Goal: Task Accomplishment & Management: Manage account settings

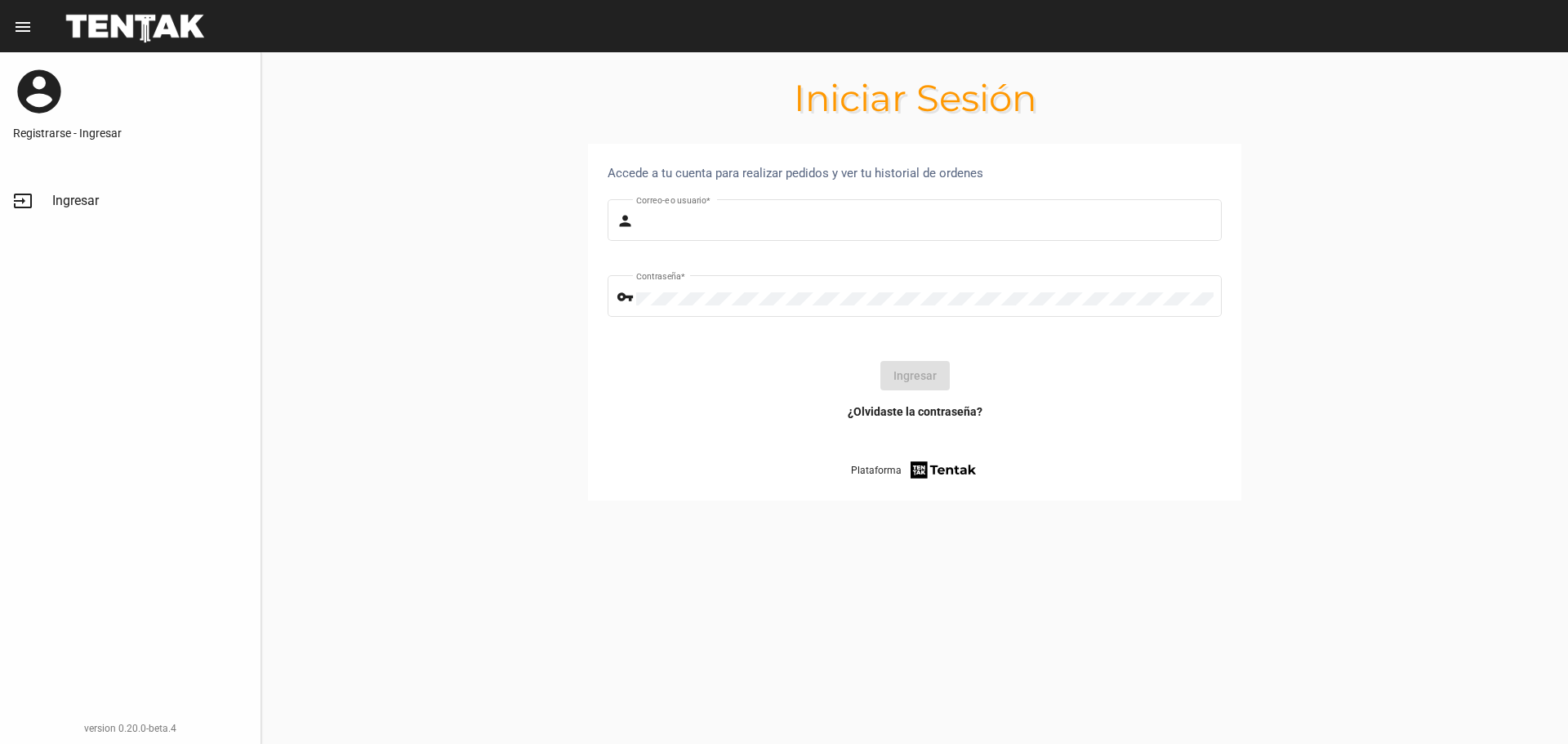
type input "Sebafurnari"
click at [922, 375] on button "Ingresar" at bounding box center [915, 375] width 70 height 30
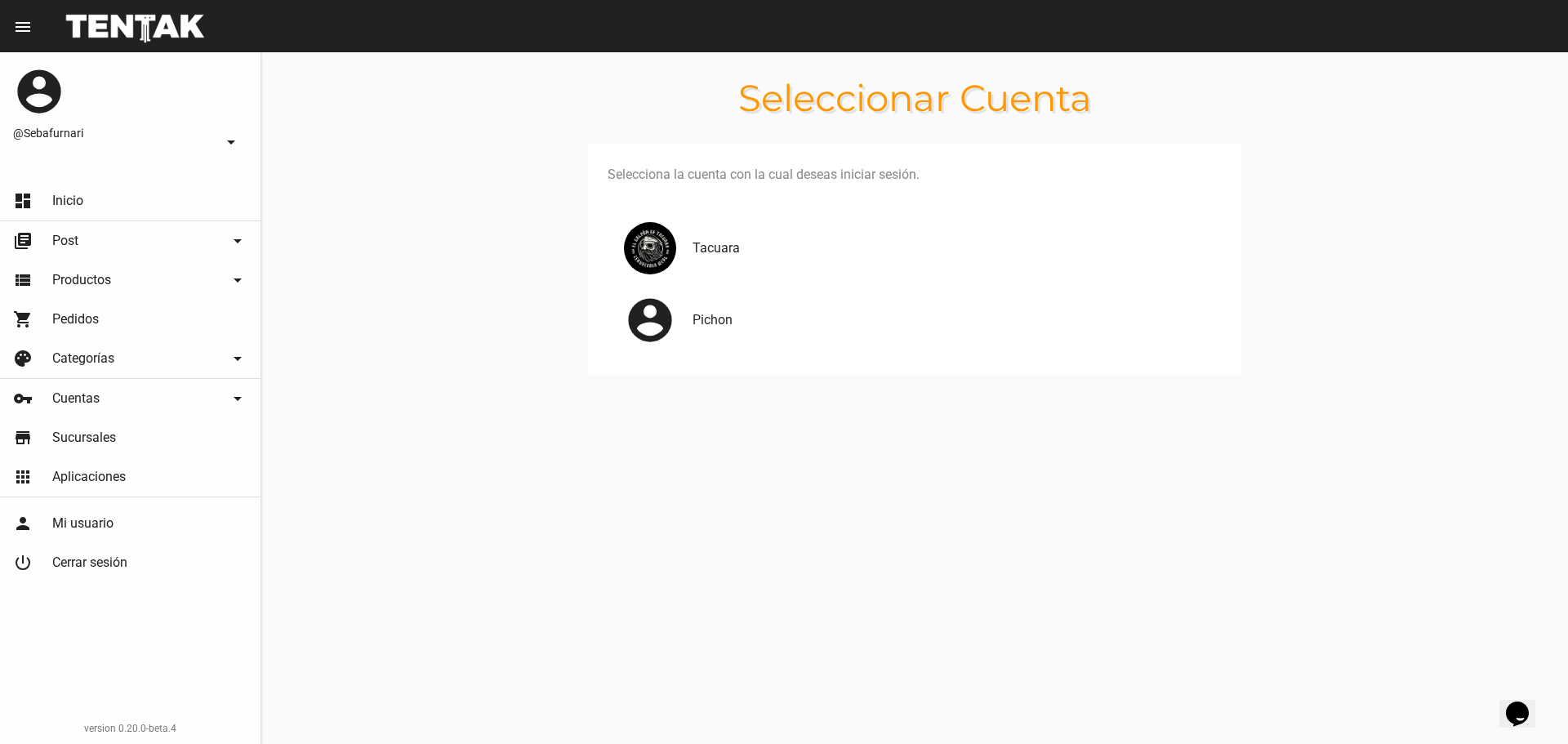
click at [724, 259] on div "Tacuara" at bounding box center [915, 248] width 614 height 71
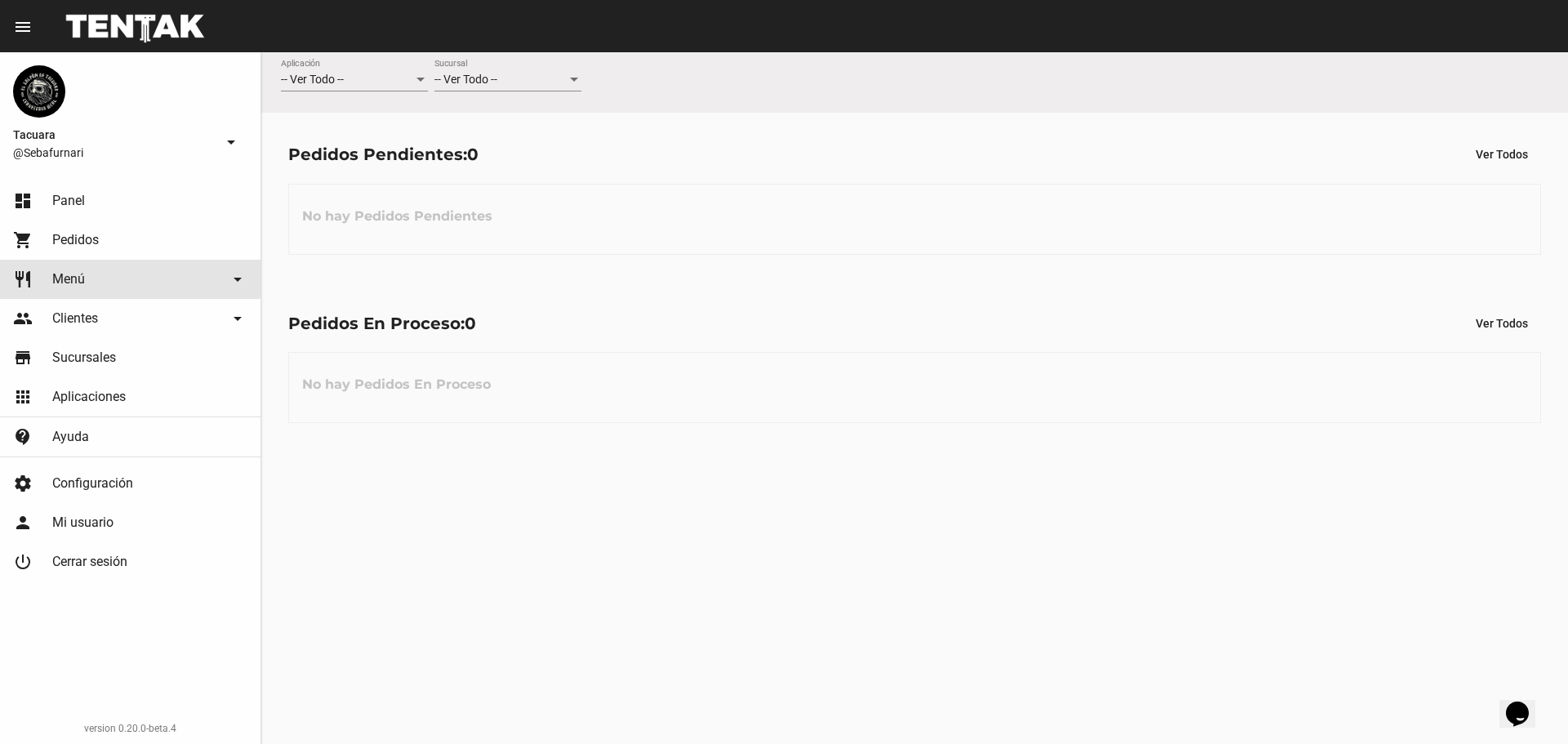
click at [93, 272] on link "restaurant Menú arrow_drop_down" at bounding box center [130, 279] width 260 height 39
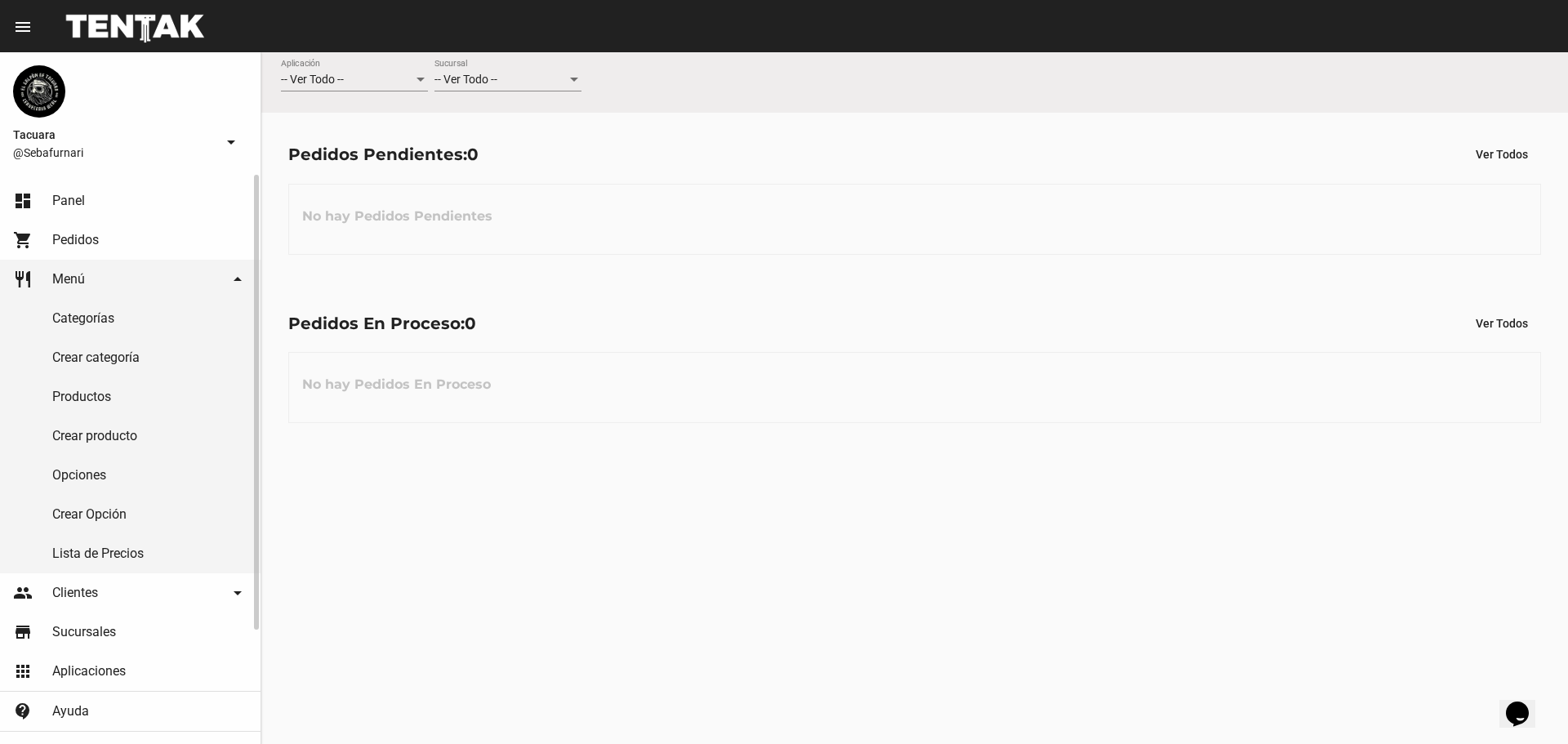
click at [116, 313] on link "Categorías" at bounding box center [130, 318] width 260 height 39
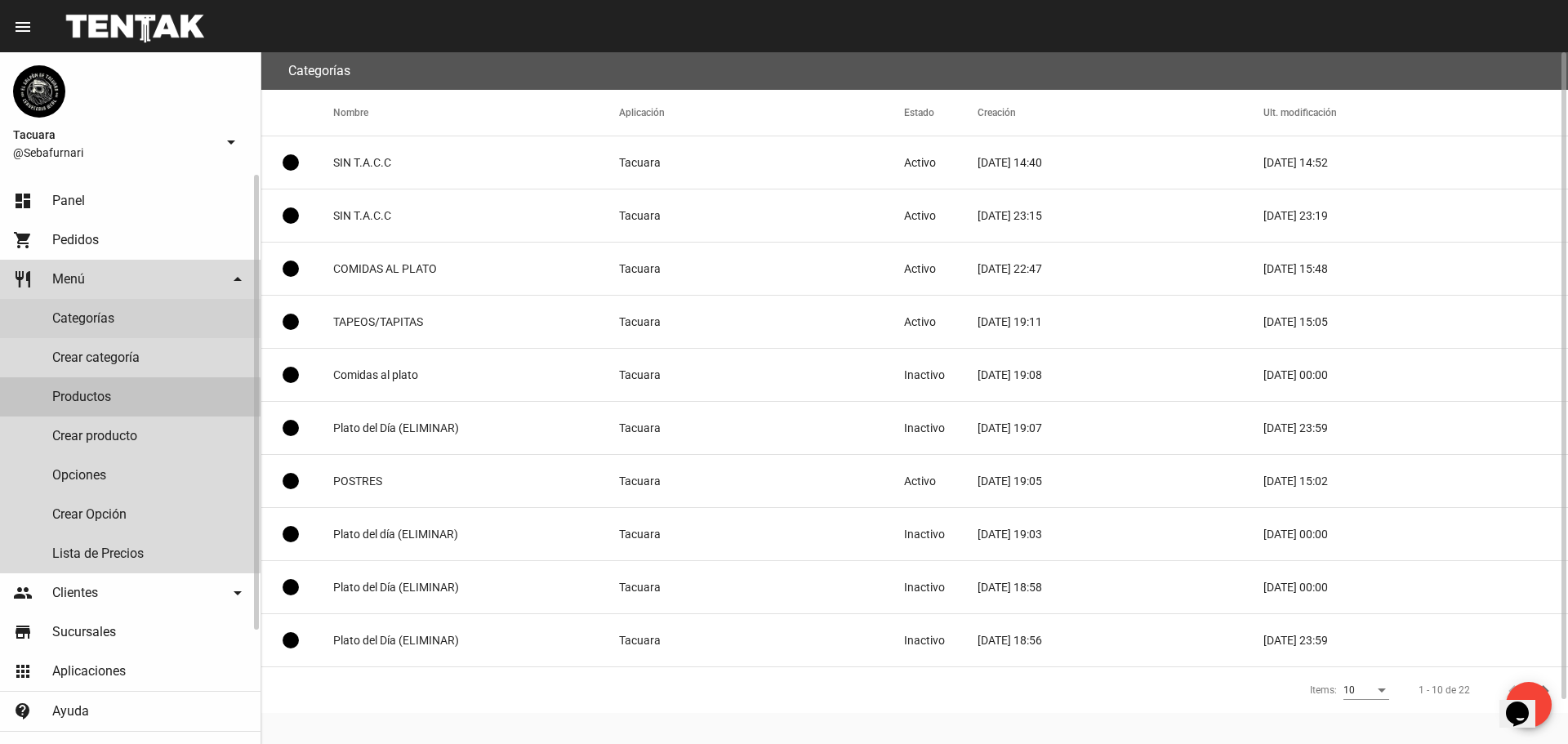
click at [123, 405] on link "Productos" at bounding box center [130, 396] width 260 height 39
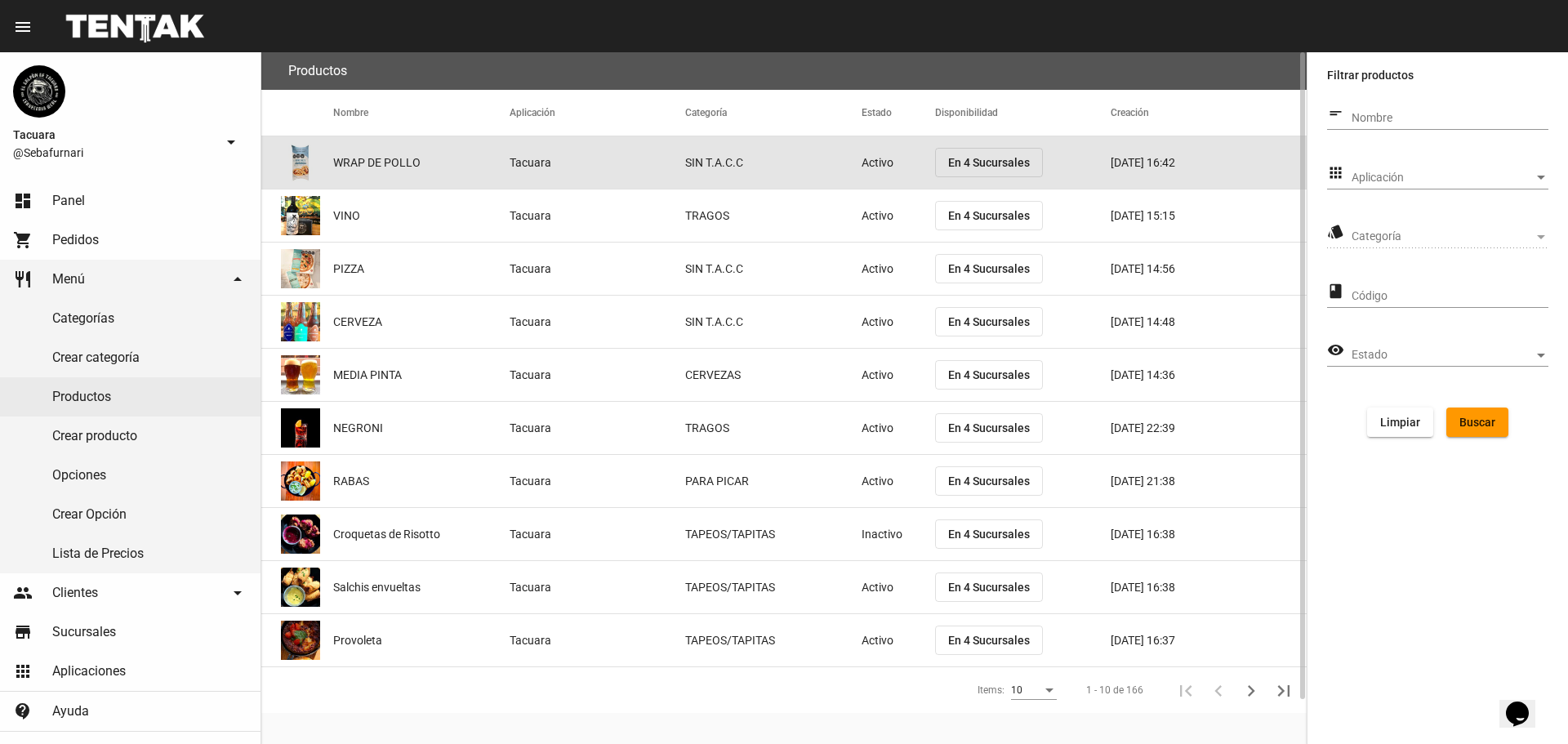
click at [791, 162] on mat-cell "SIN T.A.C.C" at bounding box center [773, 162] width 176 height 52
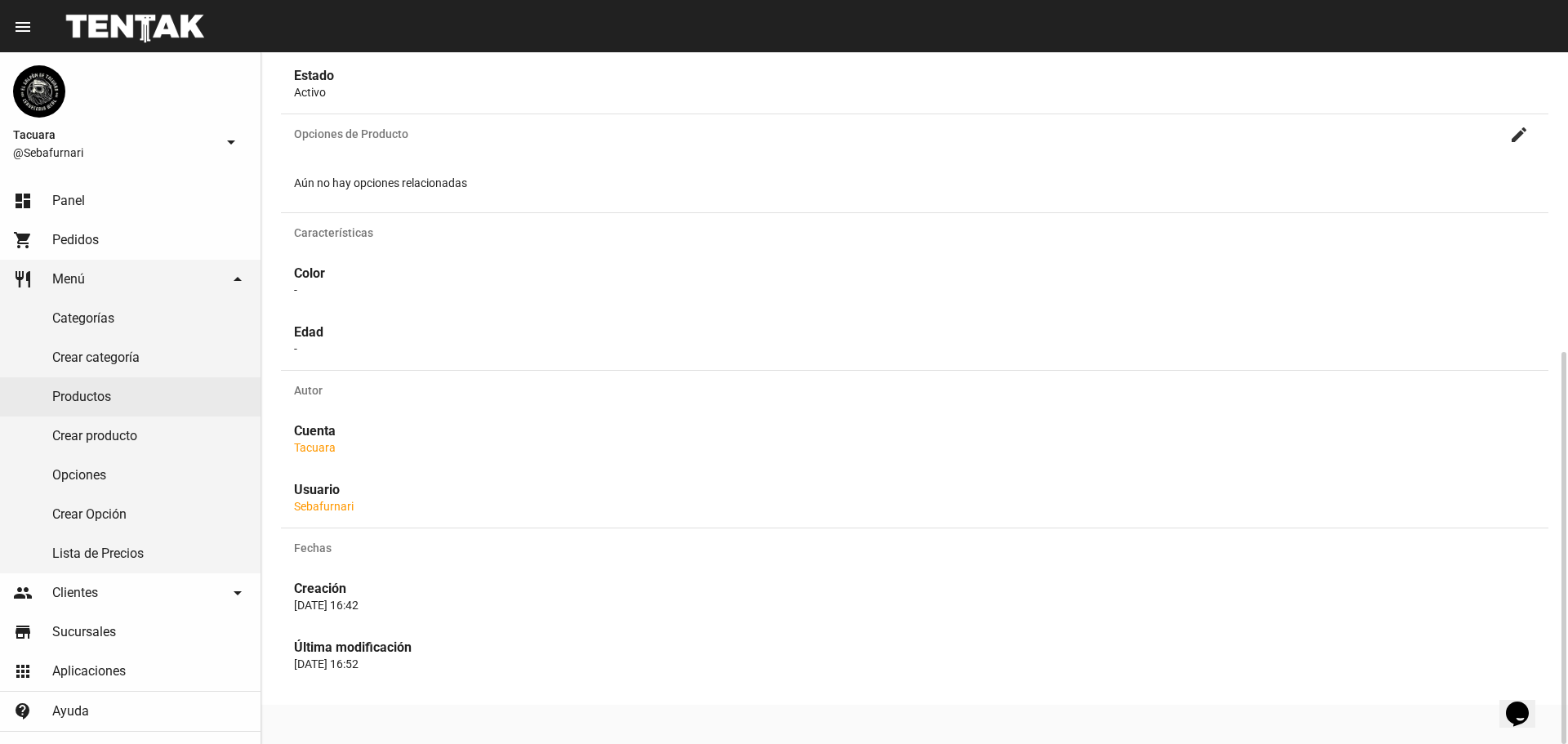
scroll to position [37, 0]
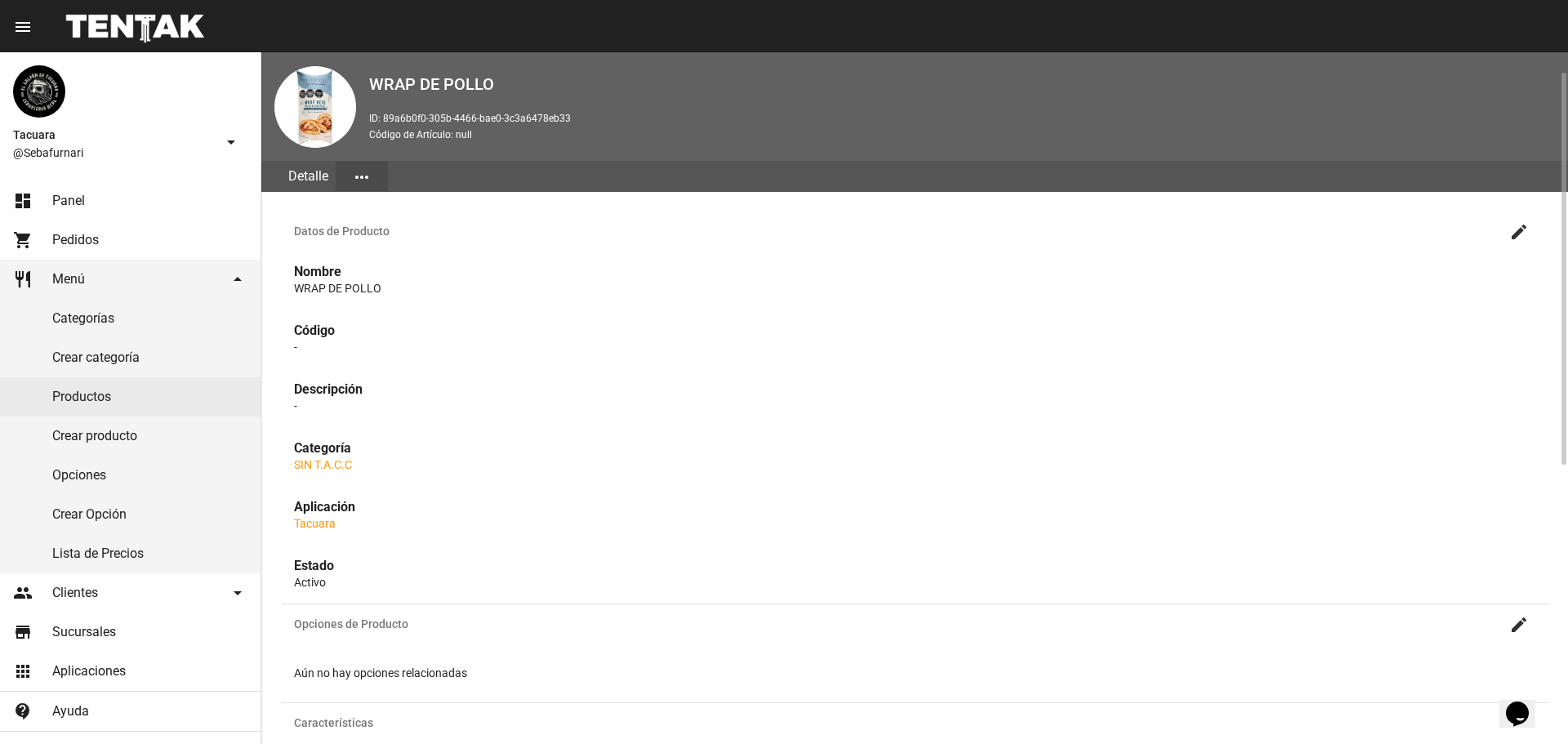
click at [1509, 227] on button "create" at bounding box center [1518, 231] width 32 height 32
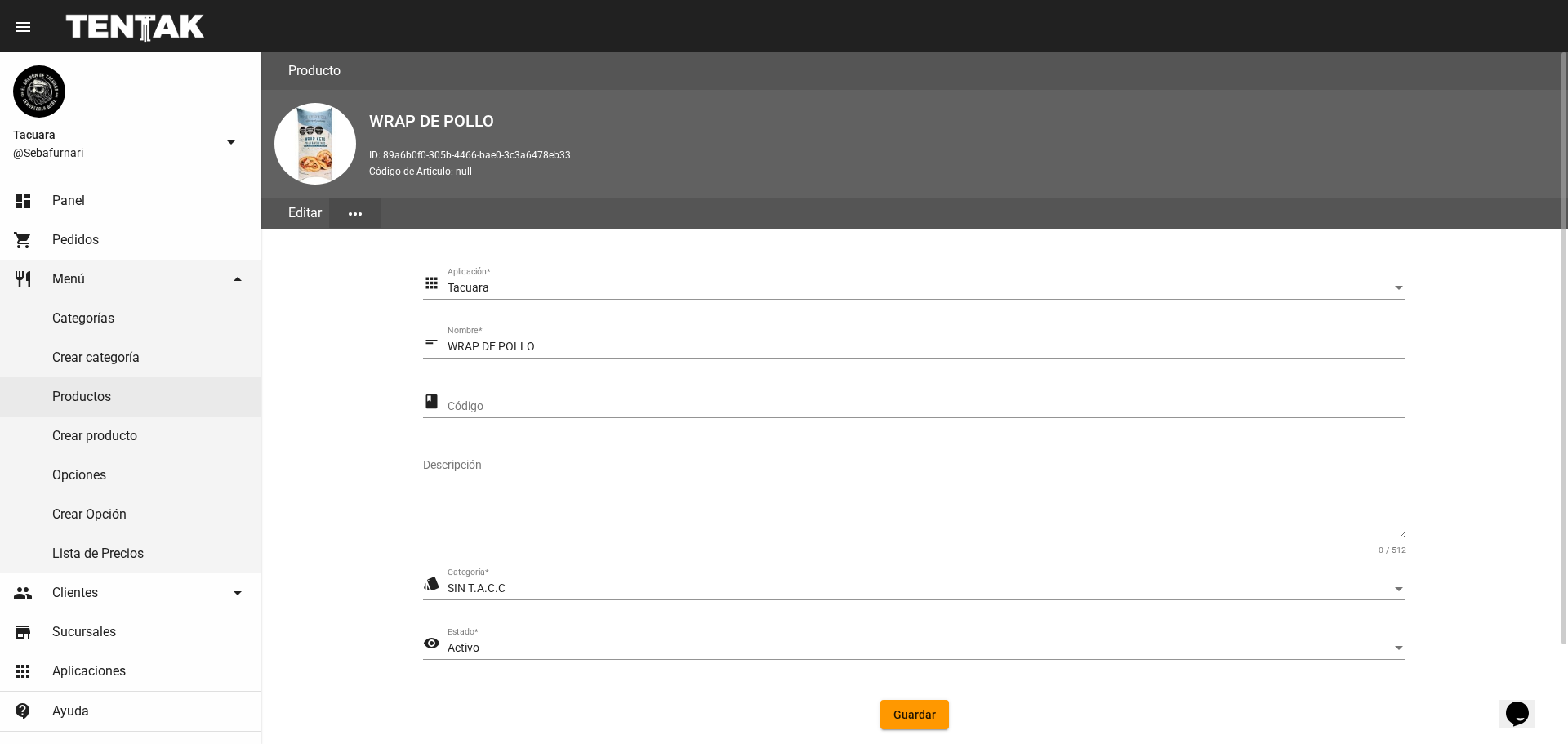
scroll to position [116, 0]
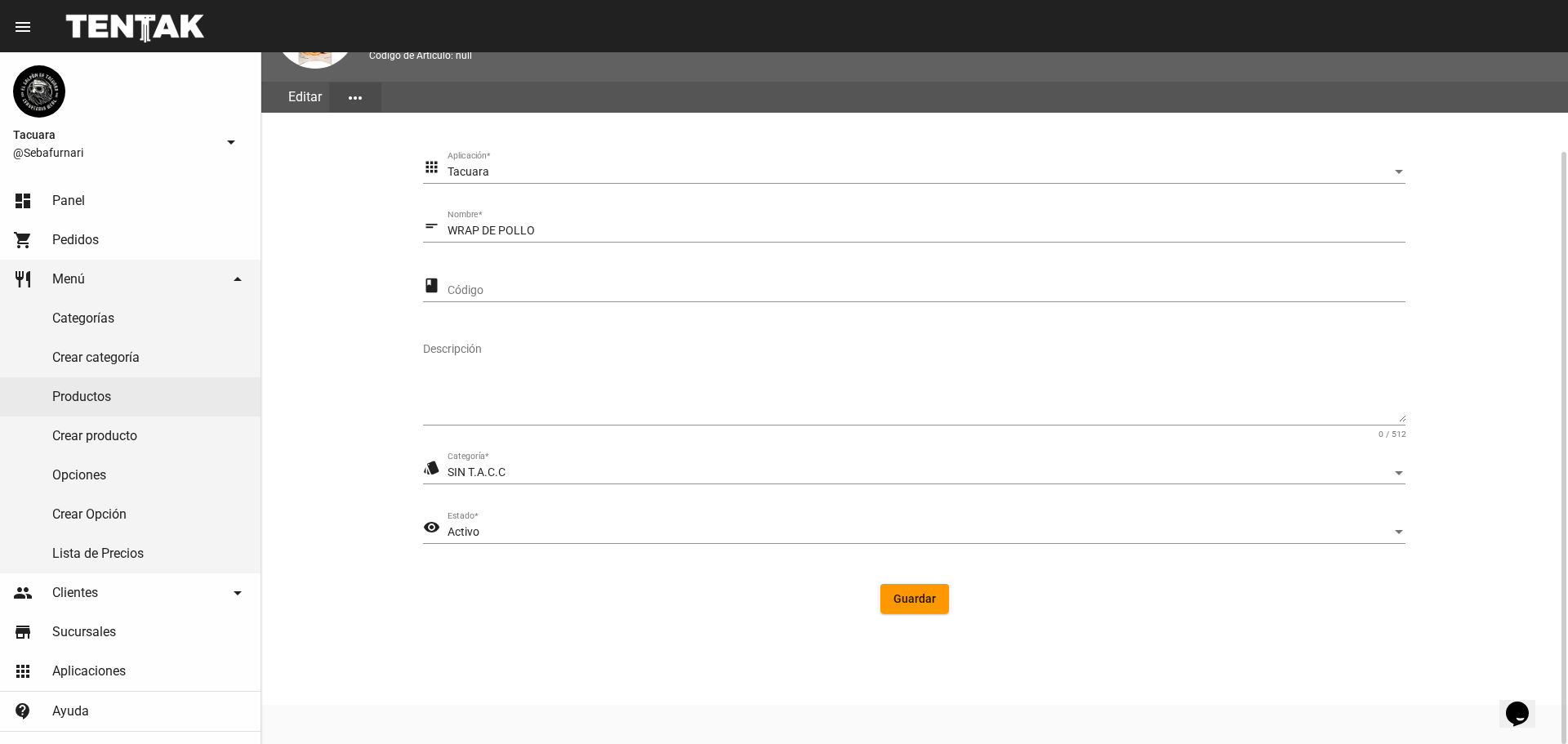
click at [907, 601] on span "Guardar" at bounding box center [915, 598] width 43 height 13
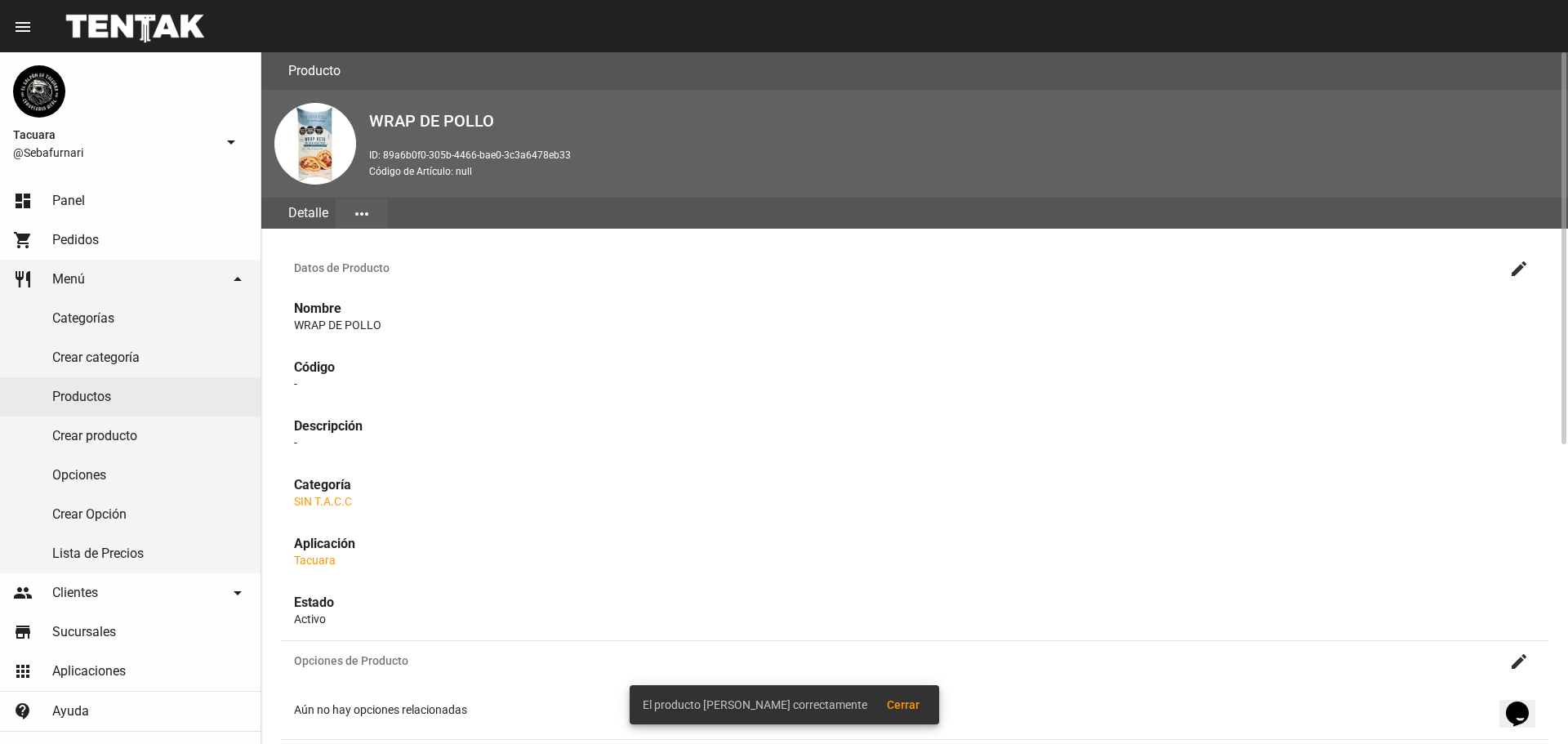
click at [363, 218] on mat-icon "more_horiz" at bounding box center [361, 213] width 20 height 20
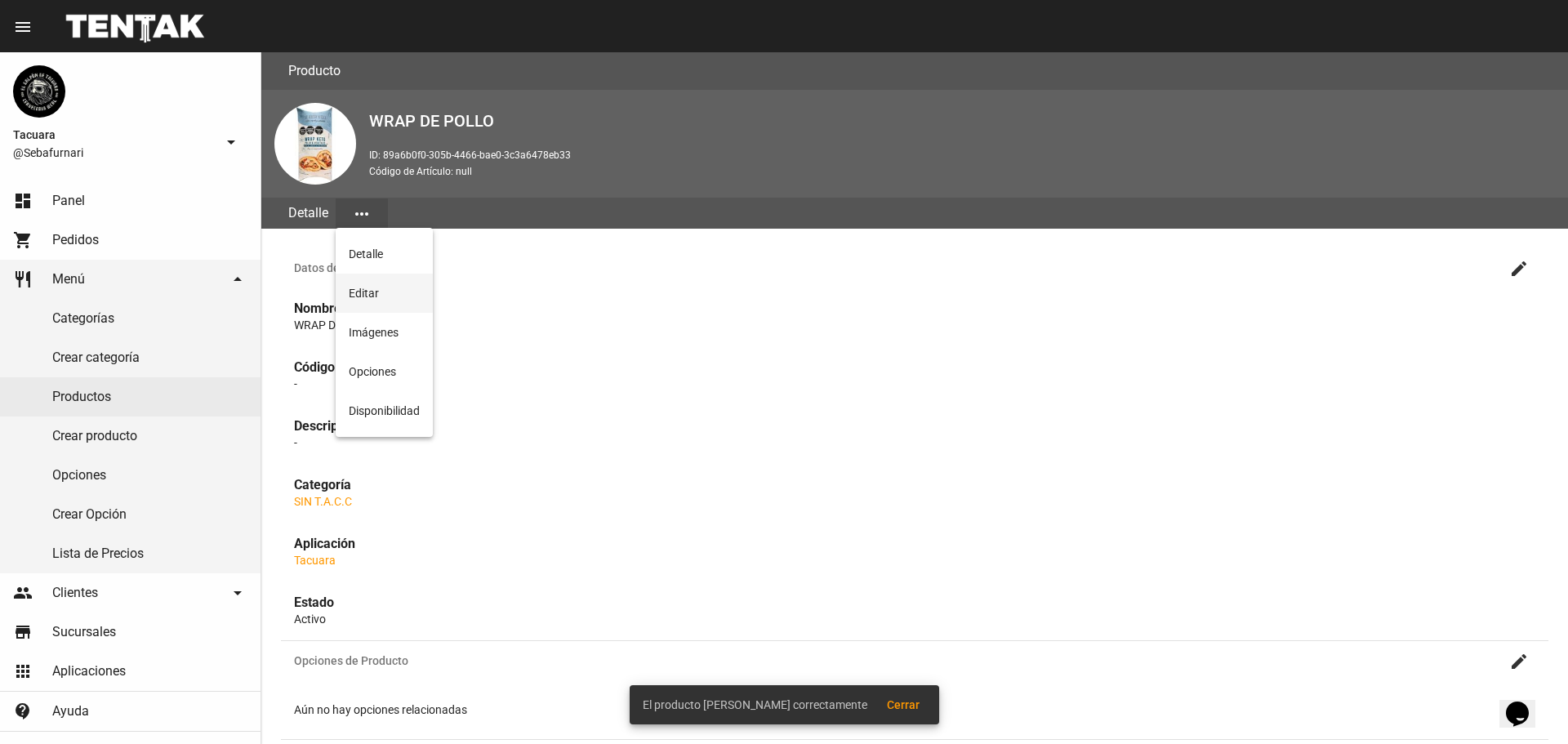
click at [371, 286] on button "Editar" at bounding box center [384, 292] width 97 height 39
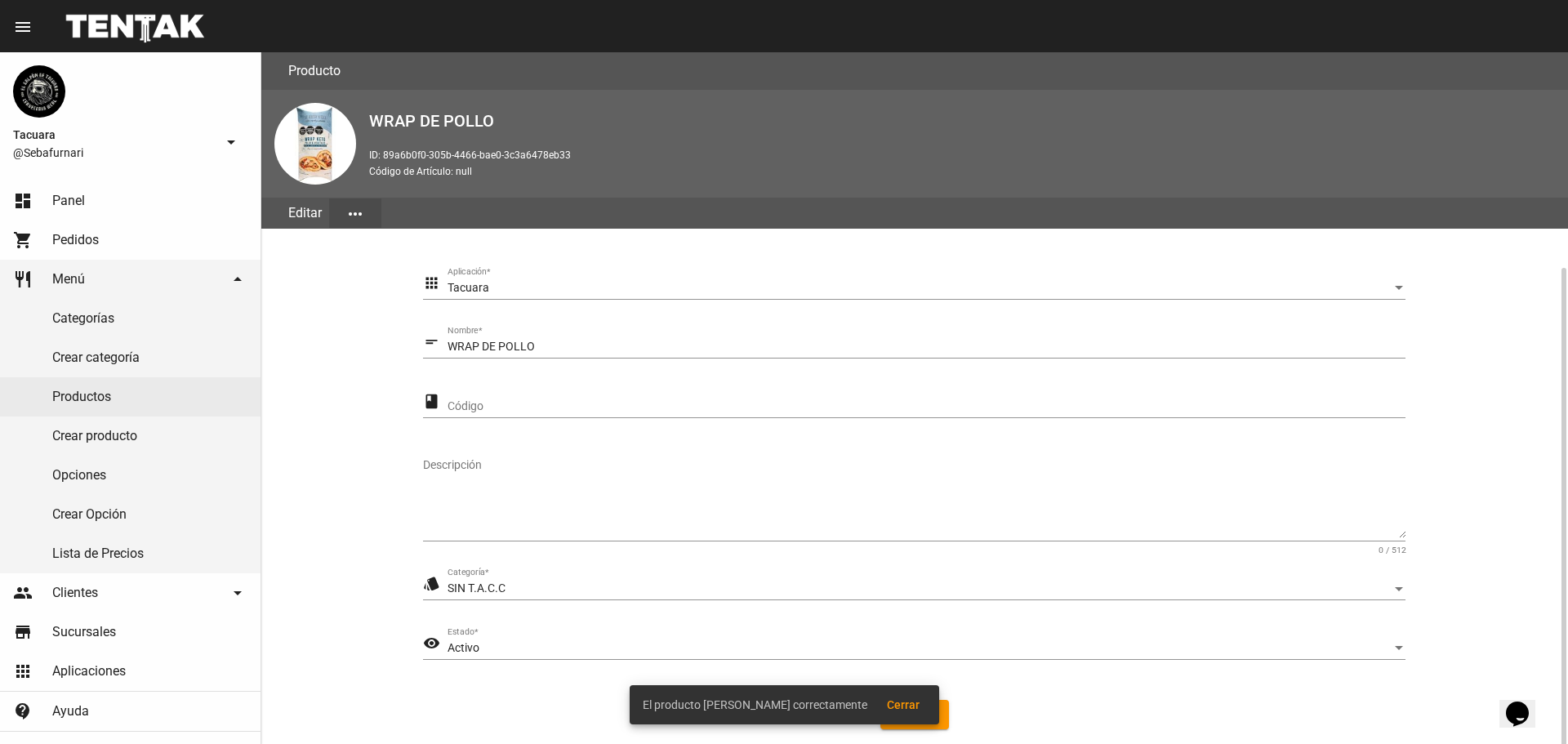
scroll to position [116, 0]
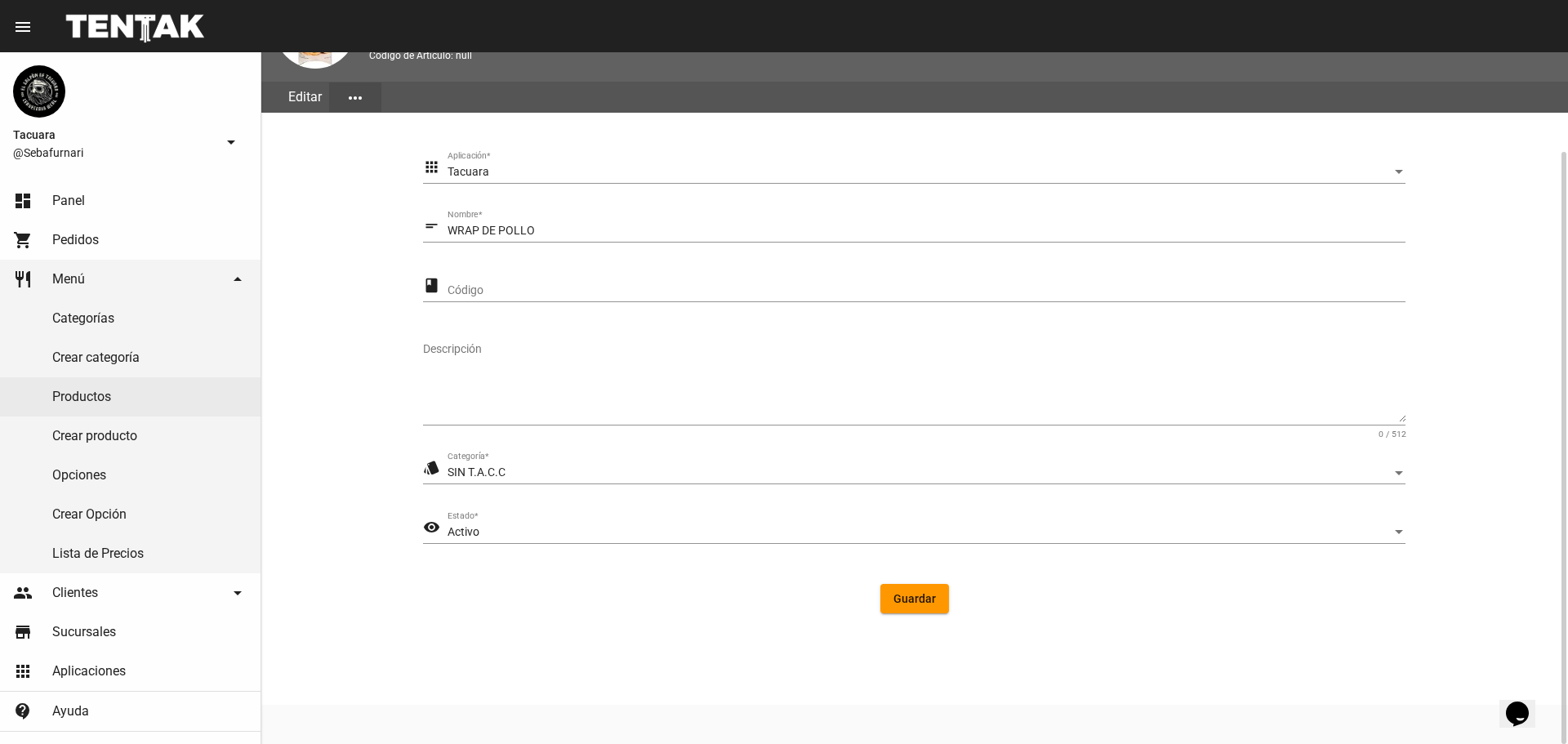
click at [921, 597] on span "Guardar" at bounding box center [915, 598] width 43 height 13
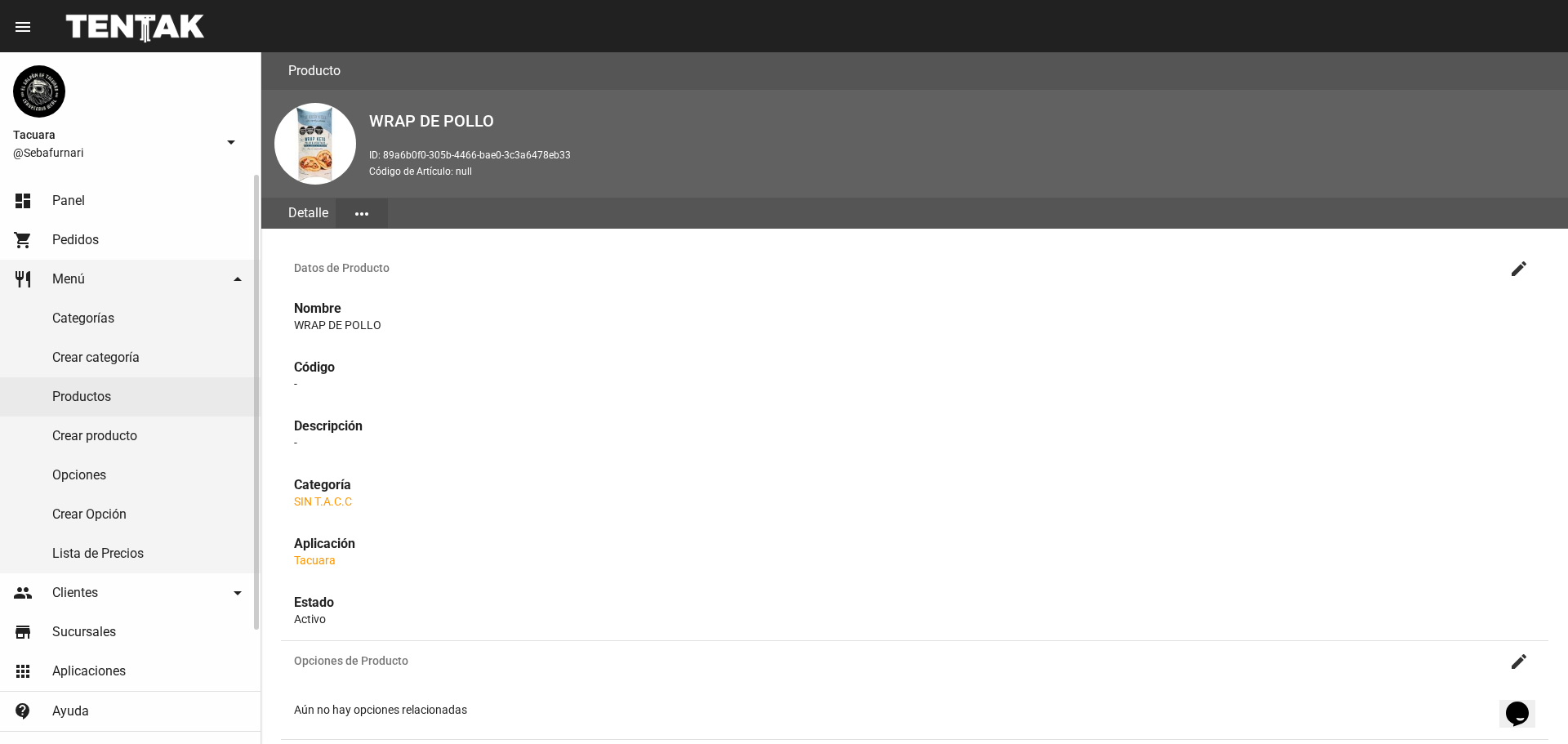
click at [109, 431] on link "Crear producto" at bounding box center [130, 435] width 260 height 39
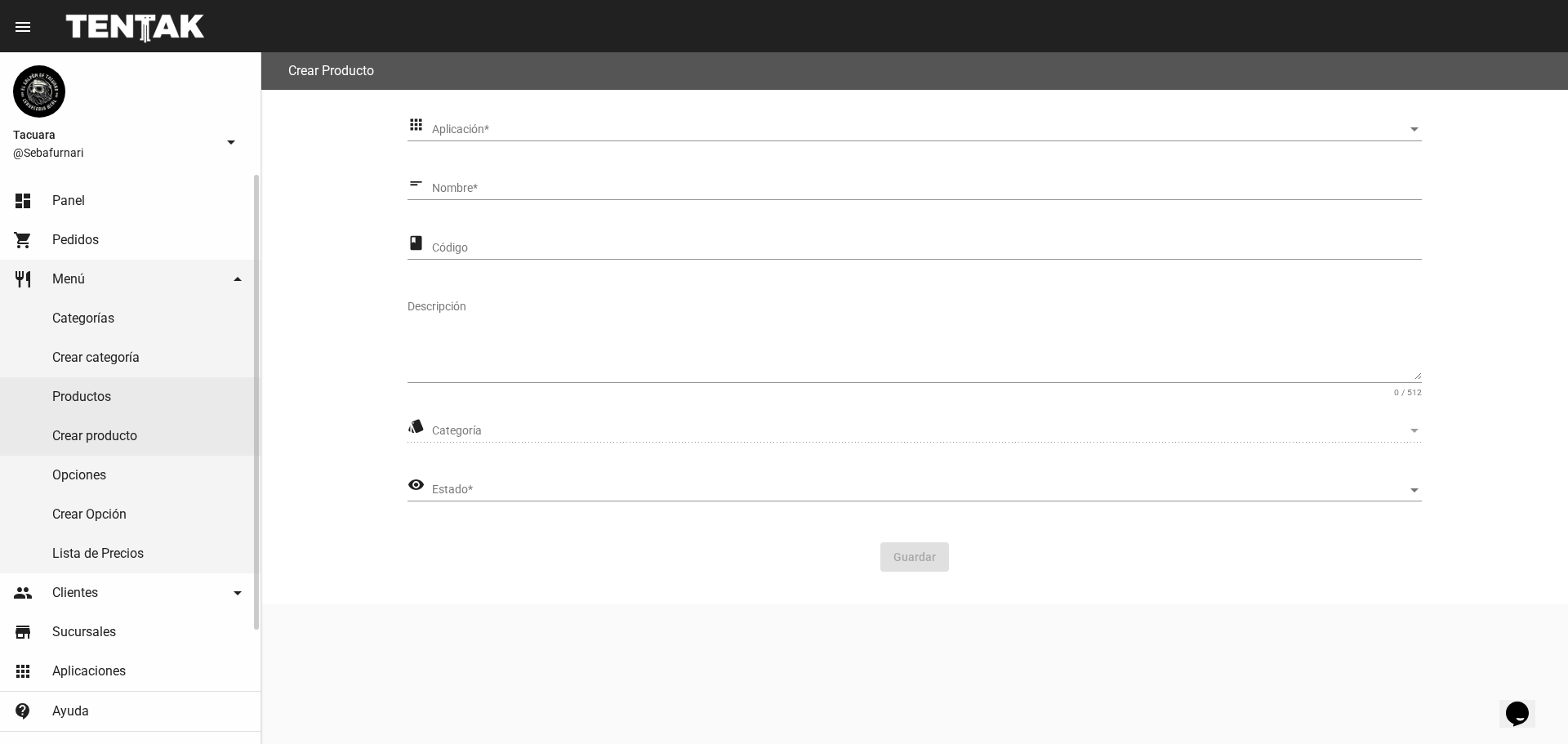
click at [117, 403] on link "Productos" at bounding box center [130, 396] width 260 height 39
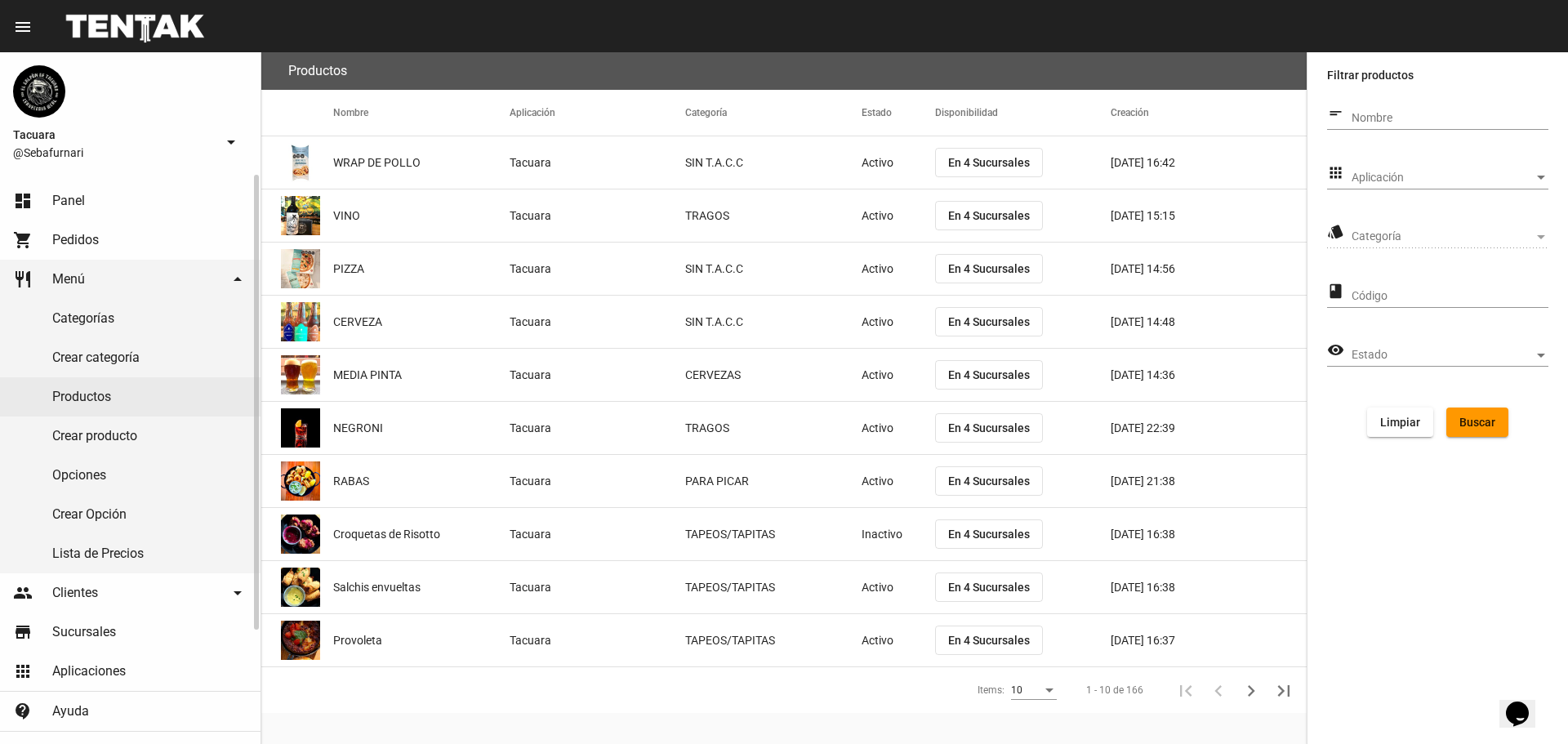
click at [130, 543] on link "Lista de Precios" at bounding box center [130, 553] width 260 height 39
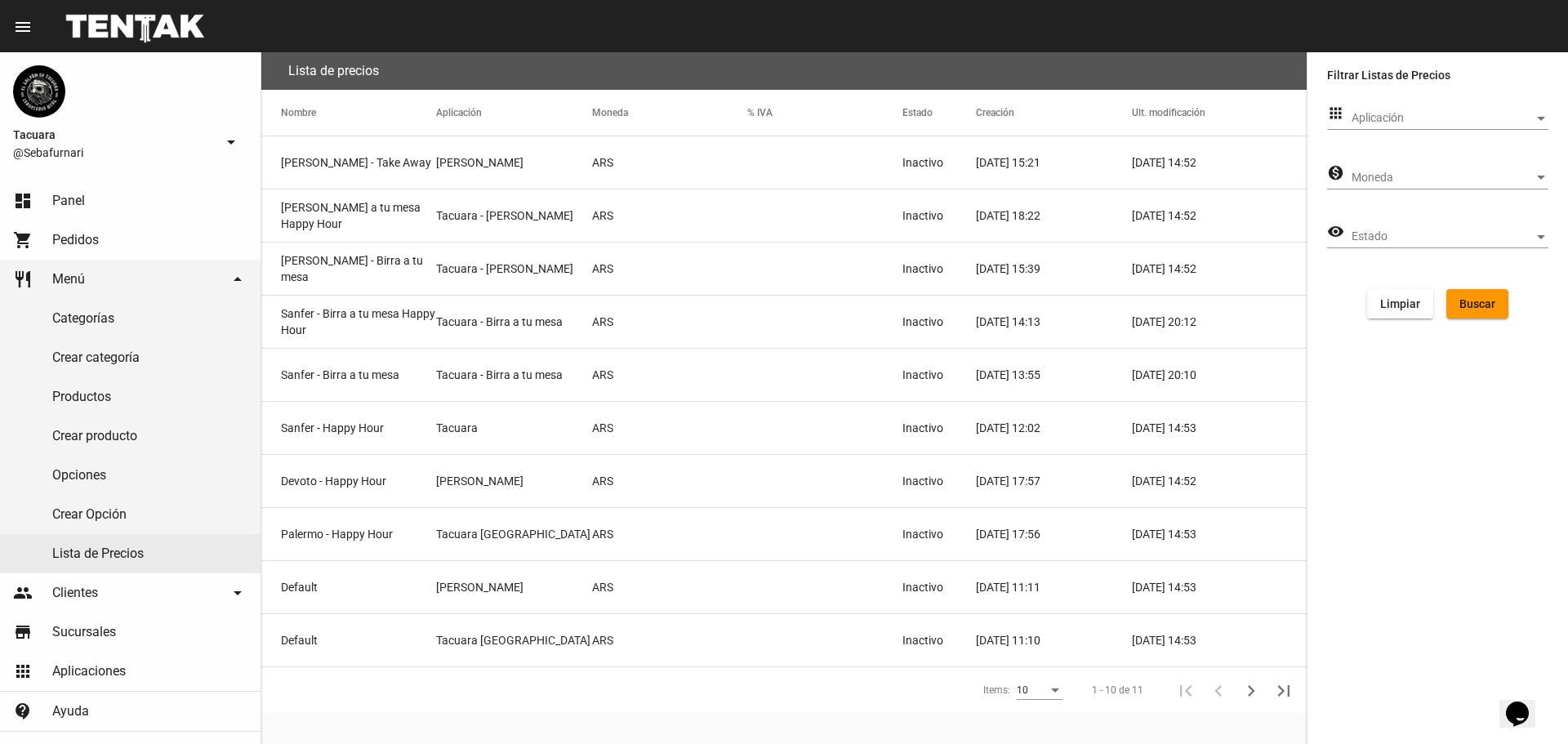
click at [1360, 123] on span "Aplicación" at bounding box center [1442, 118] width 182 height 13
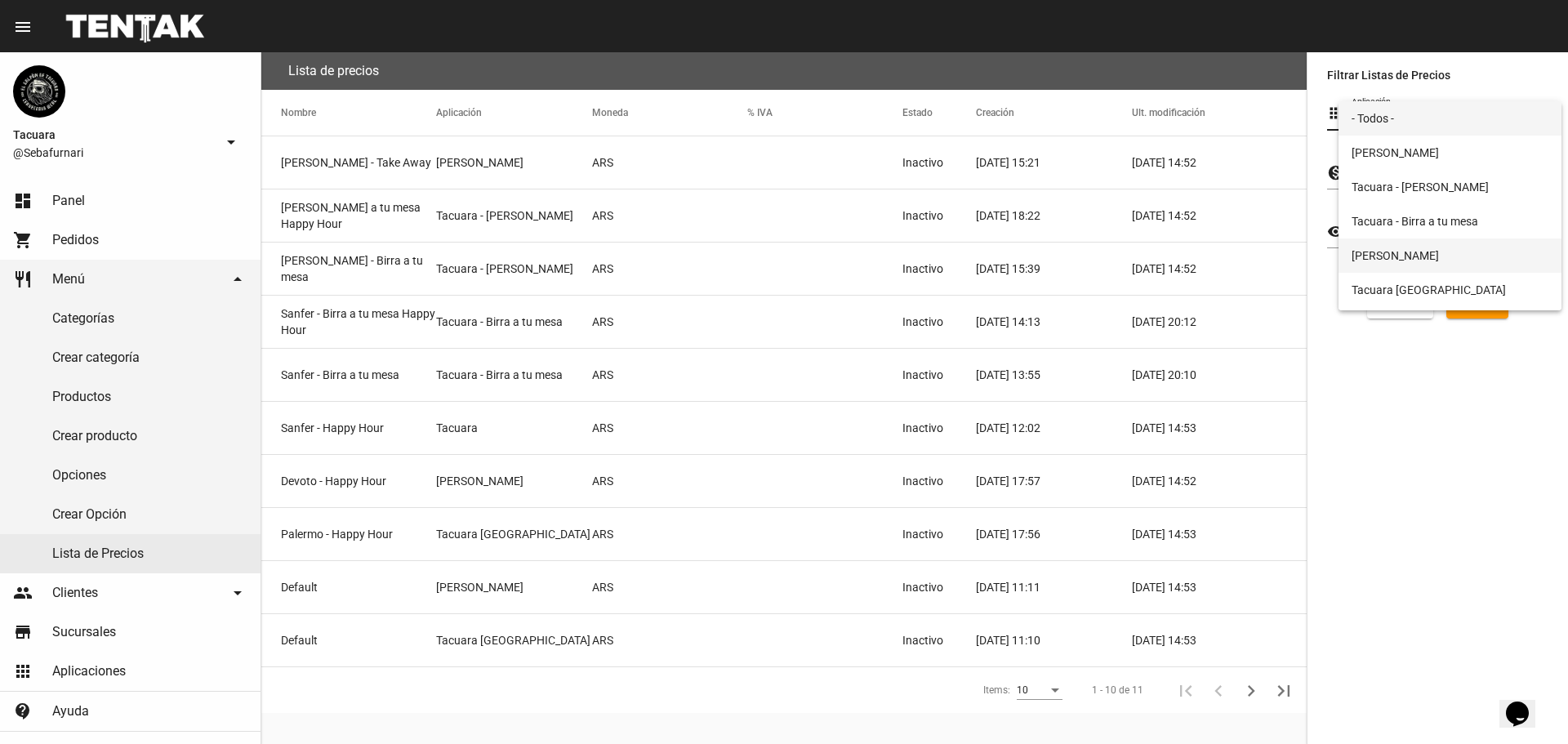
scroll to position [31, 0]
click at [1402, 300] on span "Tacuara" at bounding box center [1450, 293] width 197 height 34
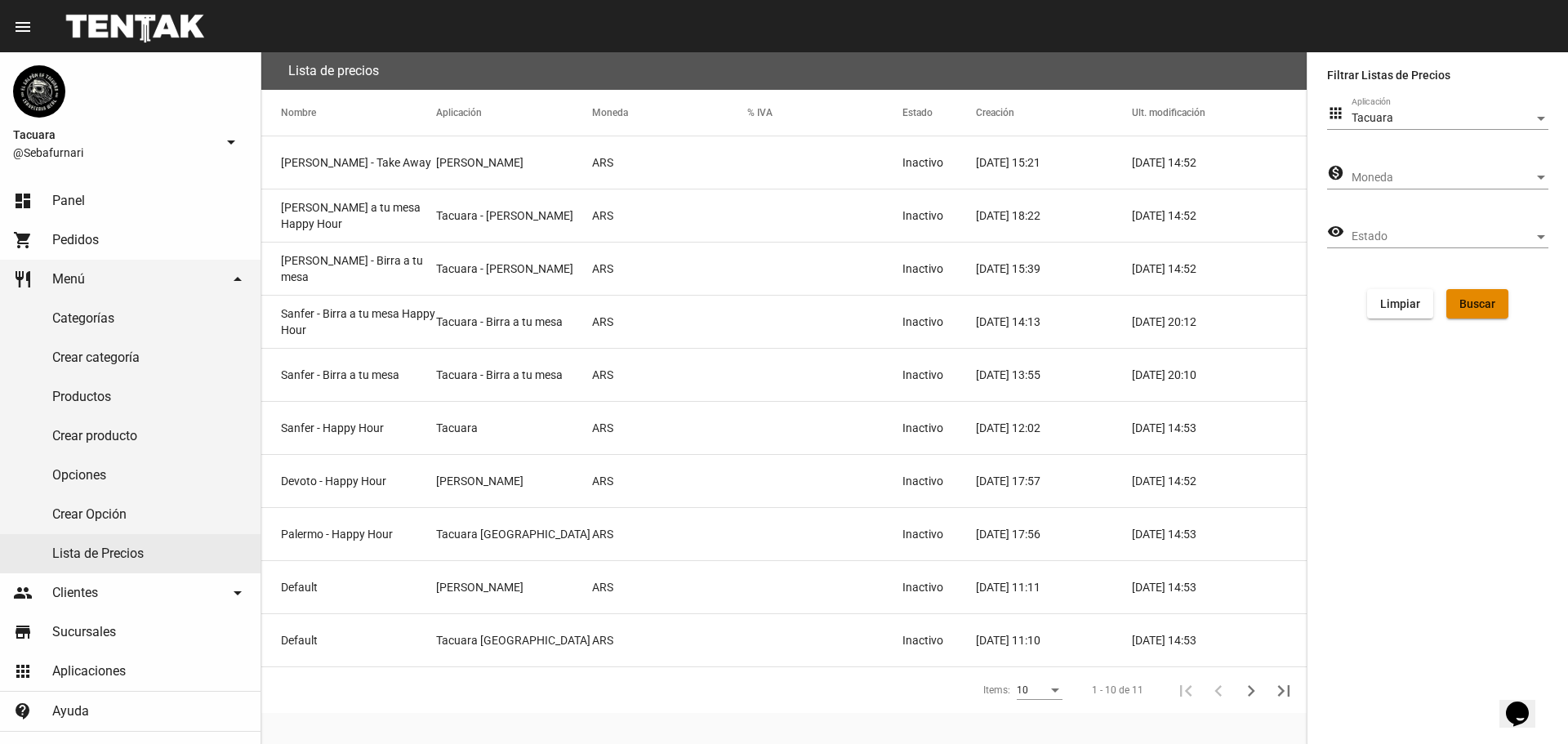
click at [1473, 300] on span "Buscar" at bounding box center [1478, 304] width 36 height 13
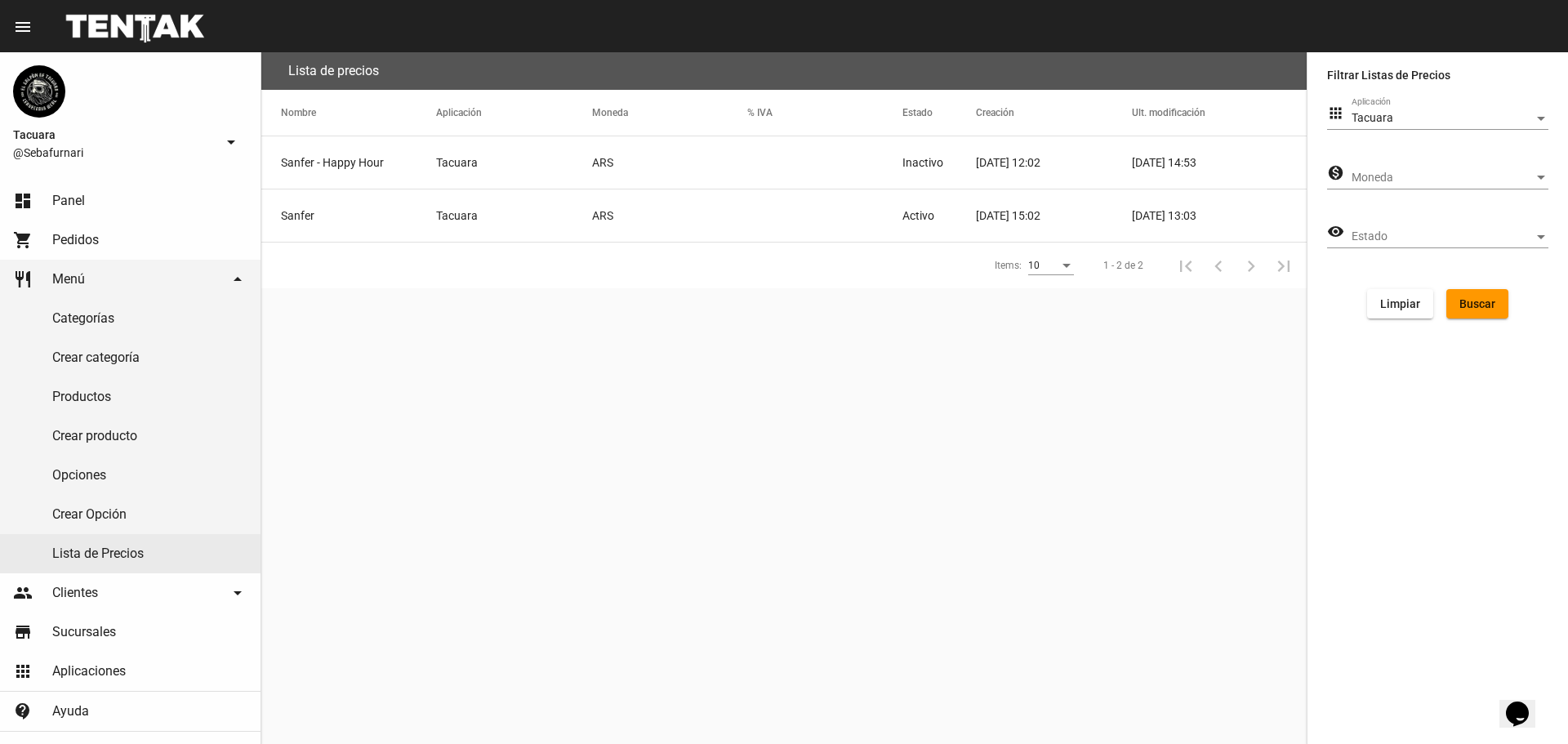
click at [674, 225] on mat-cell "ARS" at bounding box center [669, 215] width 155 height 52
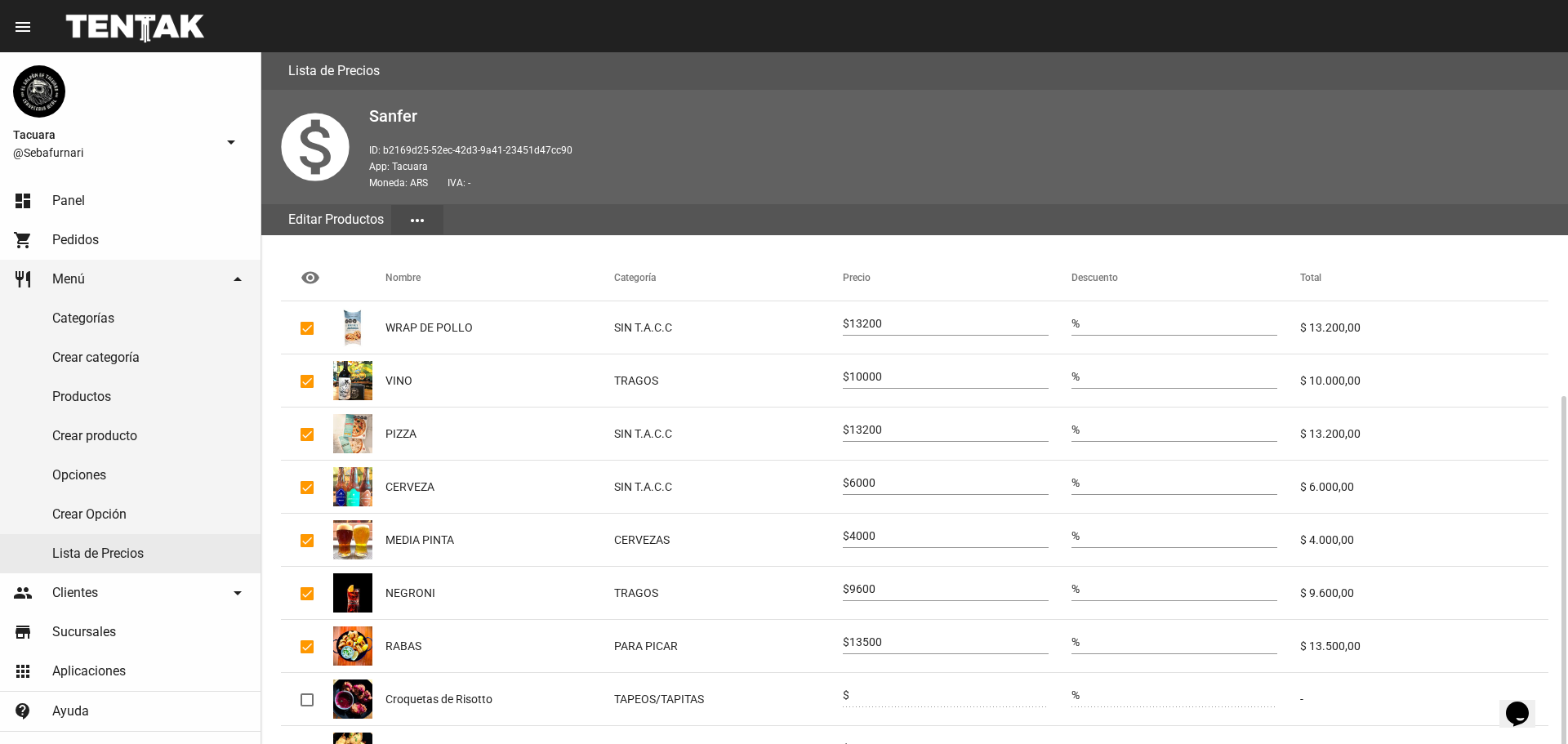
scroll to position [192, 0]
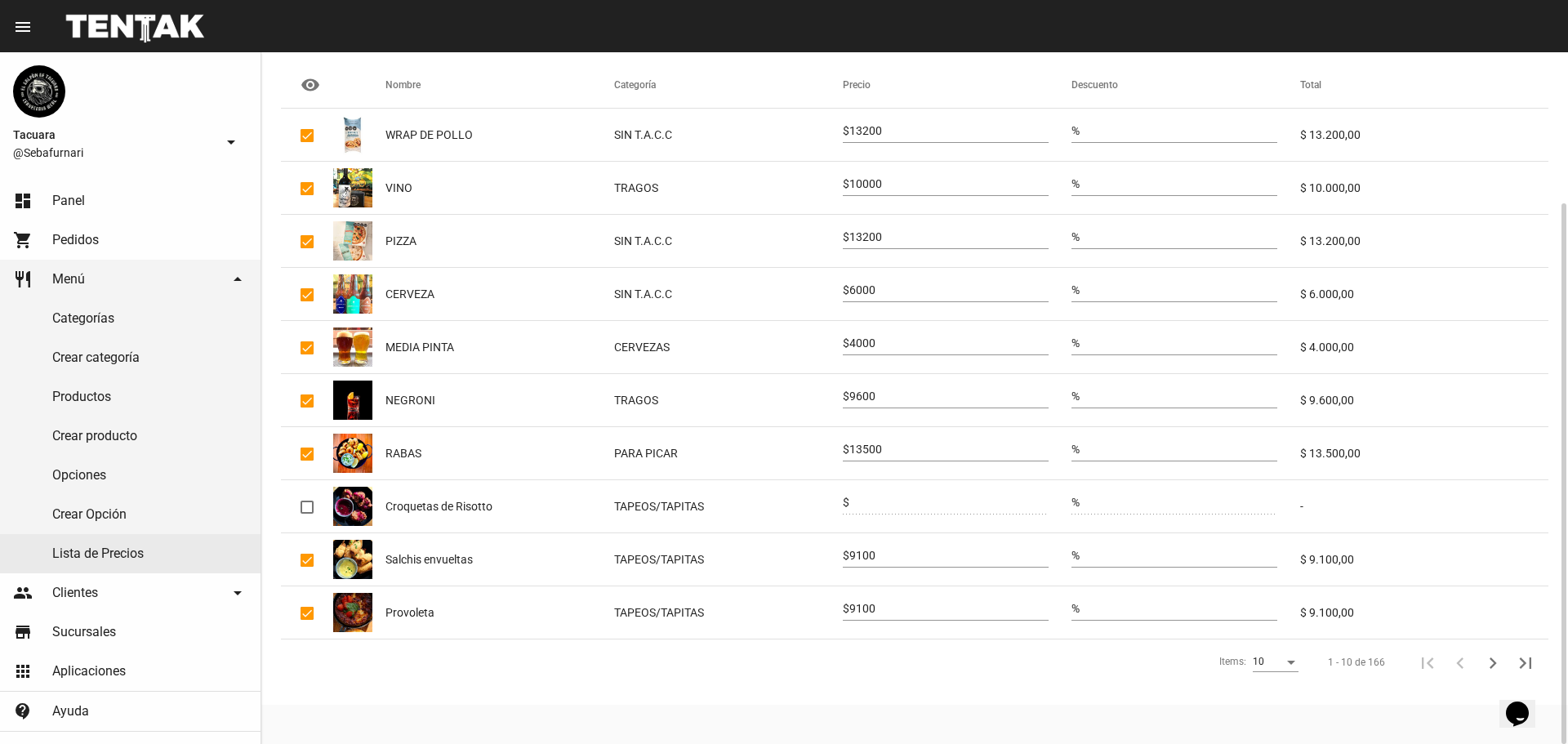
click at [877, 445] on input "13500" at bounding box center [948, 450] width 199 height 13
click at [866, 445] on input "13500" at bounding box center [948, 450] width 199 height 13
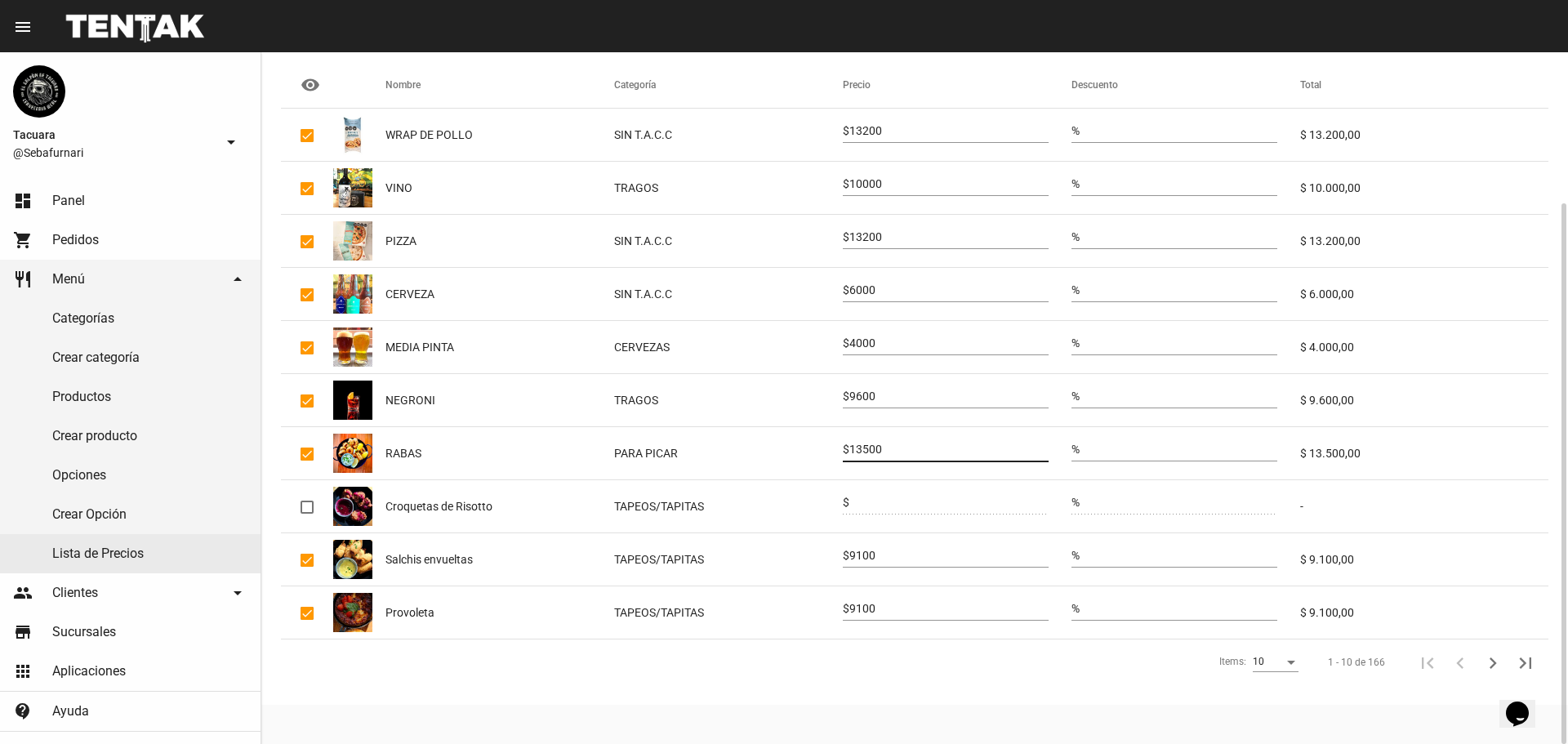
click at [866, 445] on input "13500" at bounding box center [948, 450] width 199 height 13
type input "14800"
click at [875, 556] on input "9100" at bounding box center [948, 556] width 199 height 13
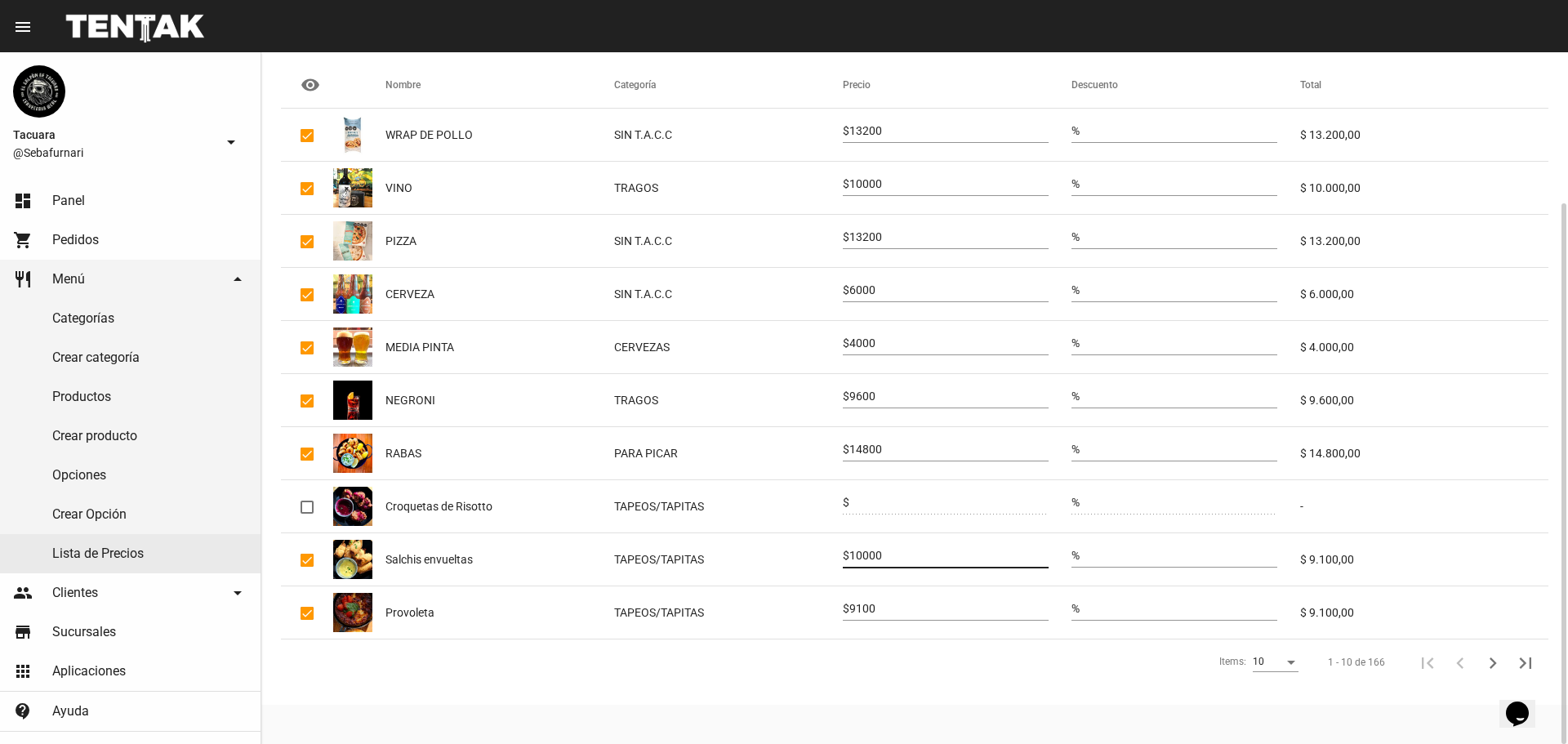
type input "10000"
click at [870, 595] on div "9100" at bounding box center [948, 604] width 199 height 31
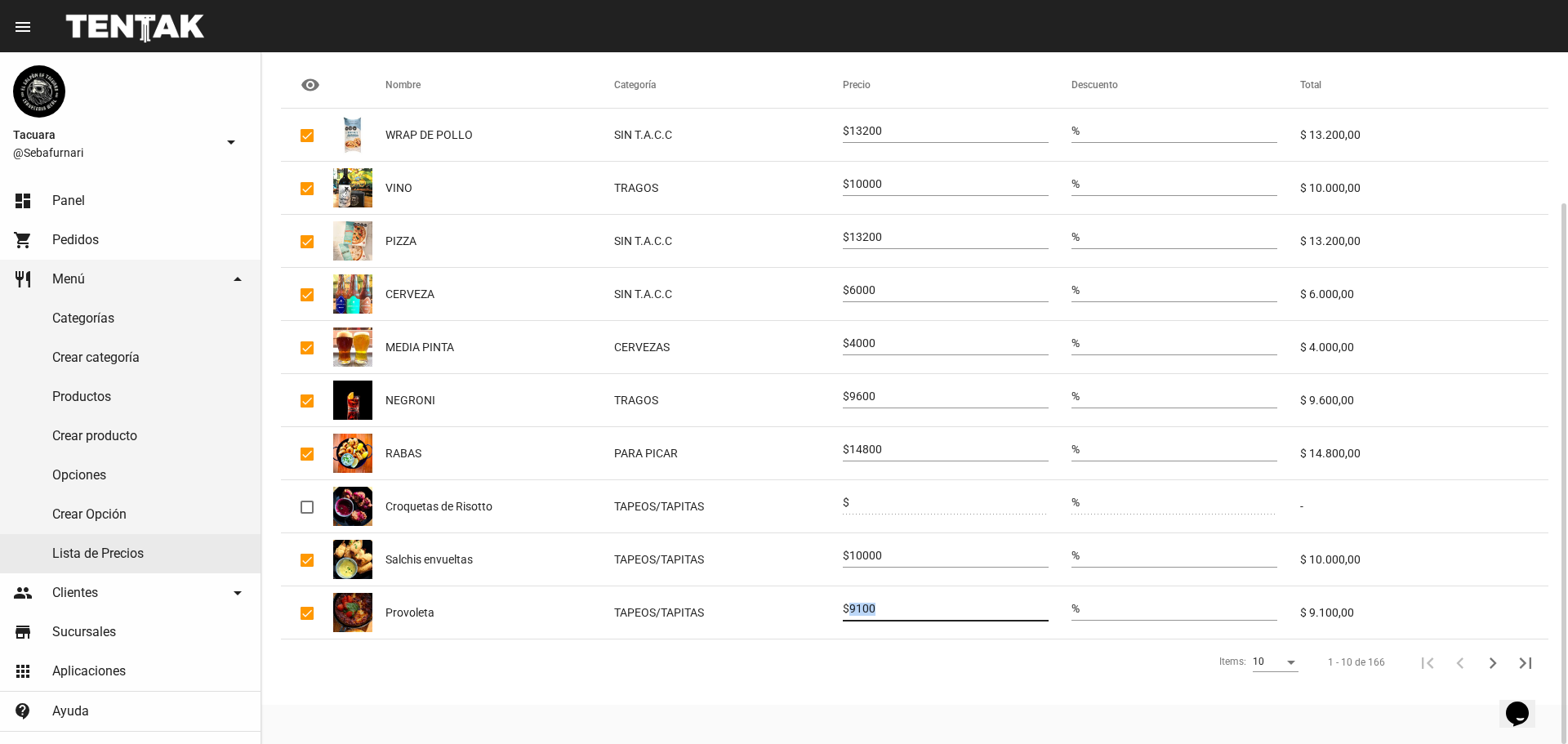
click at [870, 595] on div "9100" at bounding box center [948, 604] width 199 height 31
click at [886, 609] on input "9100" at bounding box center [948, 610] width 199 height 13
type input "10000"
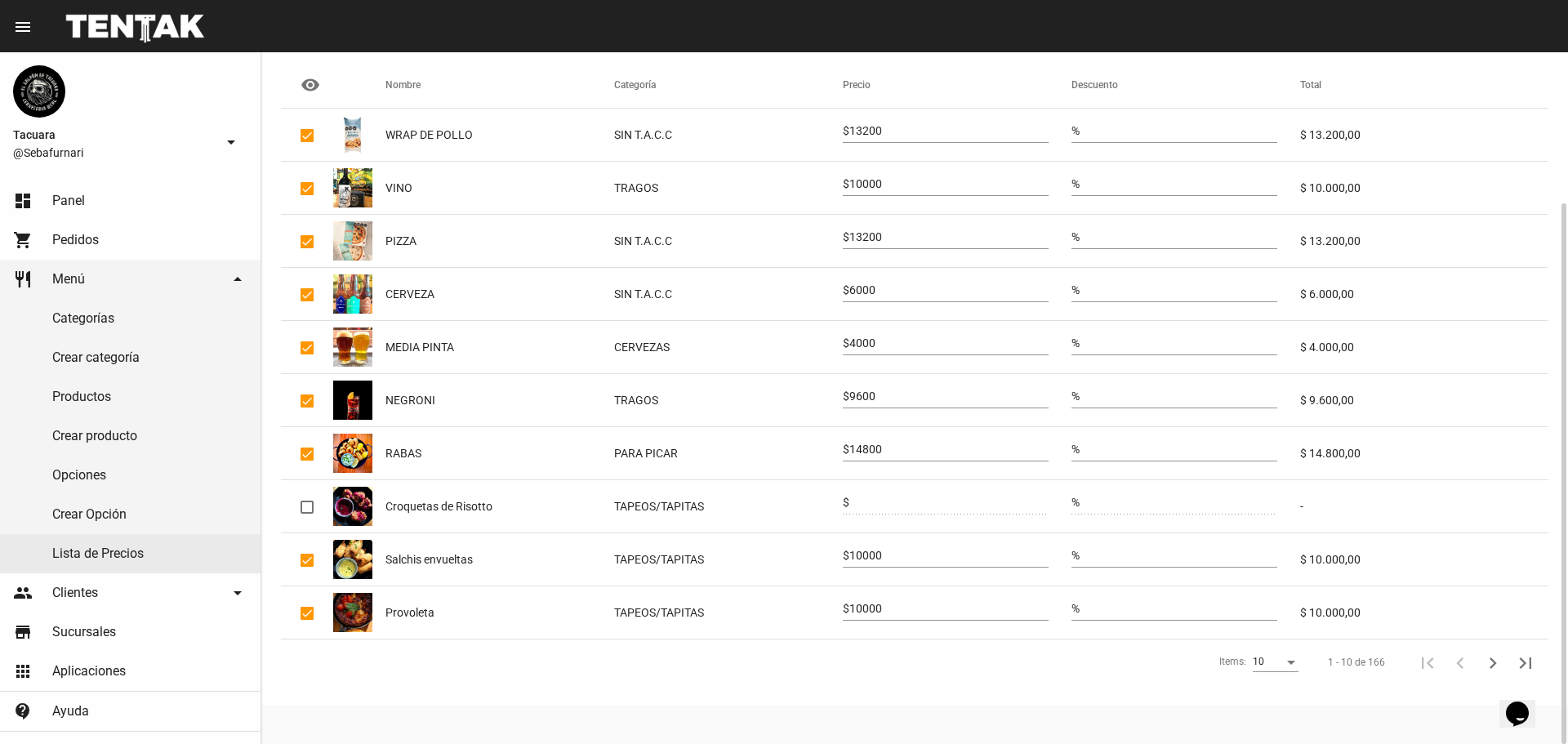
click at [868, 392] on input "9600" at bounding box center [948, 397] width 199 height 13
type input "9900"
click at [869, 344] on input "4000" at bounding box center [948, 344] width 199 height 13
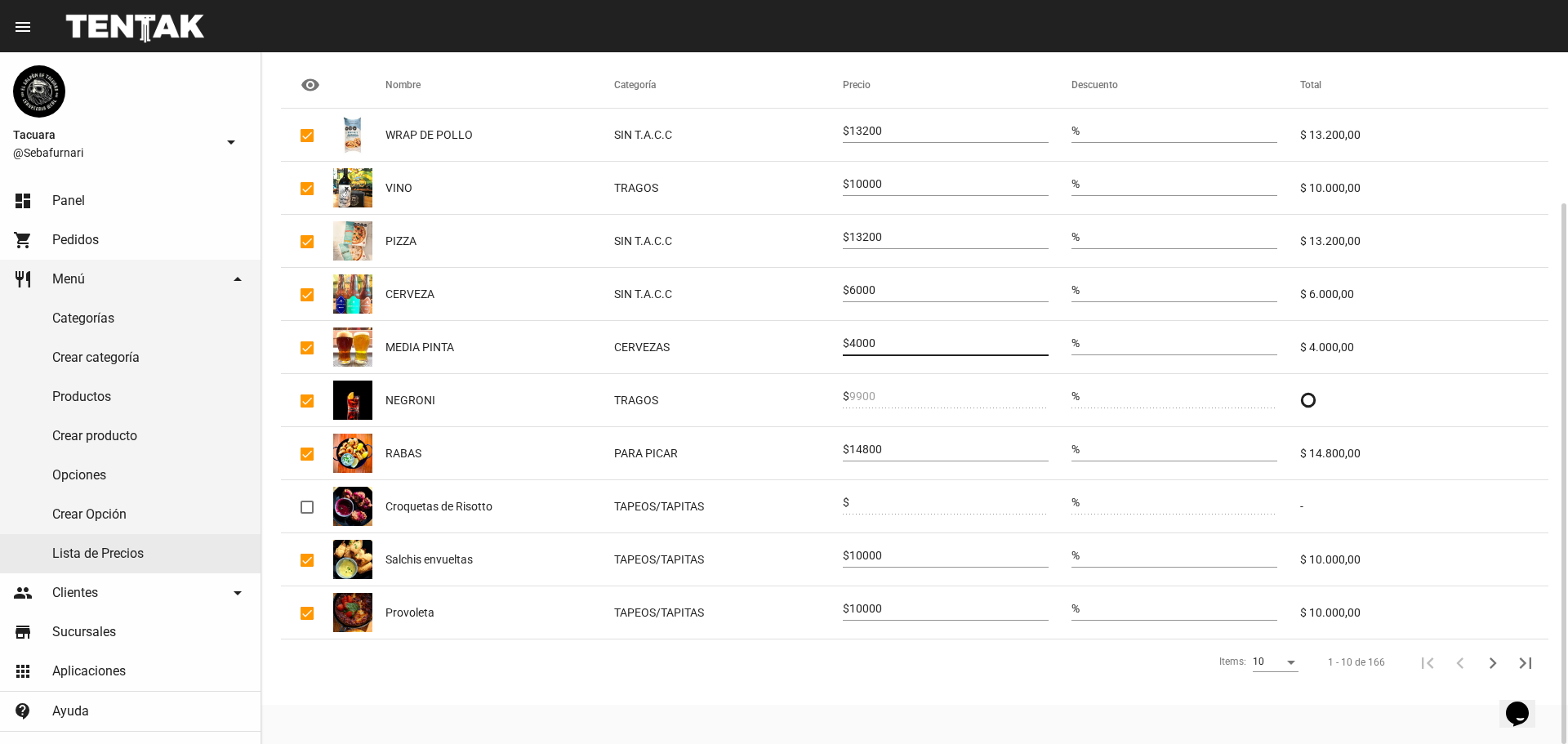
click at [869, 344] on input "4000" at bounding box center [948, 344] width 199 height 13
type input "4400"
click at [874, 289] on input "6000" at bounding box center [948, 291] width 199 height 13
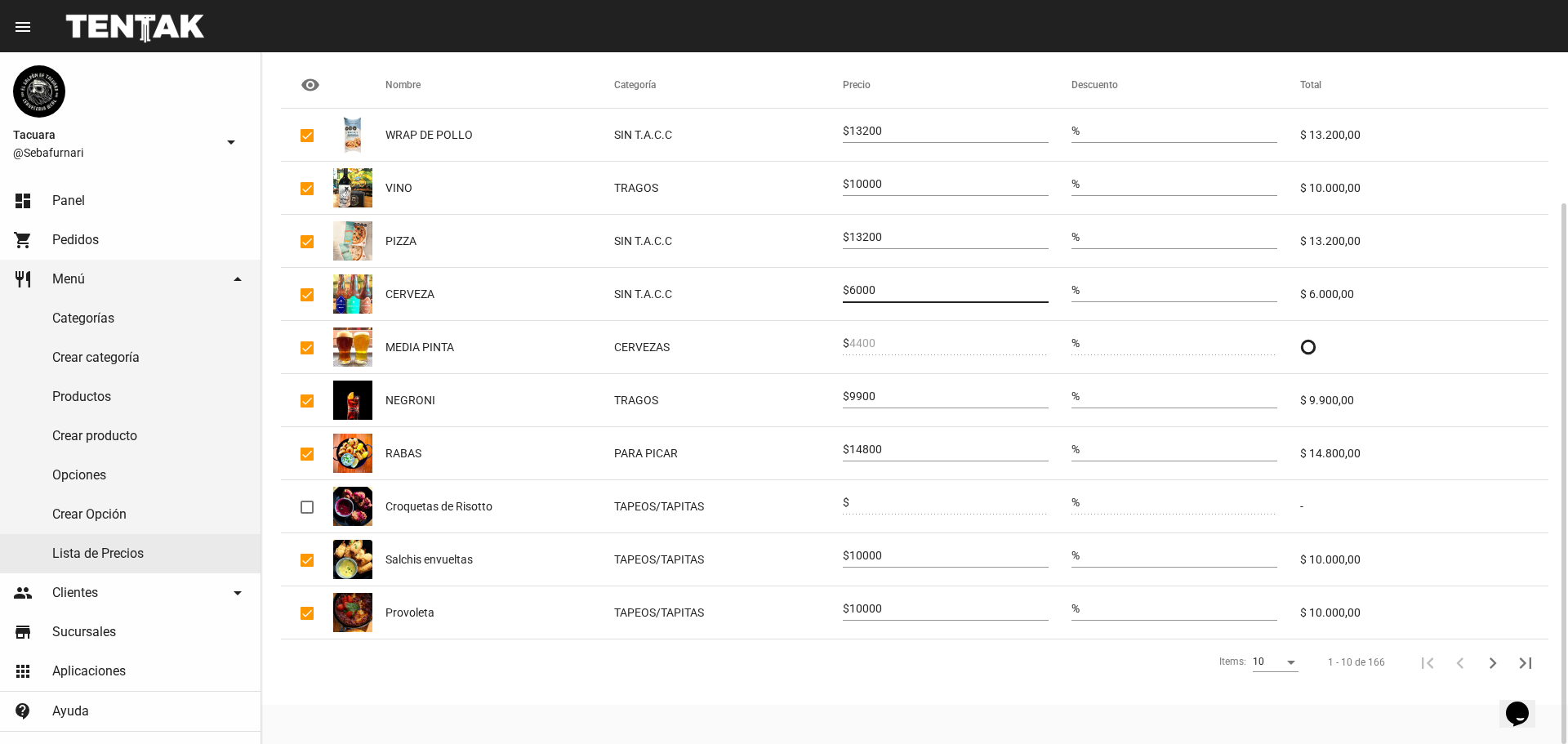
click at [874, 289] on input "6000" at bounding box center [948, 291] width 199 height 13
type input "6"
type input "5700"
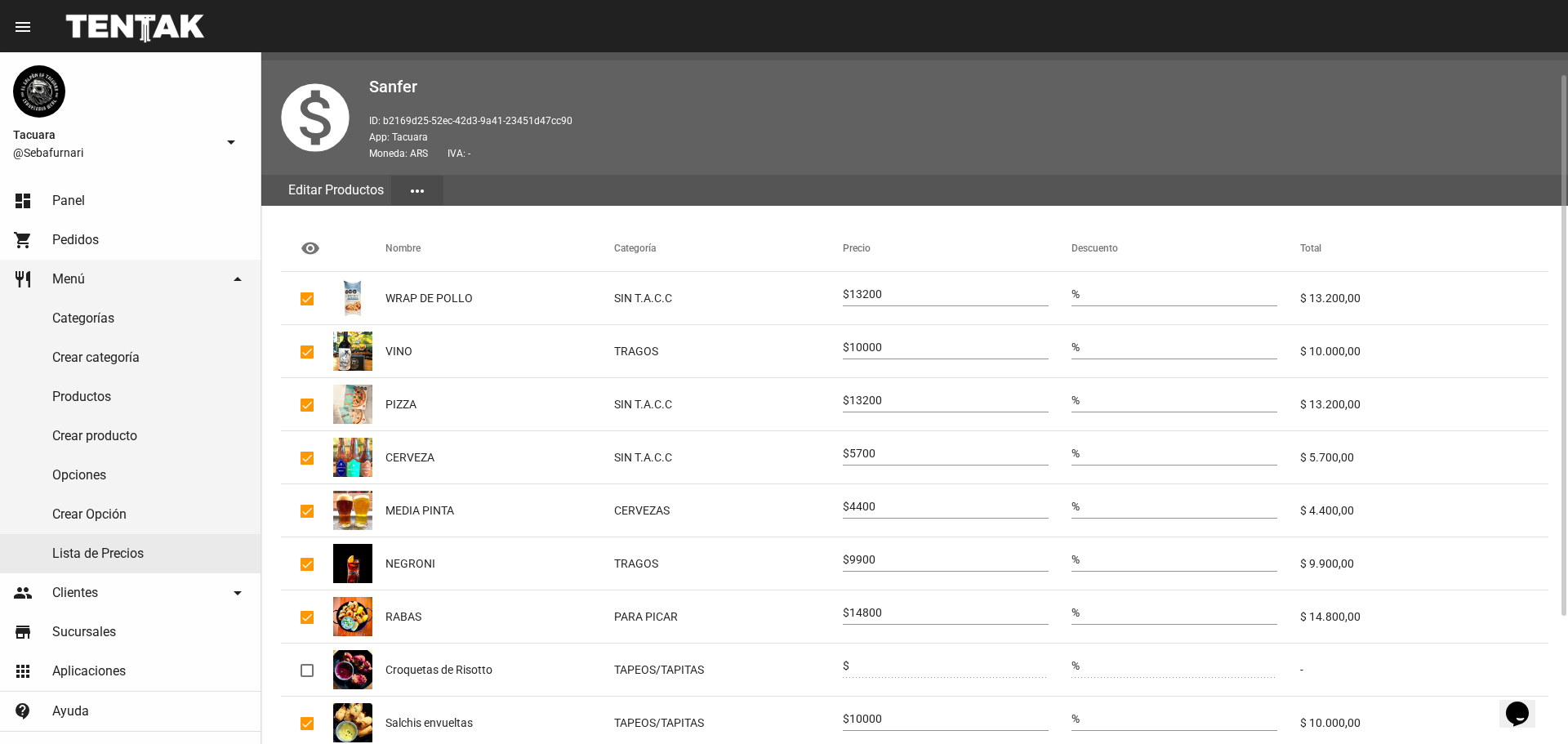
click at [892, 401] on input "13200" at bounding box center [948, 401] width 199 height 13
type input "14500"
click at [891, 335] on div "10000" at bounding box center [948, 343] width 199 height 31
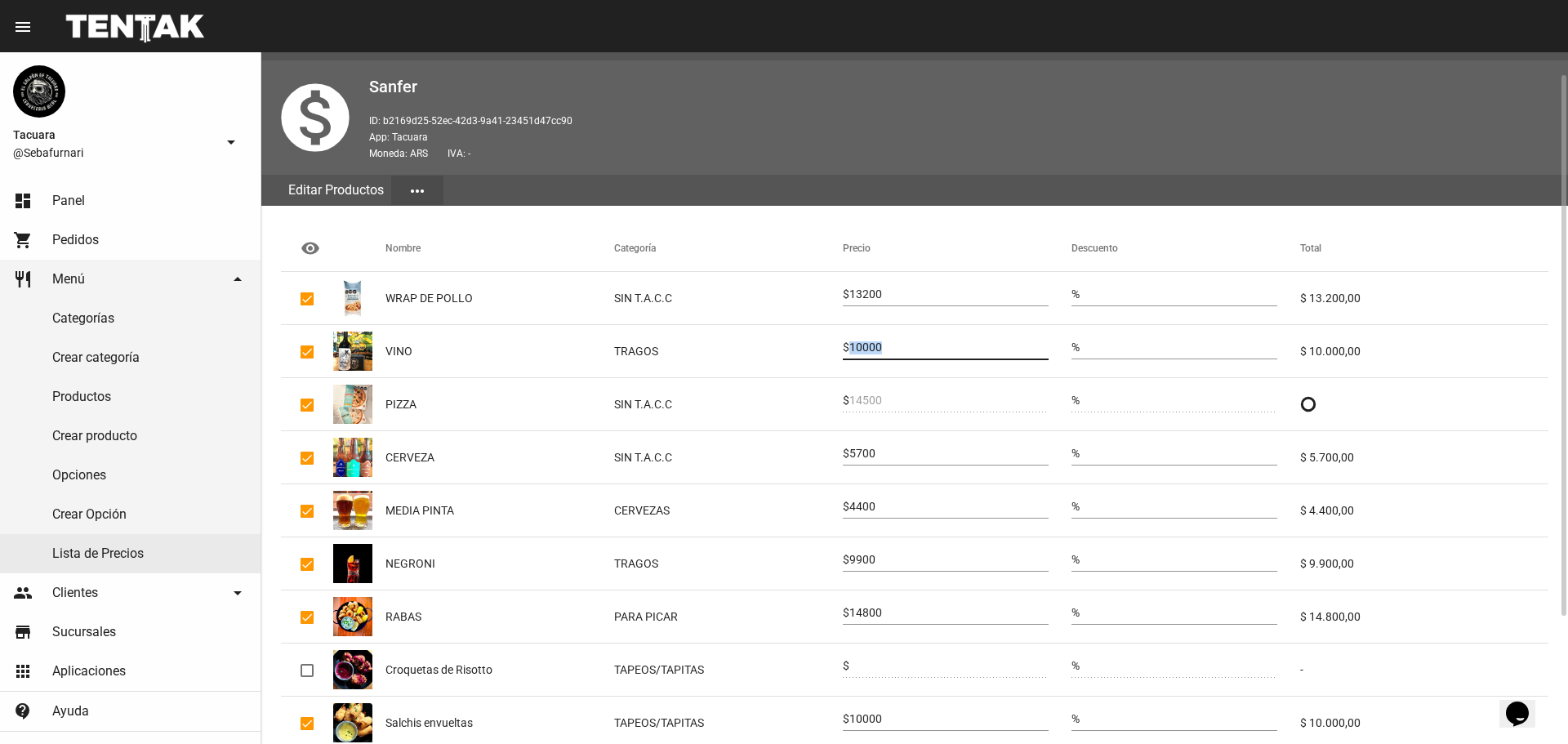
click at [891, 335] on div "10000" at bounding box center [948, 343] width 199 height 31
click at [891, 336] on div "10000" at bounding box center [948, 343] width 199 height 31
click at [888, 340] on div "10000" at bounding box center [948, 343] width 199 height 31
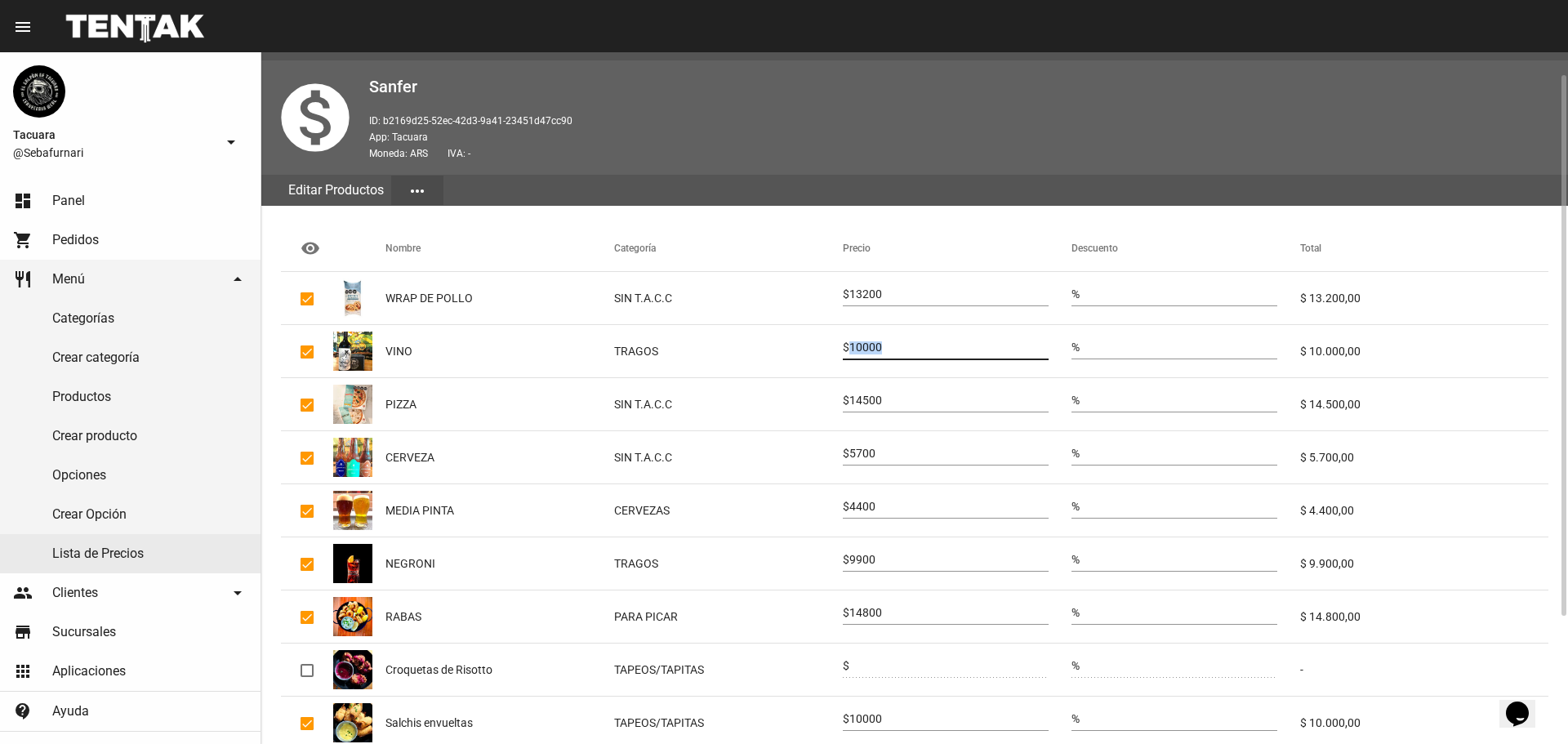
click at [888, 340] on div "10000" at bounding box center [948, 343] width 199 height 31
click at [874, 346] on input "10000" at bounding box center [948, 348] width 199 height 13
type input "11000"
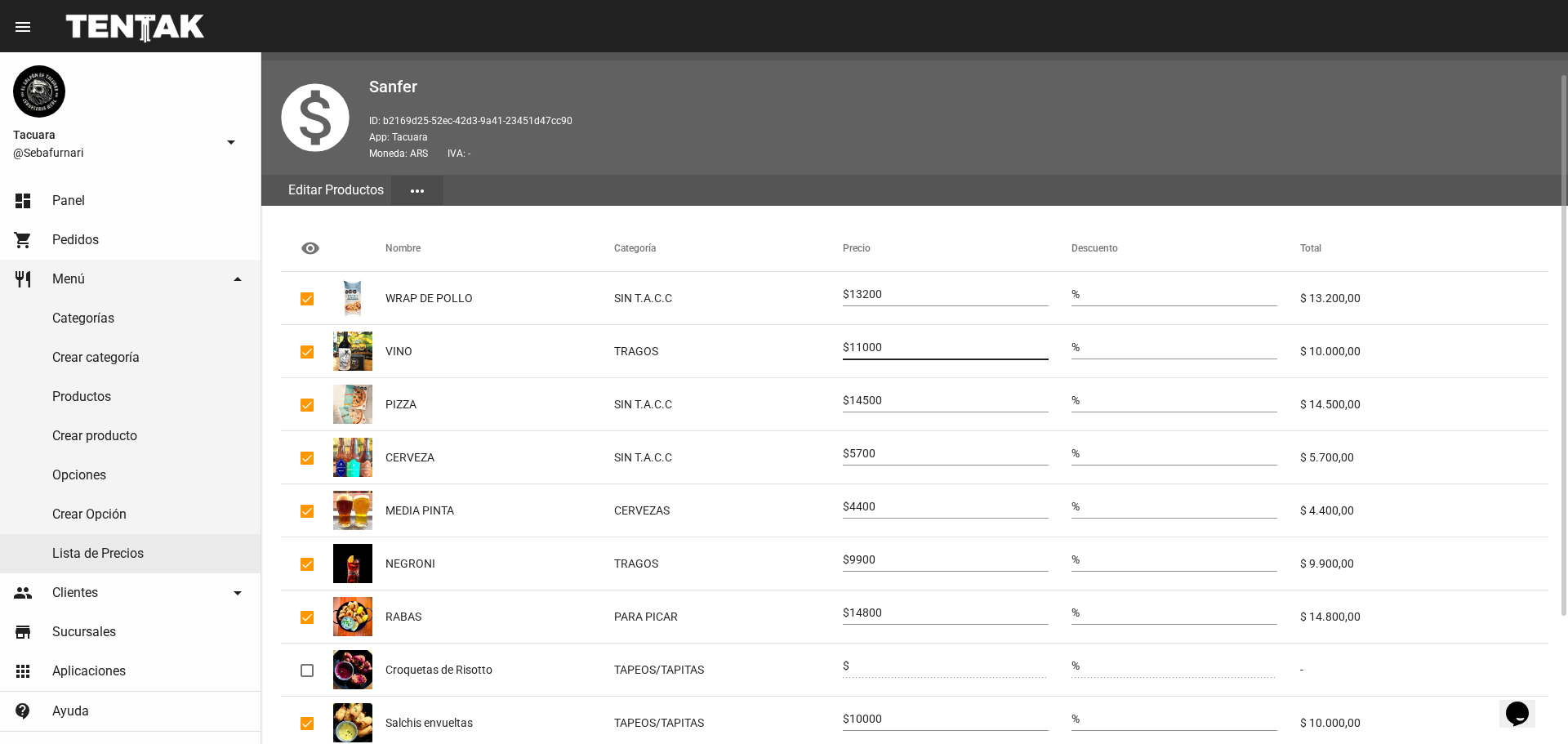
click at [883, 293] on input "13200" at bounding box center [948, 295] width 199 height 13
type input "14500"
click at [877, 294] on input "14500" at bounding box center [948, 295] width 199 height 13
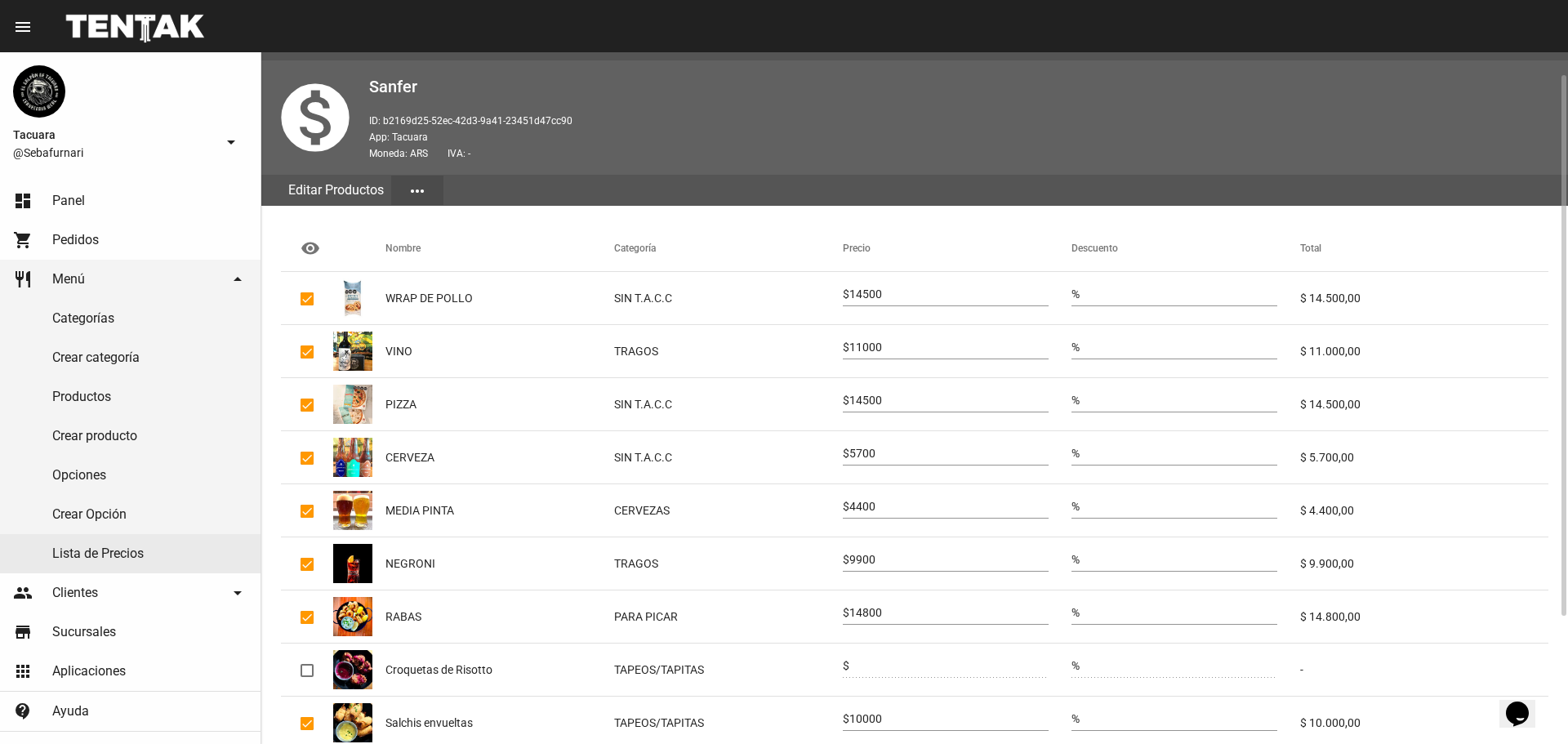
click at [877, 294] on input "14500" at bounding box center [948, 295] width 199 height 13
type input "12600"
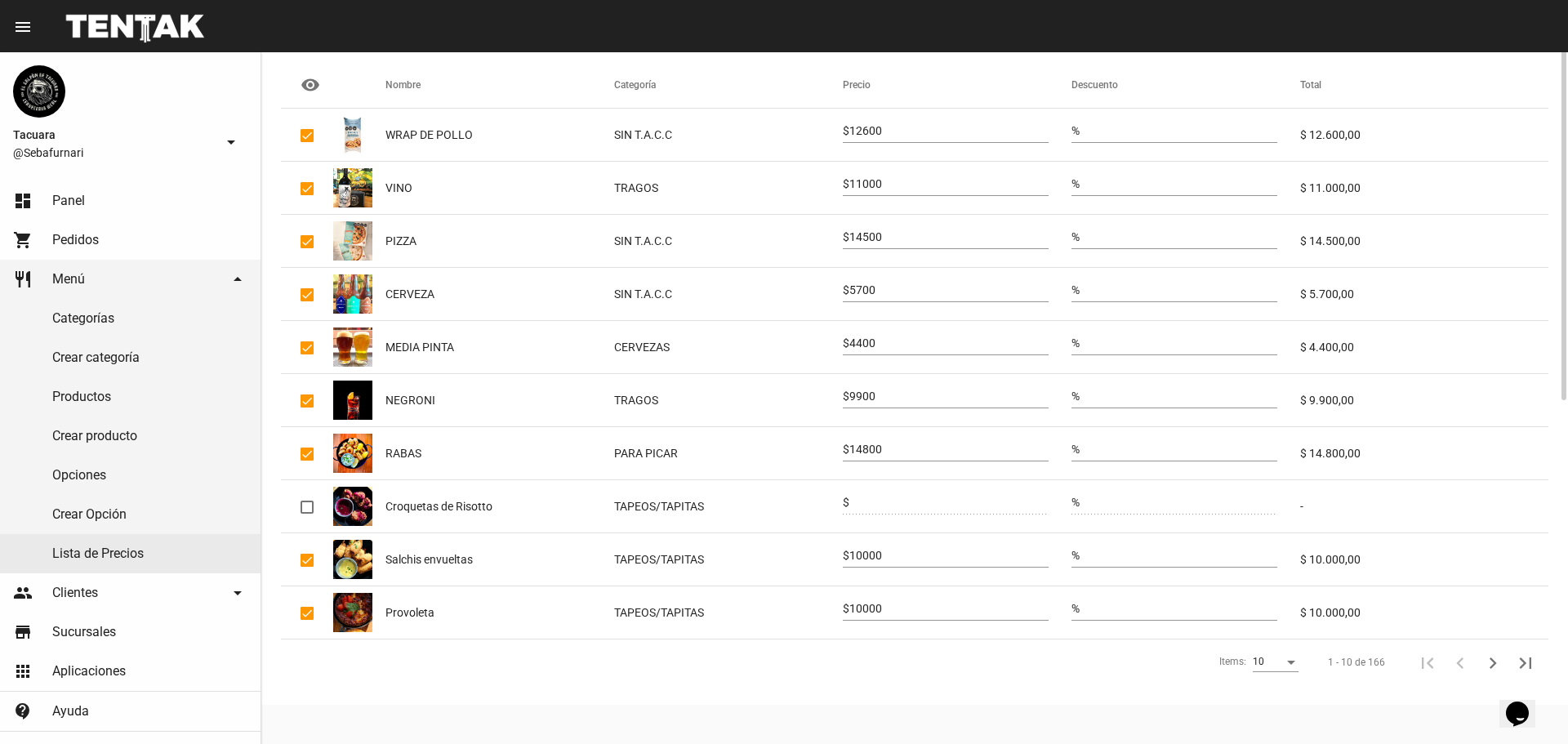
scroll to position [0, 0]
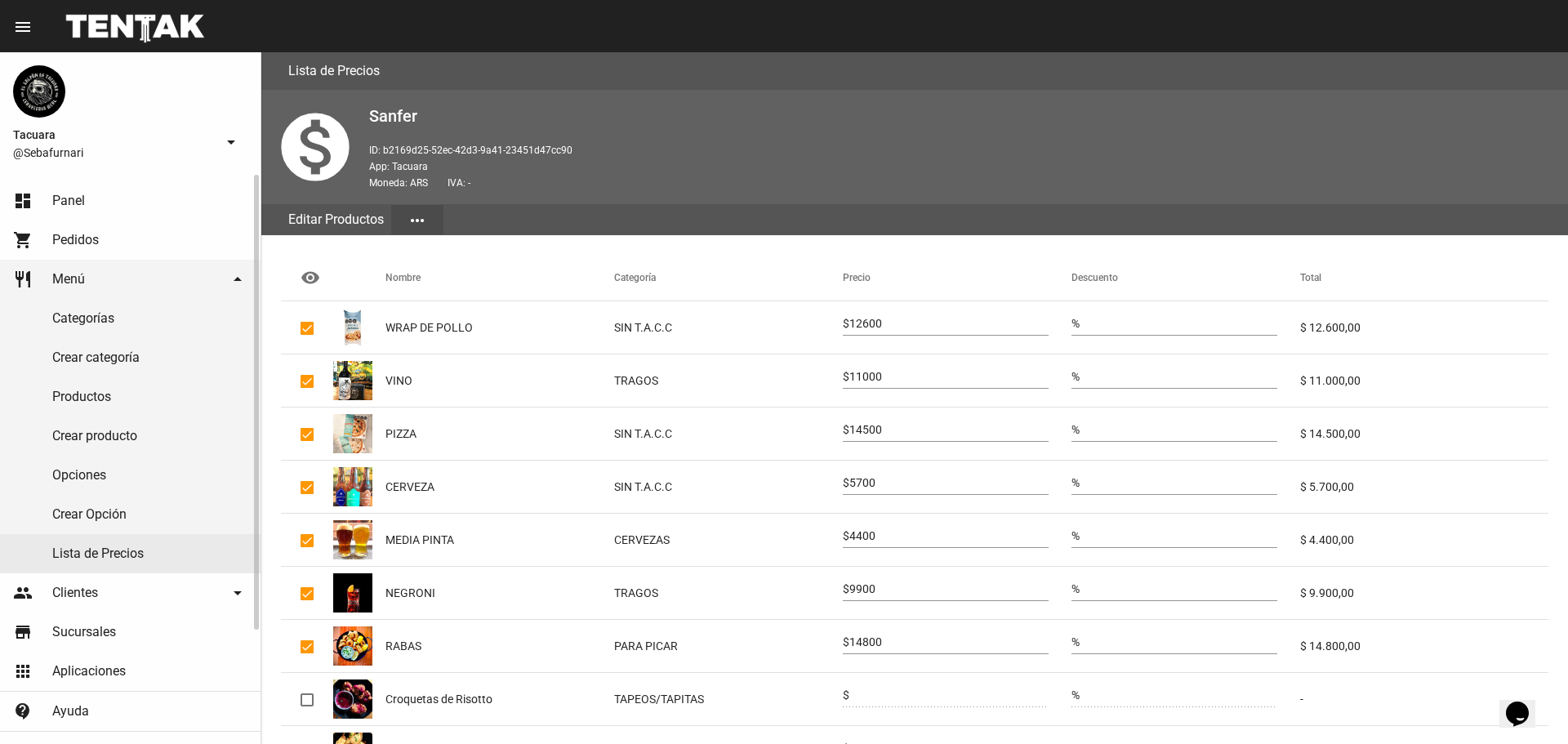
click at [128, 553] on link "Lista de Precios" at bounding box center [130, 553] width 260 height 39
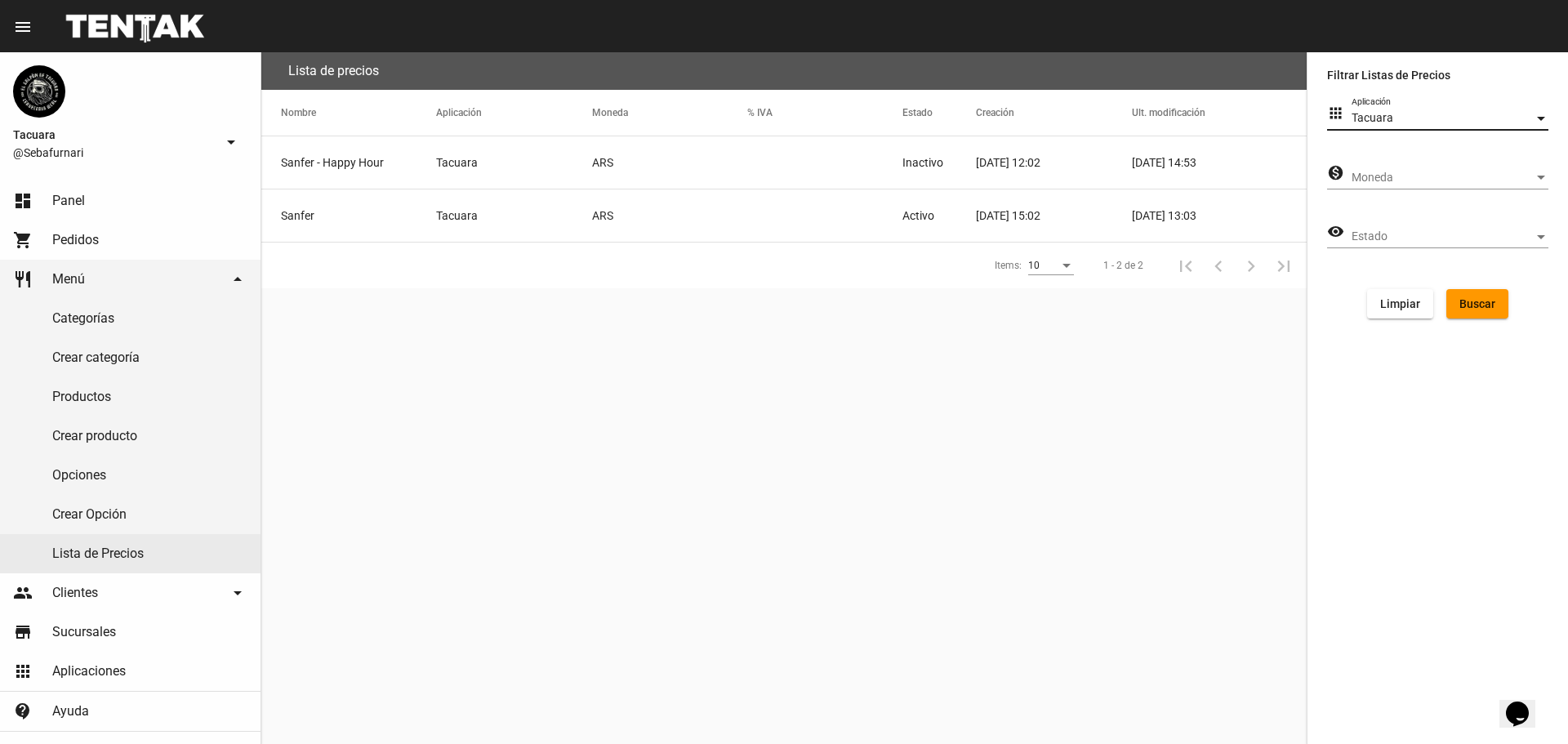
click at [1385, 117] on span "Tacuara" at bounding box center [1373, 118] width 42 height 13
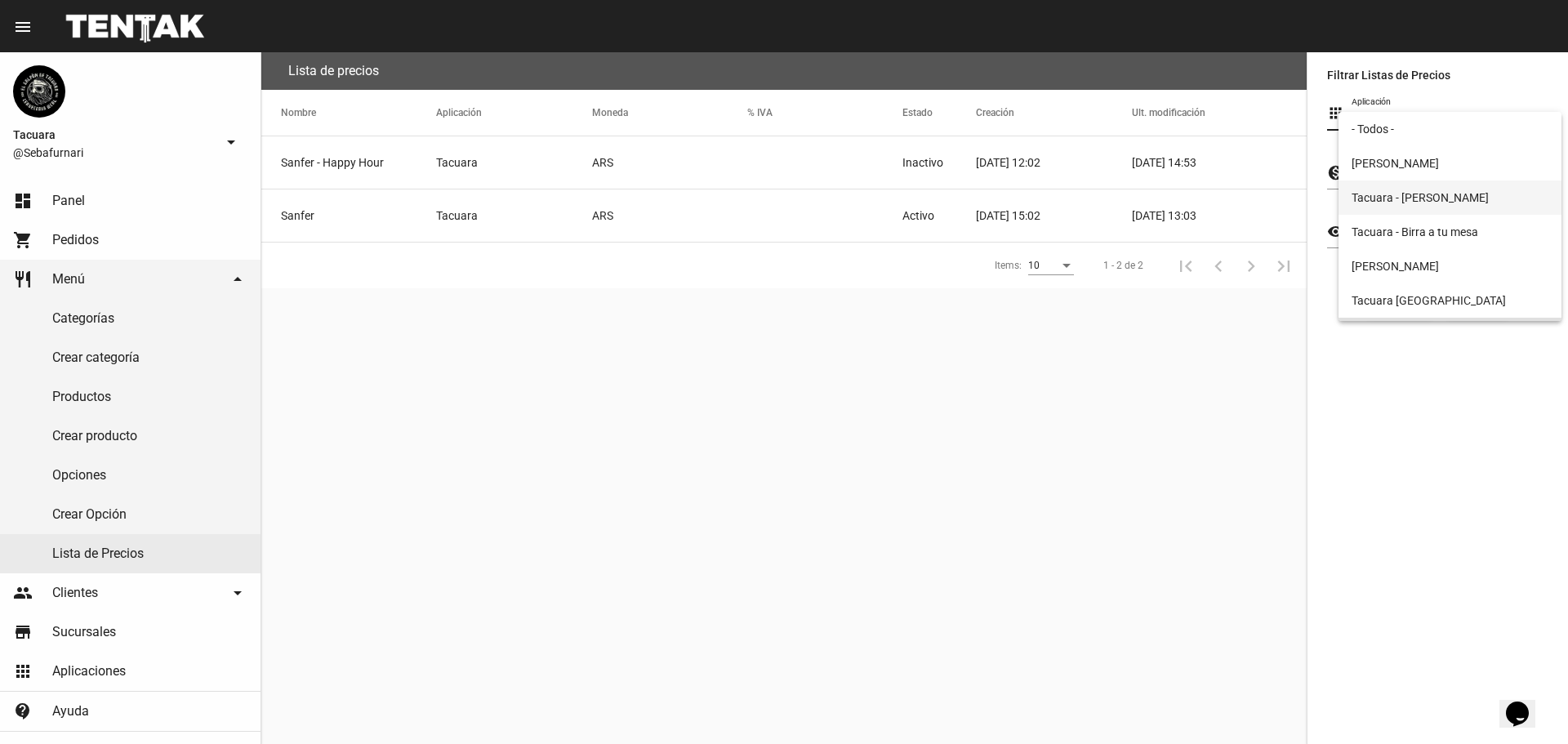
scroll to position [31, 0]
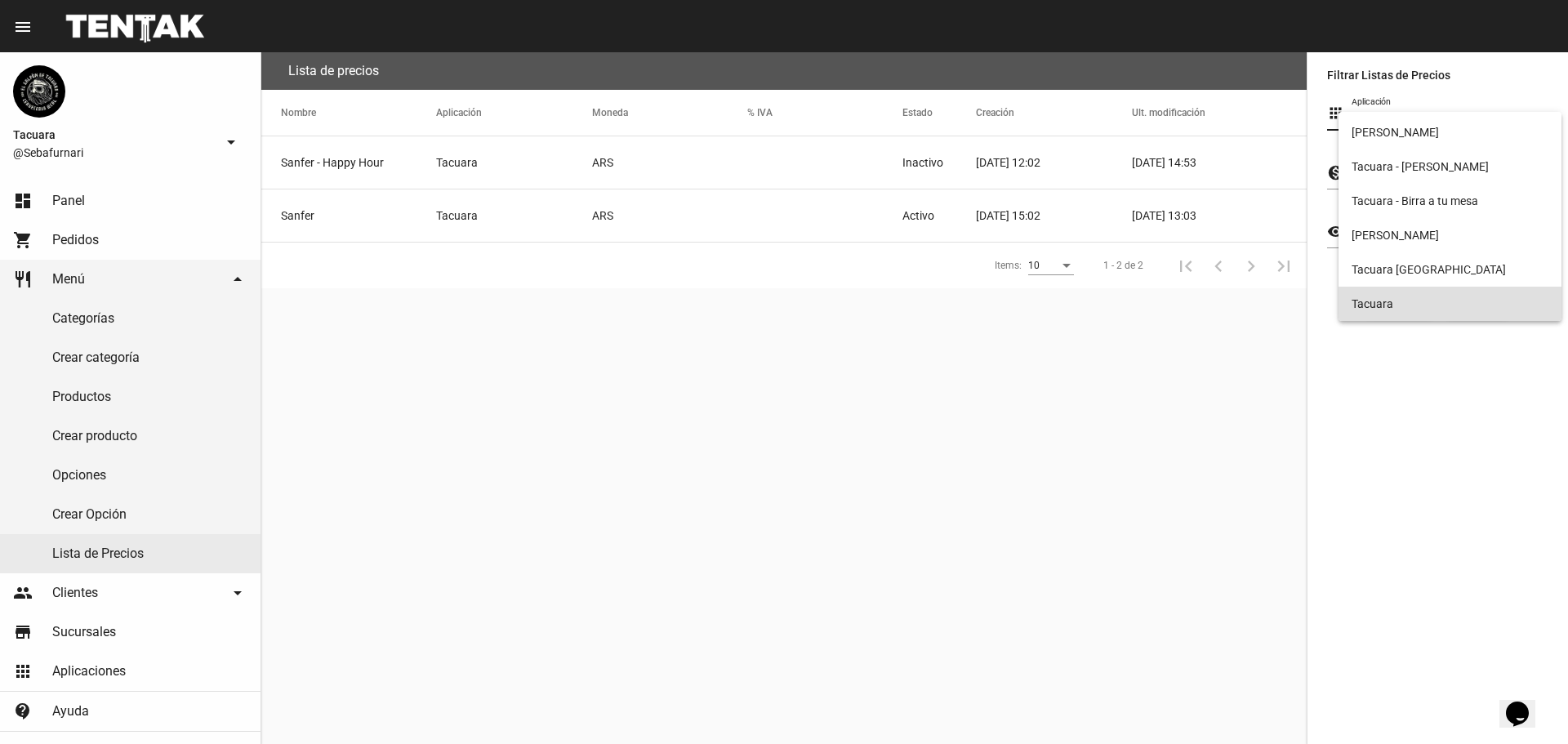
click at [1410, 303] on span "Tacuara" at bounding box center [1450, 304] width 197 height 34
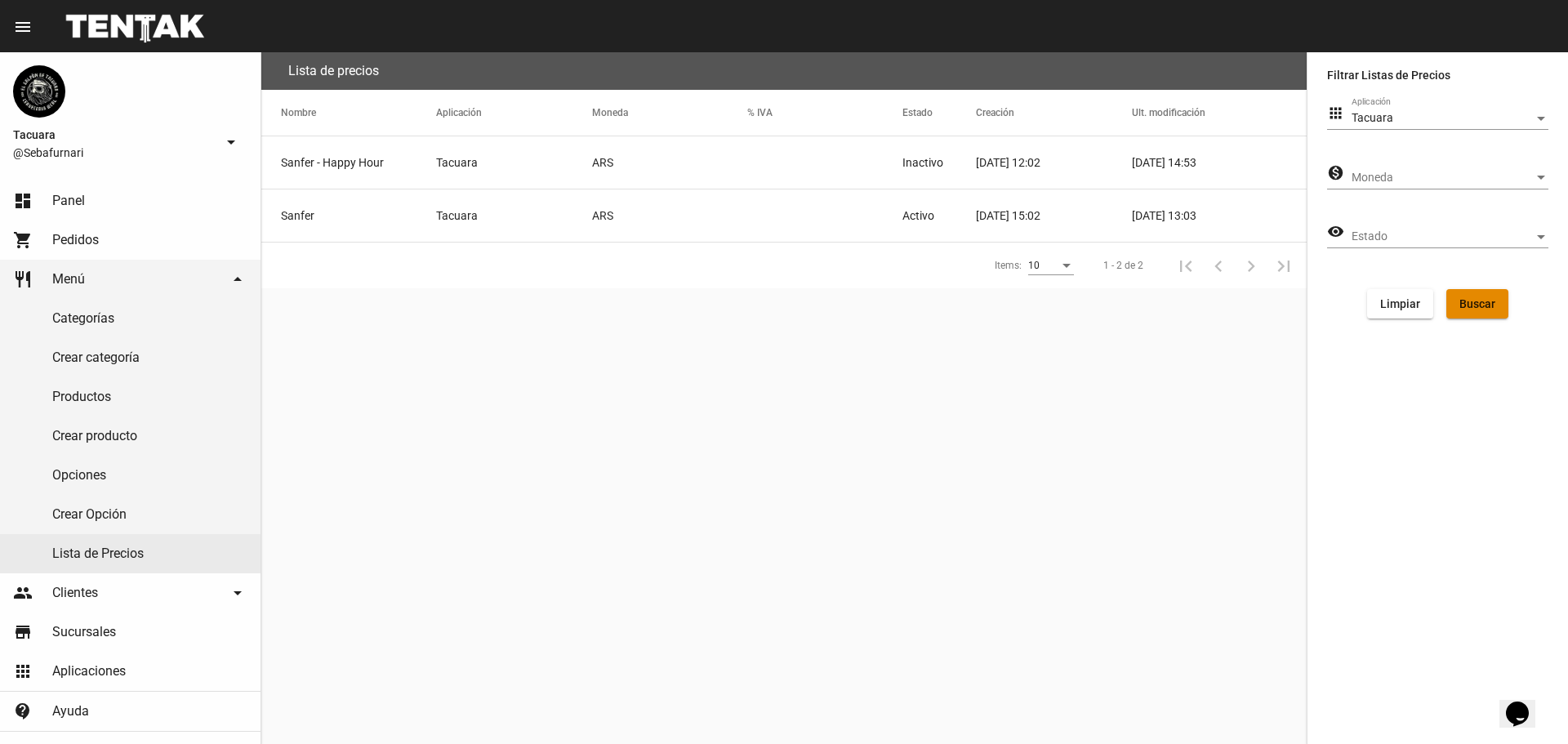
click at [1478, 300] on span "Buscar" at bounding box center [1478, 304] width 36 height 13
click at [362, 156] on mat-cell "Sanfer - Happy Hour" at bounding box center [348, 162] width 174 height 52
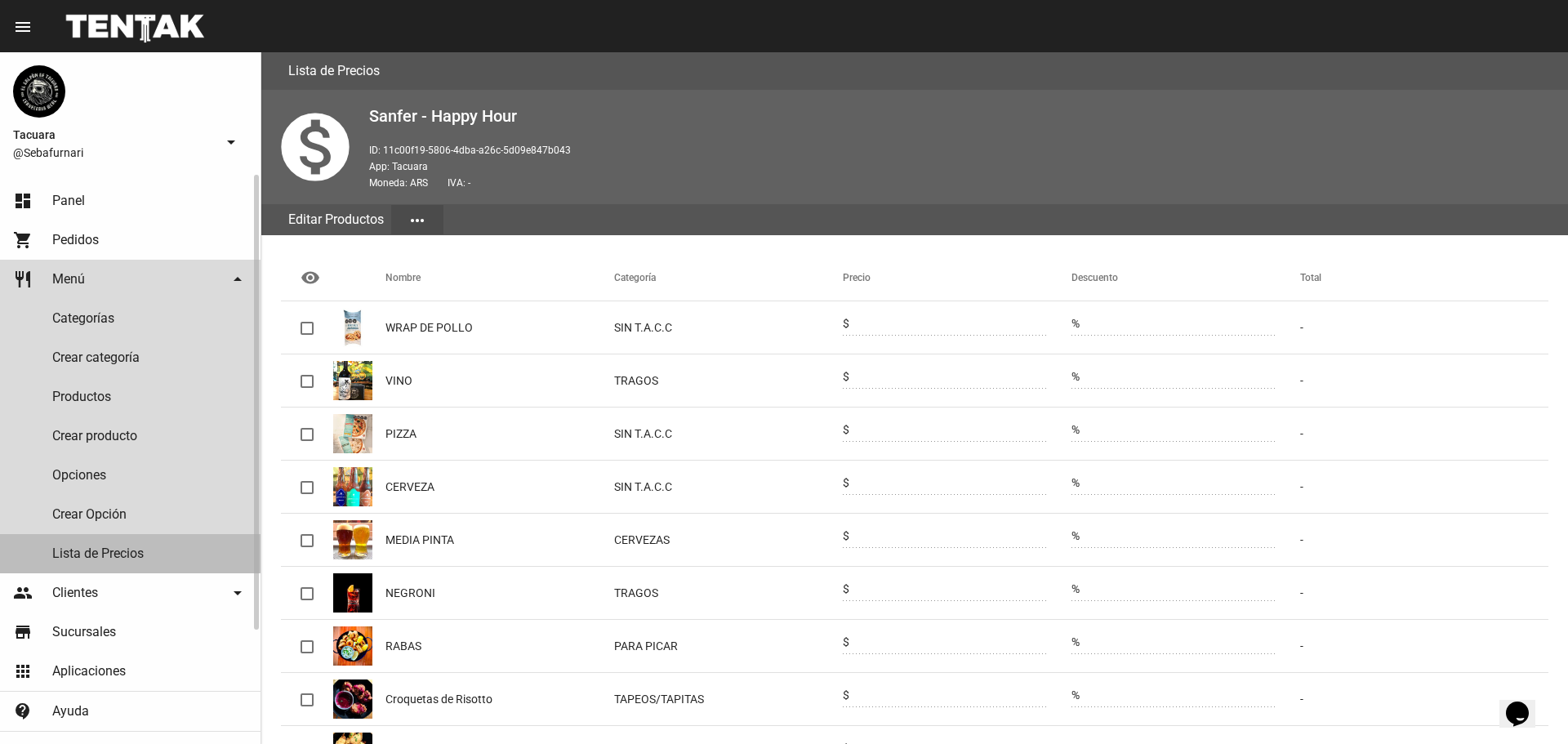
click at [99, 548] on link "Lista de Precios" at bounding box center [130, 553] width 260 height 39
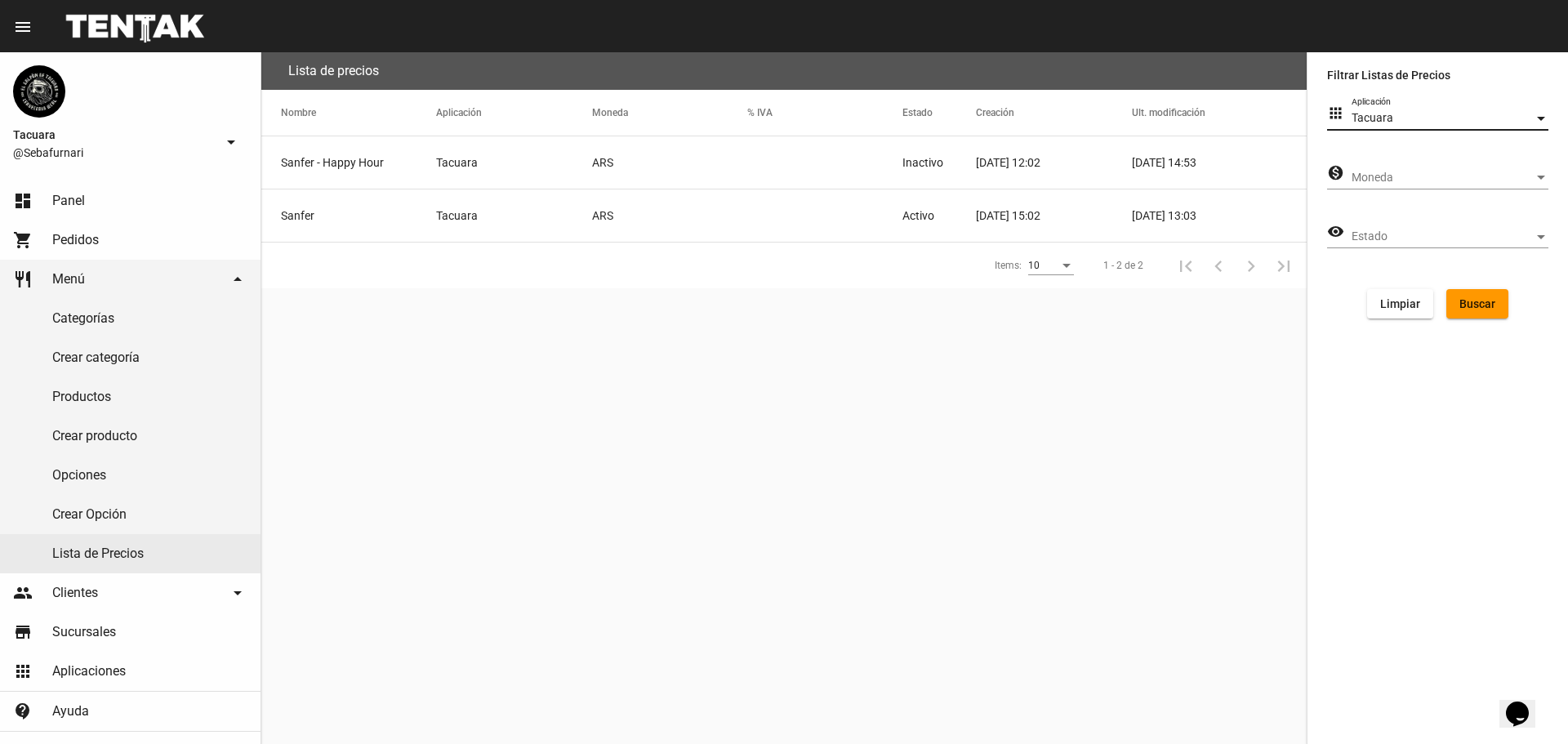
click at [1407, 113] on div "Tacuara" at bounding box center [1442, 118] width 182 height 13
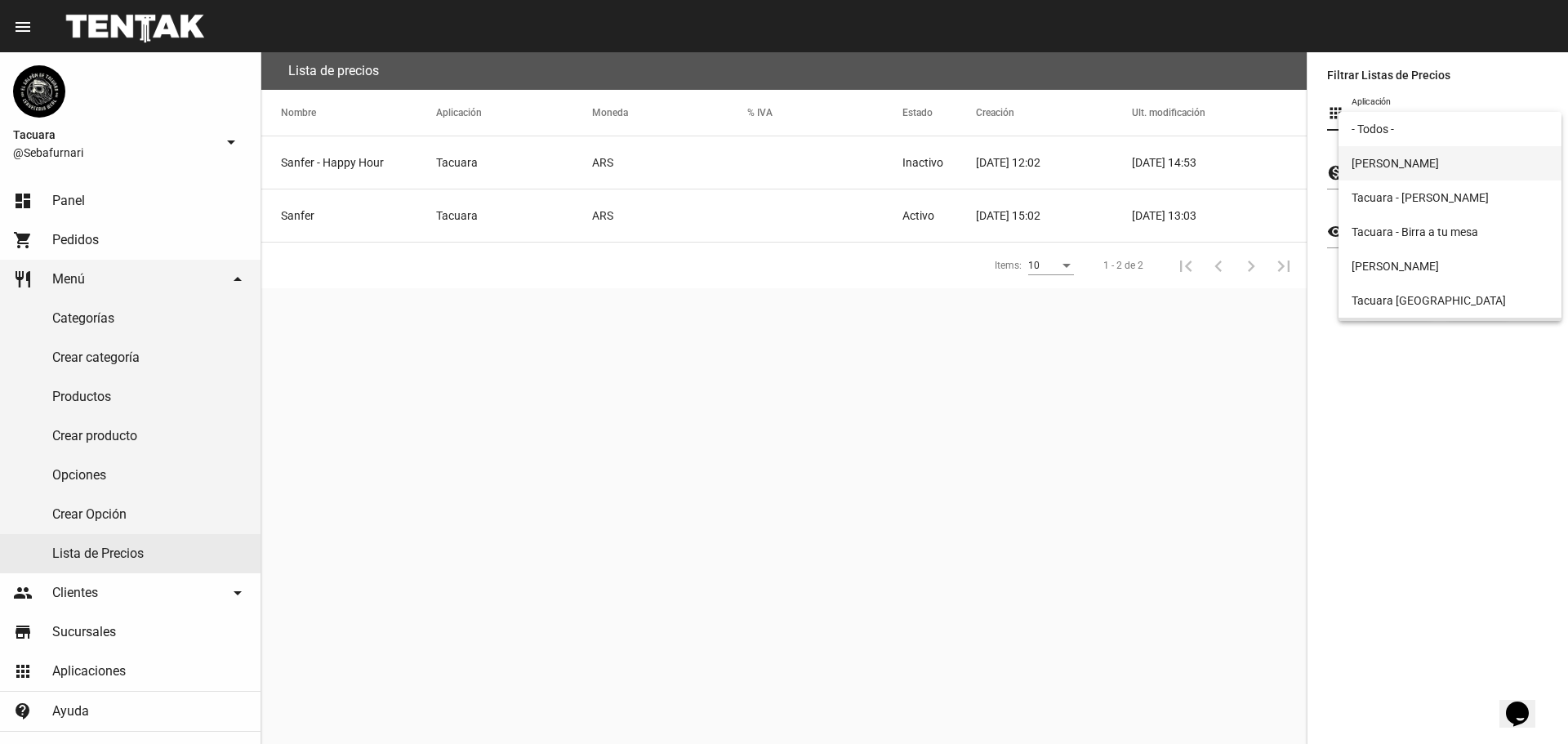
scroll to position [31, 0]
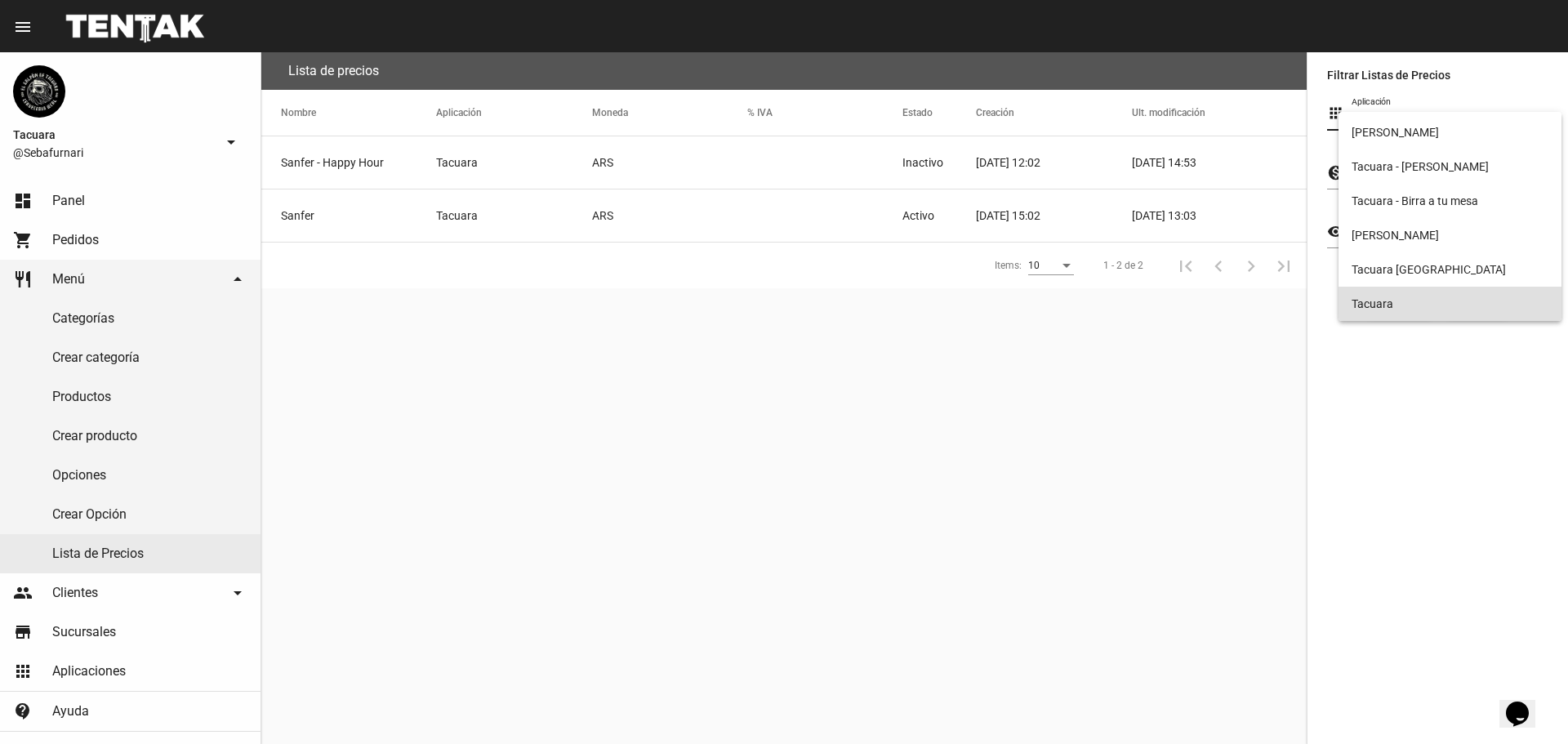
click at [73, 392] on div at bounding box center [784, 372] width 1568 height 744
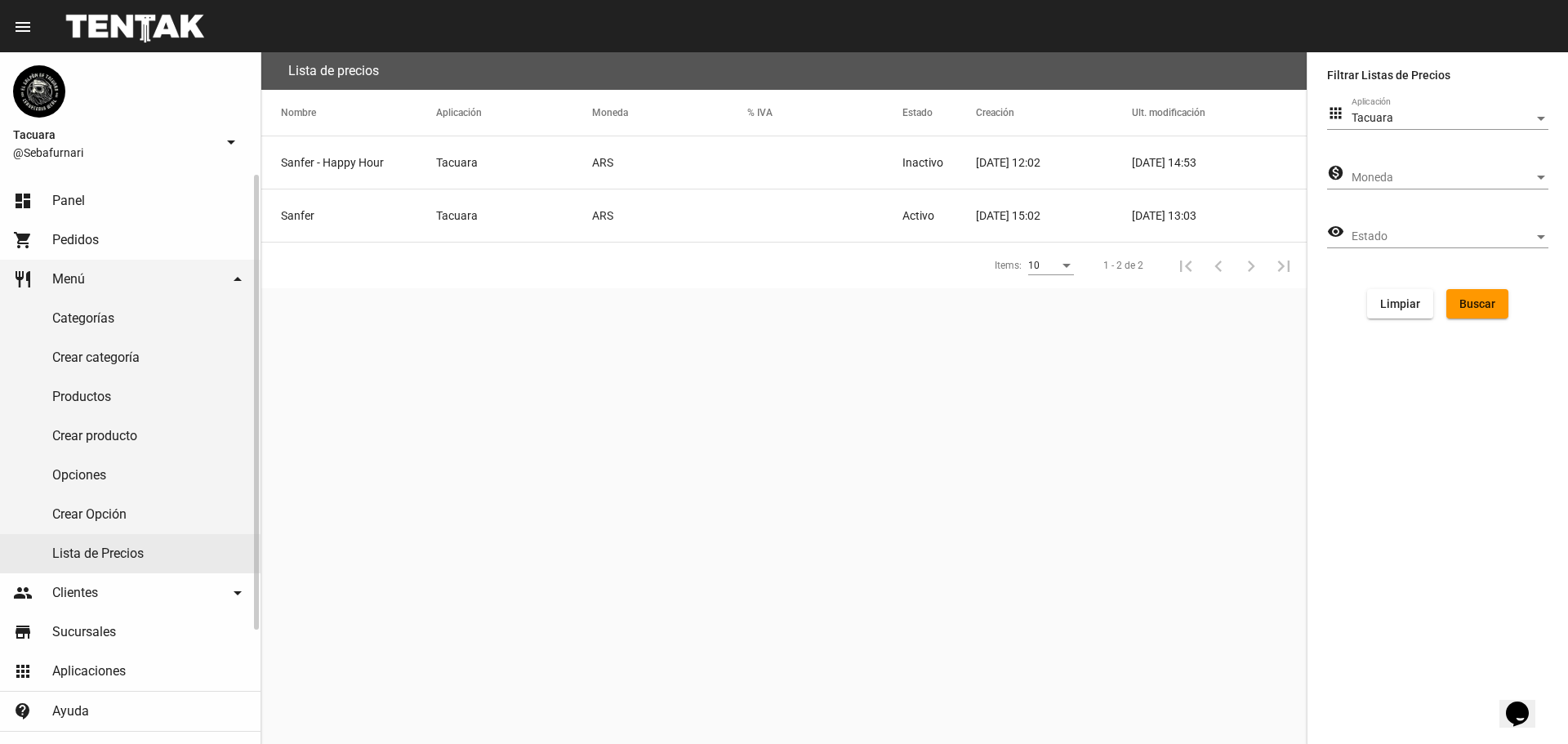
click at [76, 399] on link "Productos" at bounding box center [130, 396] width 260 height 39
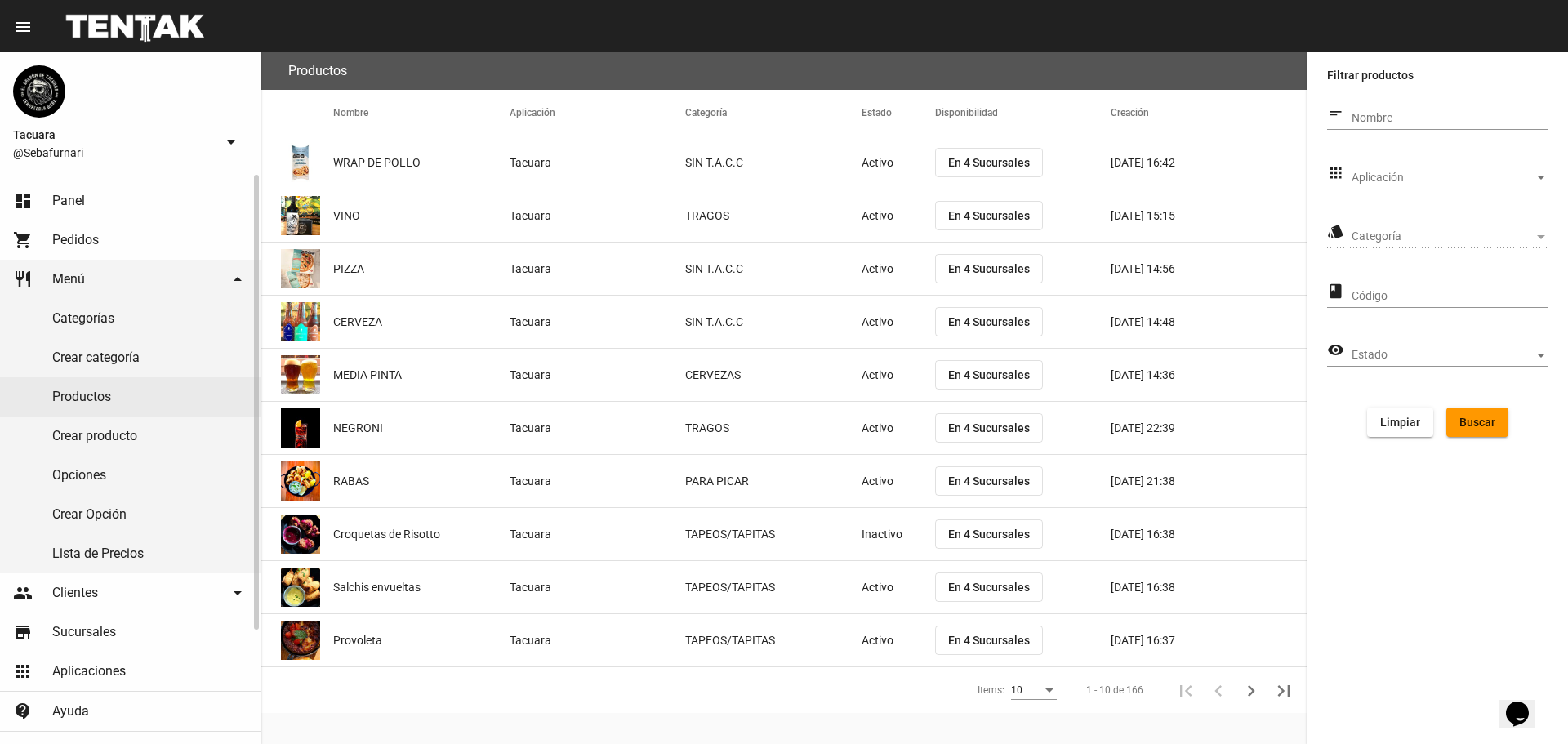
click at [96, 552] on link "Lista de Precios" at bounding box center [130, 553] width 260 height 39
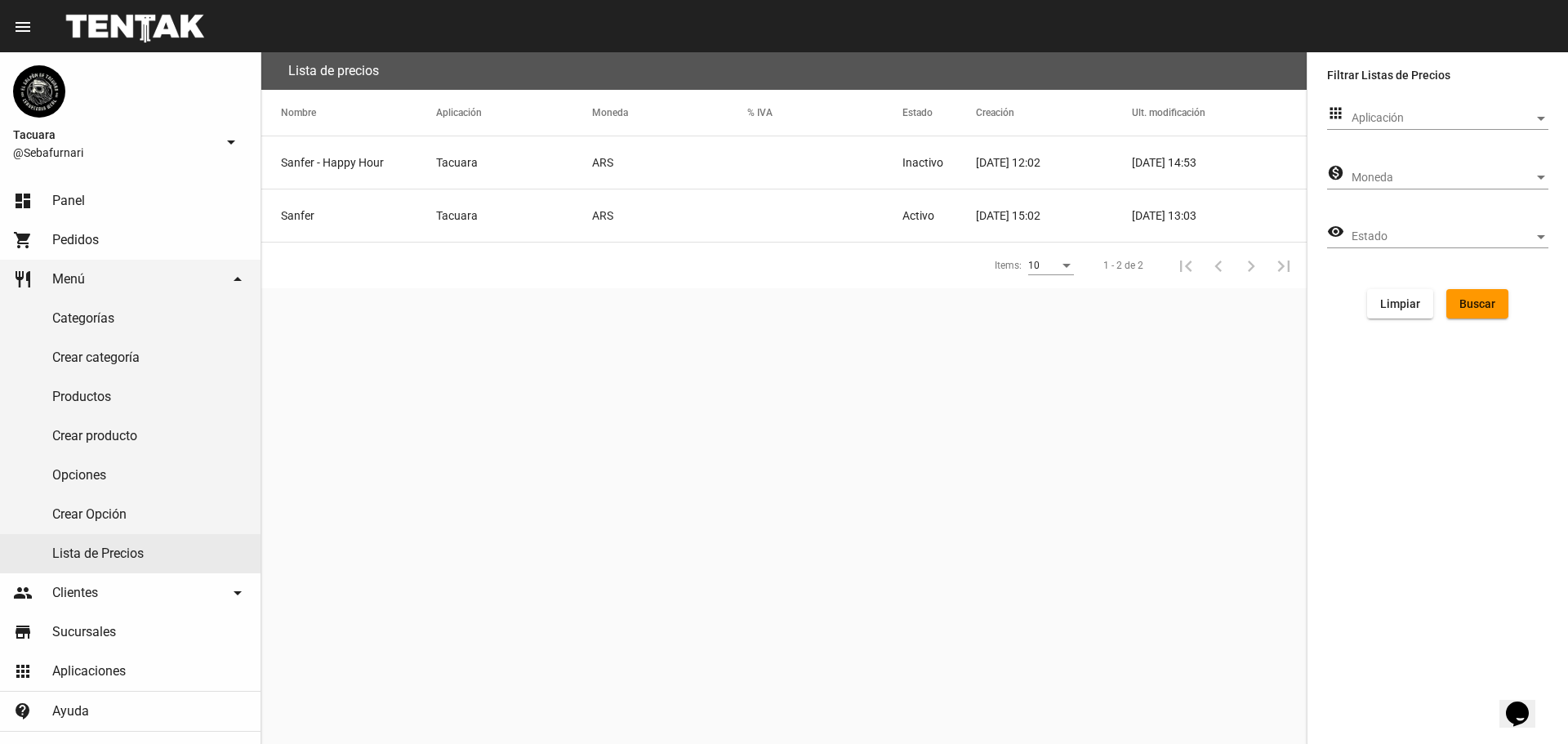
click at [1395, 117] on span "Aplicación" at bounding box center [1442, 118] width 182 height 13
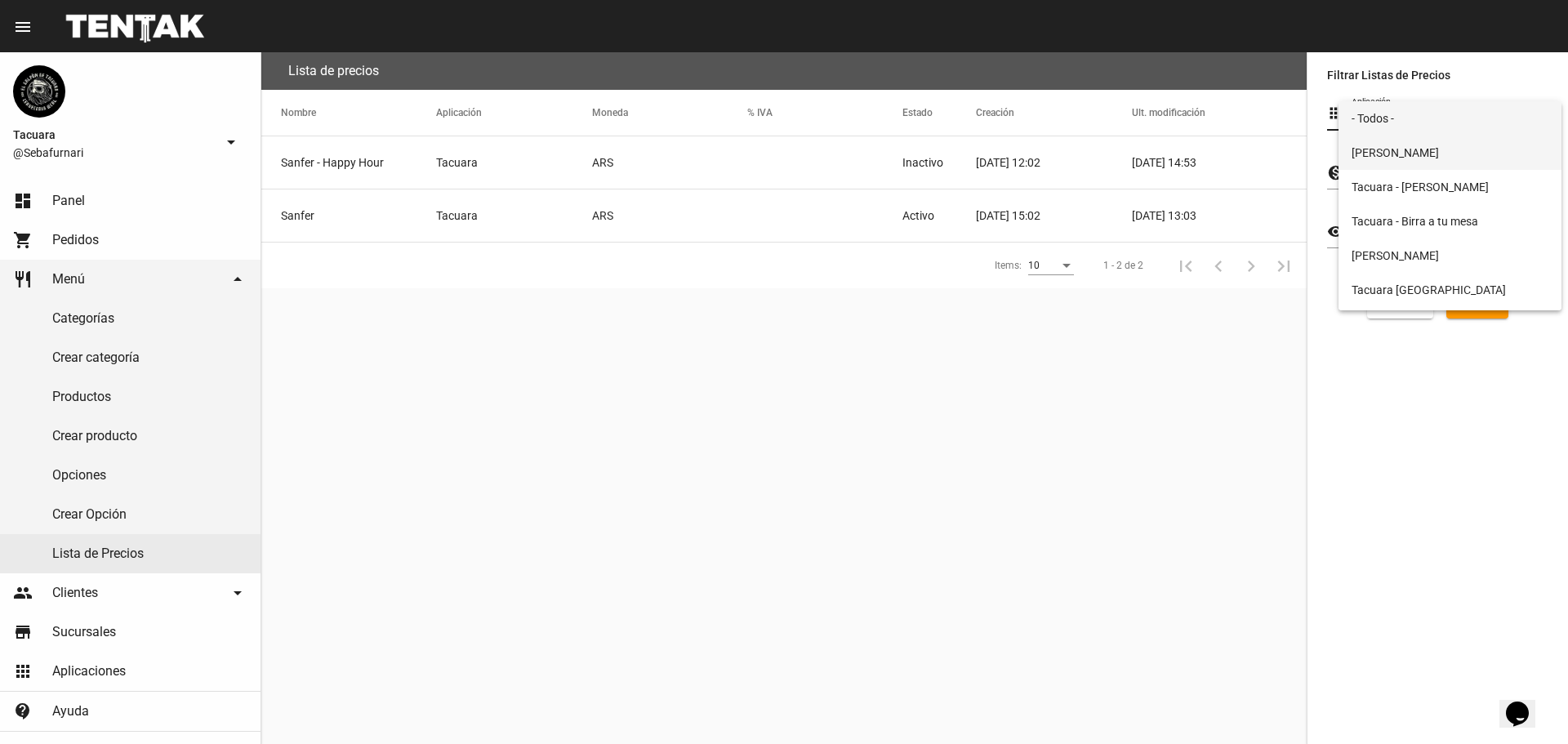
click at [1390, 163] on span "[PERSON_NAME]" at bounding box center [1450, 152] width 197 height 34
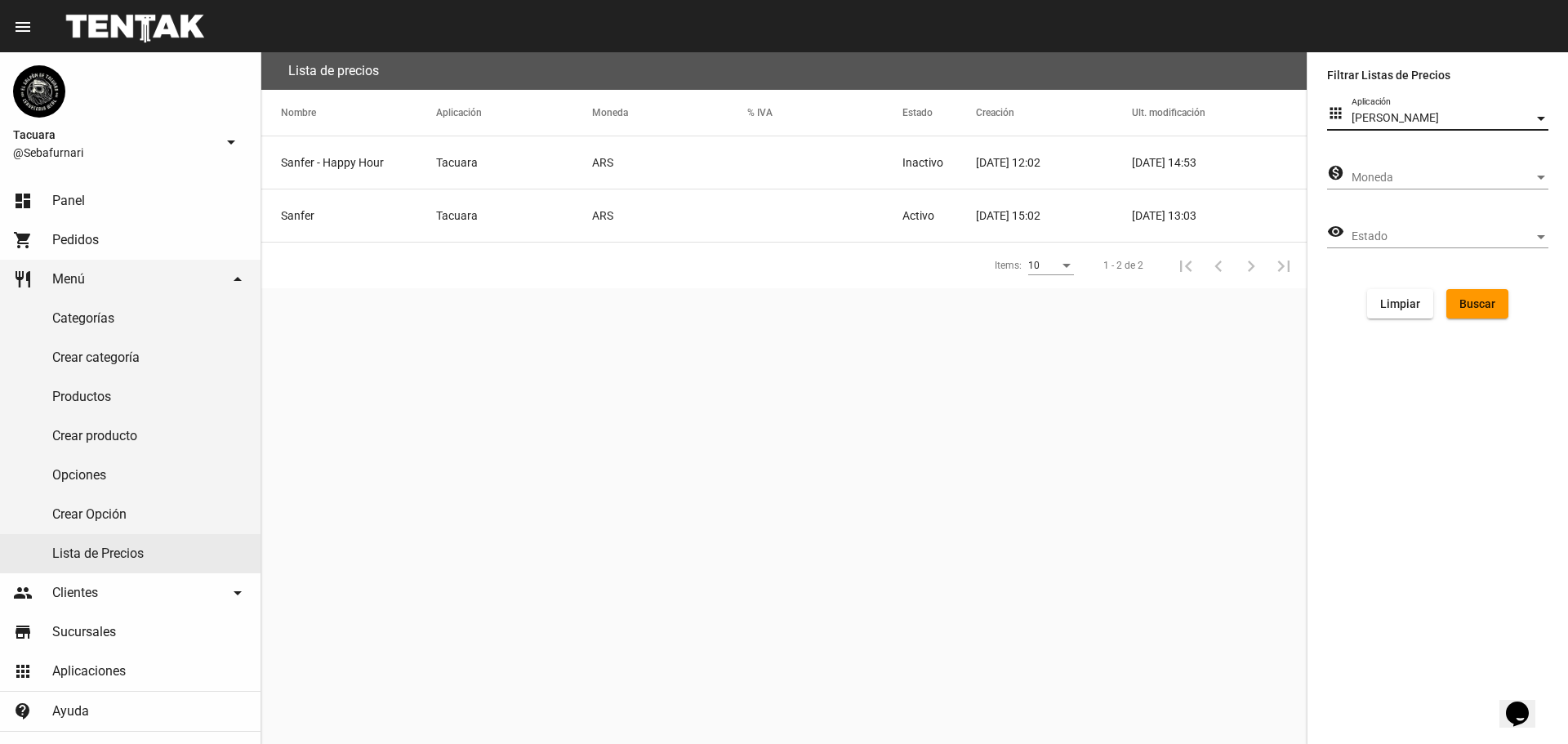
click at [1488, 299] on span "Buscar" at bounding box center [1478, 304] width 36 height 13
click at [333, 158] on mat-cell "[PERSON_NAME] - Take Away" at bounding box center [348, 162] width 174 height 52
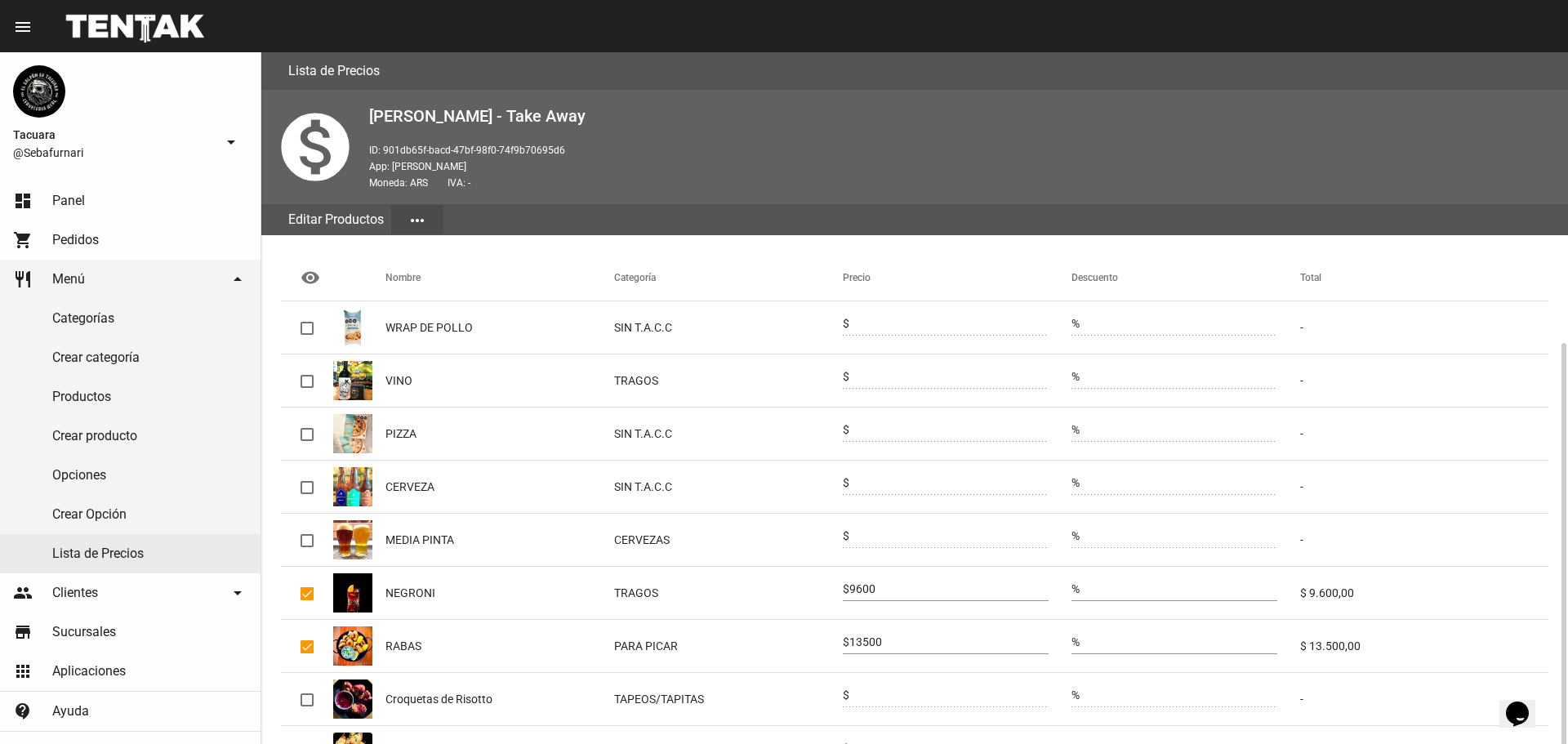
scroll to position [163, 0]
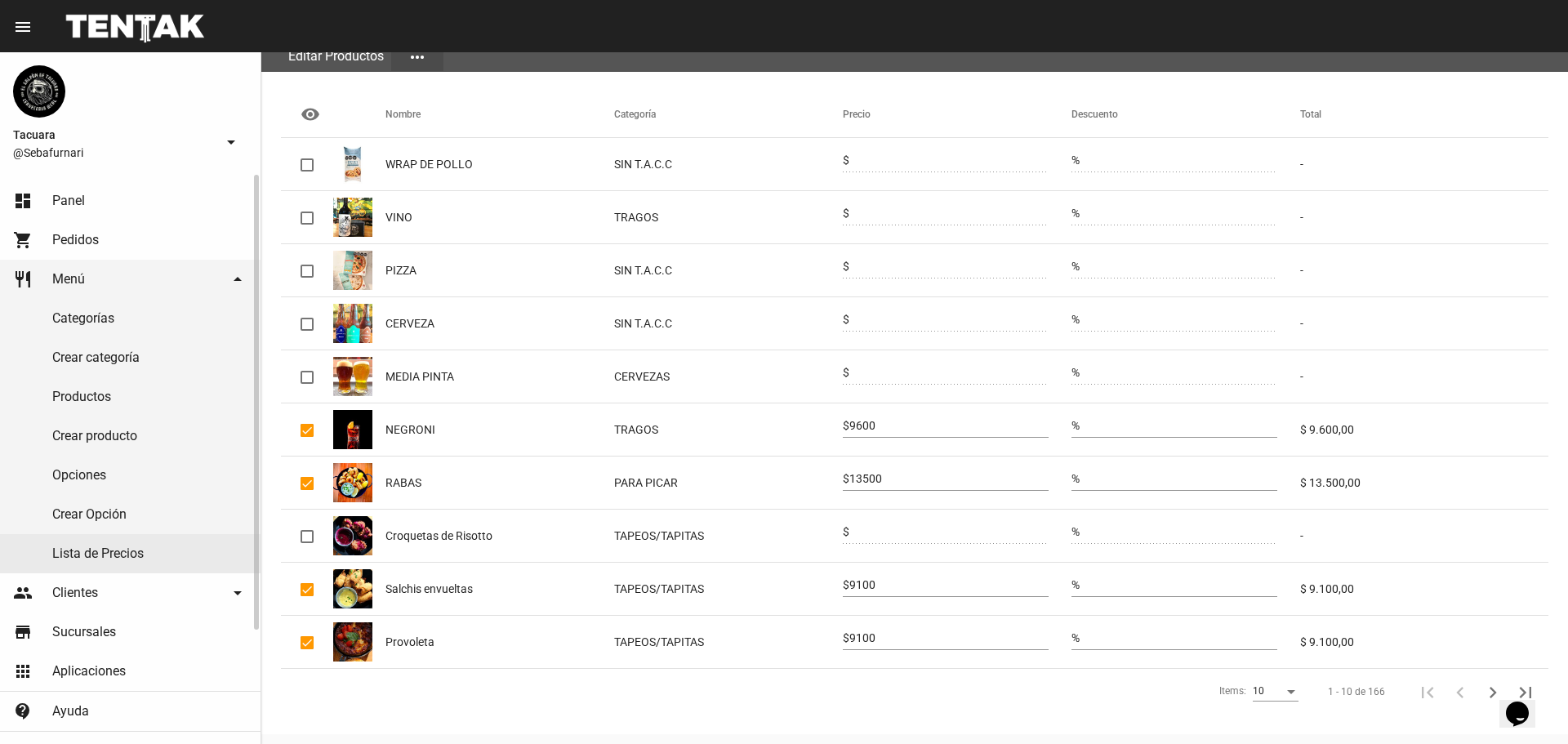
click at [107, 553] on link "Lista de Precios" at bounding box center [130, 553] width 260 height 39
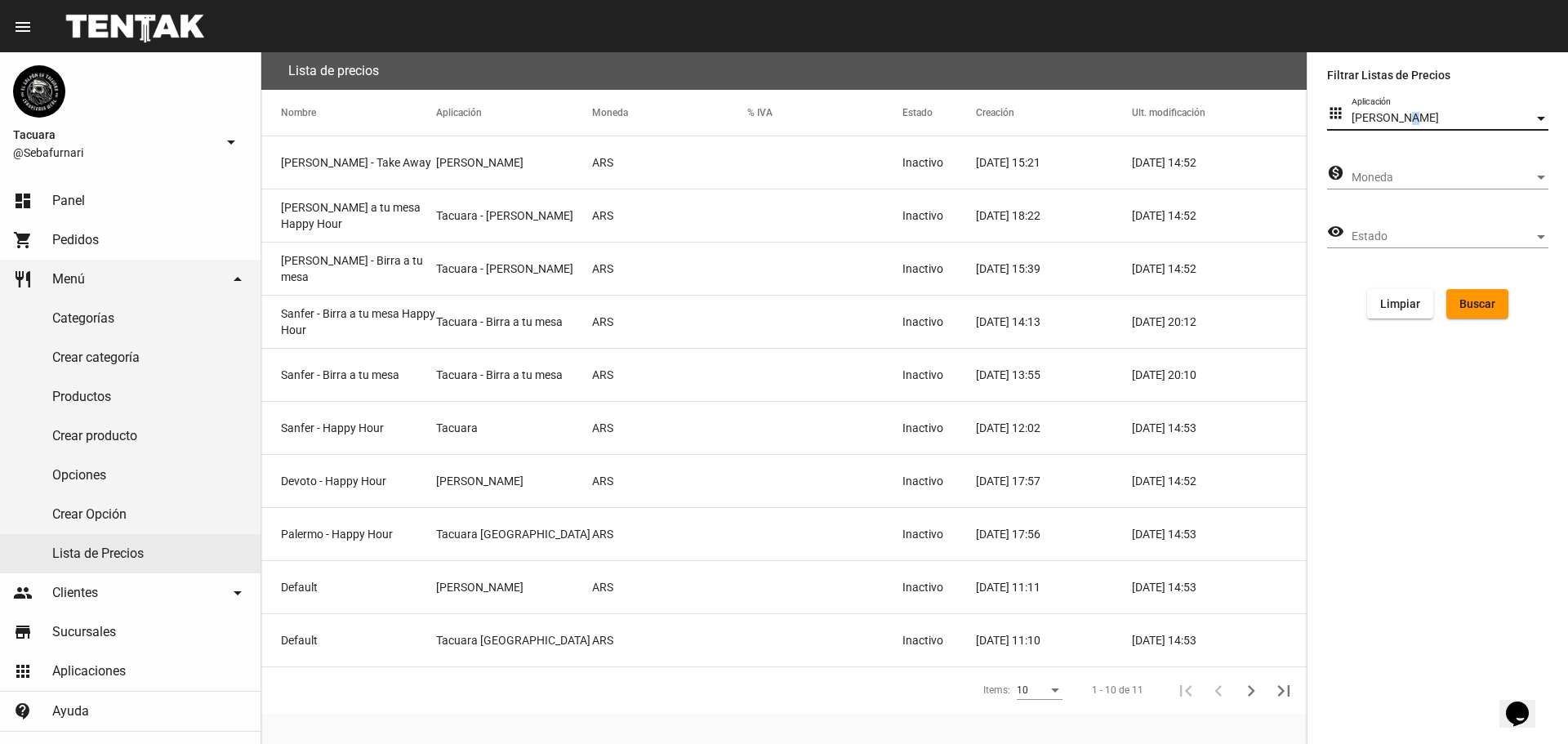
click at [1404, 111] on span "[PERSON_NAME]" at bounding box center [1396, 118] width 88 height 13
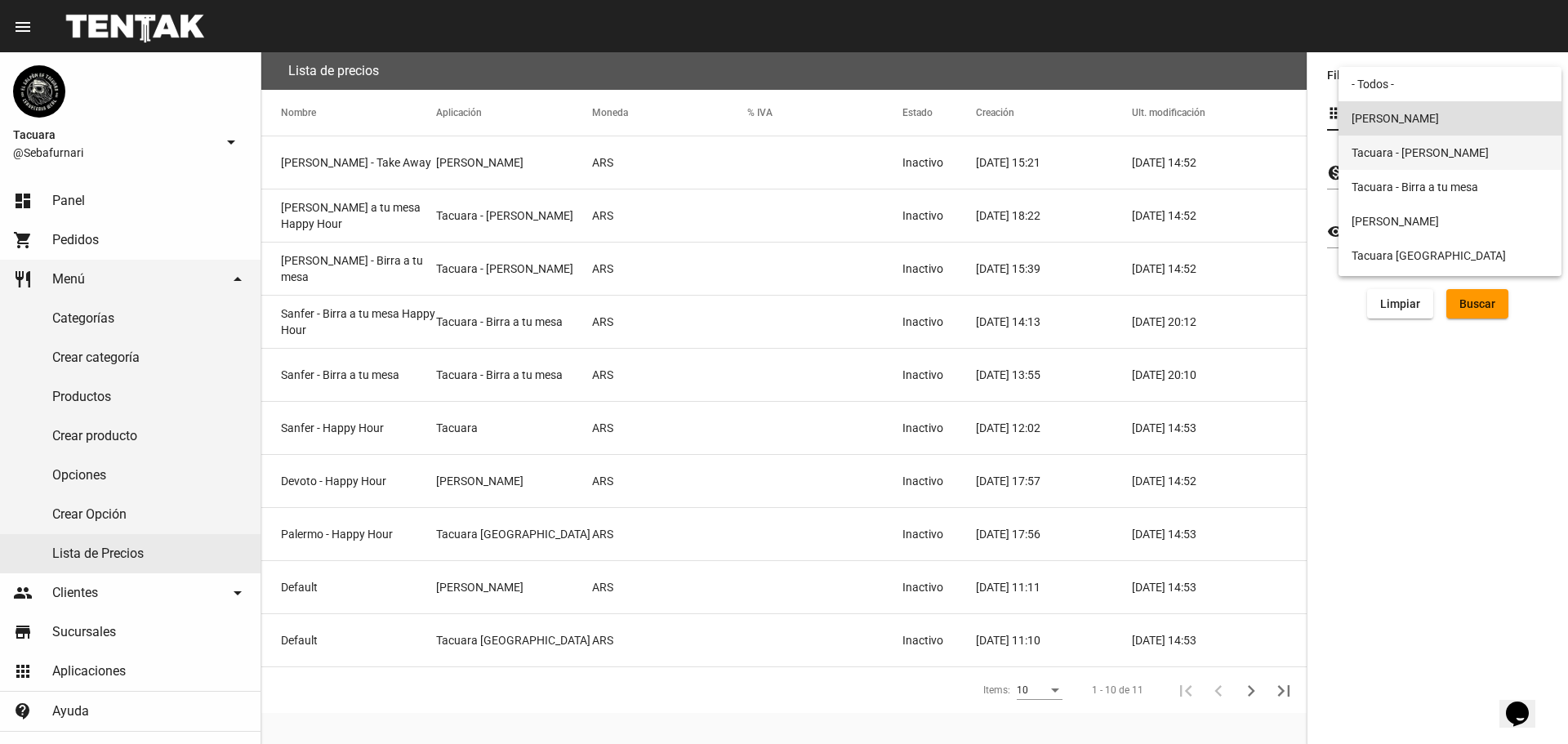
click at [1413, 151] on span "Tacuara - [PERSON_NAME]" at bounding box center [1450, 152] width 197 height 34
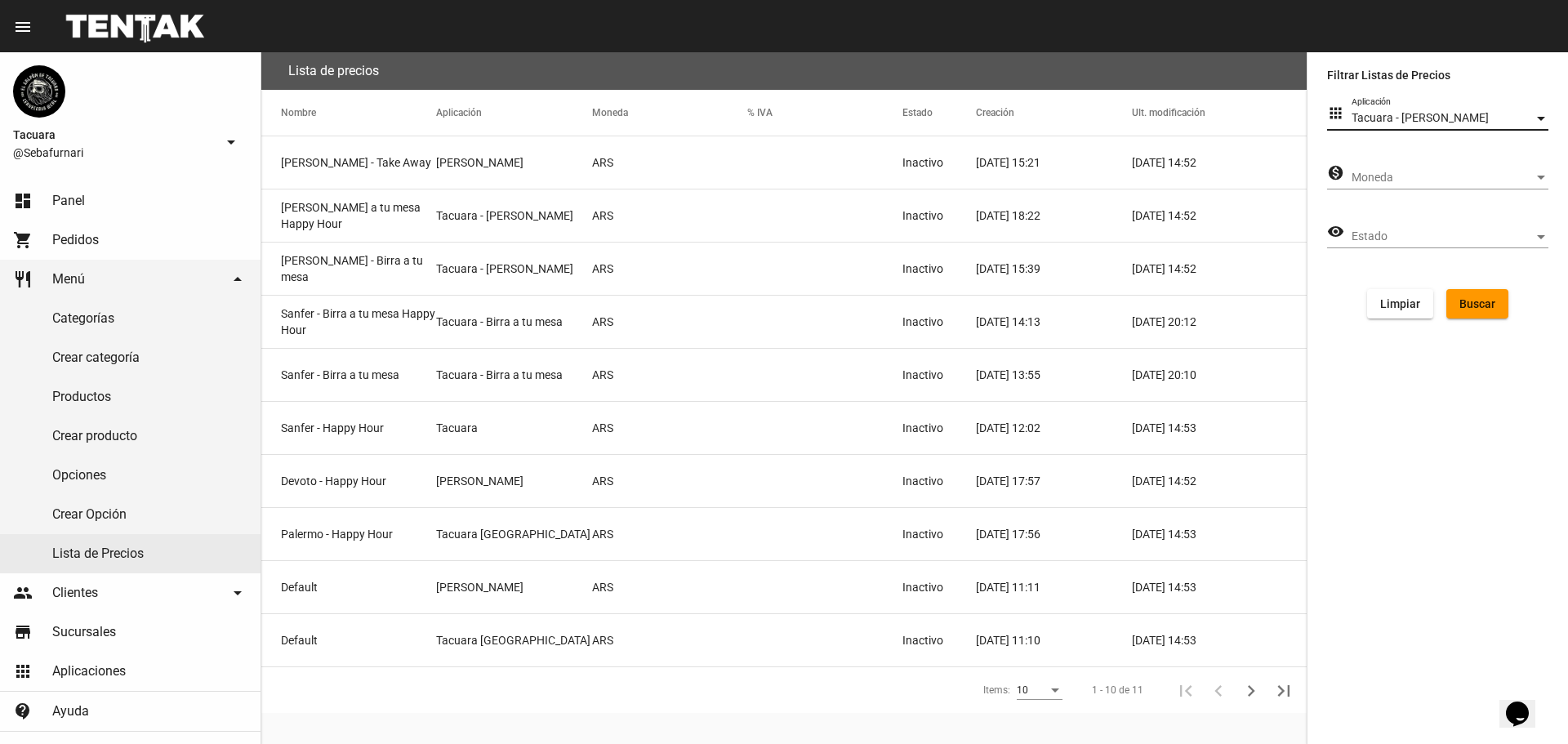
click at [1488, 307] on span "Buscar" at bounding box center [1478, 304] width 36 height 13
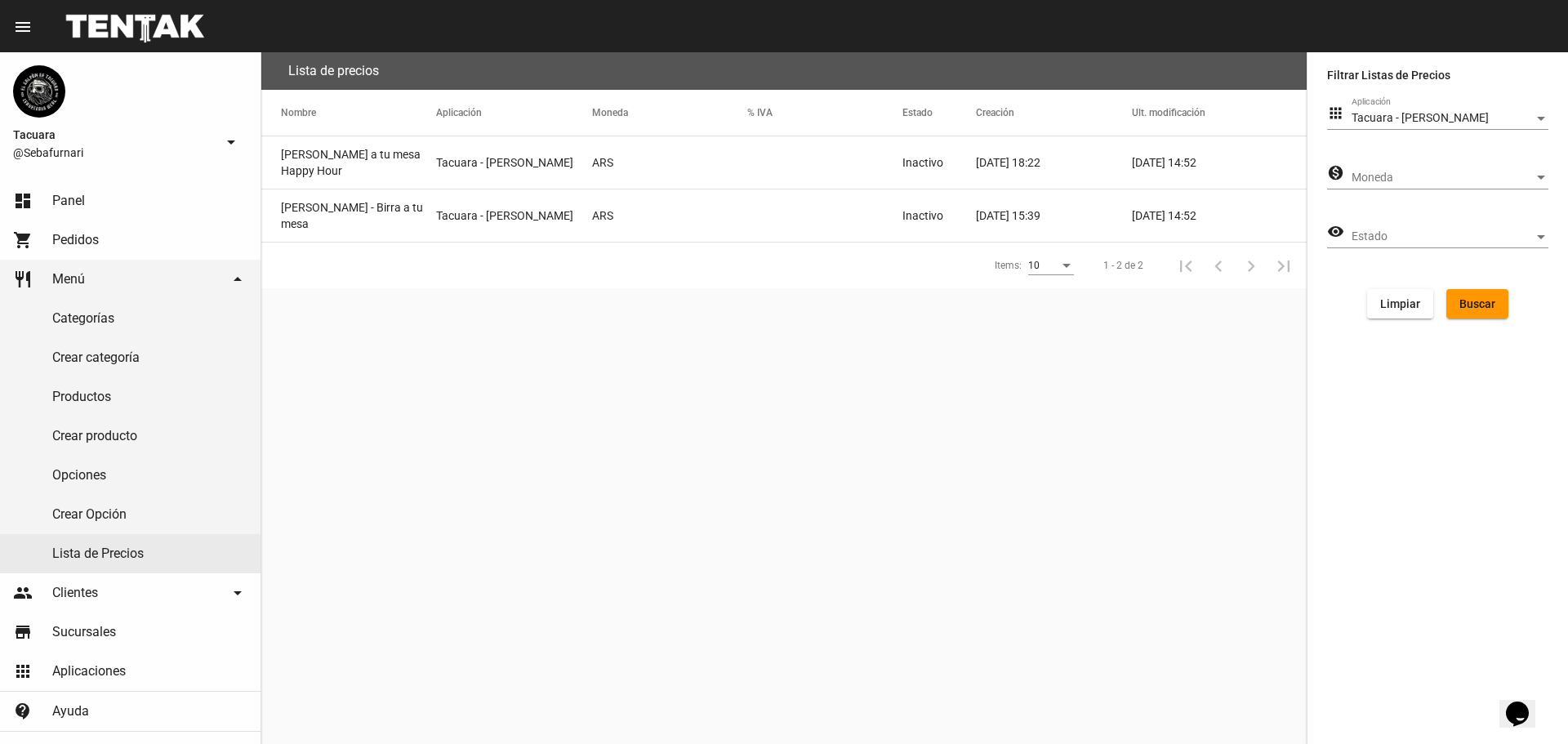
click at [359, 163] on mat-cell "[PERSON_NAME] a tu mesa Happy Hour" at bounding box center [348, 162] width 174 height 52
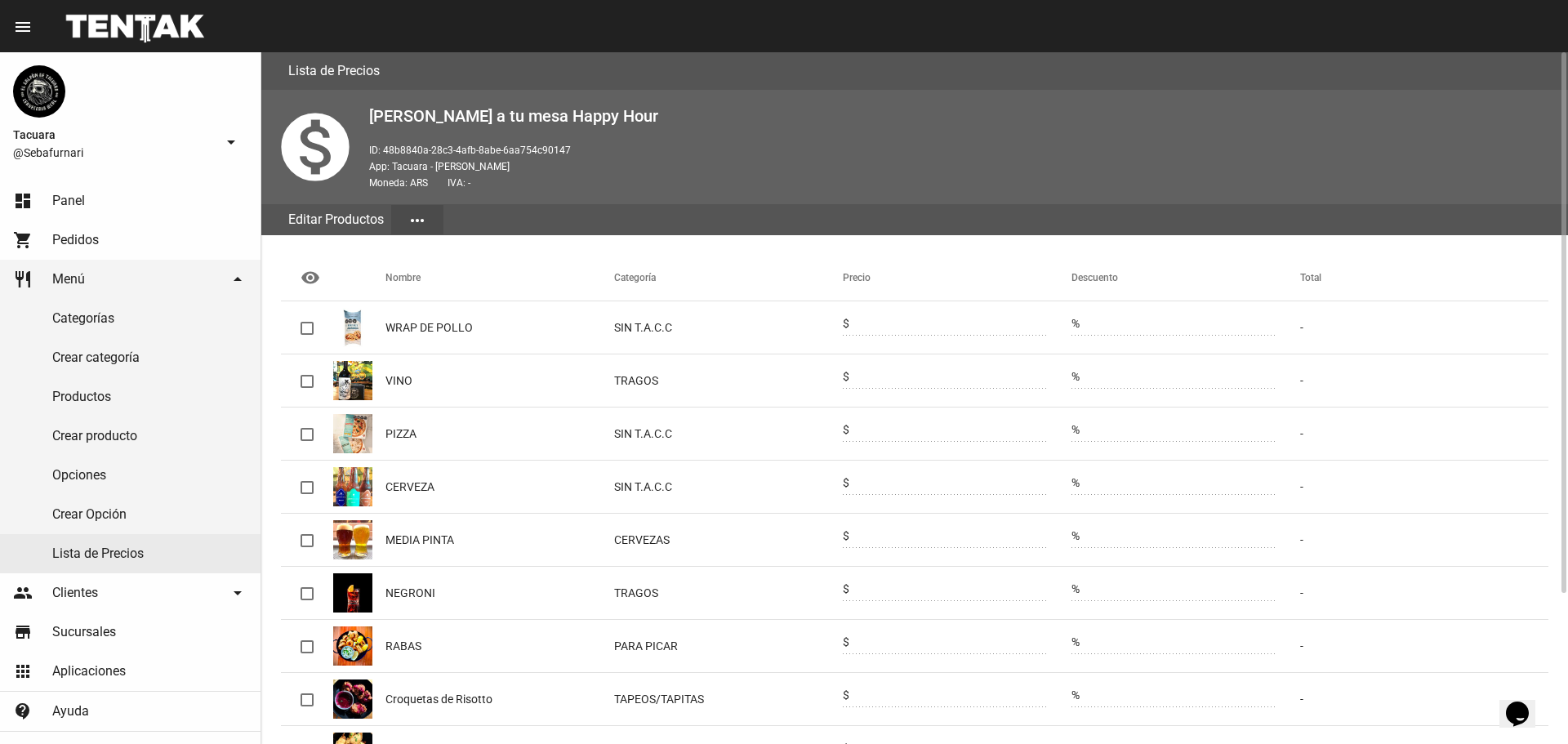
click at [417, 217] on mat-icon "more_horiz" at bounding box center [417, 220] width 20 height 20
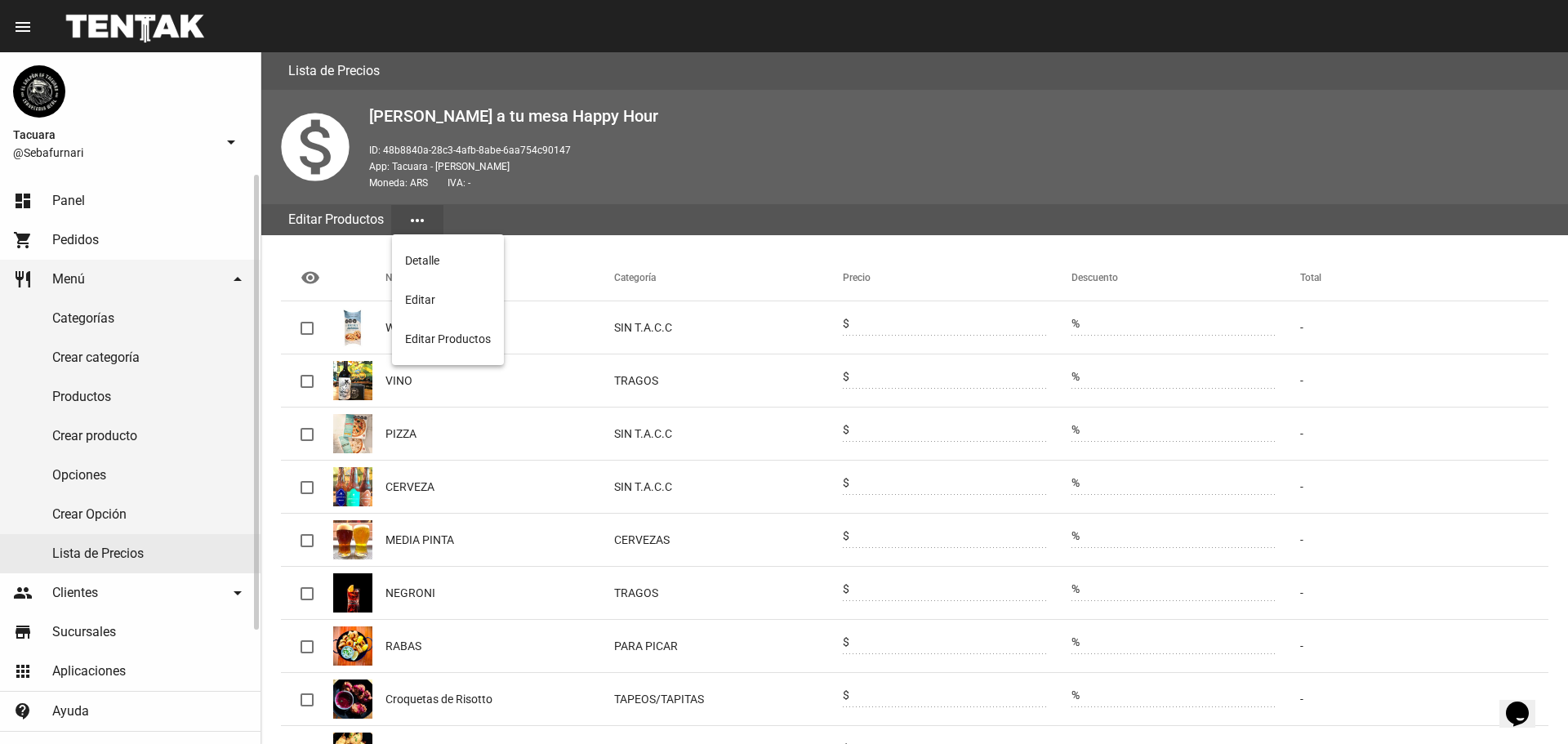
click at [138, 545] on div at bounding box center [784, 372] width 1568 height 744
click at [138, 545] on link "Lista de Precios" at bounding box center [130, 553] width 260 height 39
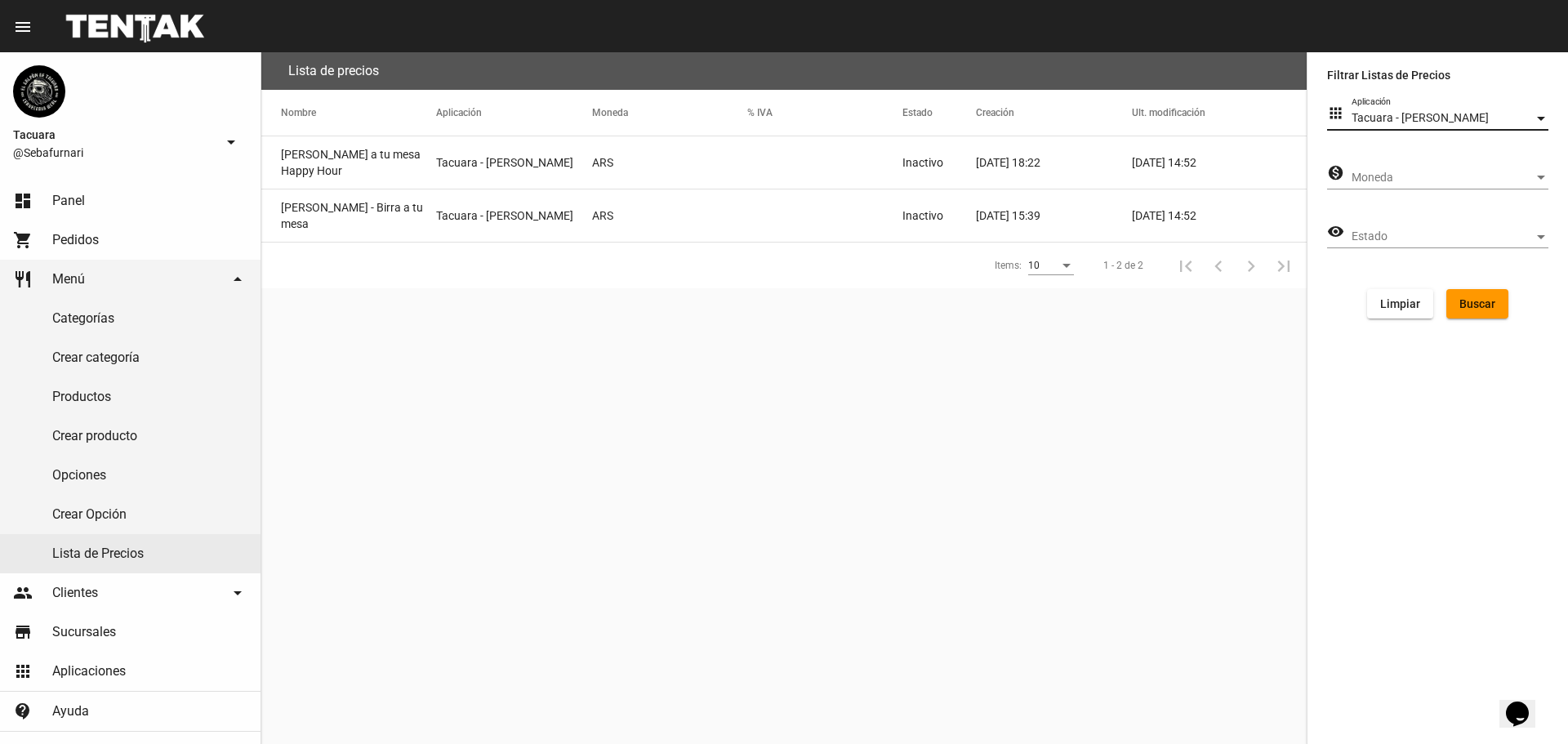
click at [1385, 112] on span "Tacuara - [PERSON_NAME]" at bounding box center [1420, 118] width 137 height 13
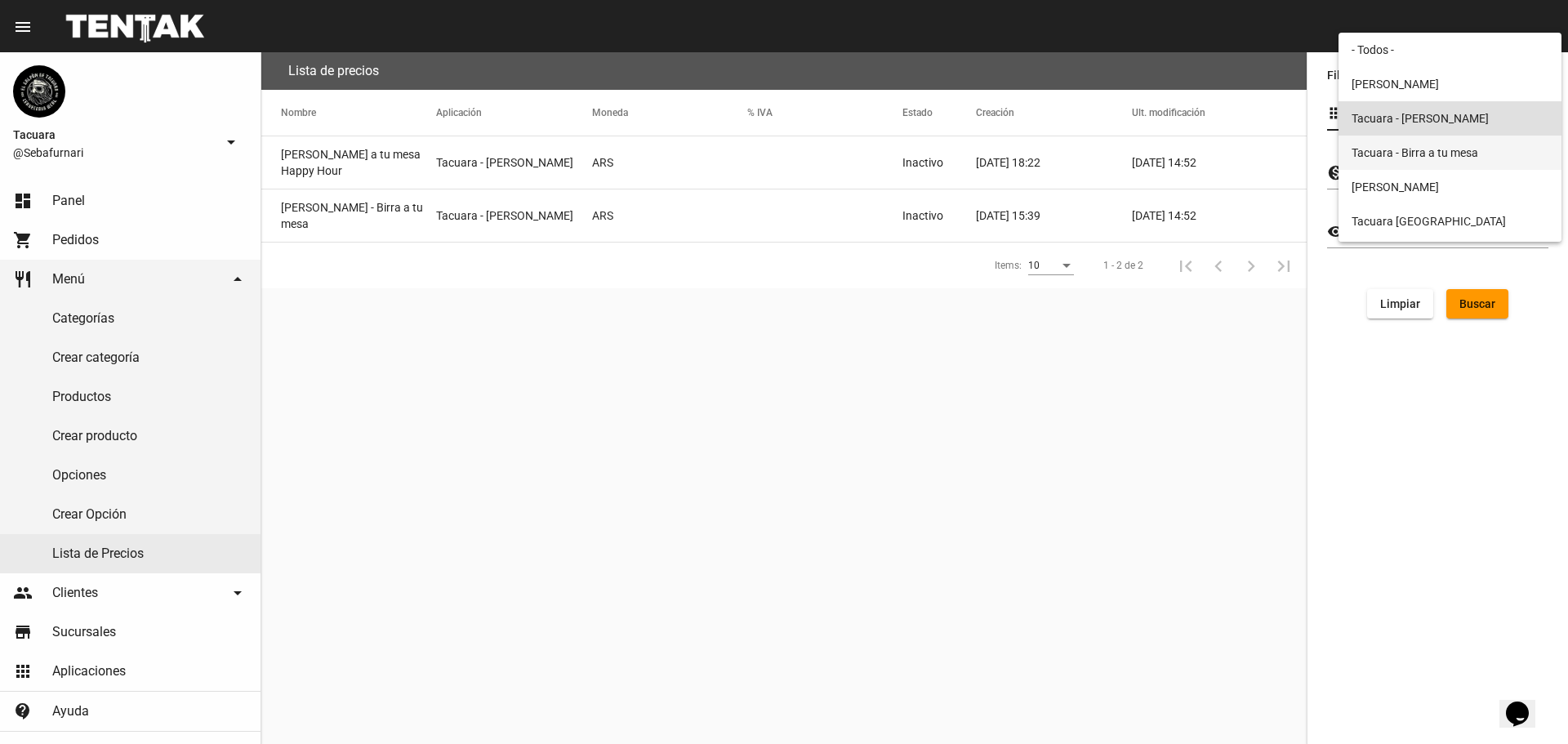
click at [1420, 152] on span "Tacuara - Birra a tu mesa" at bounding box center [1450, 152] width 197 height 34
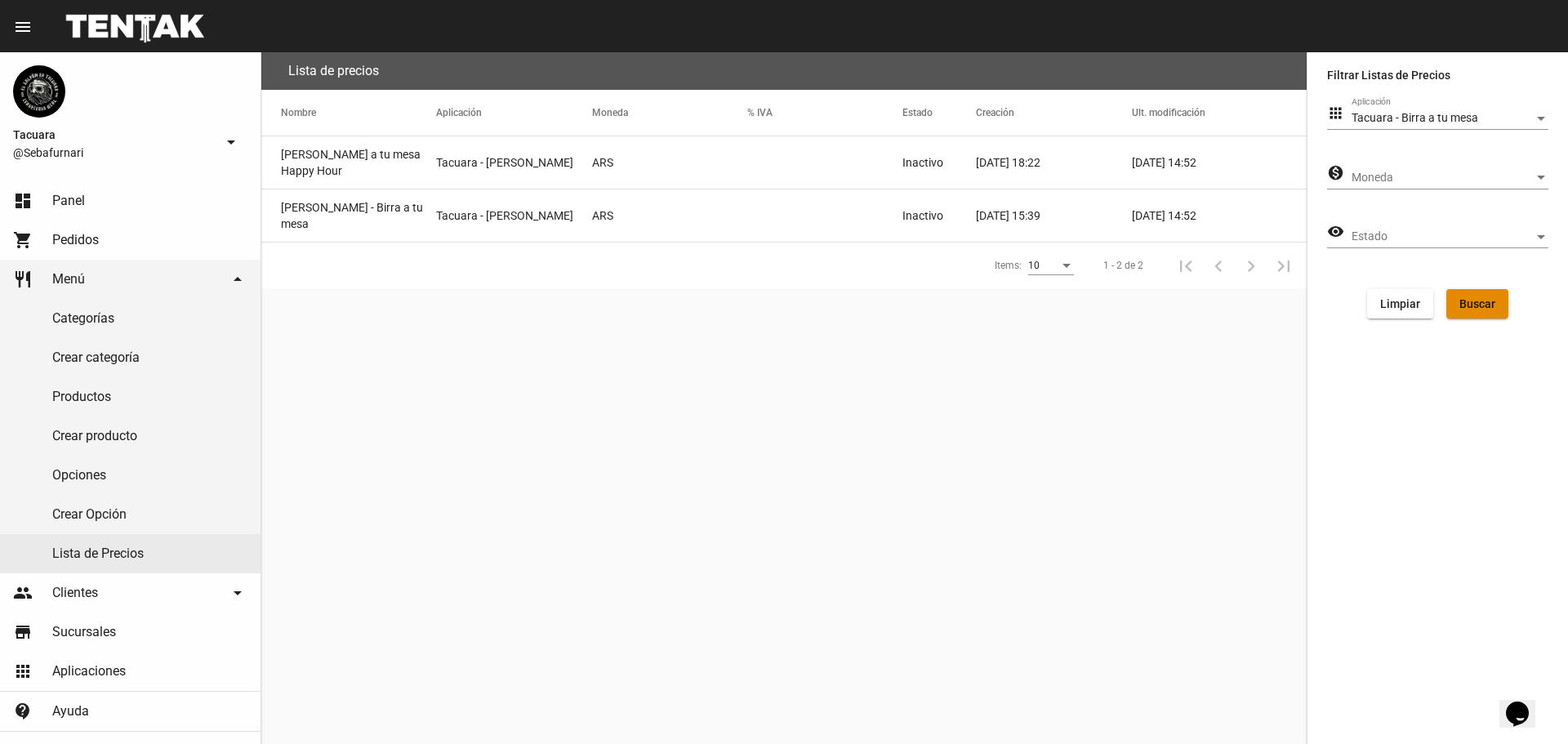
click at [1468, 300] on span "Buscar" at bounding box center [1478, 304] width 36 height 13
click at [1475, 301] on span "Buscar" at bounding box center [1478, 304] width 36 height 13
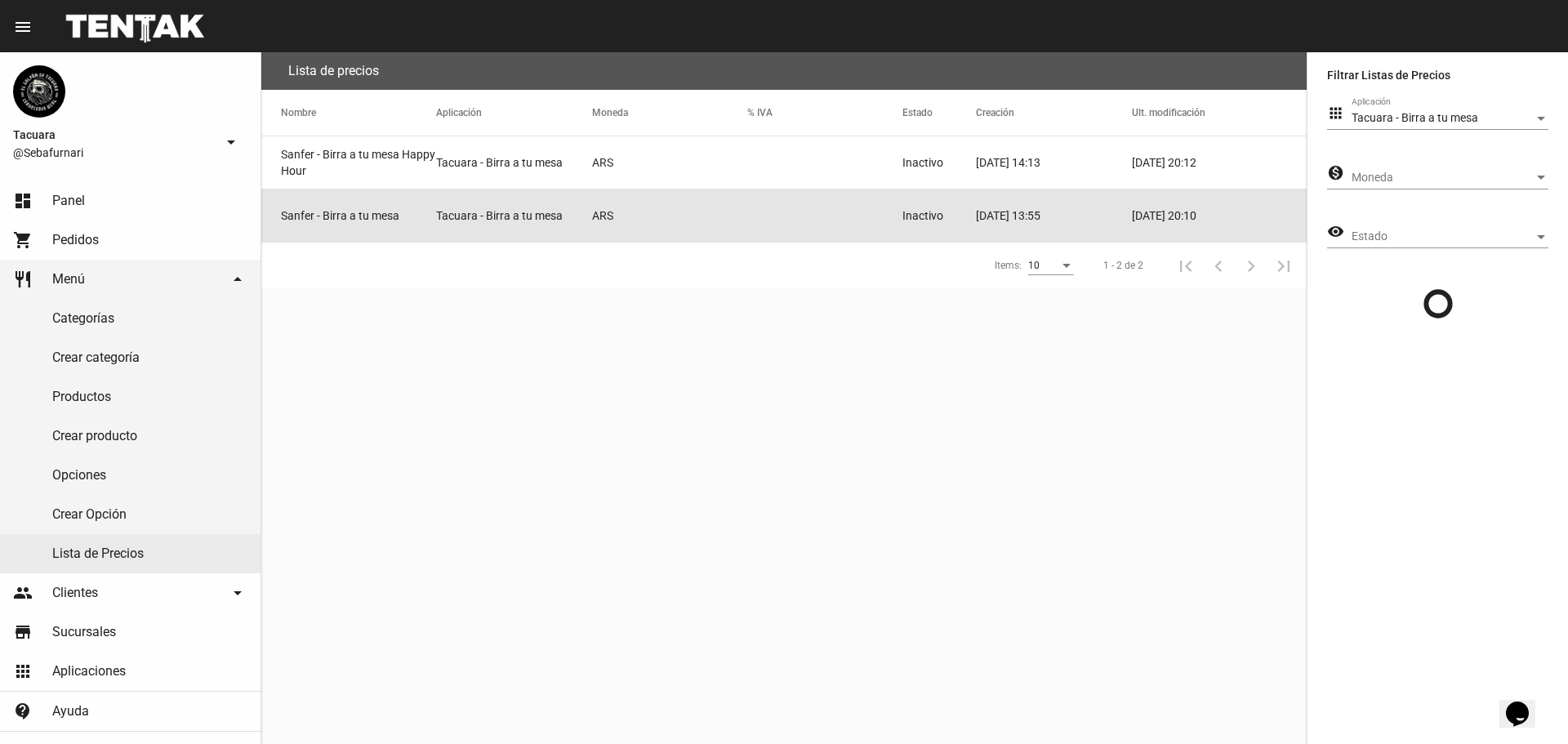
click at [465, 220] on mat-cell "Tacuara - Birra a tu mesa" at bounding box center [513, 215] width 155 height 52
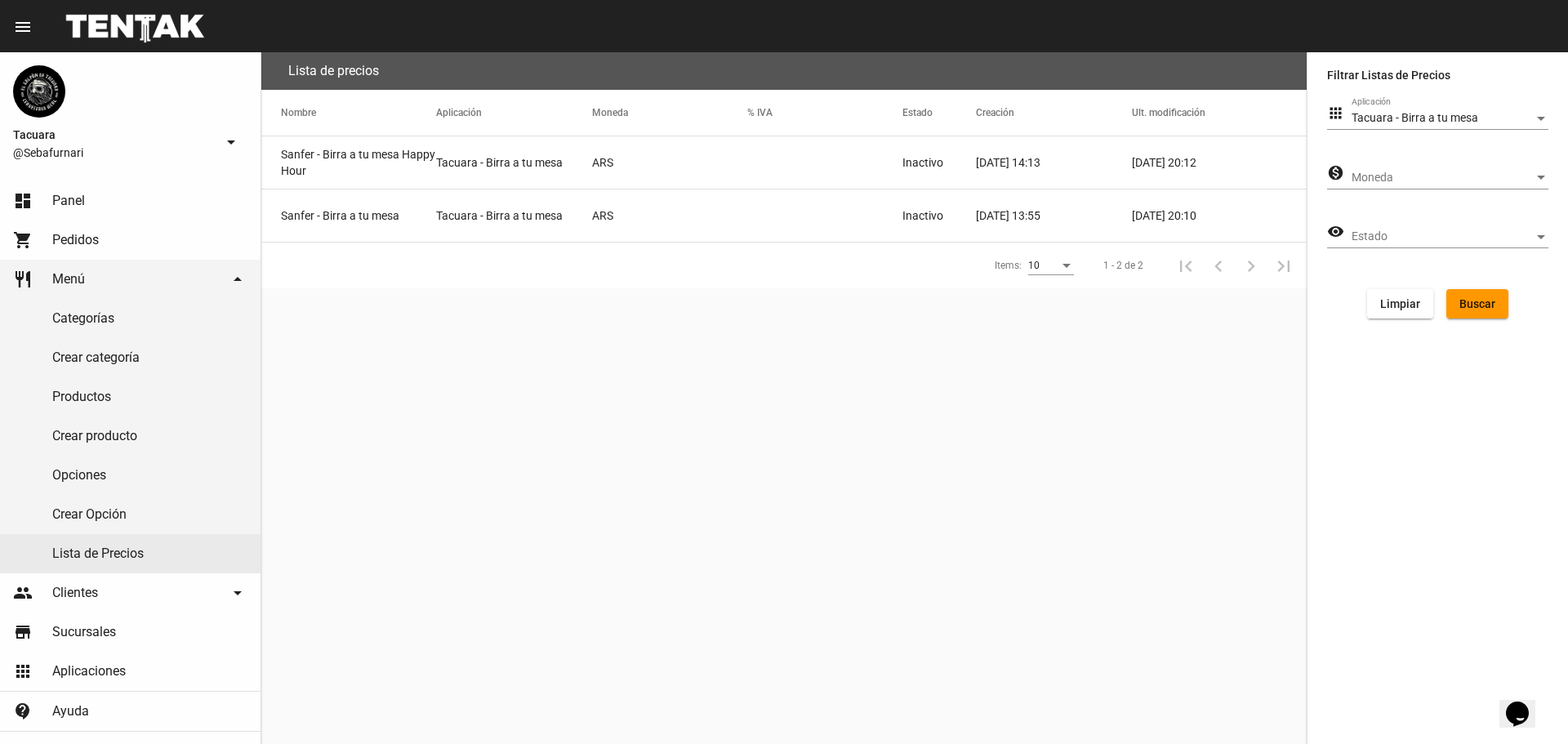
click at [1491, 107] on div "Tacuara - Birra a tu mesa Aplicación" at bounding box center [1450, 113] width 197 height 31
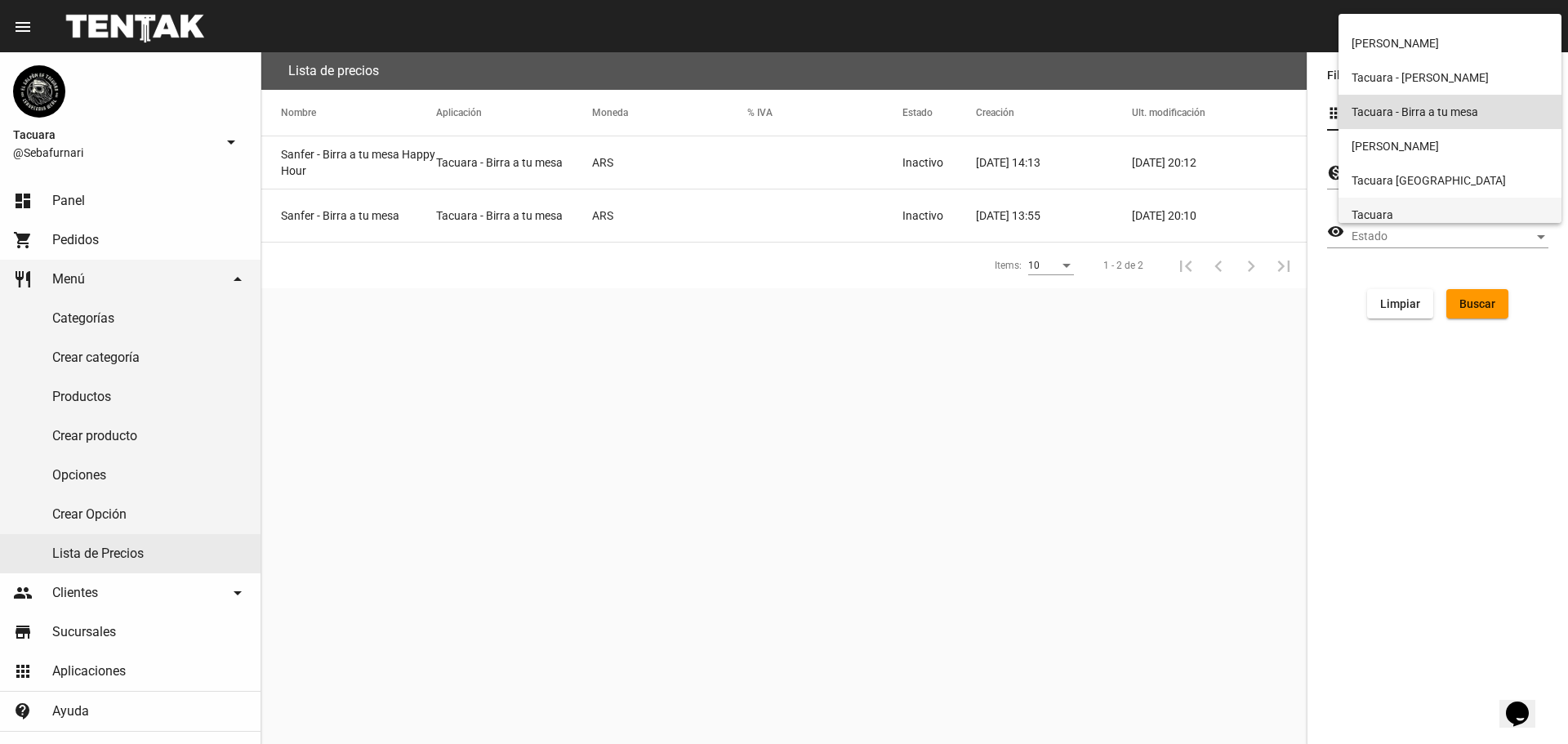
scroll to position [31, 0]
click at [1405, 199] on span "Tacuara" at bounding box center [1450, 206] width 197 height 34
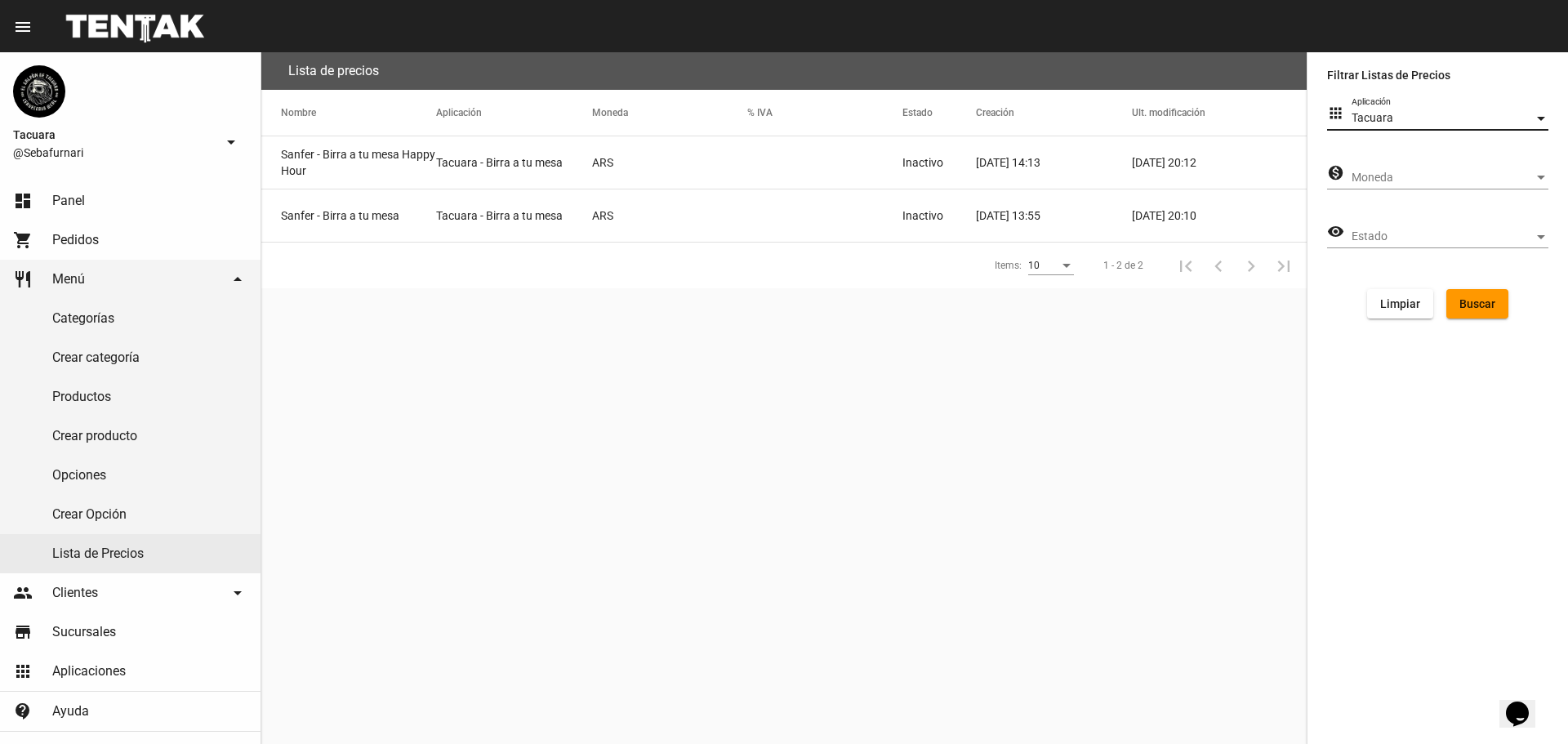
click at [1462, 303] on span "Buscar" at bounding box center [1478, 304] width 36 height 13
click at [370, 217] on mat-cell "Sanfer" at bounding box center [348, 215] width 174 height 52
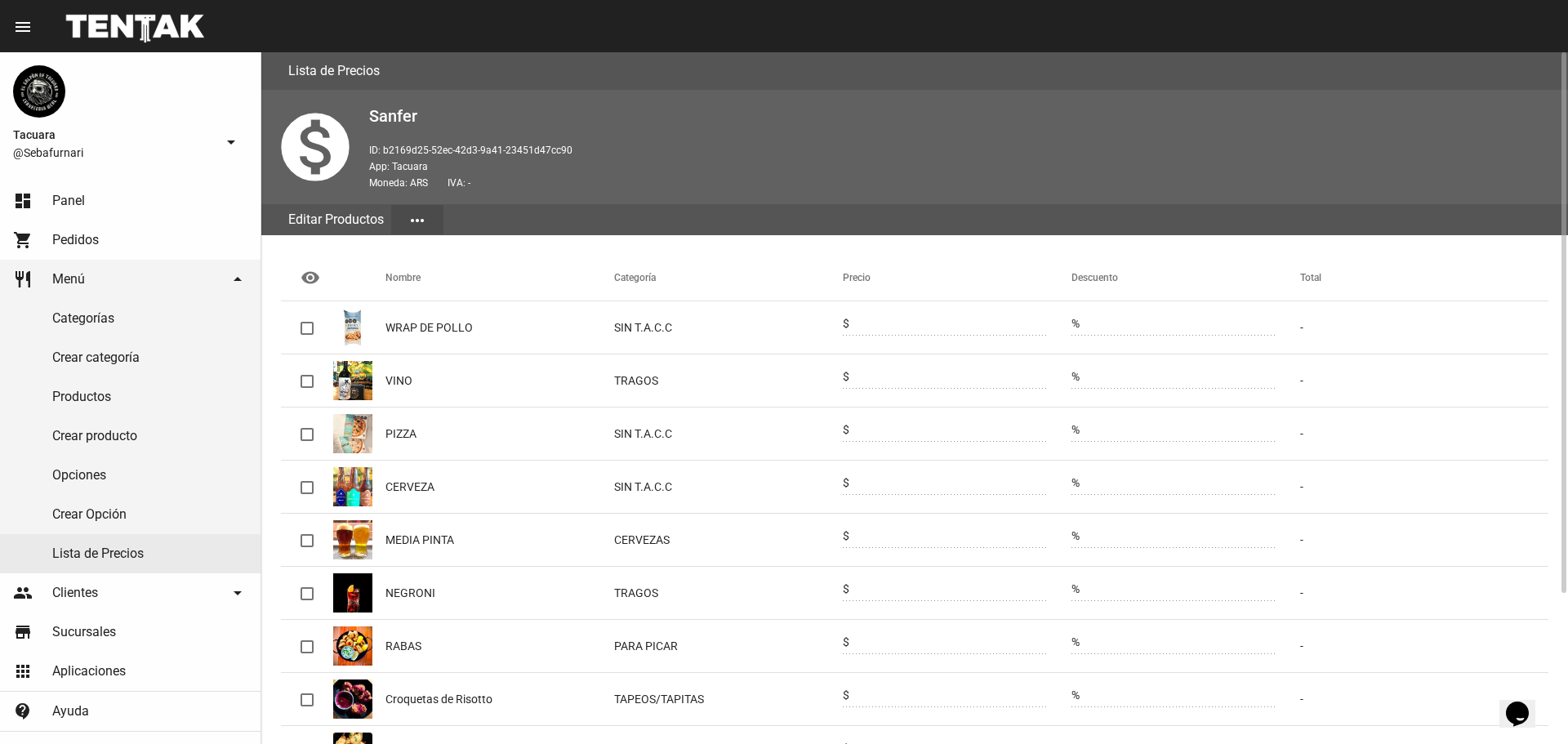
scroll to position [192, 0]
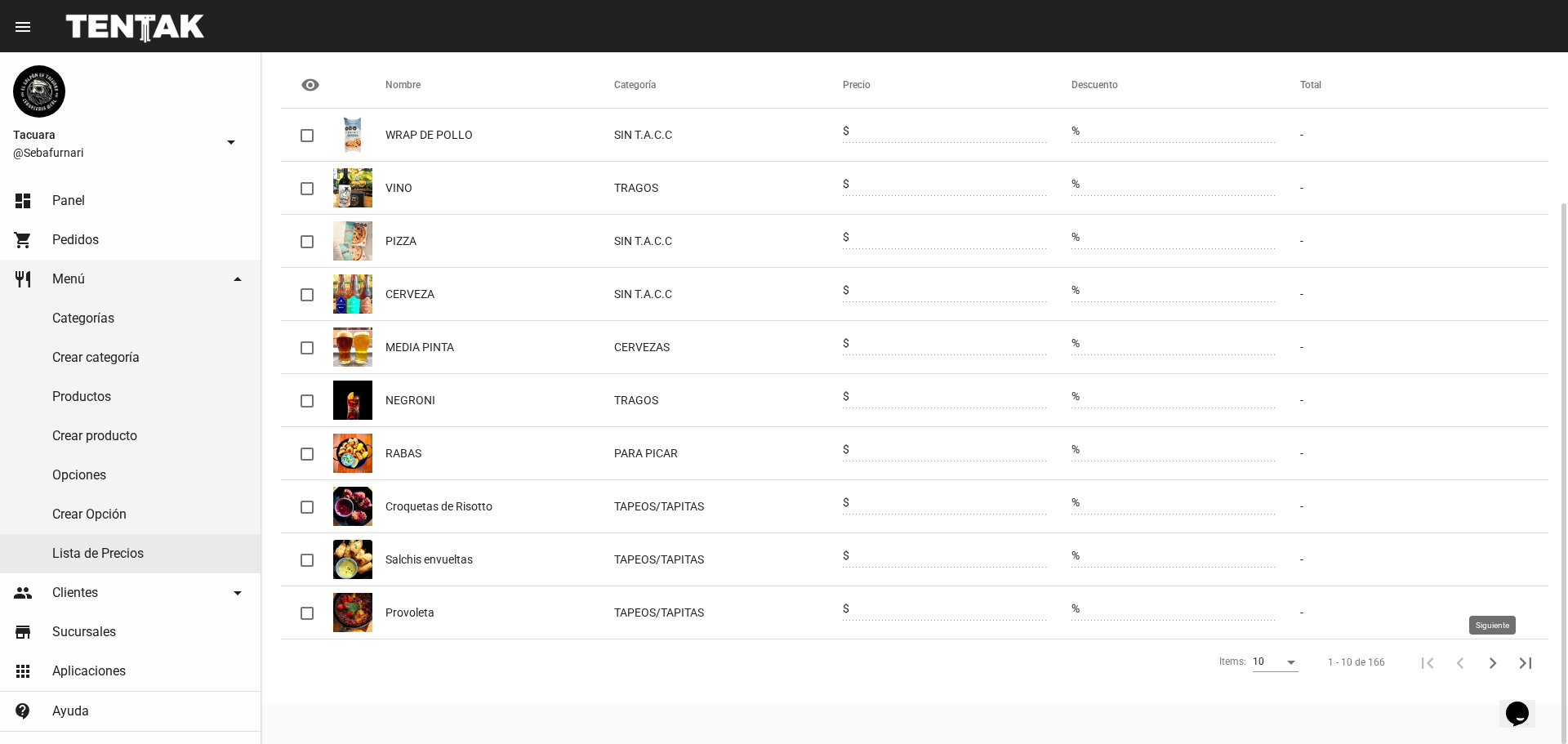
click at [1479, 664] on button "Siguiente" at bounding box center [1493, 662] width 32 height 32
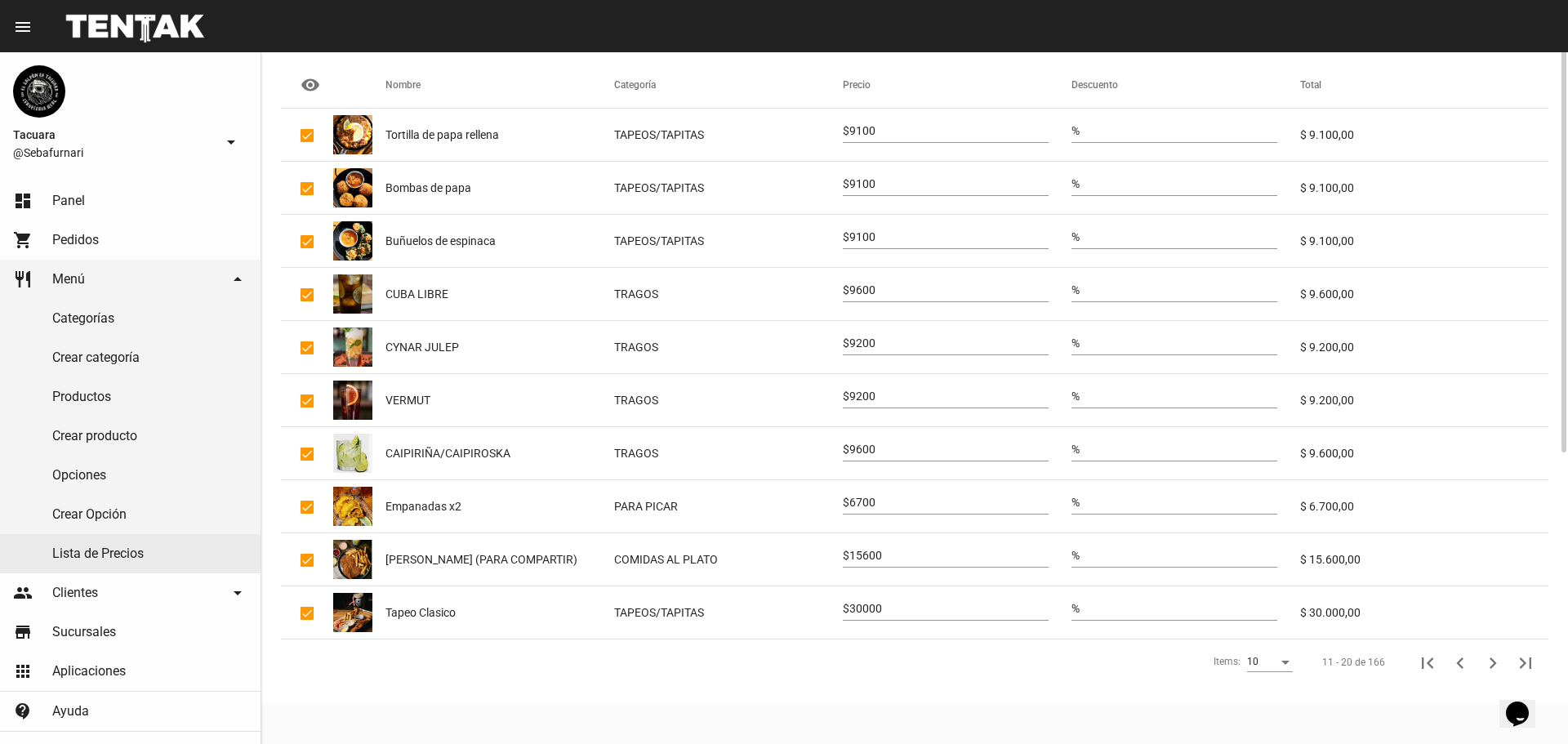
scroll to position [0, 0]
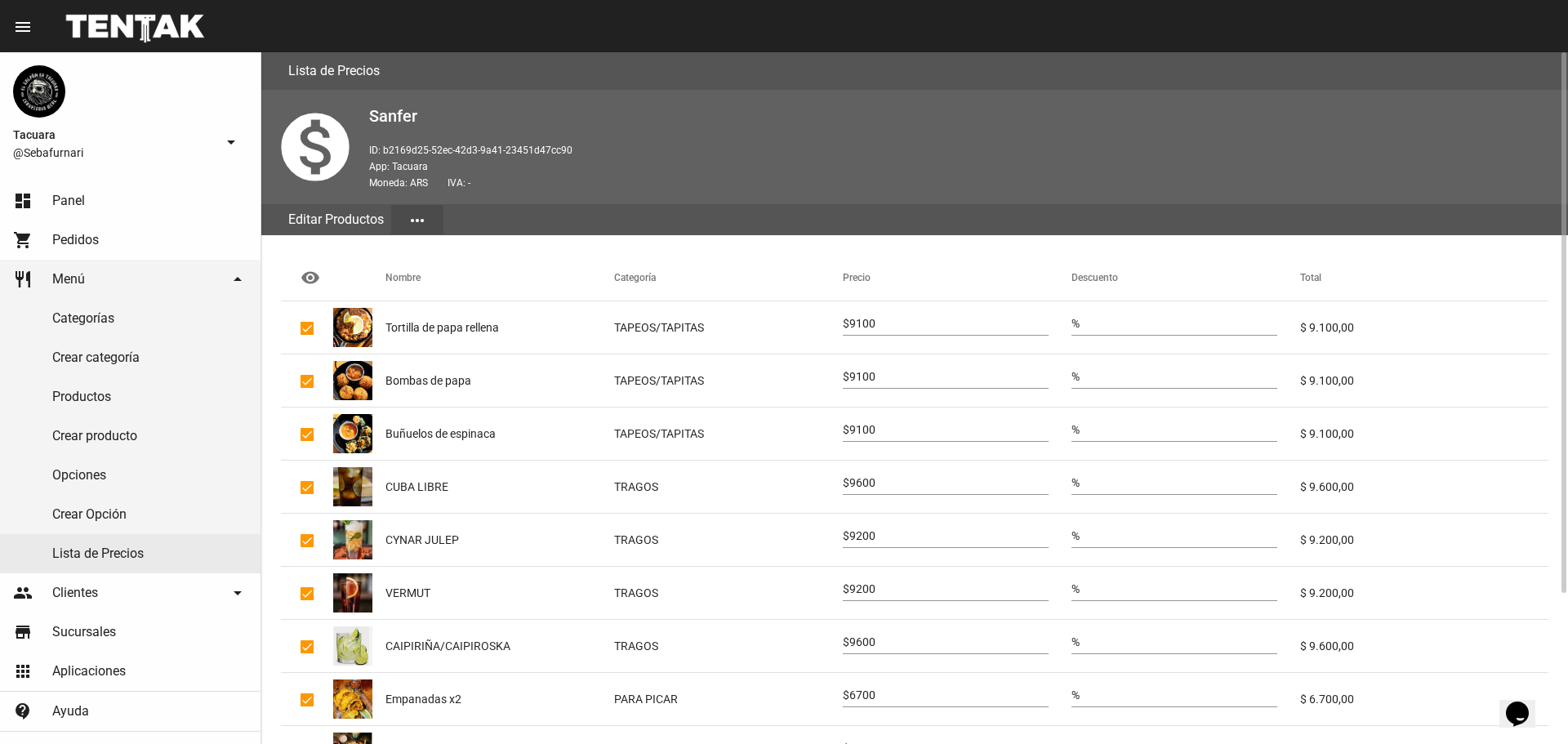
click at [855, 321] on input "9100" at bounding box center [948, 324] width 199 height 13
type input "10000"
click at [870, 372] on input "9100" at bounding box center [948, 377] width 199 height 13
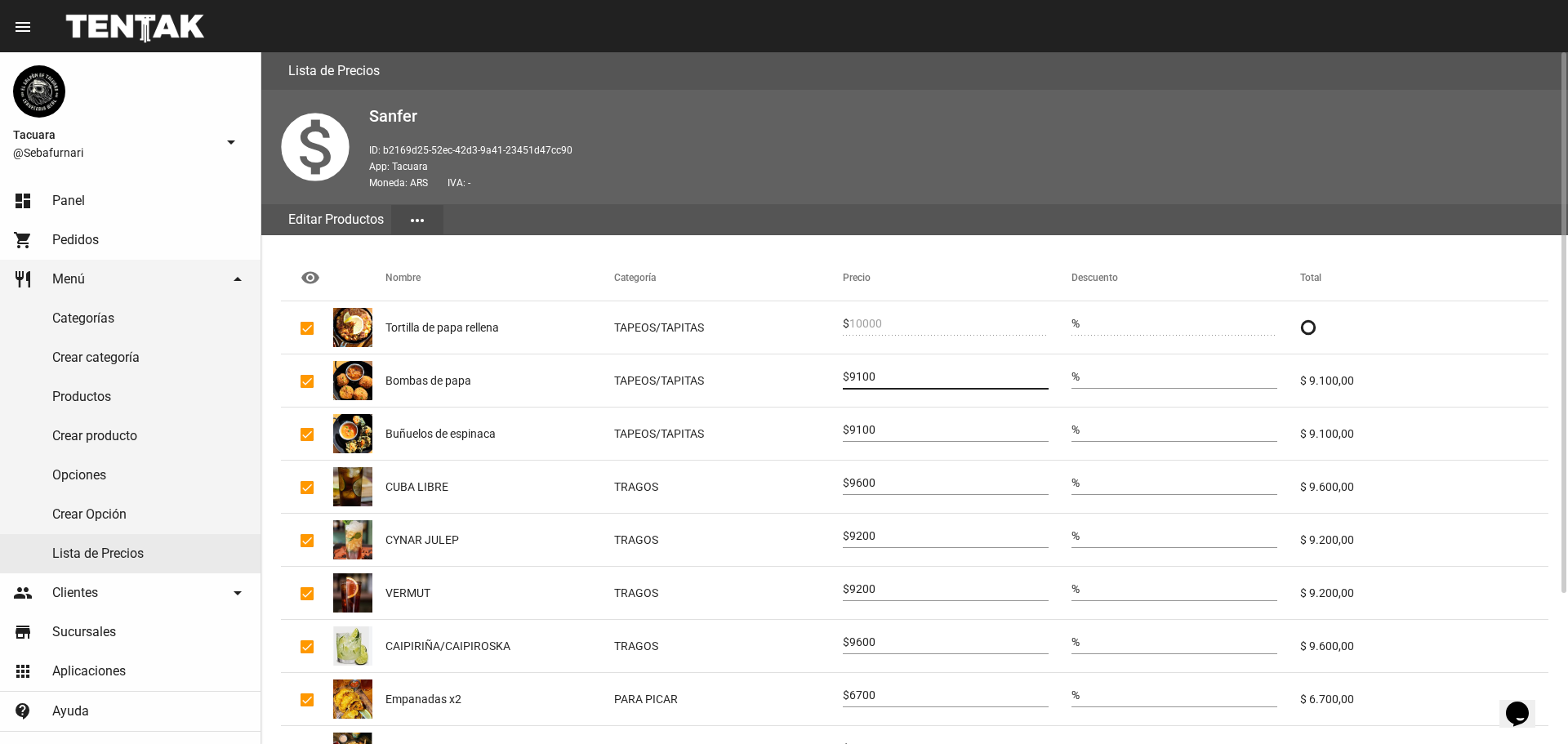
click at [870, 372] on input "9100" at bounding box center [948, 377] width 199 height 13
type input "10000"
click at [882, 430] on input "9100" at bounding box center [948, 431] width 199 height 13
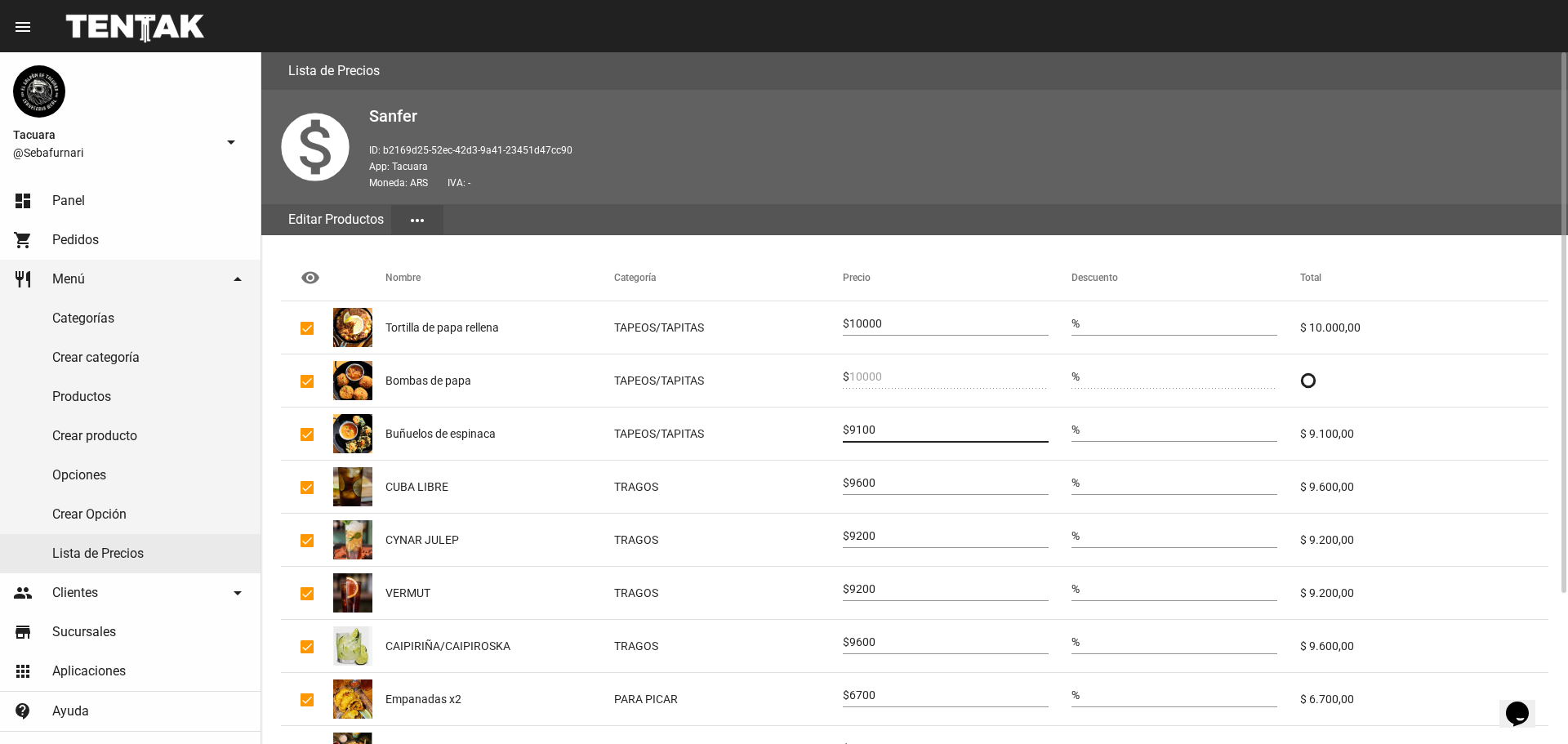
click at [882, 430] on input "9100" at bounding box center [948, 431] width 199 height 13
type input "10000"
click at [874, 480] on input "9600" at bounding box center [948, 484] width 199 height 13
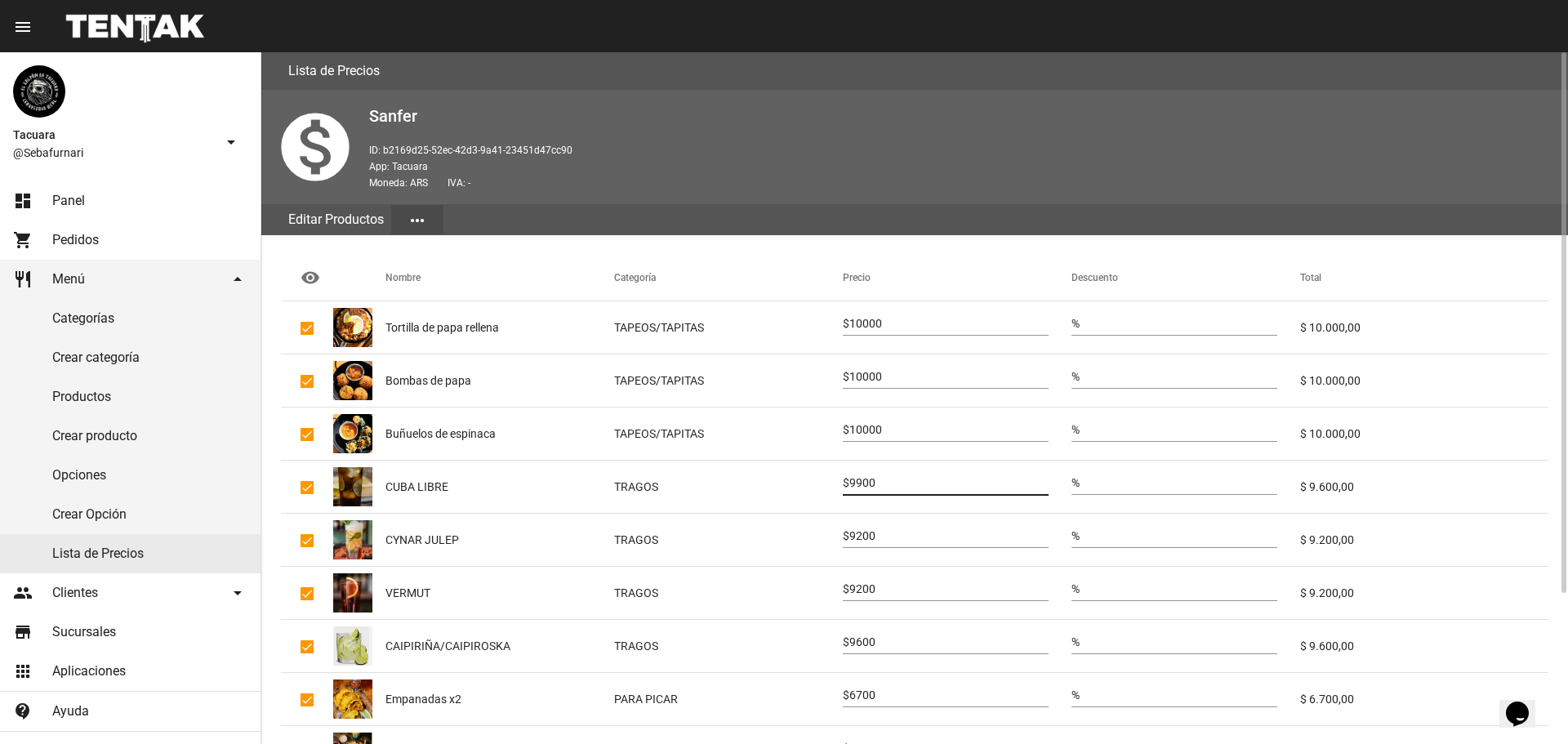
type input "9900"
click at [870, 523] on div "9200" at bounding box center [948, 532] width 199 height 31
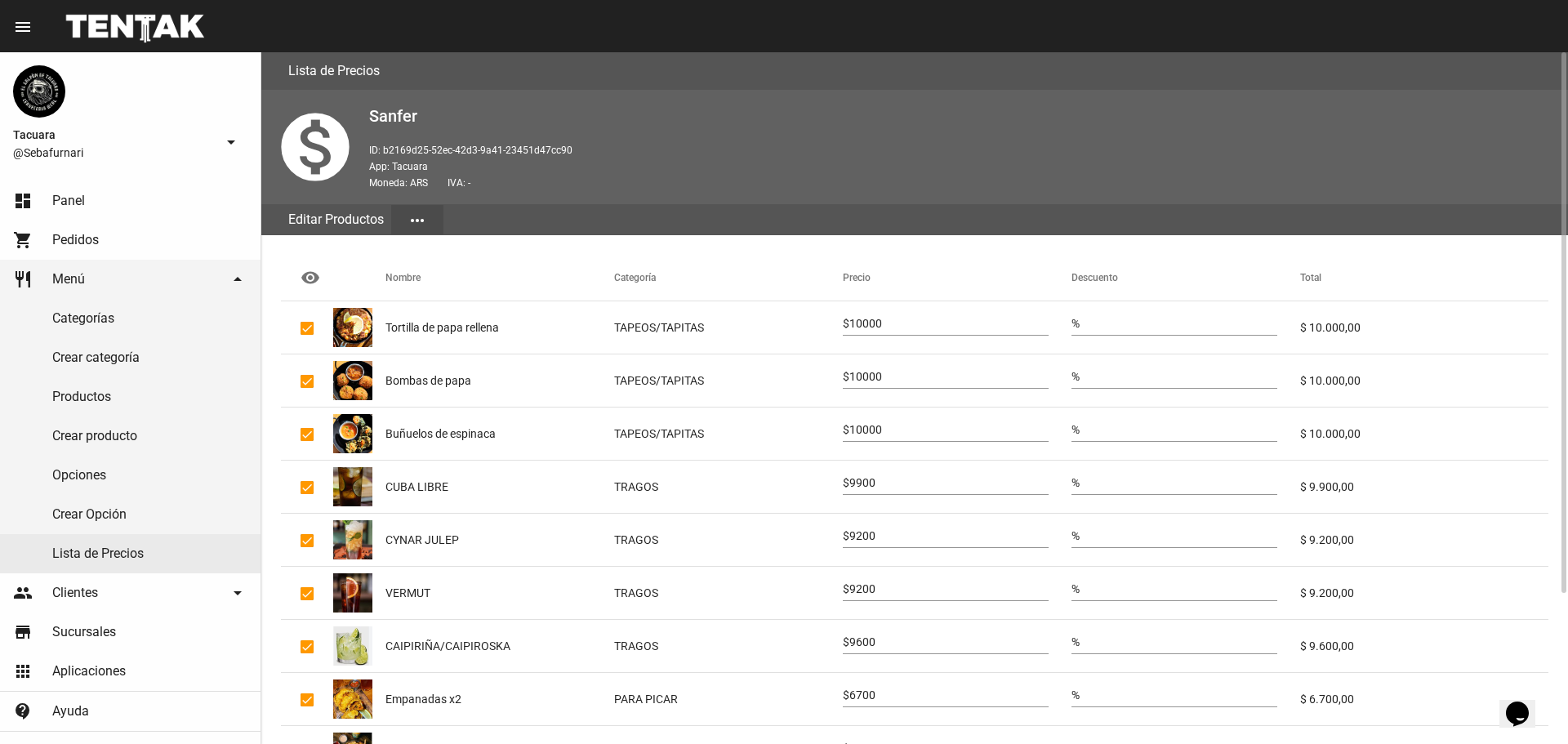
click at [870, 523] on div "9200" at bounding box center [948, 532] width 199 height 31
click at [899, 524] on div "9200" at bounding box center [948, 532] width 199 height 31
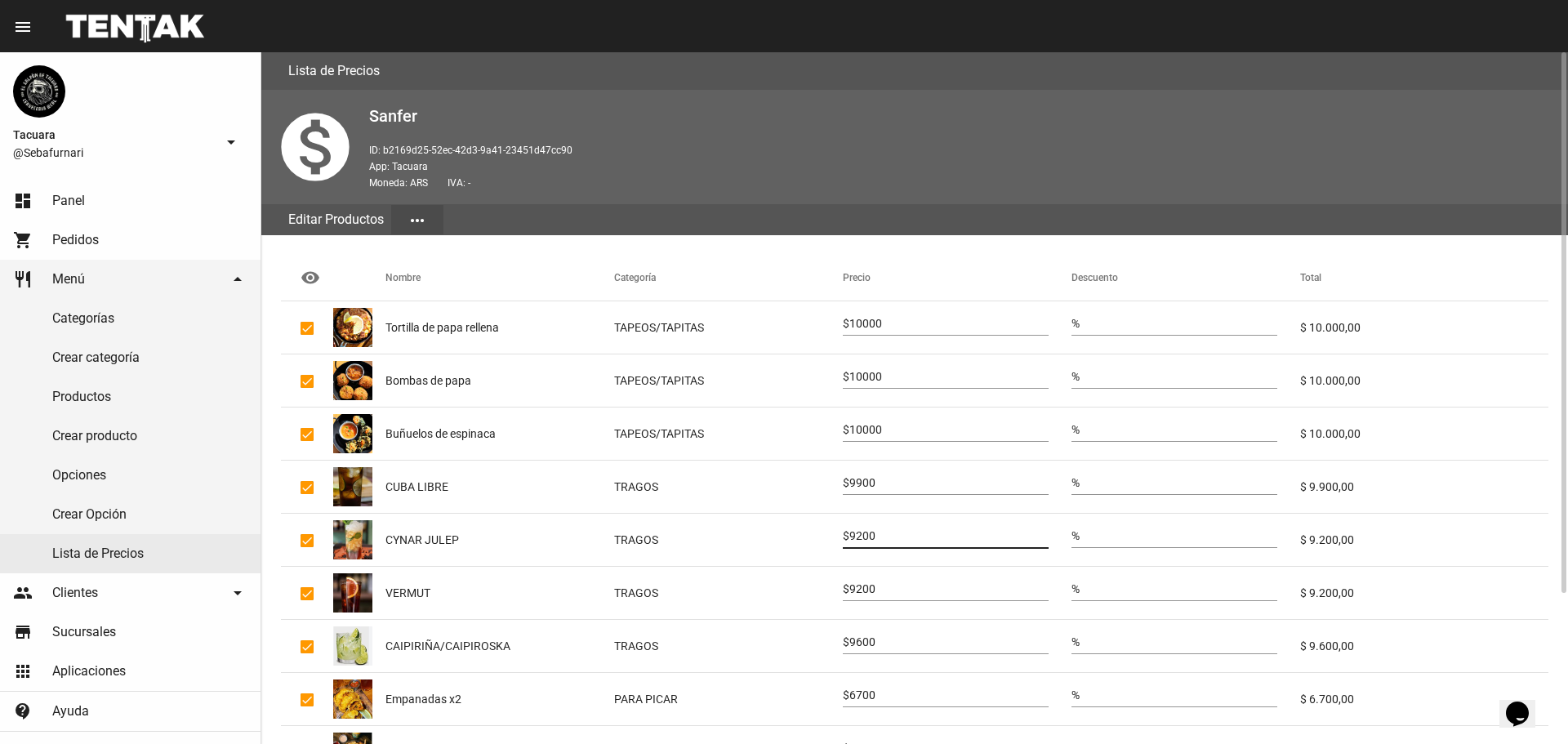
click at [890, 530] on input "9200" at bounding box center [948, 536] width 199 height 13
type input "9500"
click at [868, 593] on input "9200" at bounding box center [948, 590] width 199 height 13
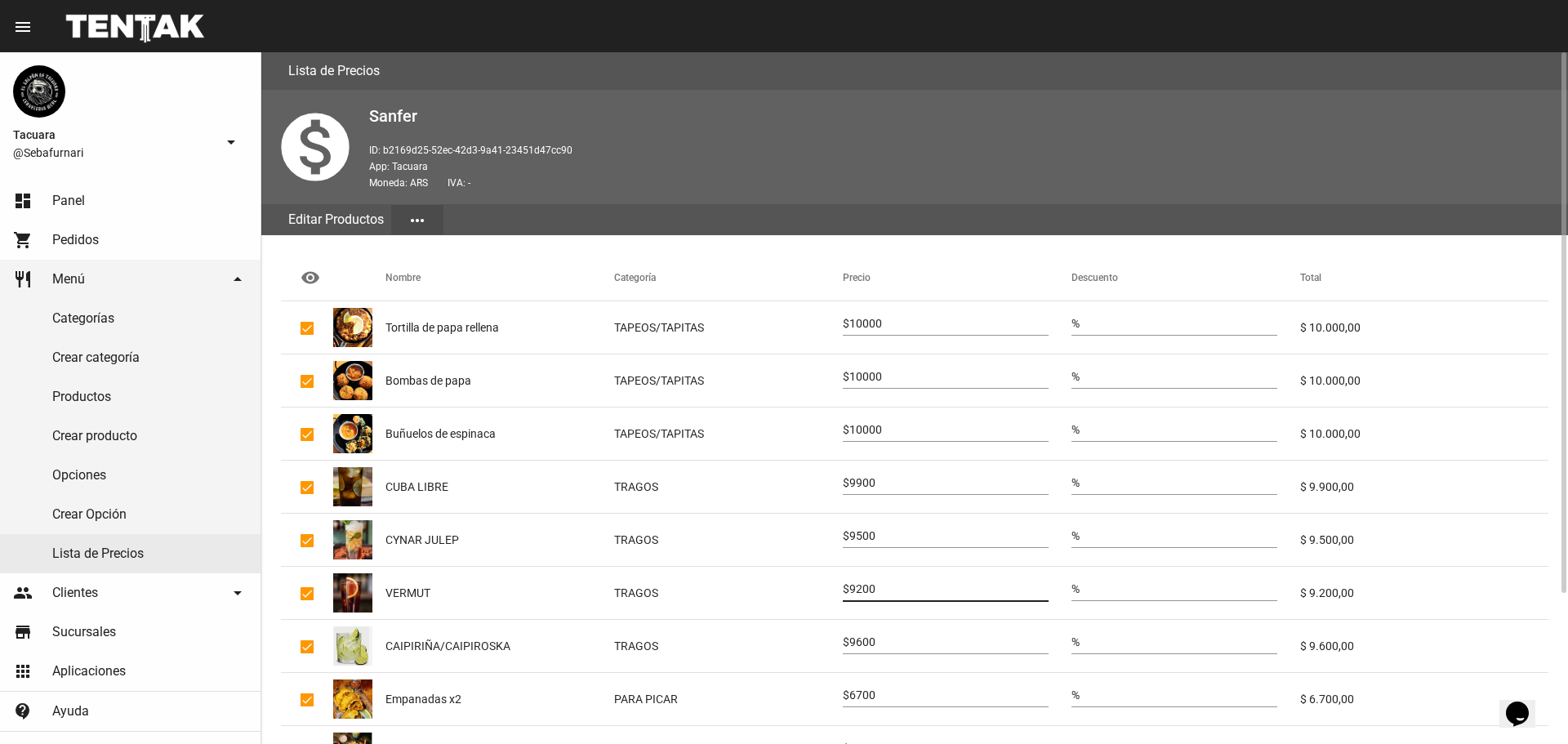
click at [868, 593] on input "9200" at bounding box center [948, 590] width 199 height 13
type input "9500"
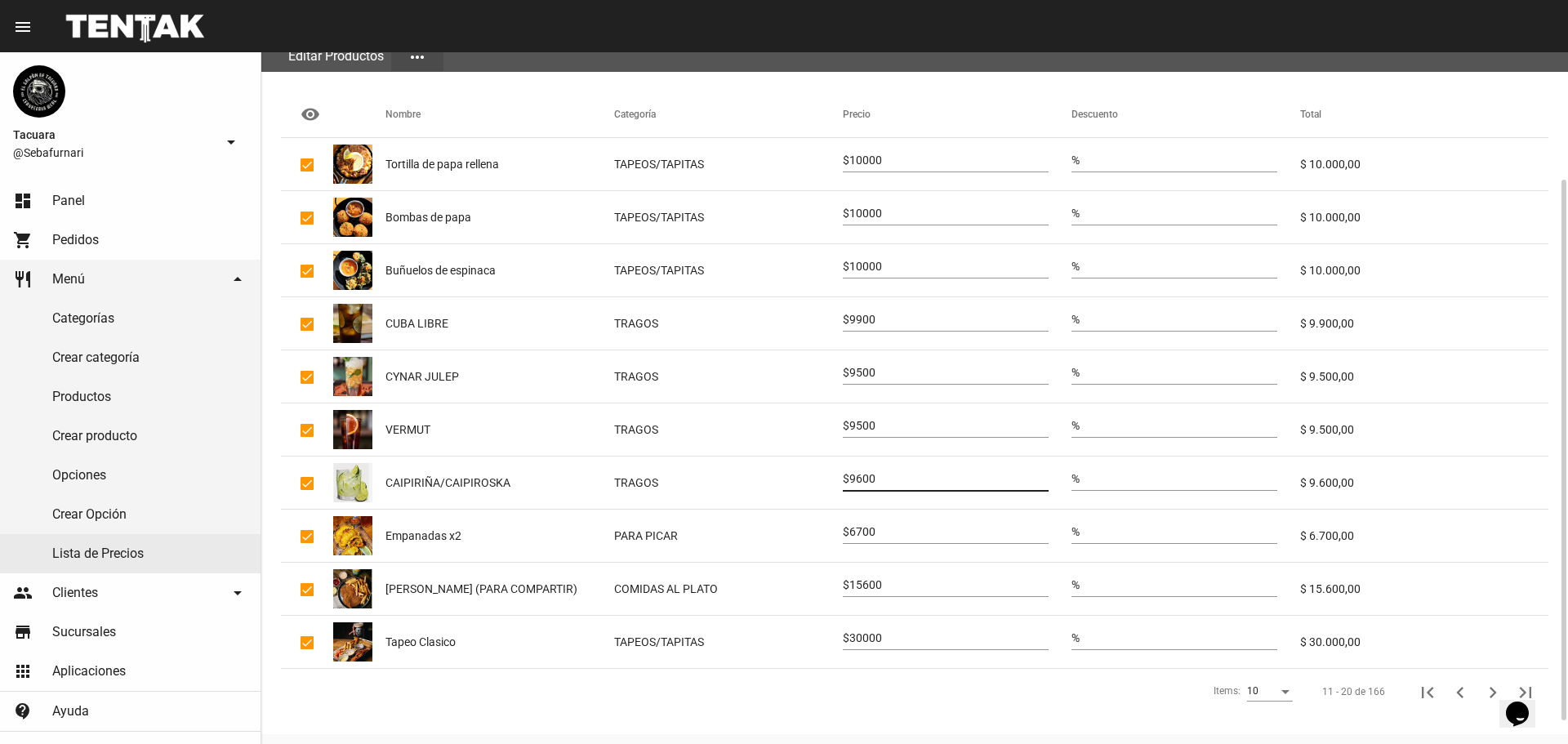
click at [878, 482] on input "9600" at bounding box center [948, 479] width 199 height 13
type input "9900"
click at [873, 525] on div "6700" at bounding box center [948, 527] width 199 height 31
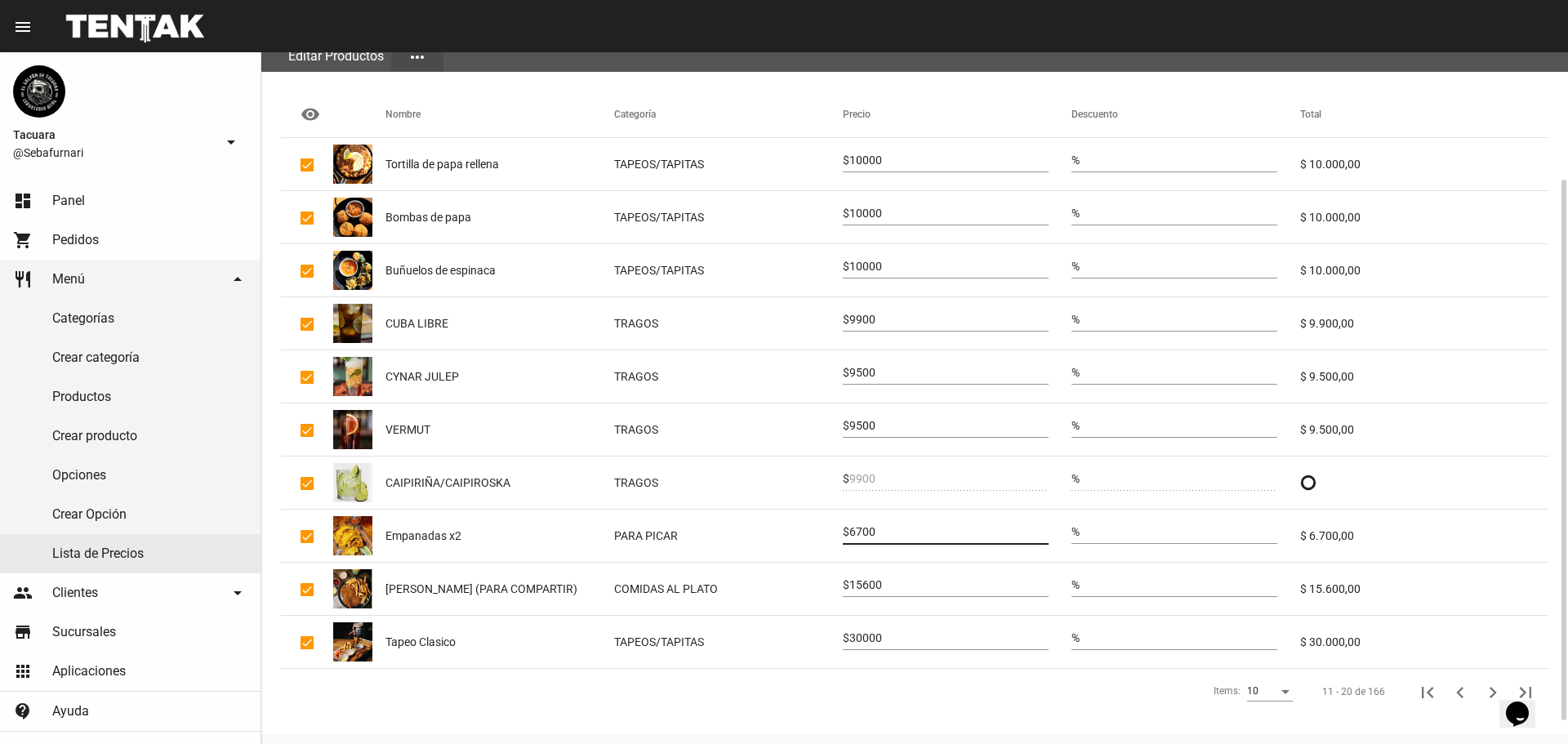
click at [873, 525] on div "6700" at bounding box center [948, 527] width 199 height 31
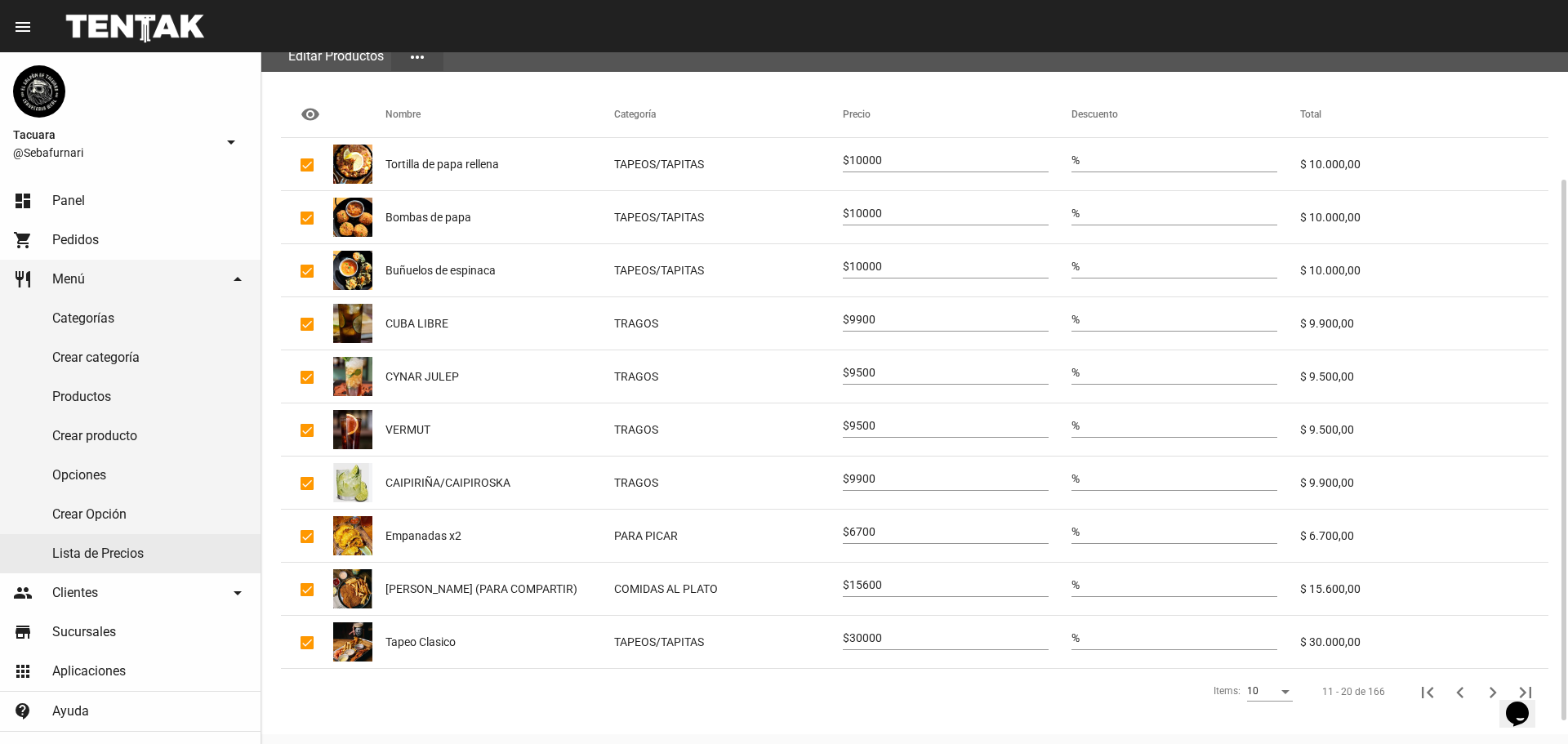
click at [873, 525] on div "6700" at bounding box center [948, 527] width 199 height 31
drag, startPoint x: 873, startPoint y: 526, endPoint x: 854, endPoint y: 529, distance: 19.2
click at [854, 529] on div "$ 6700" at bounding box center [946, 527] width 206 height 31
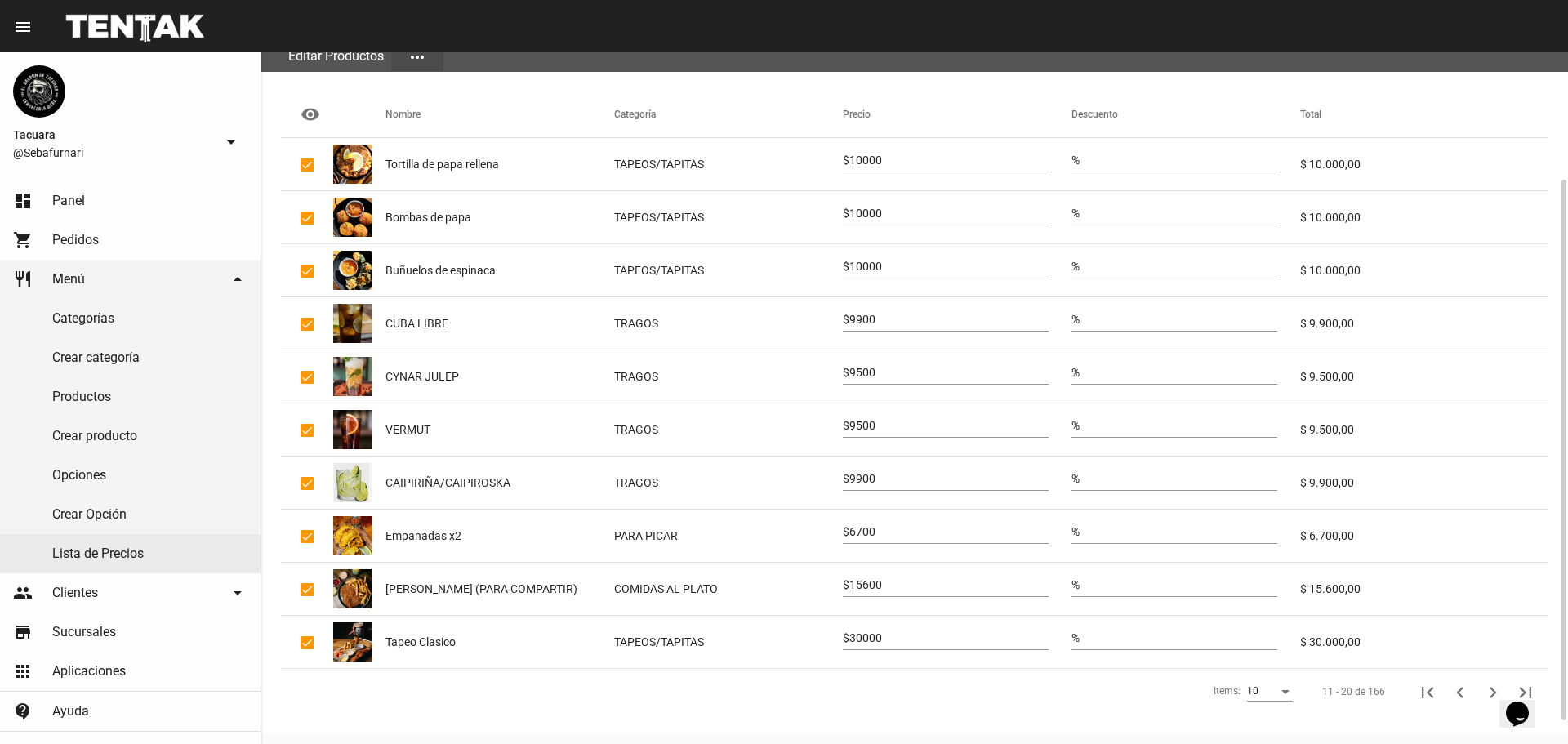
click at [849, 529] on span "$" at bounding box center [846, 532] width 7 height 13
click at [860, 528] on input "6700" at bounding box center [948, 533] width 199 height 13
type input "7300"
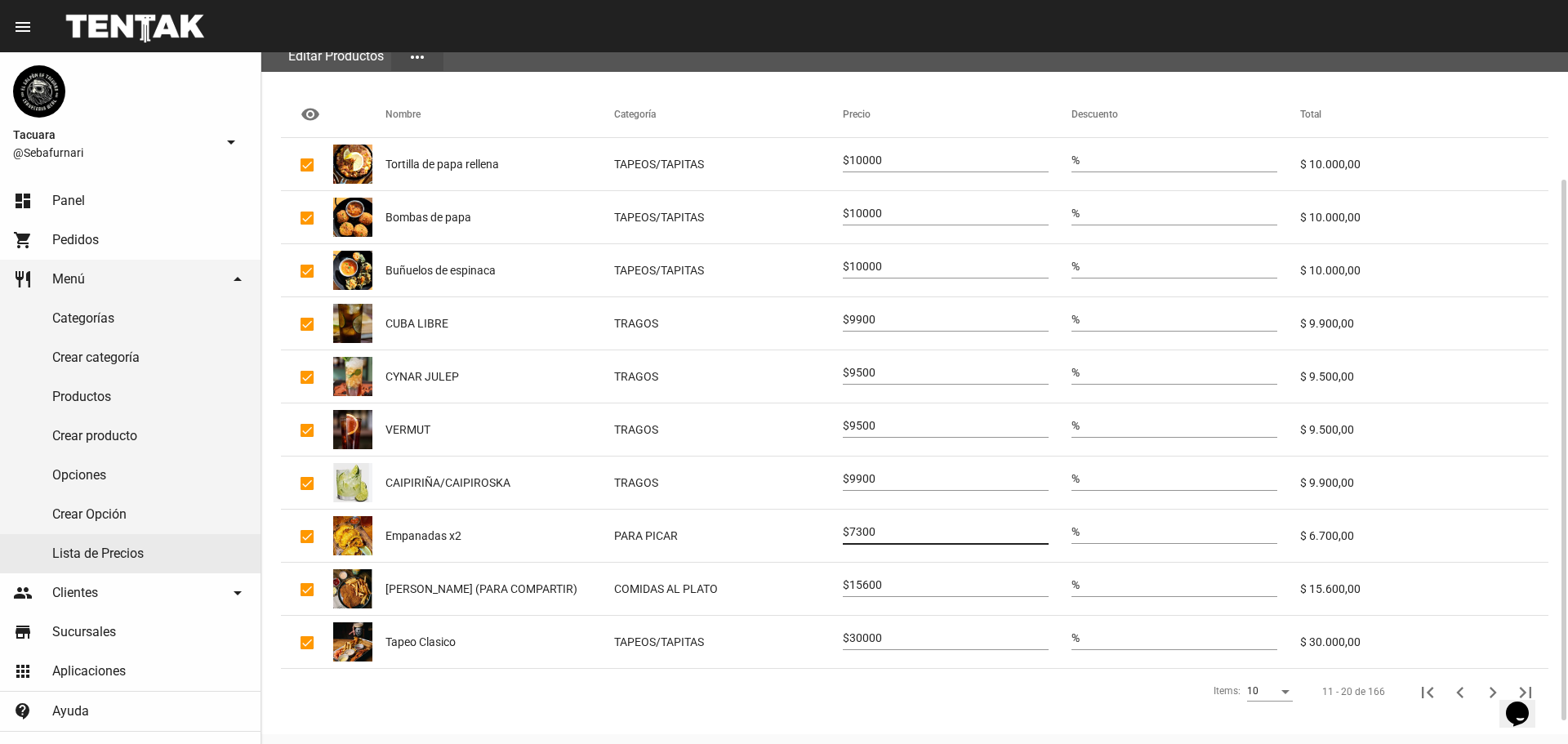
click at [882, 586] on input "15600" at bounding box center [948, 586] width 199 height 13
type input "20500"
click at [862, 644] on input "30000" at bounding box center [948, 638] width 199 height 13
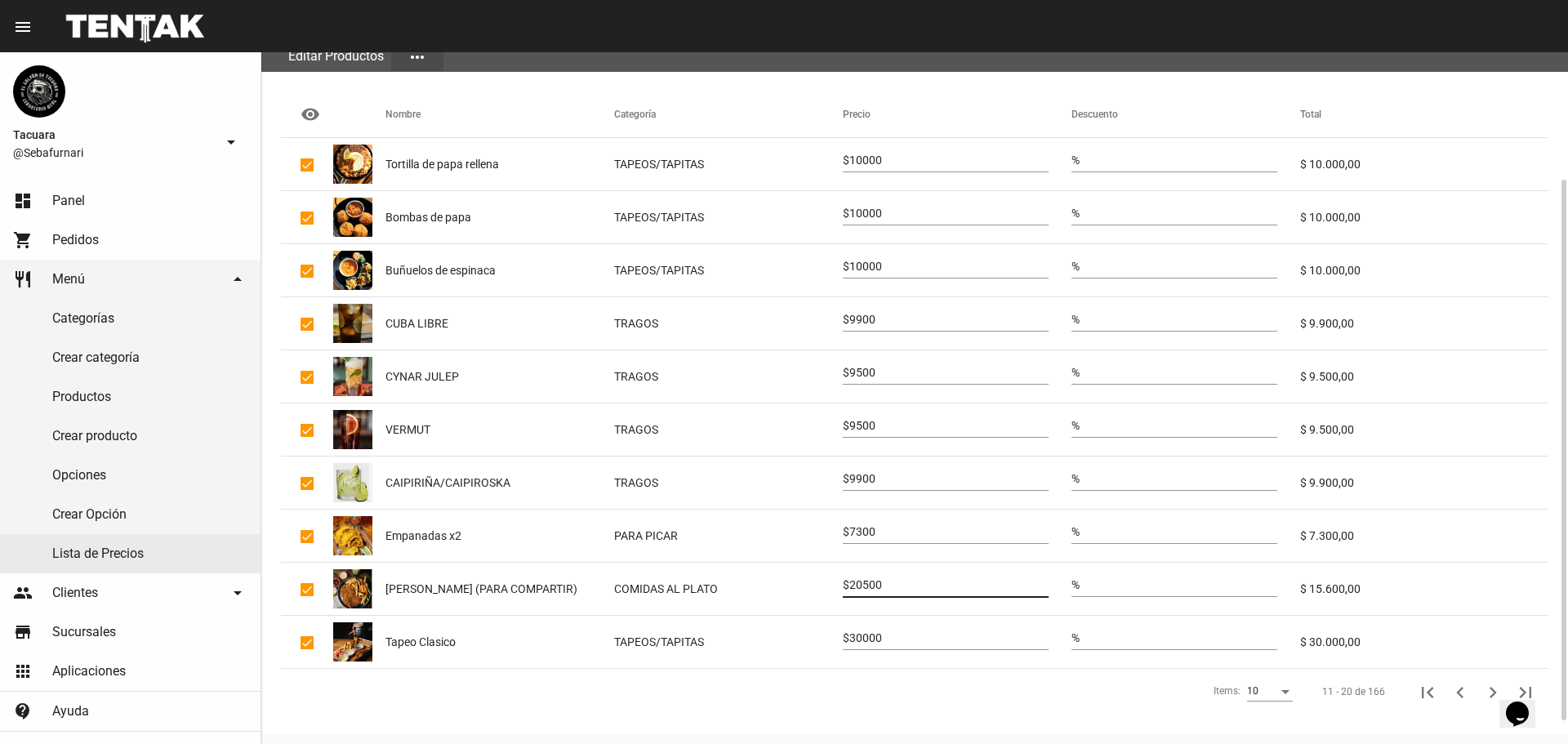
click at [862, 644] on input "30000" at bounding box center [948, 638] width 199 height 13
type input "33000"
click at [1489, 683] on icon "Siguiente" at bounding box center [1493, 693] width 23 height 23
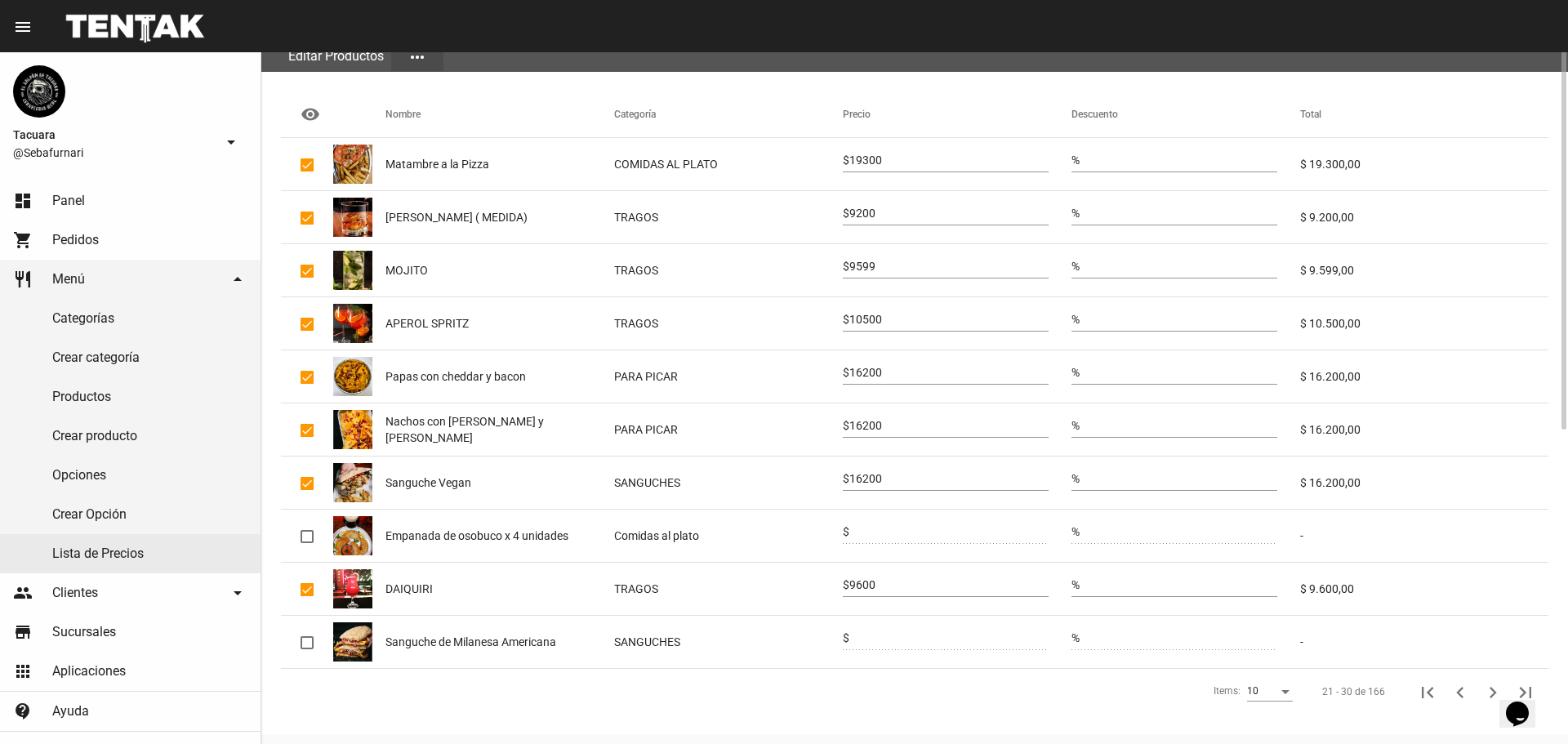
scroll to position [0, 0]
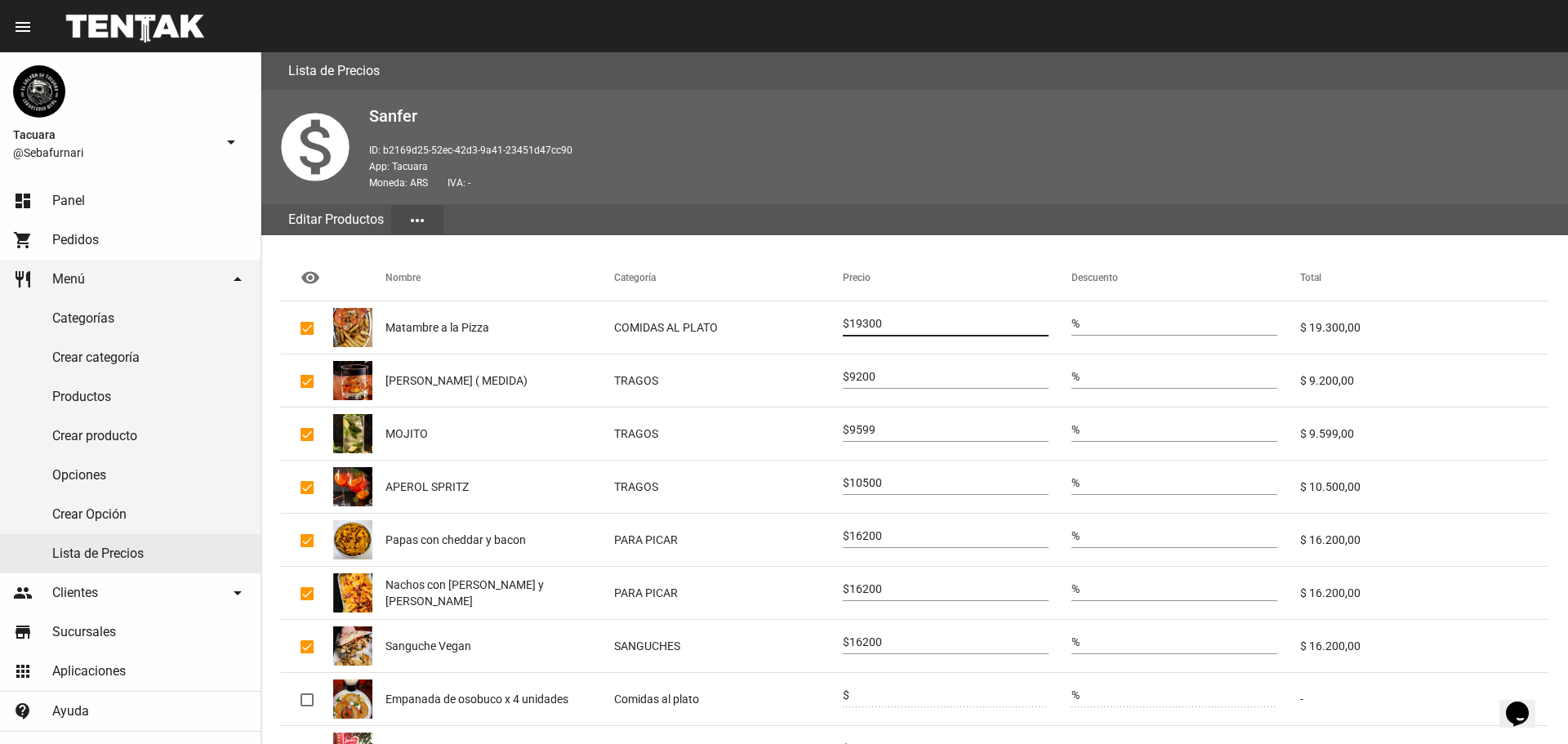
click at [900, 319] on input "19300" at bounding box center [948, 324] width 199 height 13
type input "21200"
click at [888, 371] on input "9200" at bounding box center [948, 377] width 199 height 13
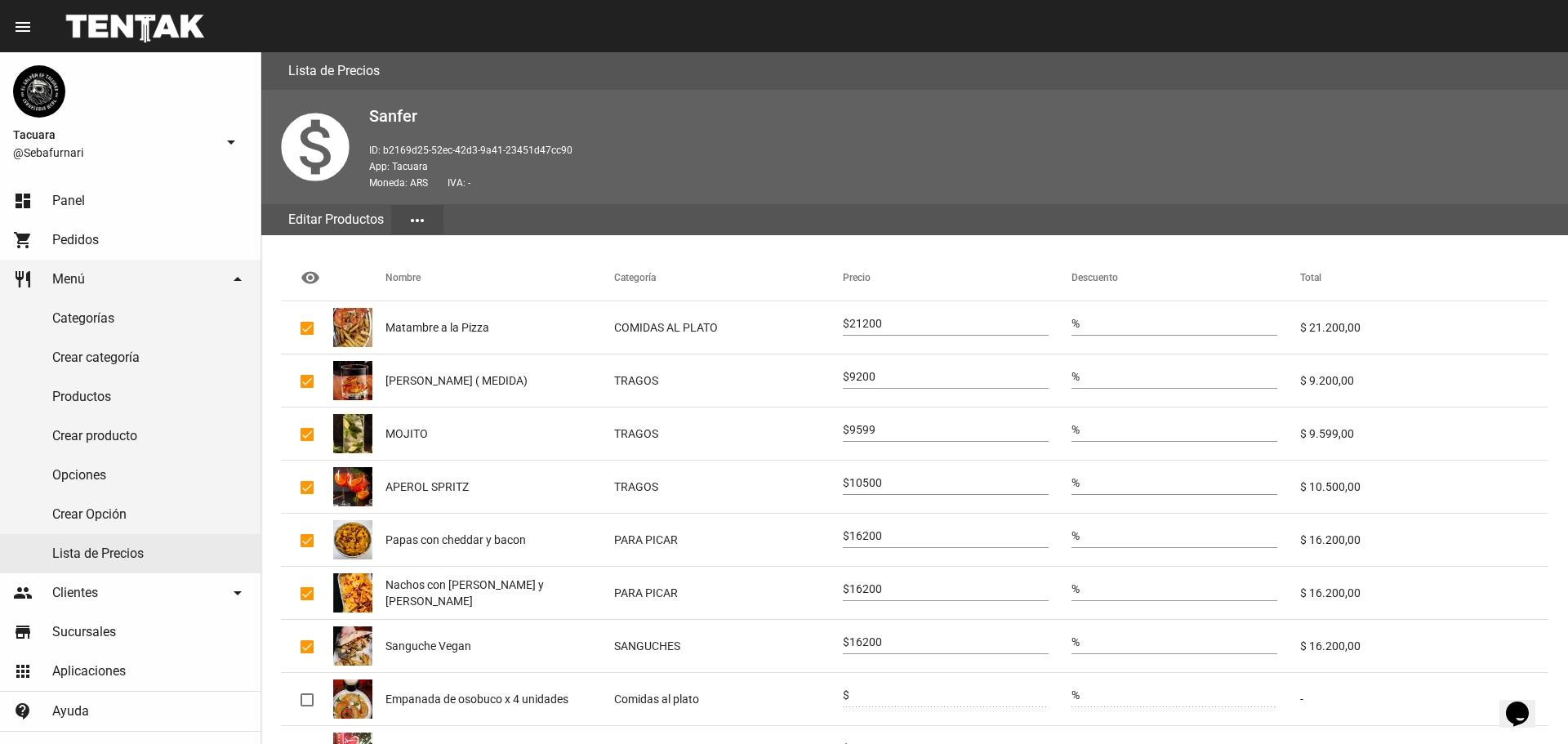
click at [888, 371] on input "9200" at bounding box center [948, 377] width 199 height 13
type input "9500"
click at [849, 425] on span "$" at bounding box center [846, 430] width 7 height 13
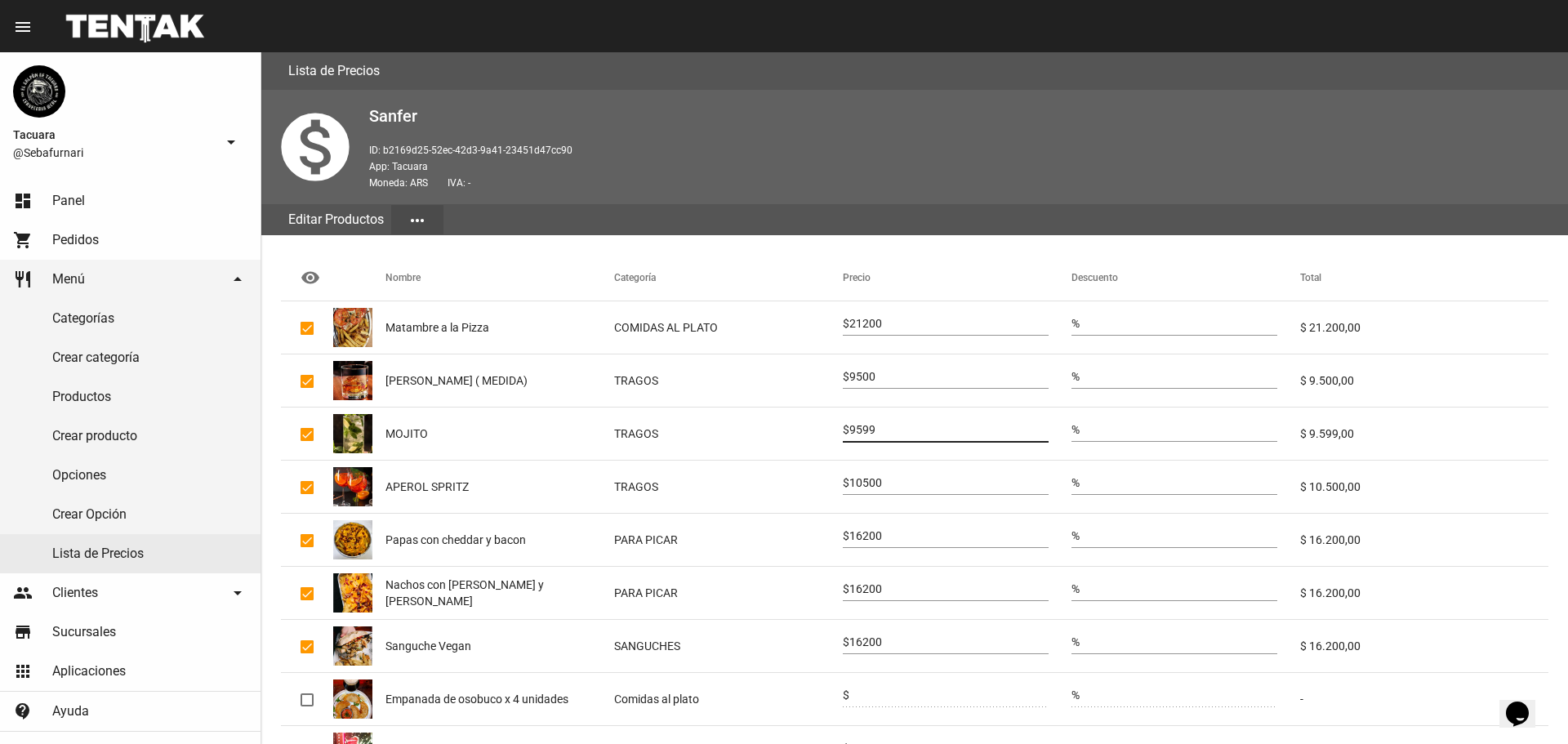
click at [867, 421] on div "9599" at bounding box center [948, 425] width 199 height 31
type input "9900"
click at [877, 486] on input "10500" at bounding box center [948, 484] width 199 height 13
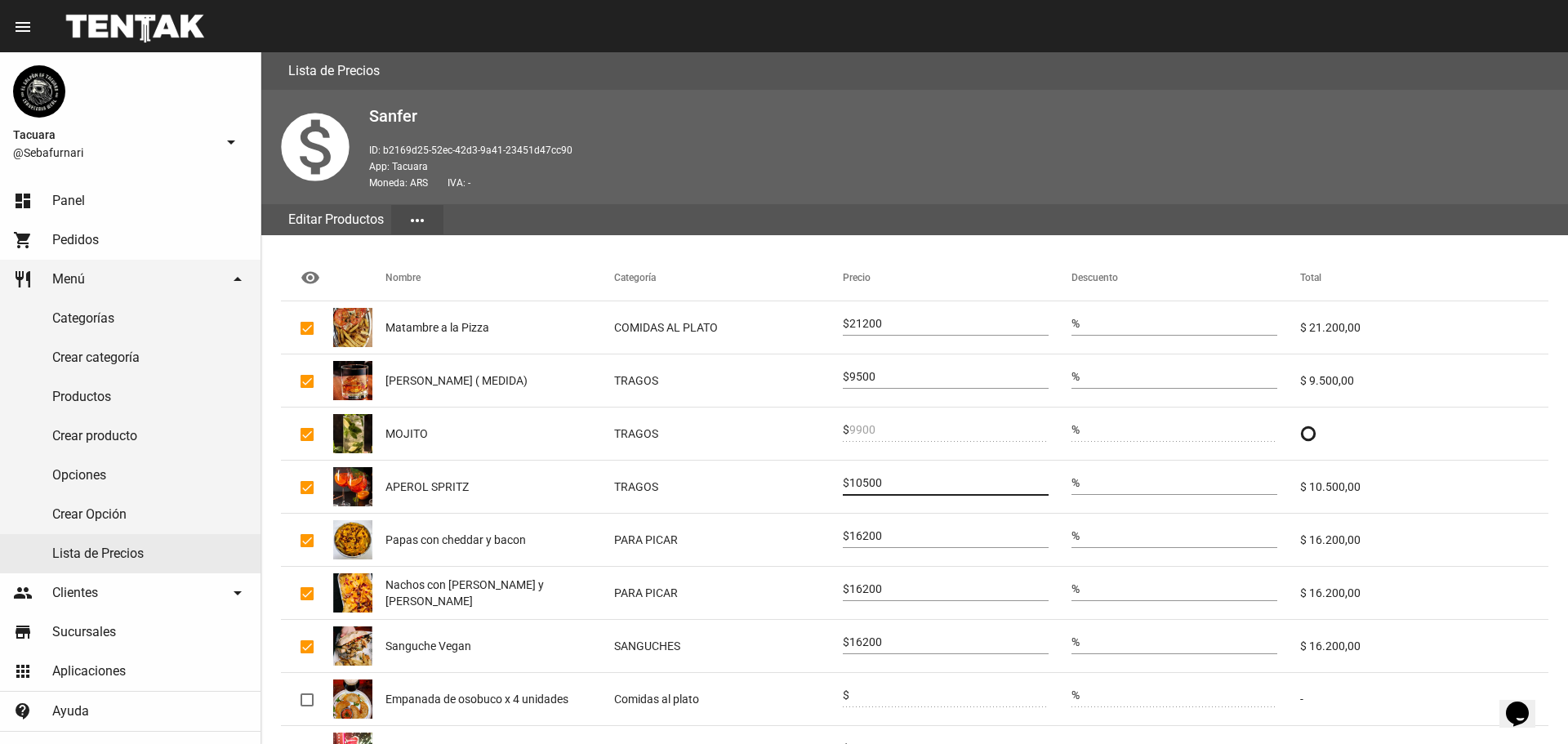
click at [877, 486] on input "10500" at bounding box center [948, 484] width 199 height 13
click at [877, 533] on input "16200" at bounding box center [948, 536] width 199 height 13
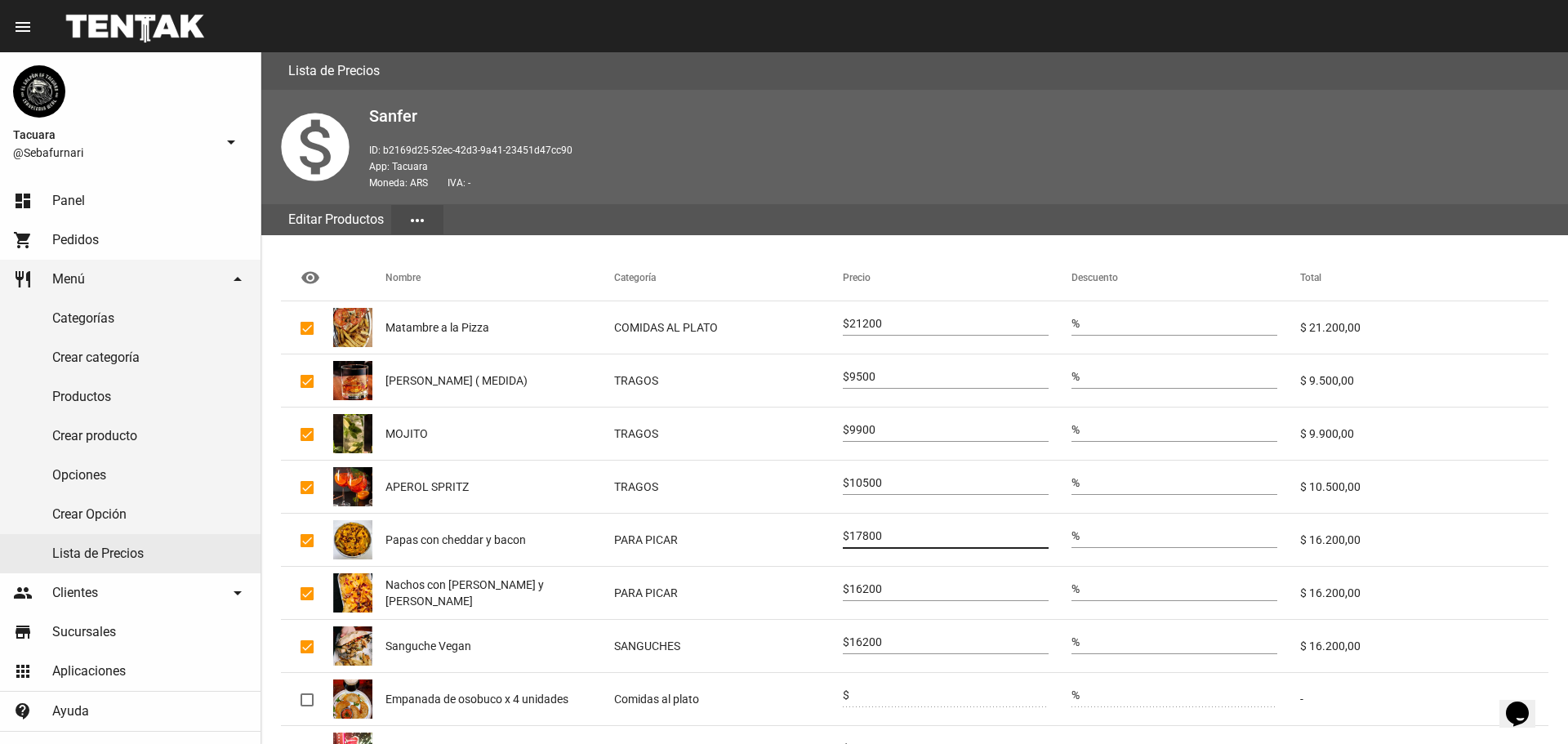
type input "17800"
click at [870, 589] on input "16200" at bounding box center [948, 590] width 199 height 13
type input "17800"
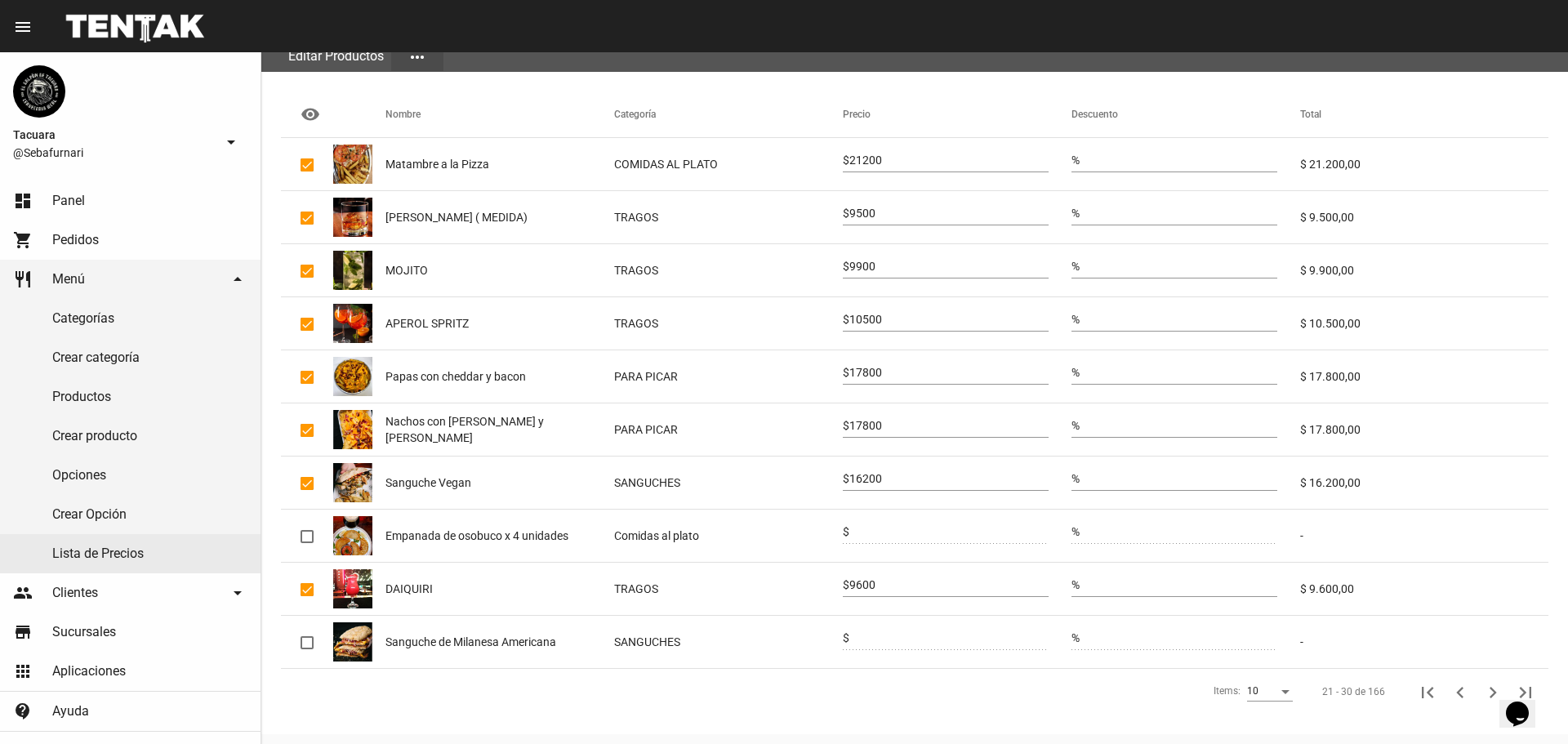
click at [880, 475] on input "16200" at bounding box center [948, 479] width 199 height 13
type input "17800"
click at [872, 575] on div "9600" at bounding box center [948, 580] width 199 height 31
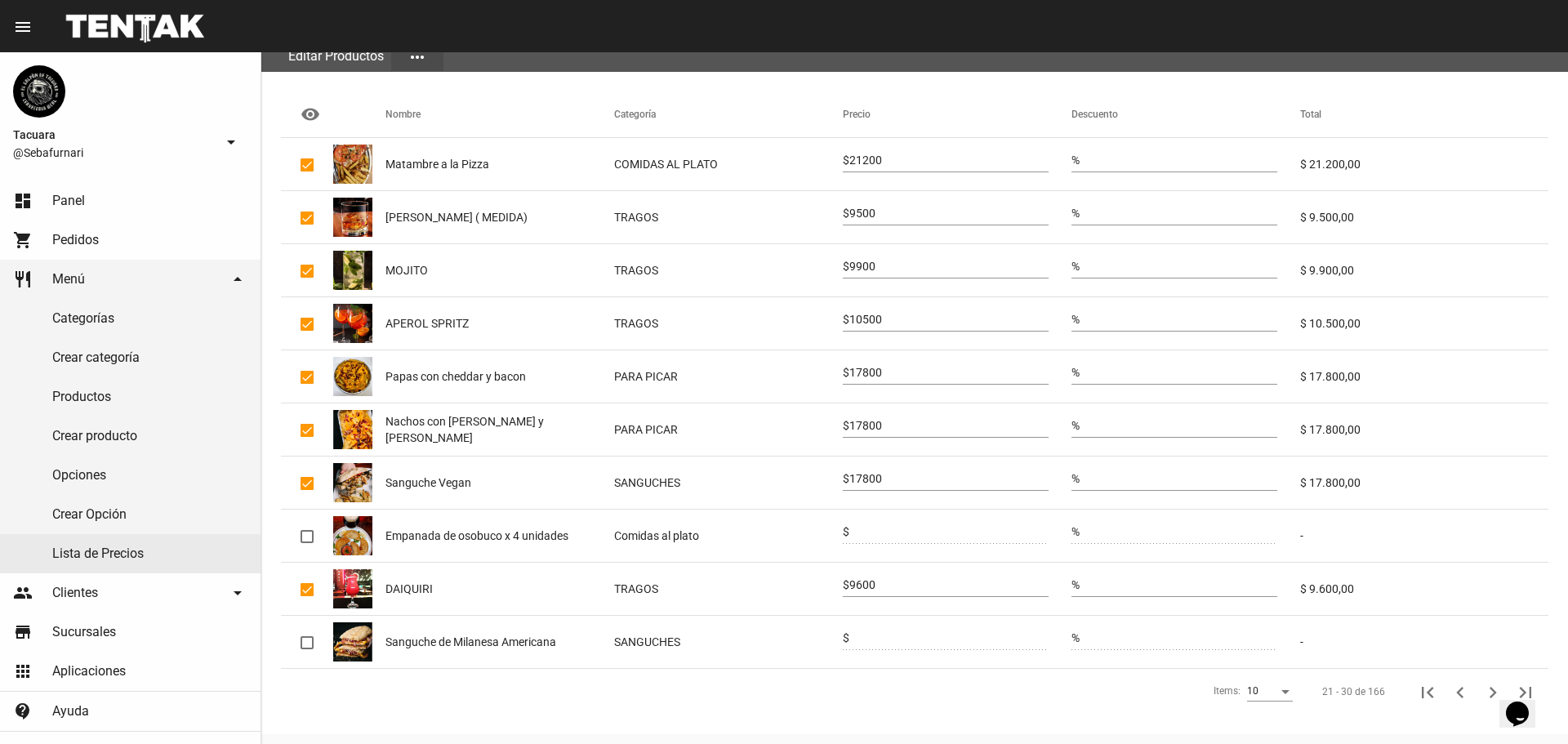
click at [872, 575] on div "9600" at bounding box center [948, 580] width 199 height 31
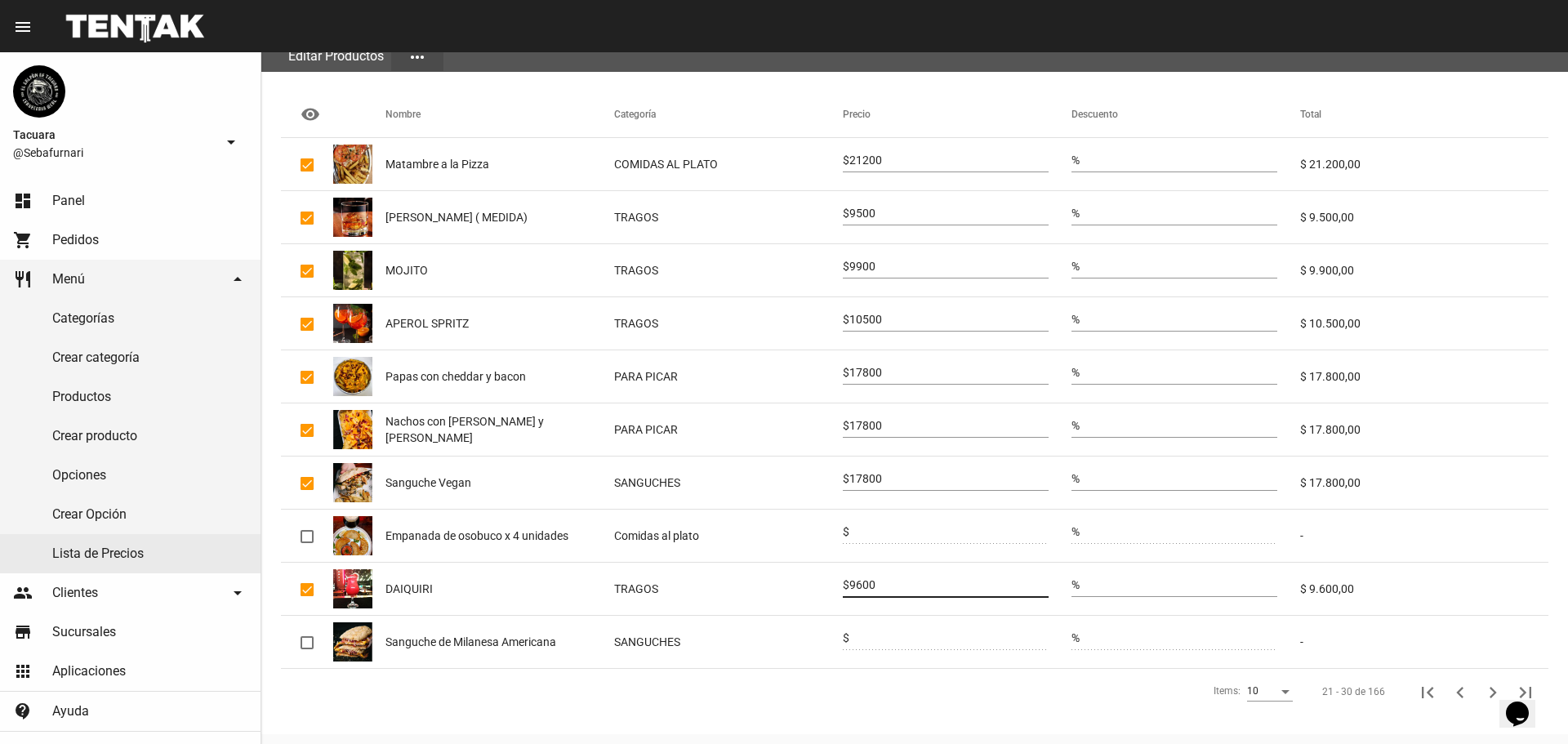
drag, startPoint x: 887, startPoint y: 581, endPoint x: 845, endPoint y: 587, distance: 42.4
click at [845, 587] on div "$ 9600" at bounding box center [946, 580] width 206 height 31
type input "9900"
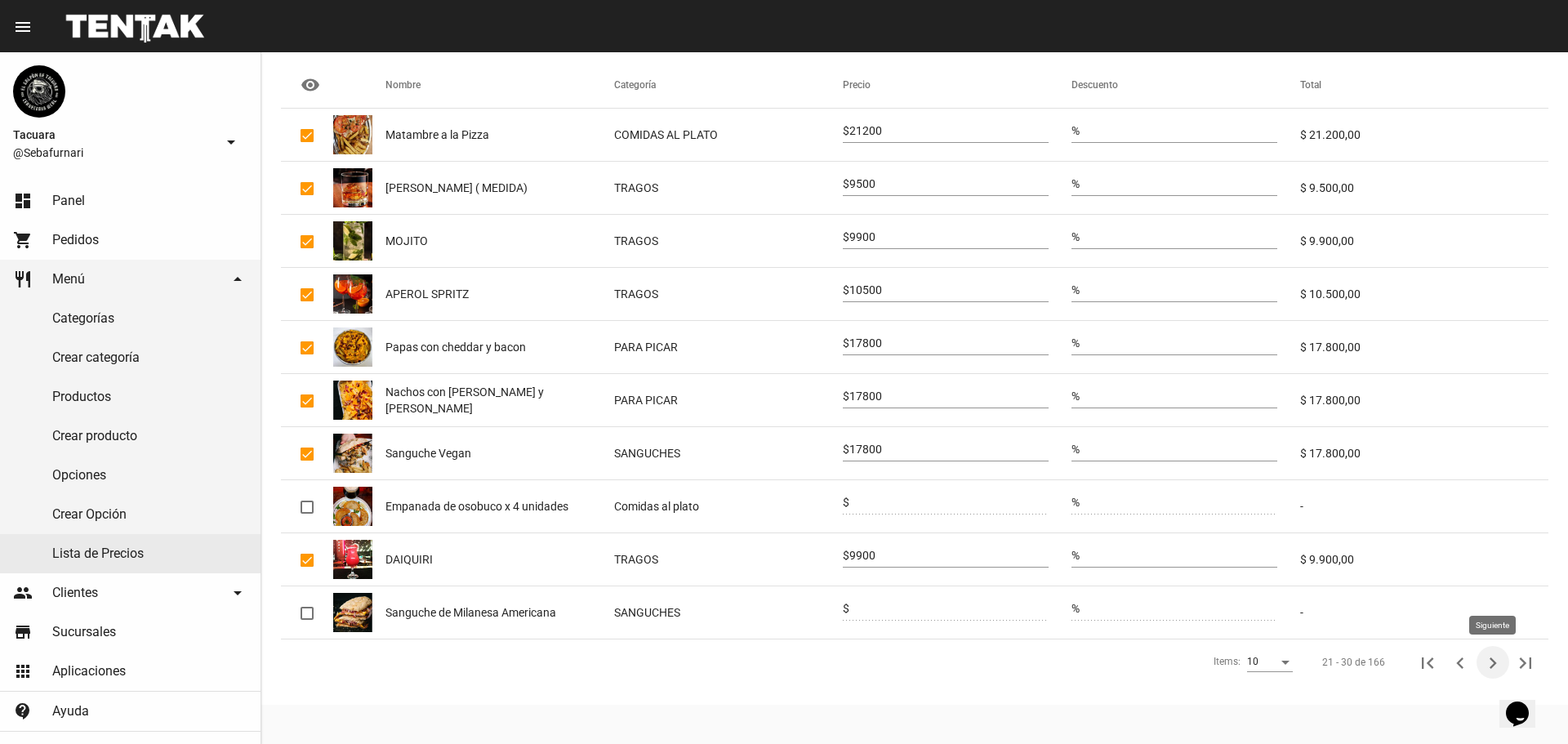
click at [1487, 652] on icon "Siguiente" at bounding box center [1493, 663] width 23 height 23
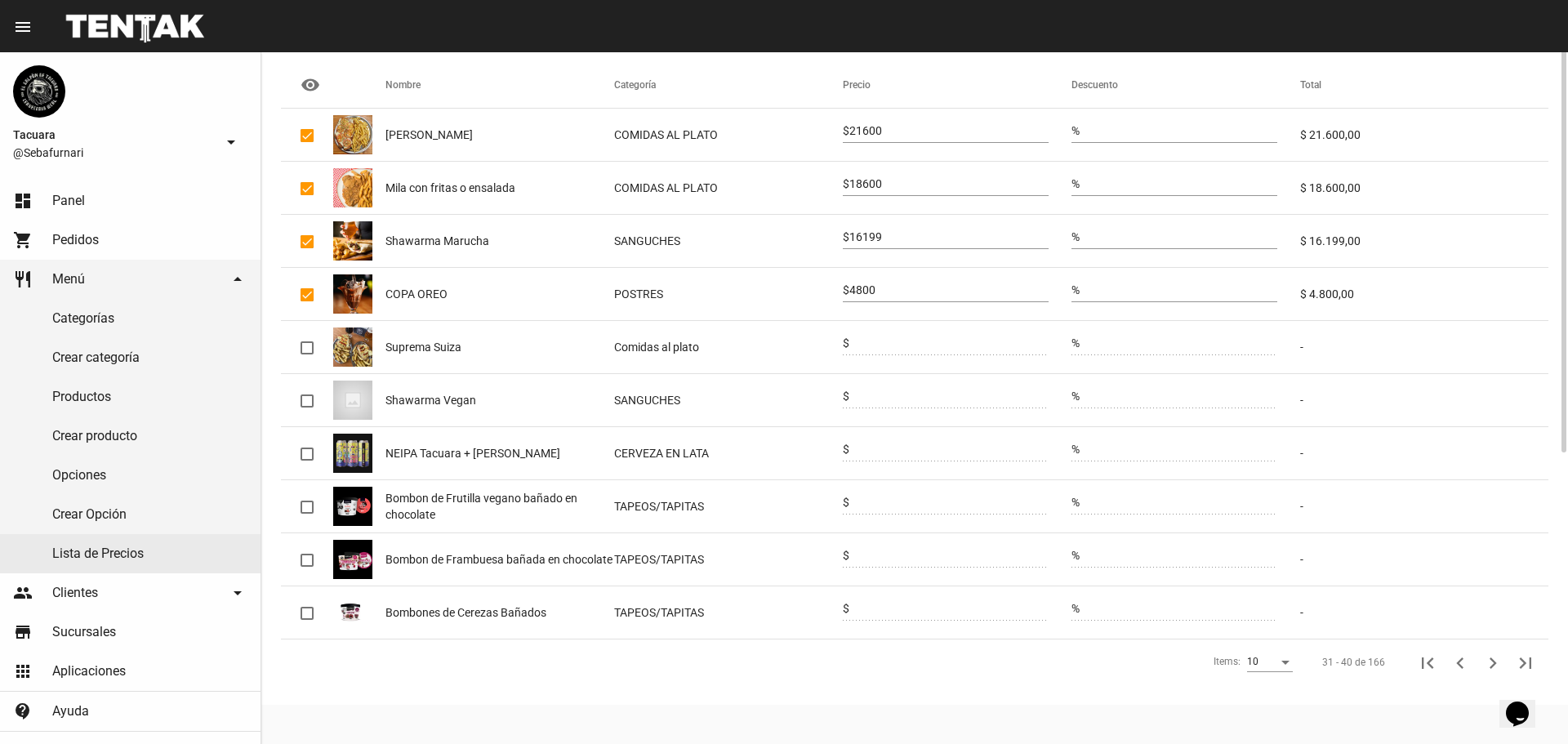
scroll to position [30, 0]
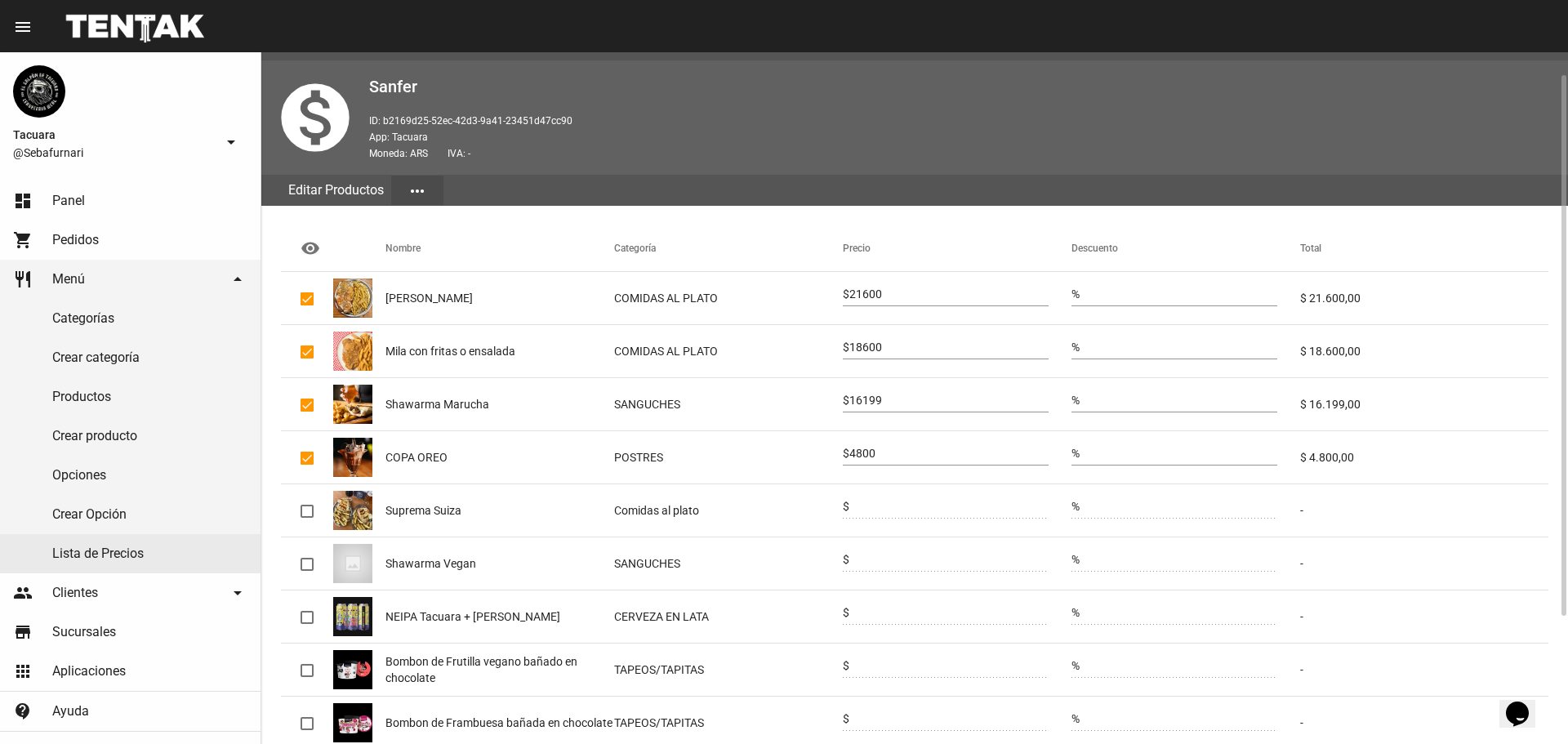
click at [870, 293] on input "21600" at bounding box center [948, 295] width 199 height 13
type input "23700"
click at [892, 344] on input "18600" at bounding box center [948, 348] width 199 height 13
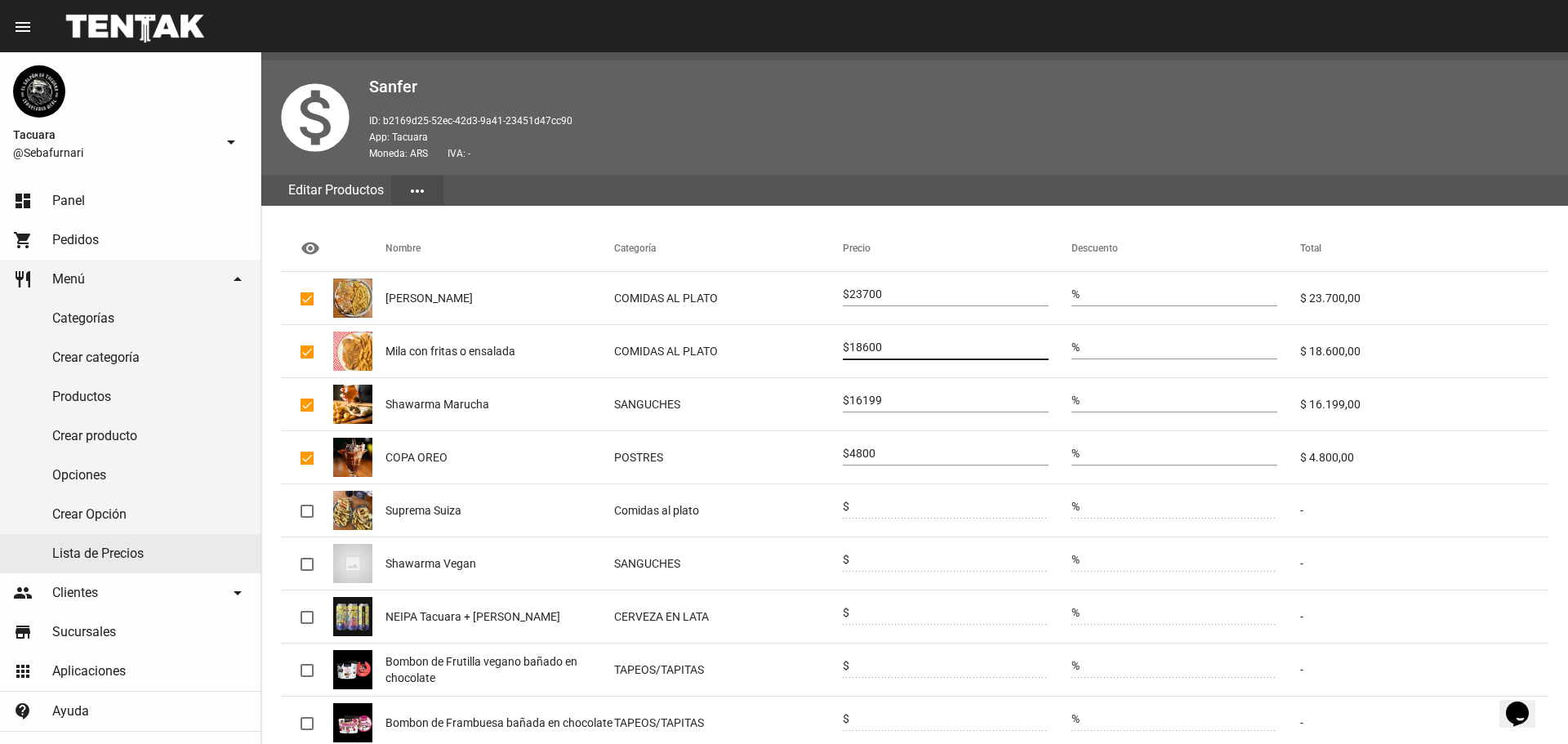
click at [892, 344] on input "18600" at bounding box center [948, 348] width 199 height 13
type input "20500"
click at [872, 397] on input "16199" at bounding box center [948, 401] width 199 height 13
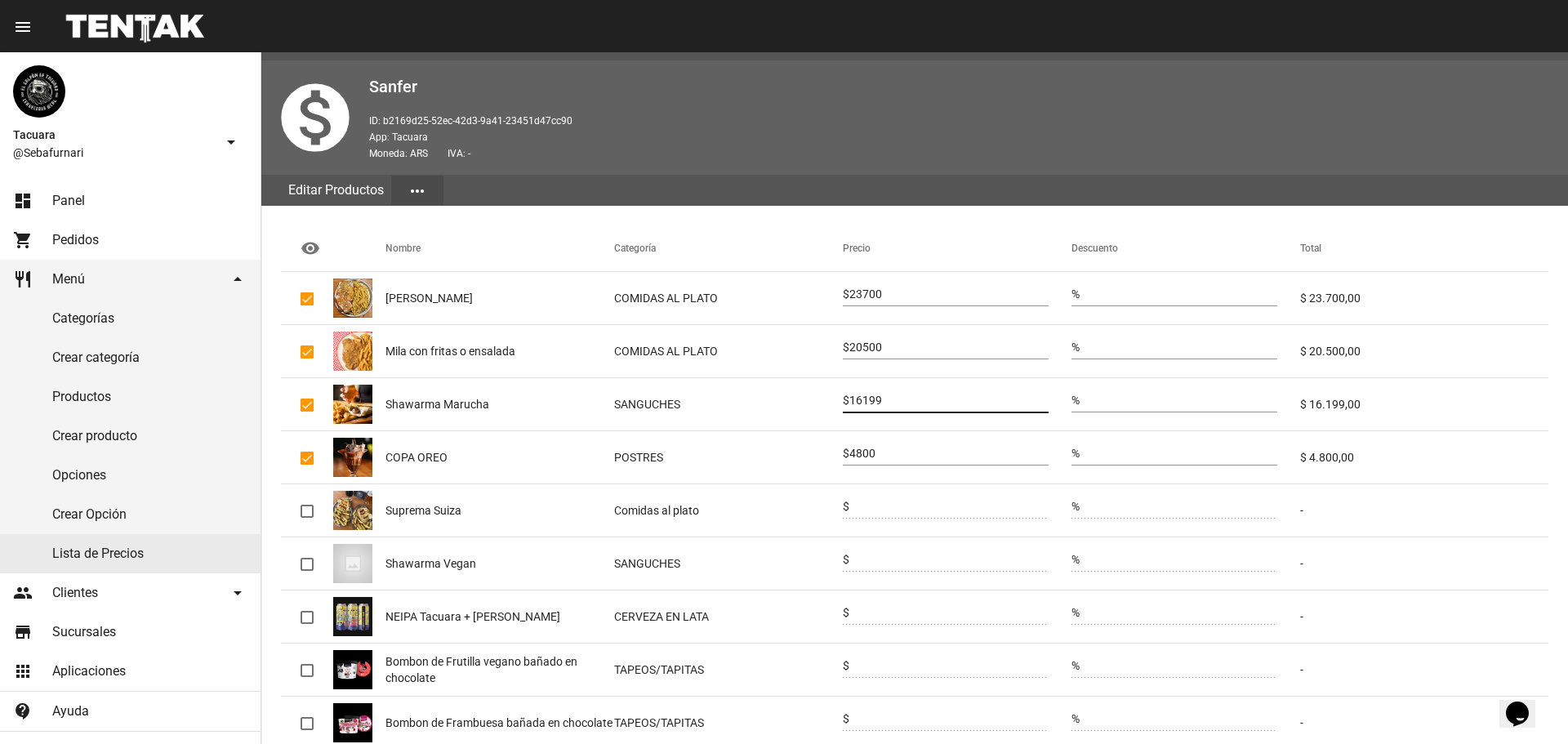
click at [872, 397] on input "16199" at bounding box center [948, 401] width 199 height 13
type input "17800"
click at [889, 450] on input "4800" at bounding box center [948, 454] width 199 height 13
click at [889, 449] on input "4800" at bounding box center [948, 454] width 199 height 13
click at [890, 449] on input "4800" at bounding box center [948, 454] width 199 height 13
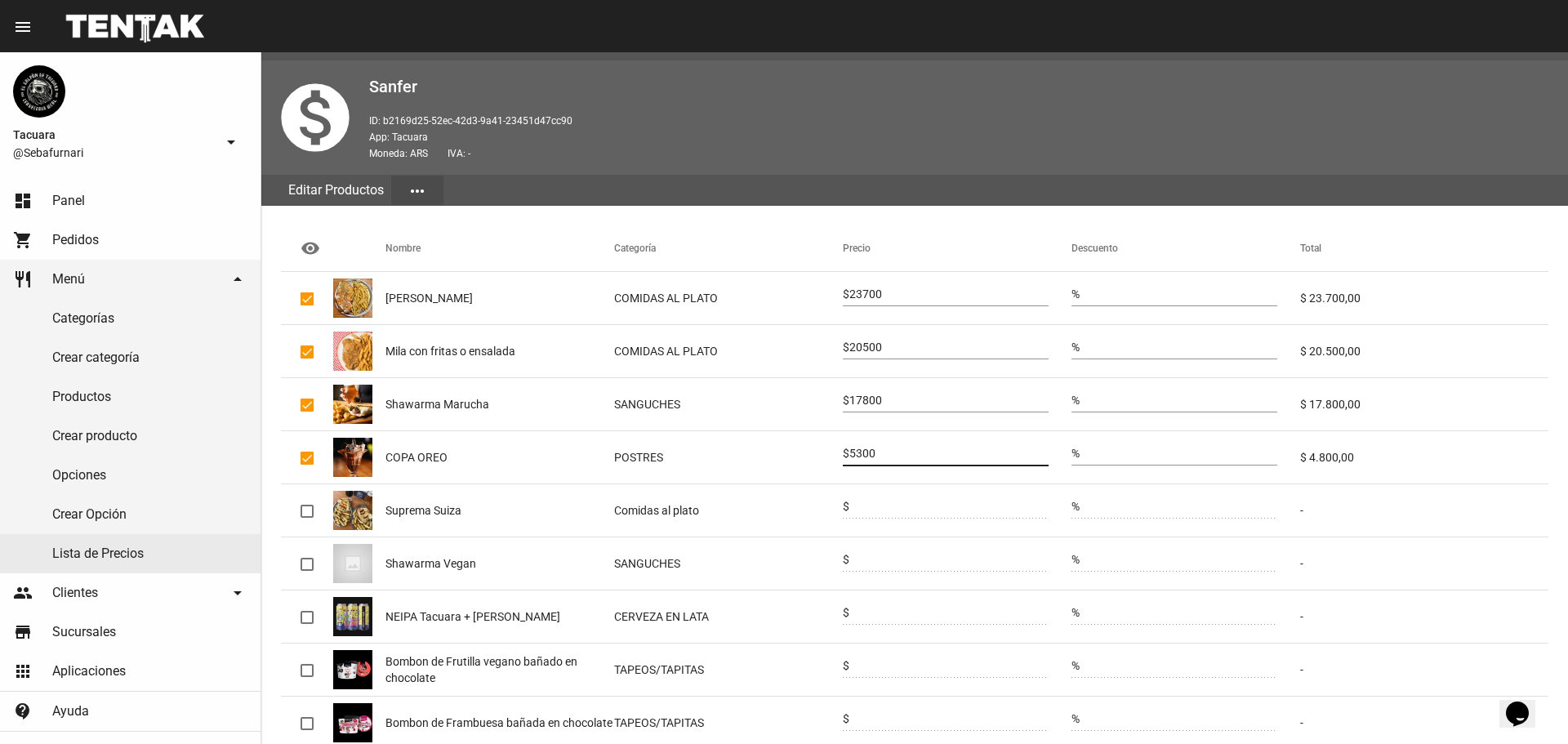
type input "5300"
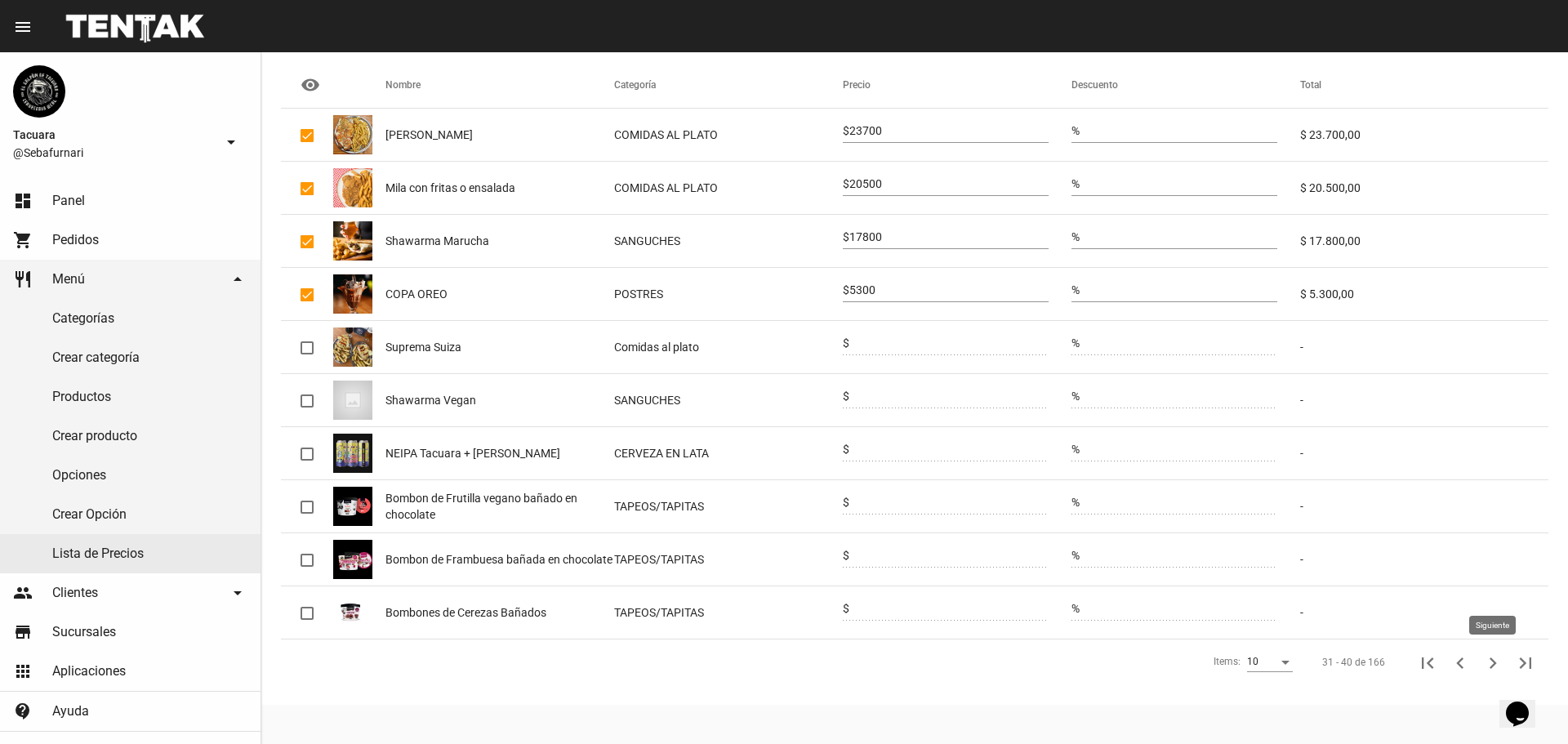
click at [1489, 657] on icon "Siguiente" at bounding box center [1493, 663] width 23 height 23
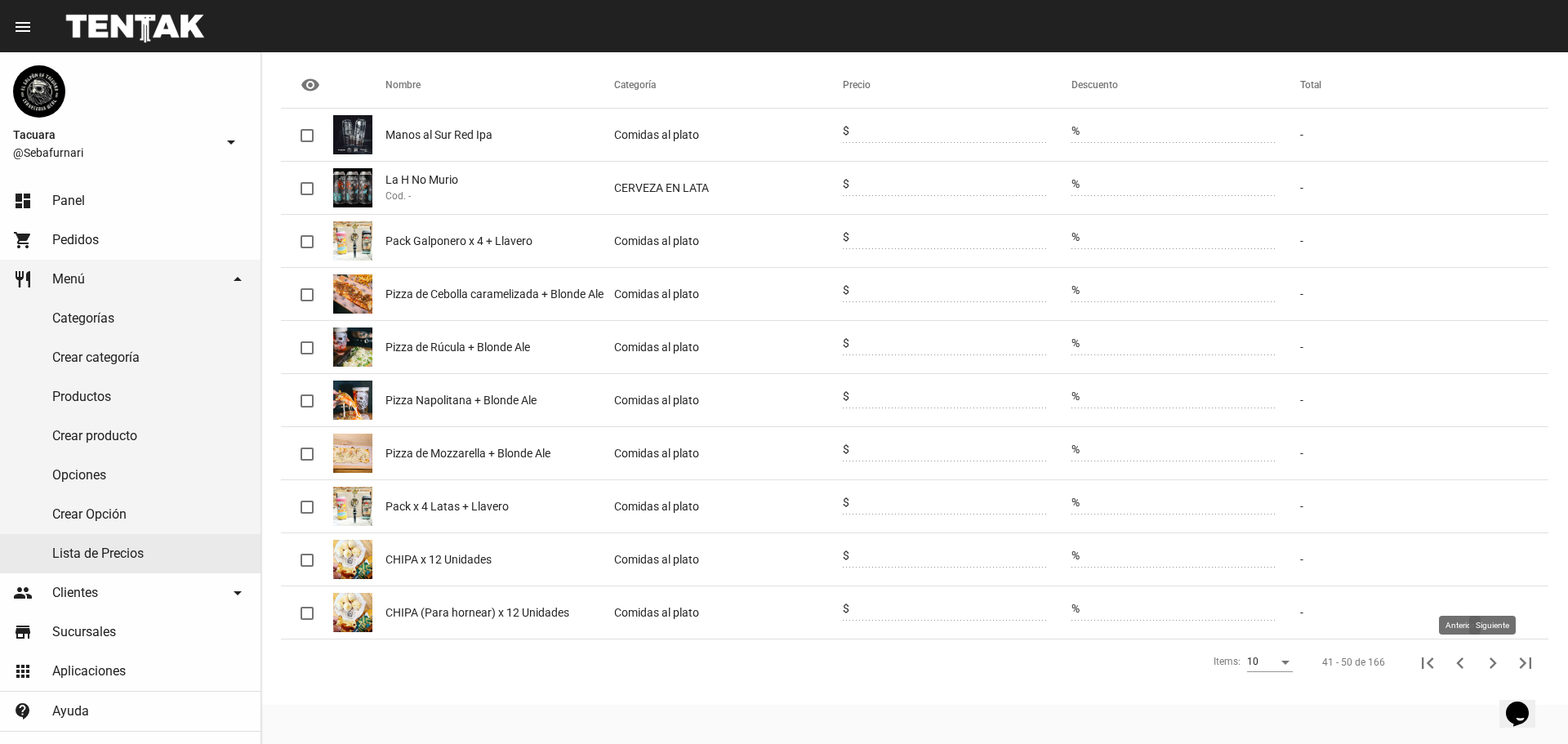
click at [1488, 666] on icon "Siguiente" at bounding box center [1493, 663] width 23 height 23
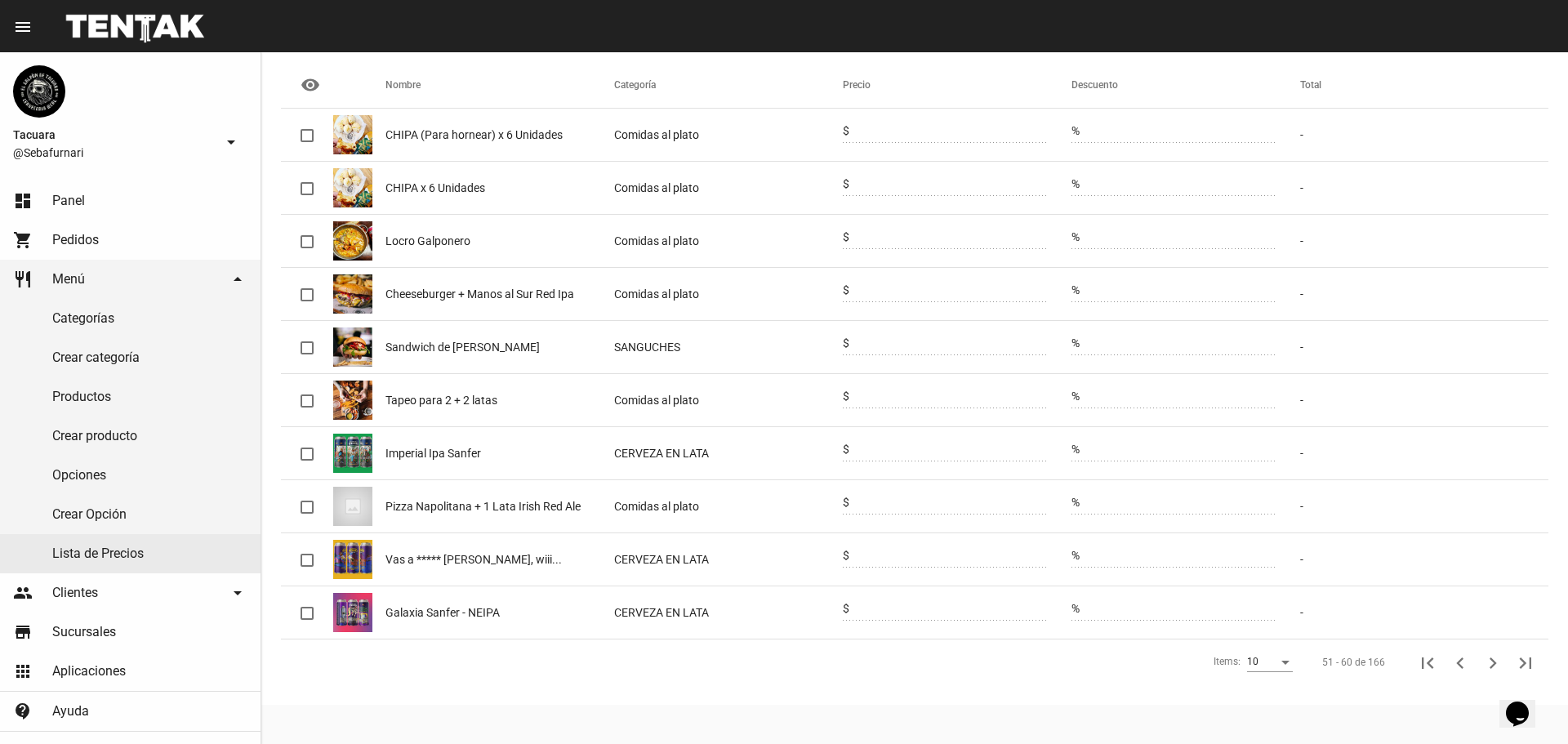
click at [875, 333] on div at bounding box center [948, 338] width 199 height 31
click at [841, 351] on mat-cell "SANGUCHES" at bounding box center [729, 347] width 229 height 52
click at [1486, 667] on icon "Siguiente" at bounding box center [1493, 663] width 23 height 23
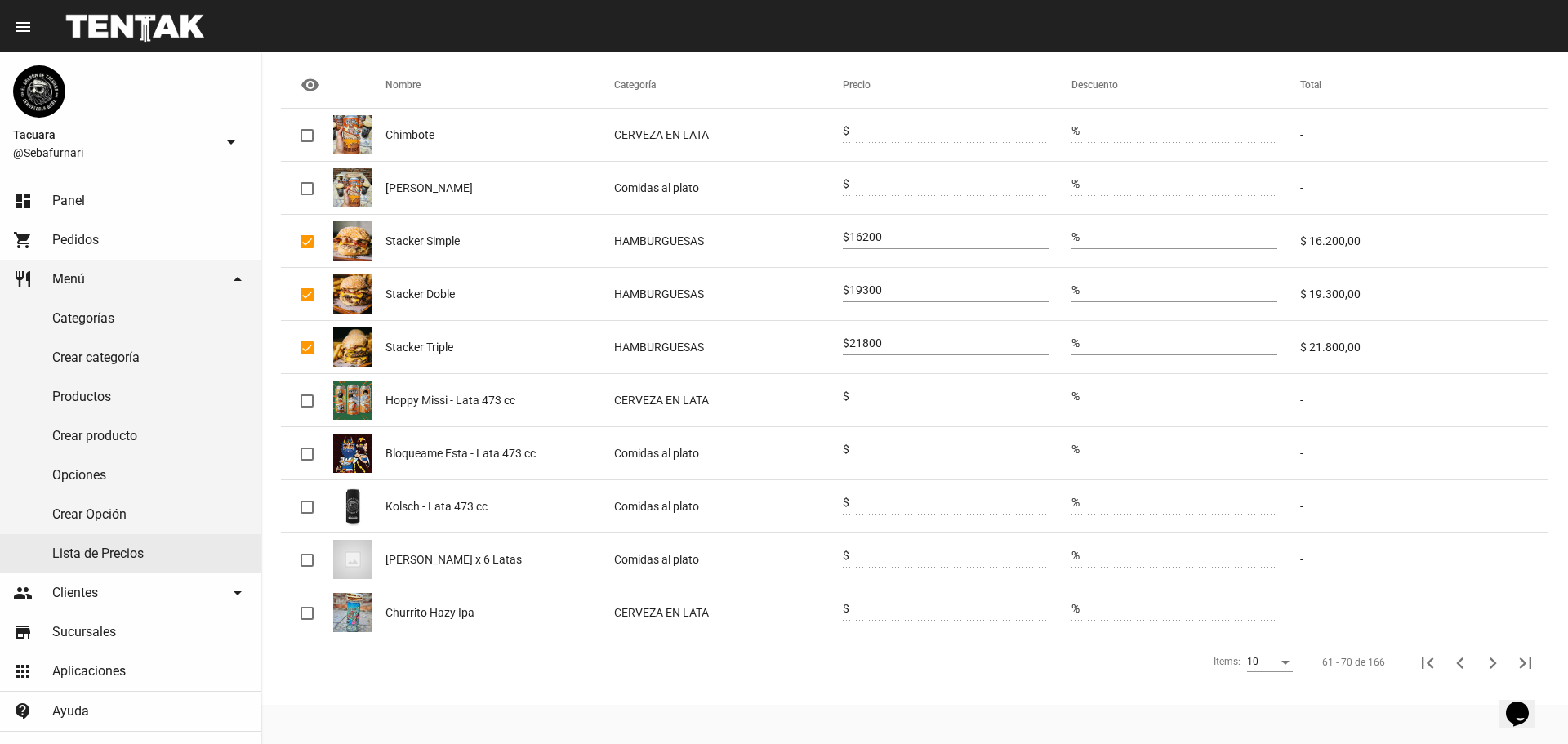
click at [1486, 667] on icon "Siguiente" at bounding box center [1493, 663] width 23 height 23
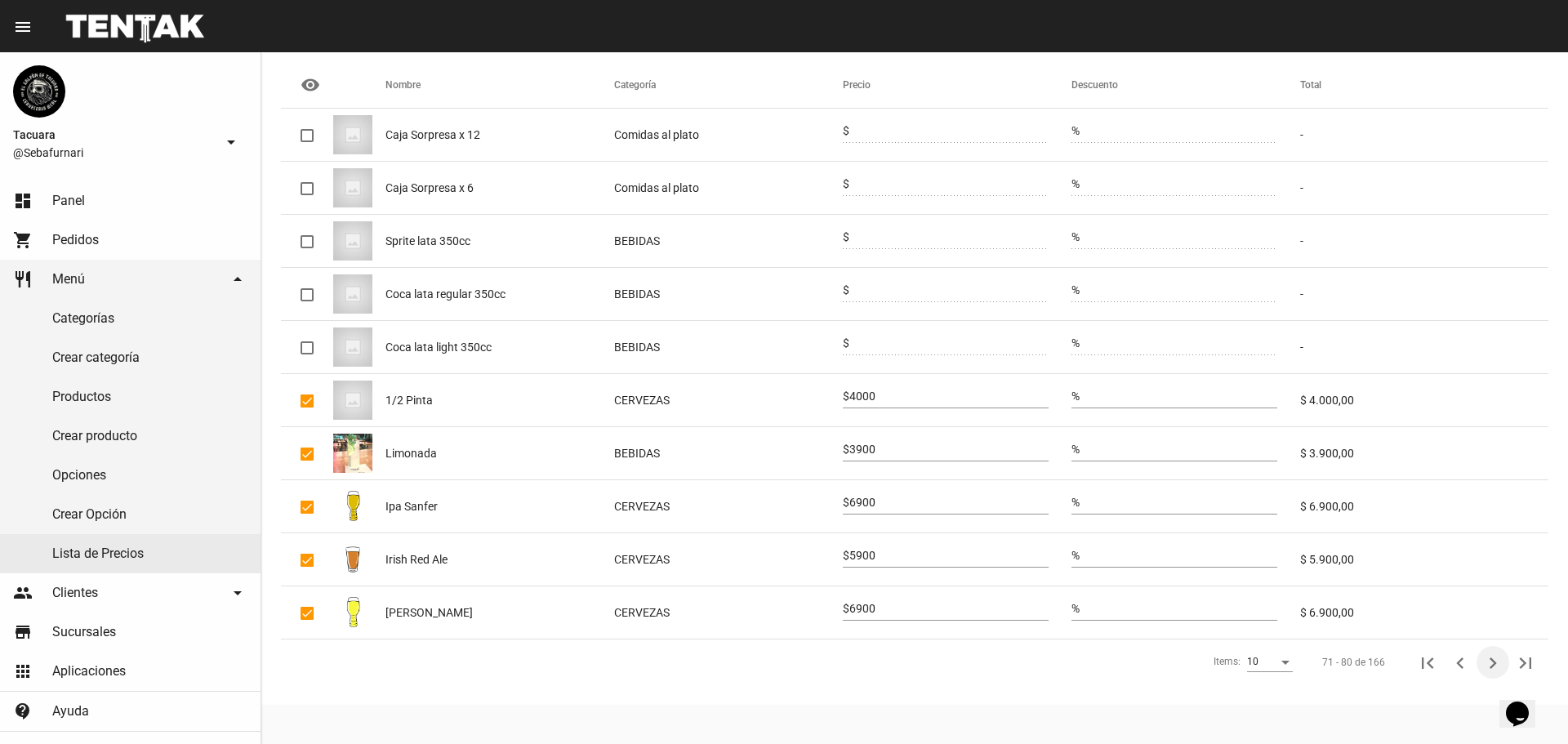
click at [1486, 667] on icon "Siguiente" at bounding box center [1493, 663] width 23 height 23
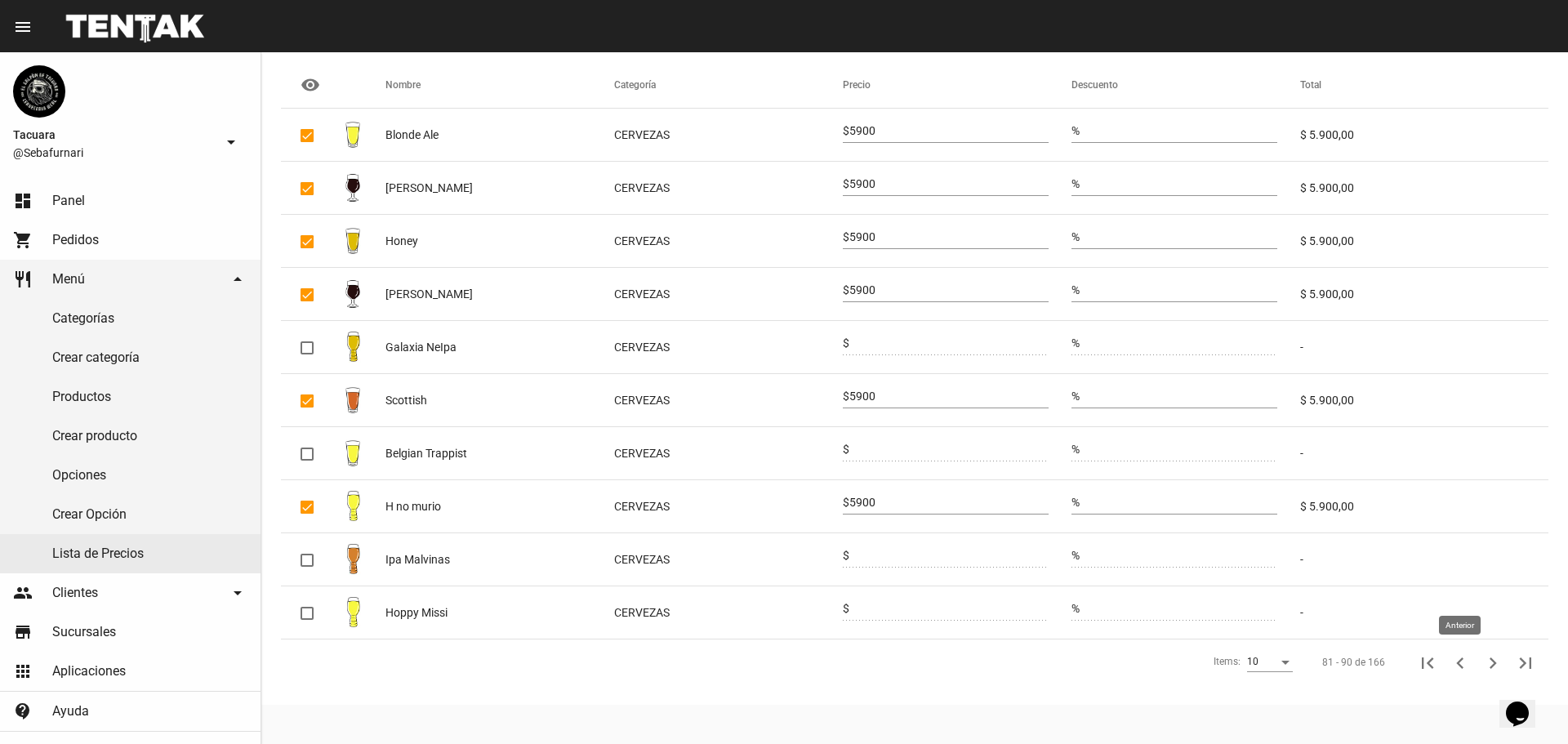
click at [1458, 663] on icon "Anterior" at bounding box center [1459, 663] width 8 height 11
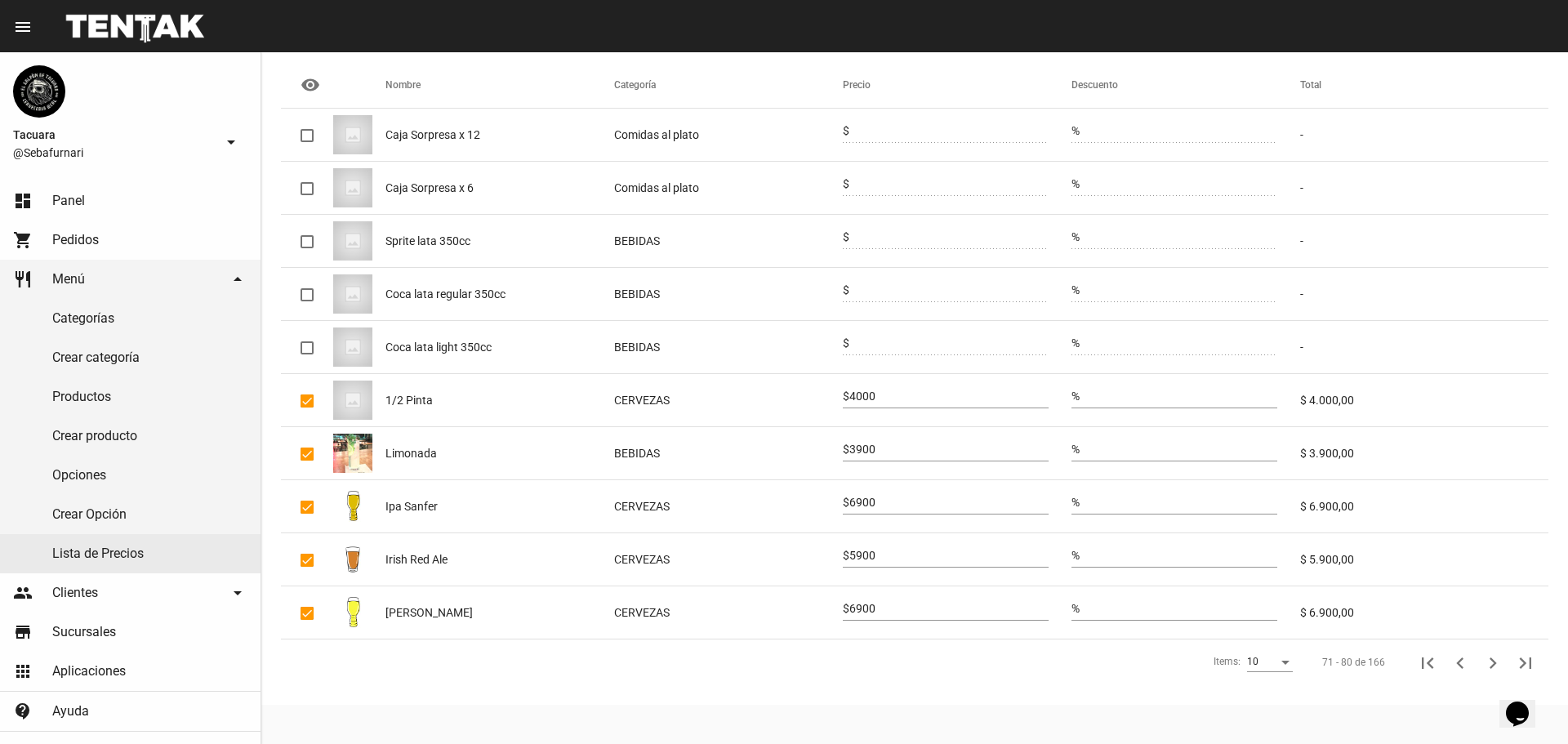
click at [855, 398] on input "4000" at bounding box center [948, 397] width 199 height 13
type input "4400"
click at [864, 441] on div "3900" at bounding box center [948, 445] width 199 height 31
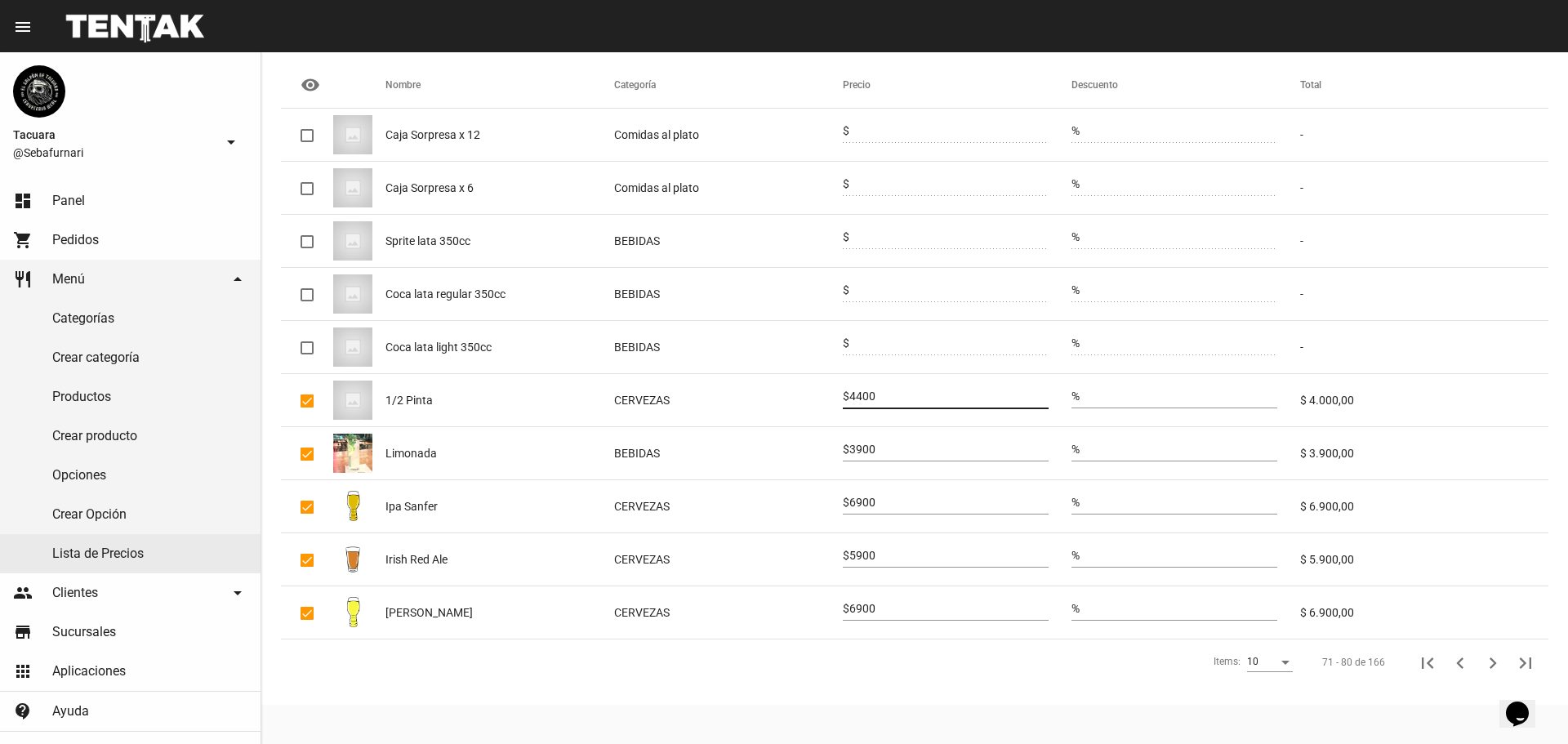
click at [864, 441] on div "3900" at bounding box center [948, 445] width 199 height 31
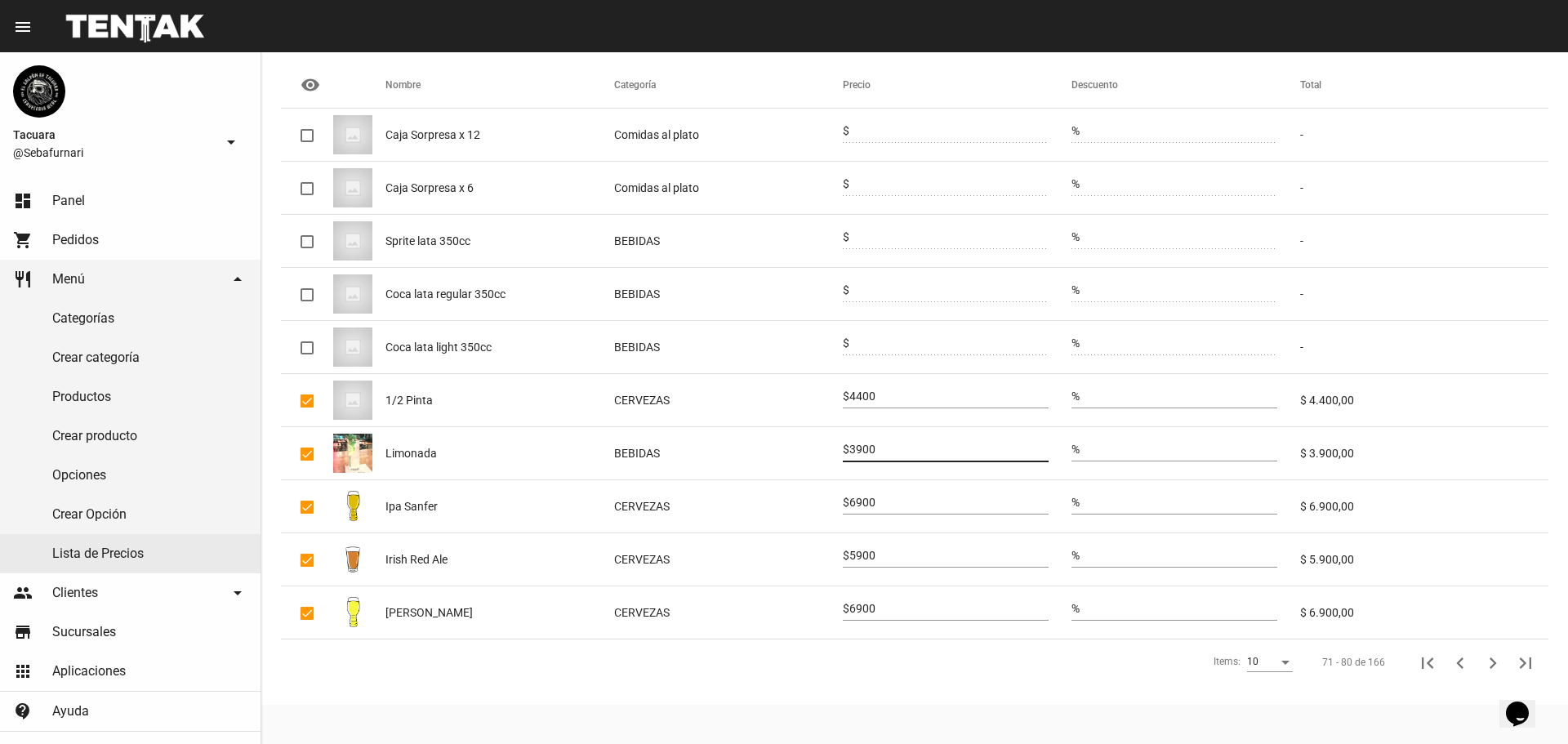
drag, startPoint x: 888, startPoint y: 447, endPoint x: 849, endPoint y: 452, distance: 39.3
click at [849, 452] on div "$ 3900" at bounding box center [946, 445] width 206 height 31
type input "4300"
click at [882, 508] on input "6900" at bounding box center [948, 503] width 199 height 13
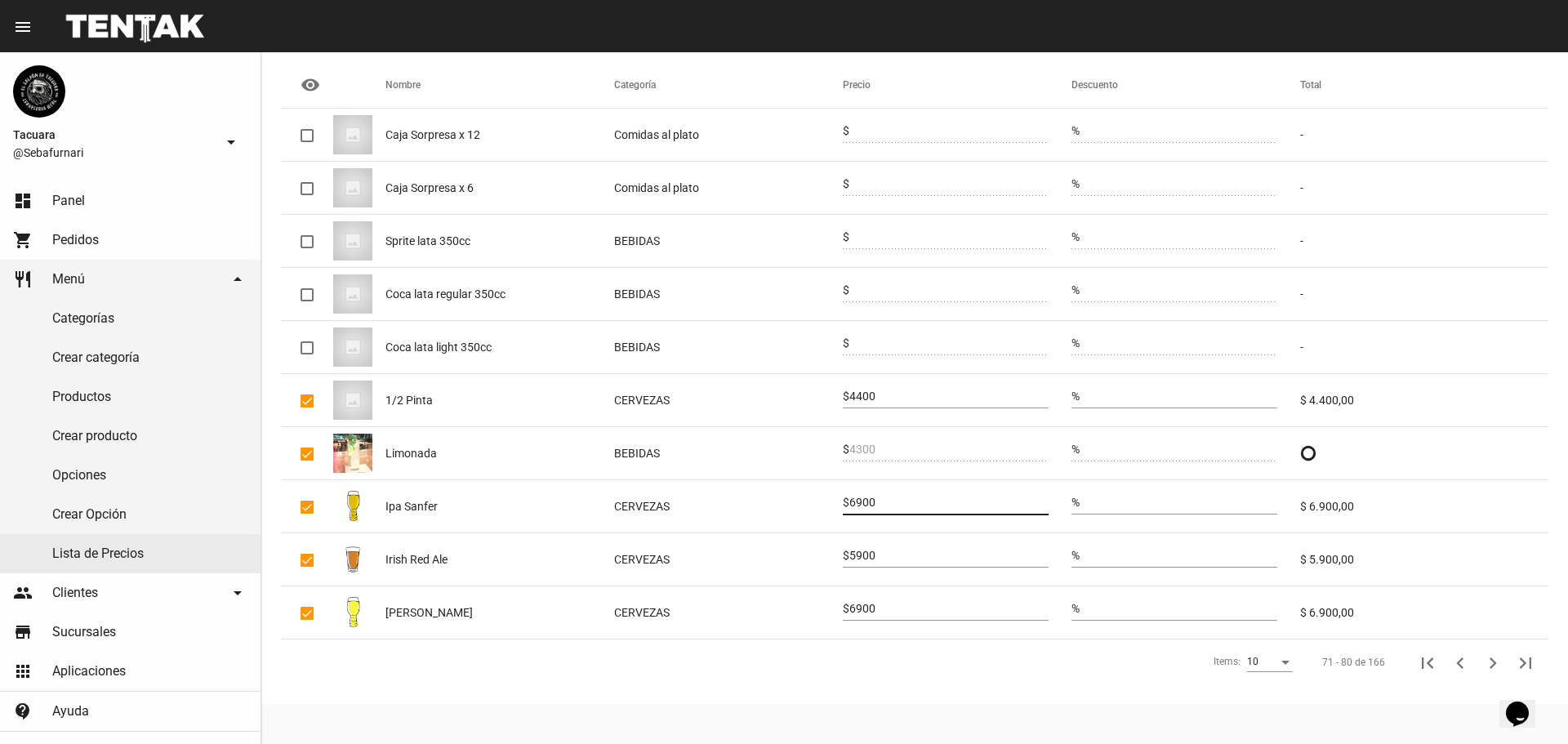
click at [882, 508] on input "6900" at bounding box center [948, 503] width 199 height 13
type input "7500"
click at [876, 546] on div "5900" at bounding box center [948, 551] width 199 height 31
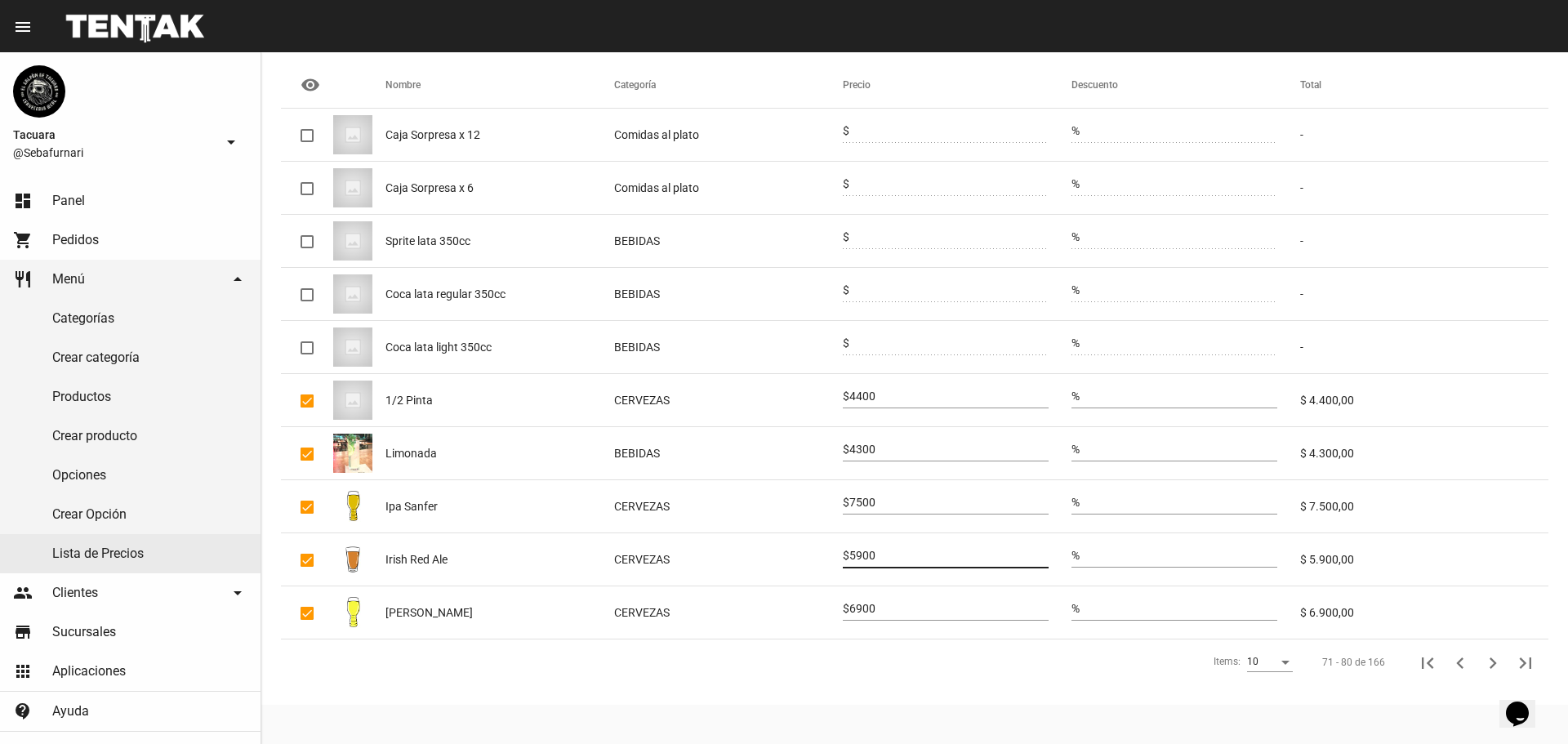
click at [876, 550] on input "5900" at bounding box center [948, 556] width 199 height 13
click at [876, 551] on input "5900" at bounding box center [948, 556] width 199 height 13
type input "6400"
click at [869, 605] on input "6900" at bounding box center [948, 610] width 199 height 13
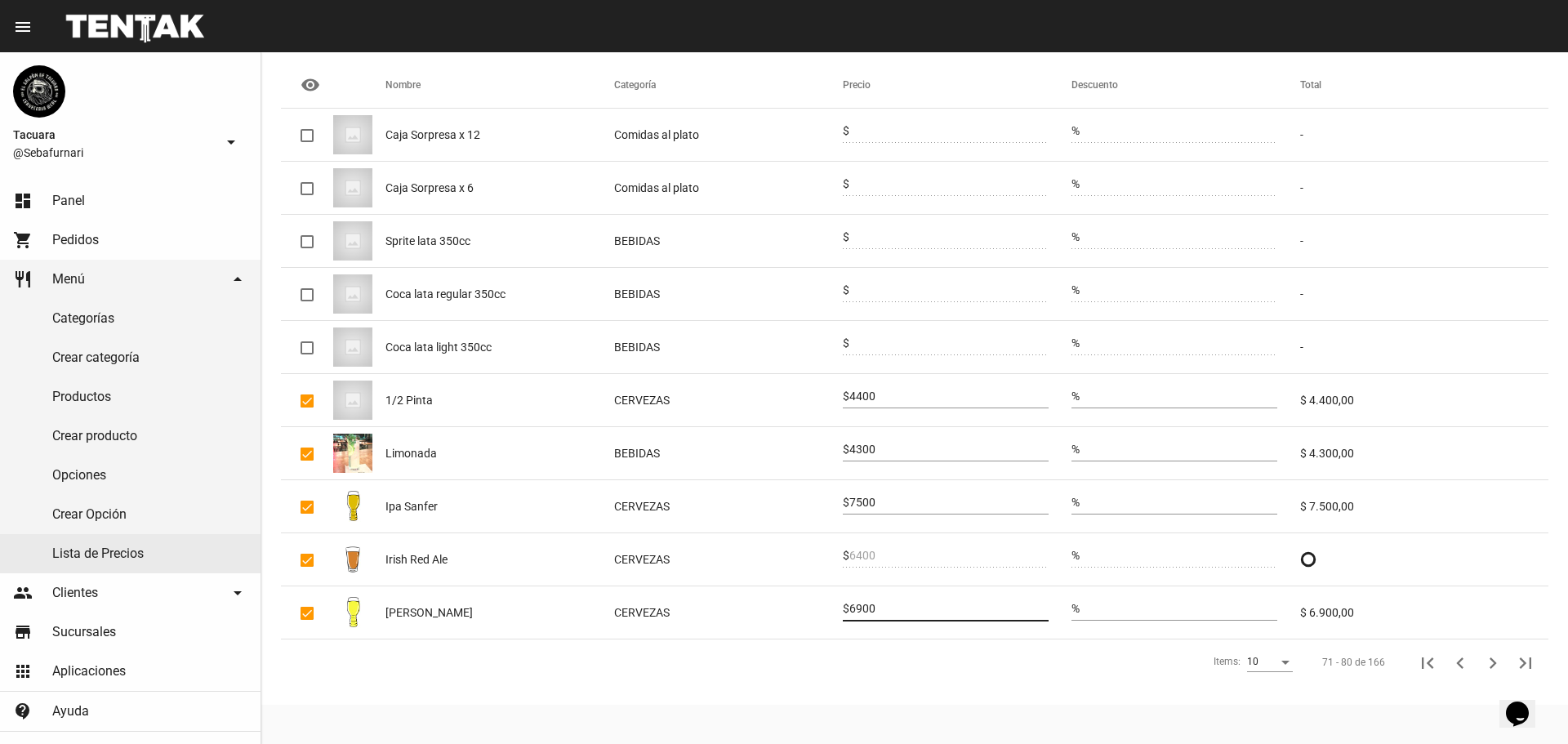
click at [869, 605] on input "6900" at bounding box center [948, 610] width 199 height 13
type input "7500"
click at [1489, 662] on icon "Siguiente" at bounding box center [1493, 663] width 23 height 23
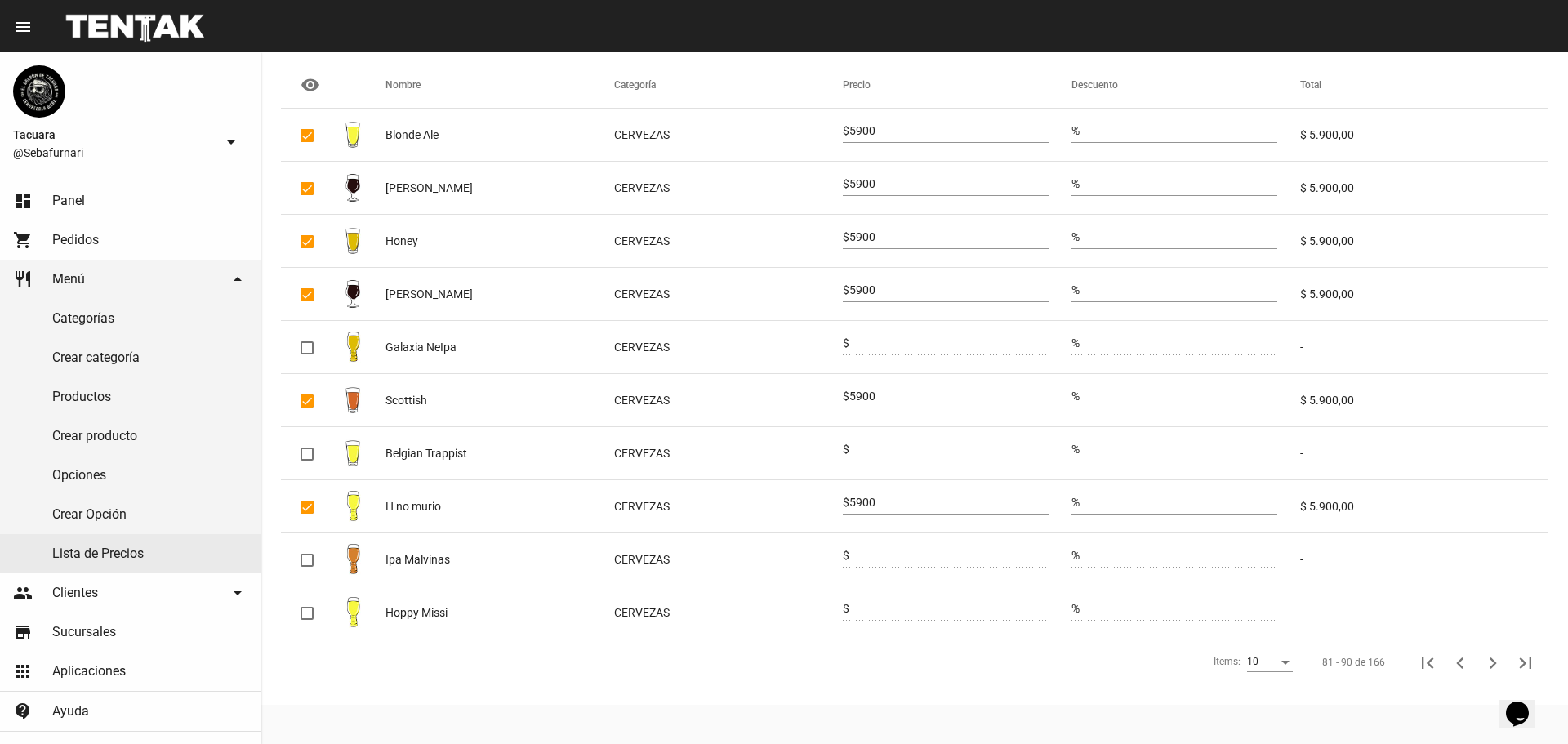
click at [917, 127] on input "5900" at bounding box center [948, 131] width 199 height 13
type input "6400"
click at [875, 178] on input "5900" at bounding box center [948, 185] width 199 height 13
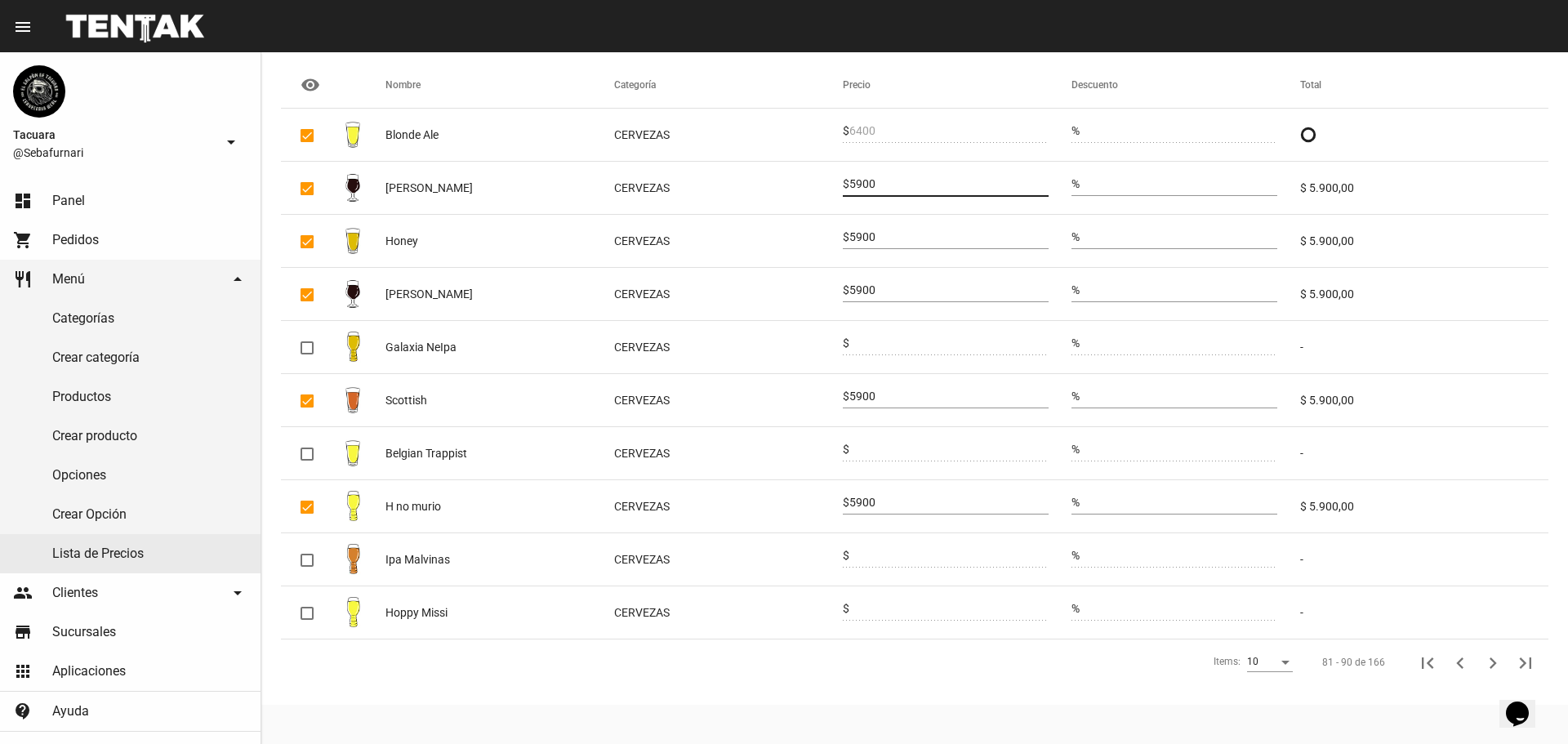
click at [875, 178] on input "5900" at bounding box center [948, 185] width 199 height 13
type input "6400"
click at [870, 236] on input "5900" at bounding box center [948, 238] width 199 height 13
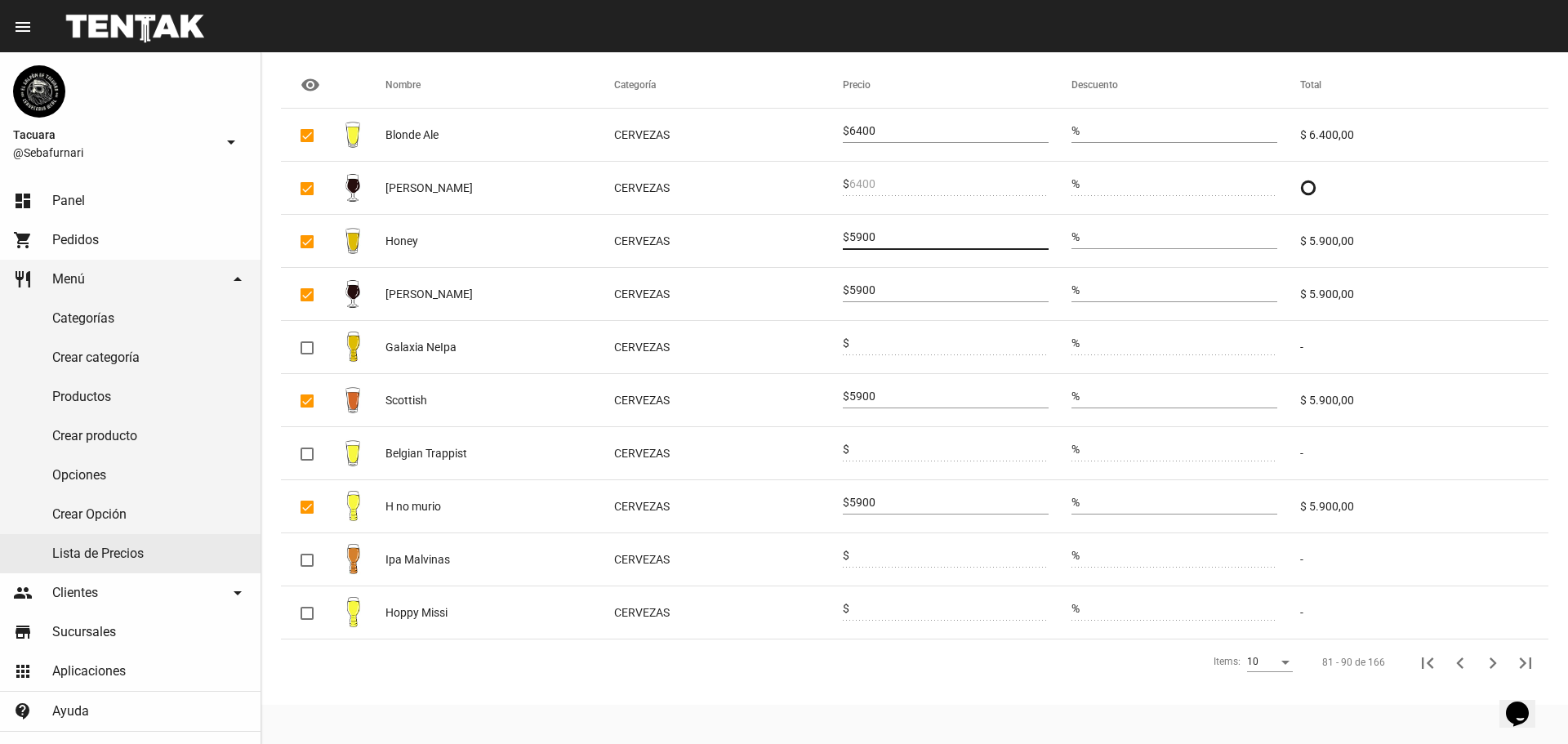
click at [870, 236] on input "5900" at bounding box center [948, 238] width 199 height 13
type input "6400"
click at [874, 289] on input "5900" at bounding box center [948, 291] width 199 height 13
type input "6400"
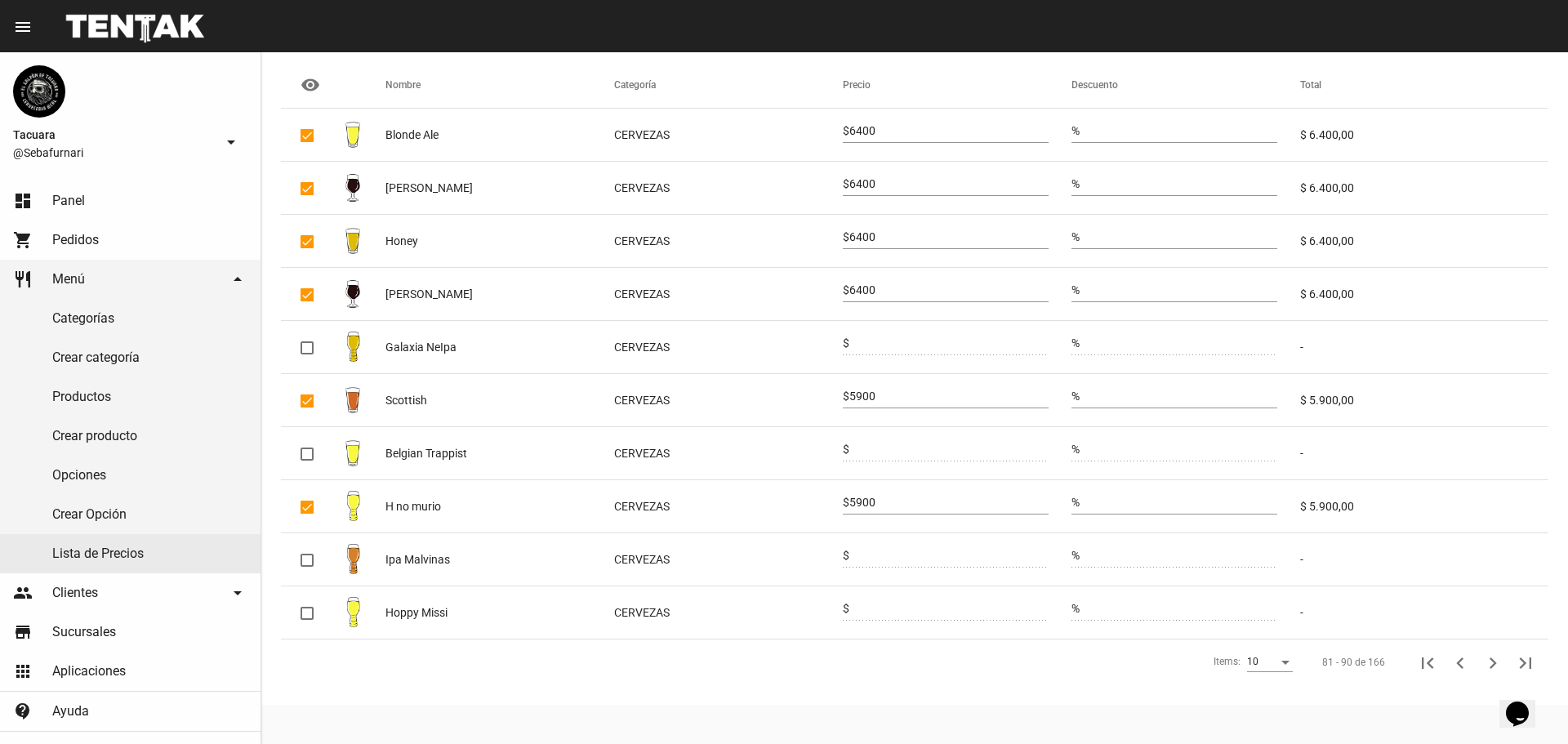
click at [868, 392] on input "5900" at bounding box center [948, 397] width 199 height 13
click at [868, 391] on input "5900" at bounding box center [948, 397] width 199 height 13
type input "6400"
click at [875, 497] on input "5900" at bounding box center [948, 503] width 199 height 13
click at [877, 497] on input "5900" at bounding box center [948, 503] width 199 height 13
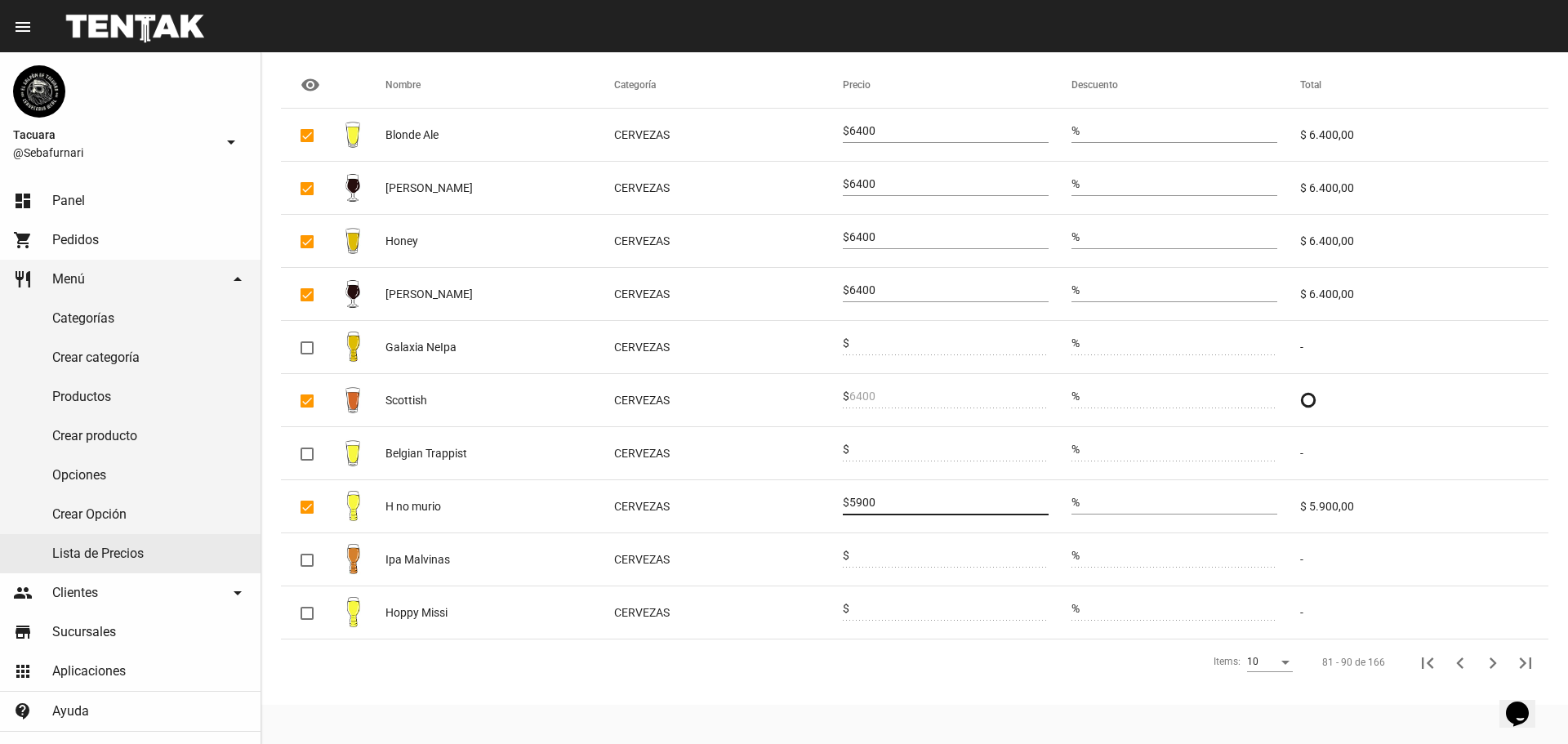
click at [877, 497] on input "5900" at bounding box center [948, 503] width 199 height 13
type input "6400"
click at [1485, 654] on icon "Siguiente" at bounding box center [1493, 663] width 23 height 23
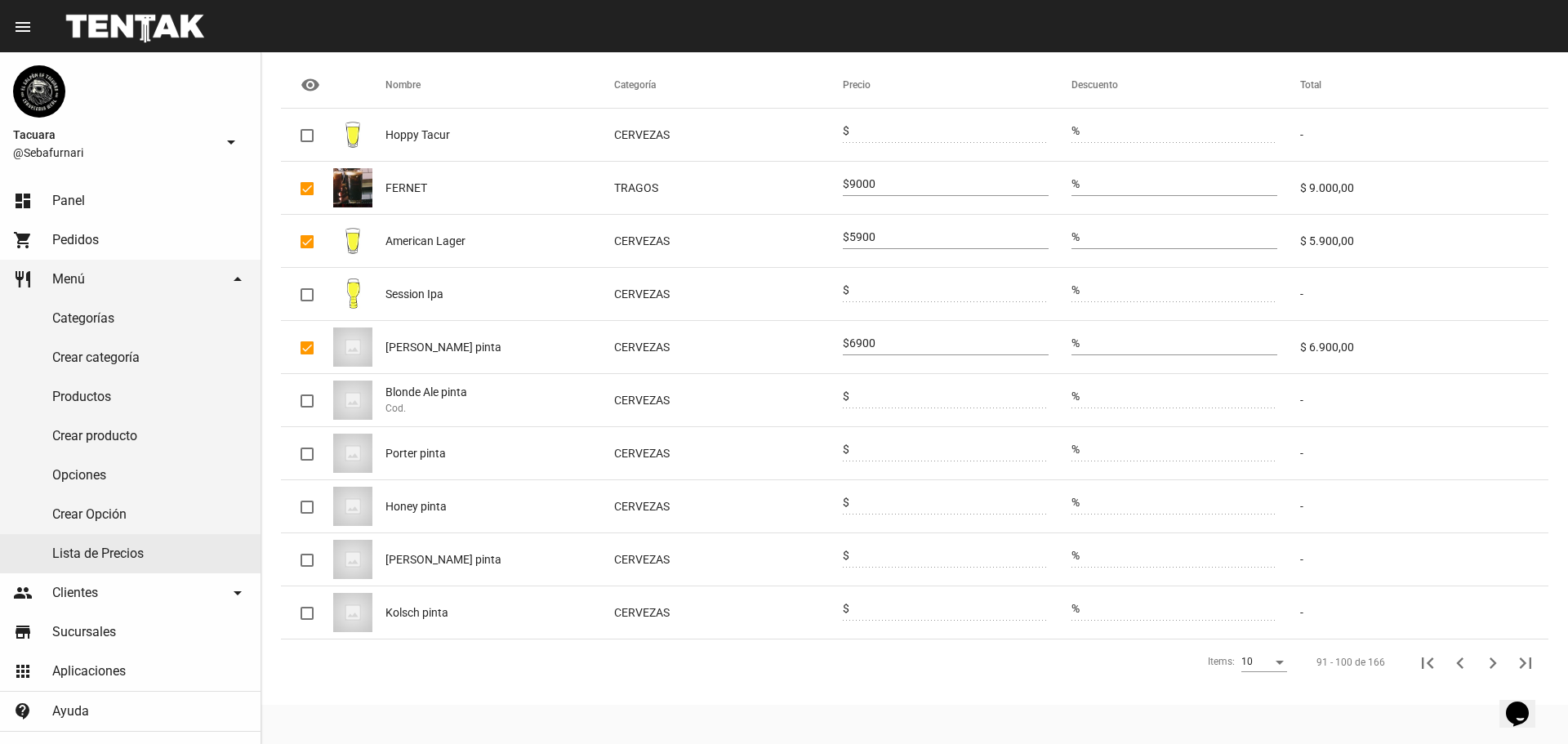
scroll to position [30, 0]
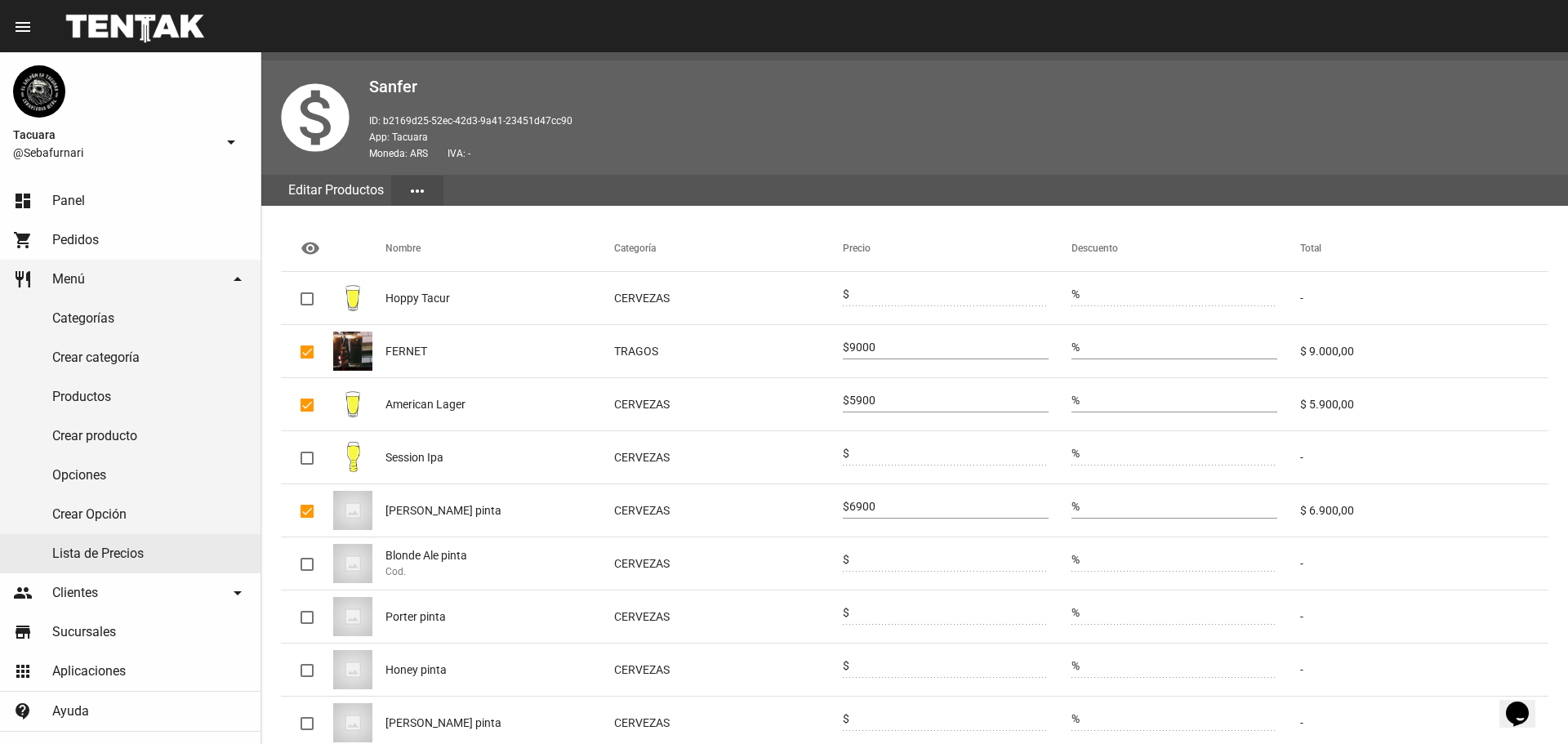
click at [886, 345] on input "9000" at bounding box center [948, 348] width 199 height 13
type input "9500"
click at [880, 400] on input "5900" at bounding box center [948, 401] width 199 height 13
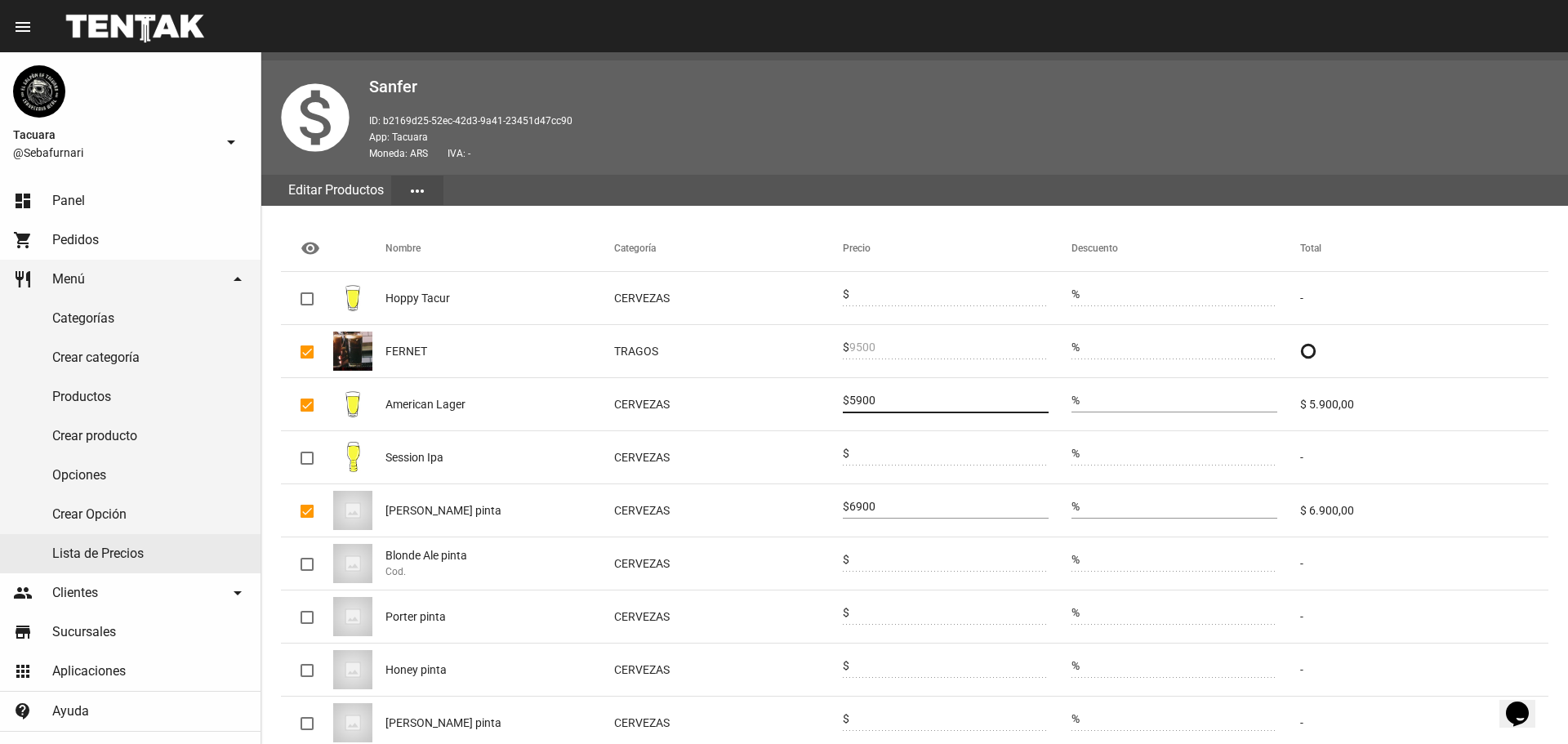
click at [881, 400] on input "5900" at bounding box center [948, 401] width 199 height 13
type input "6400"
click at [878, 497] on div "6900" at bounding box center [948, 502] width 199 height 31
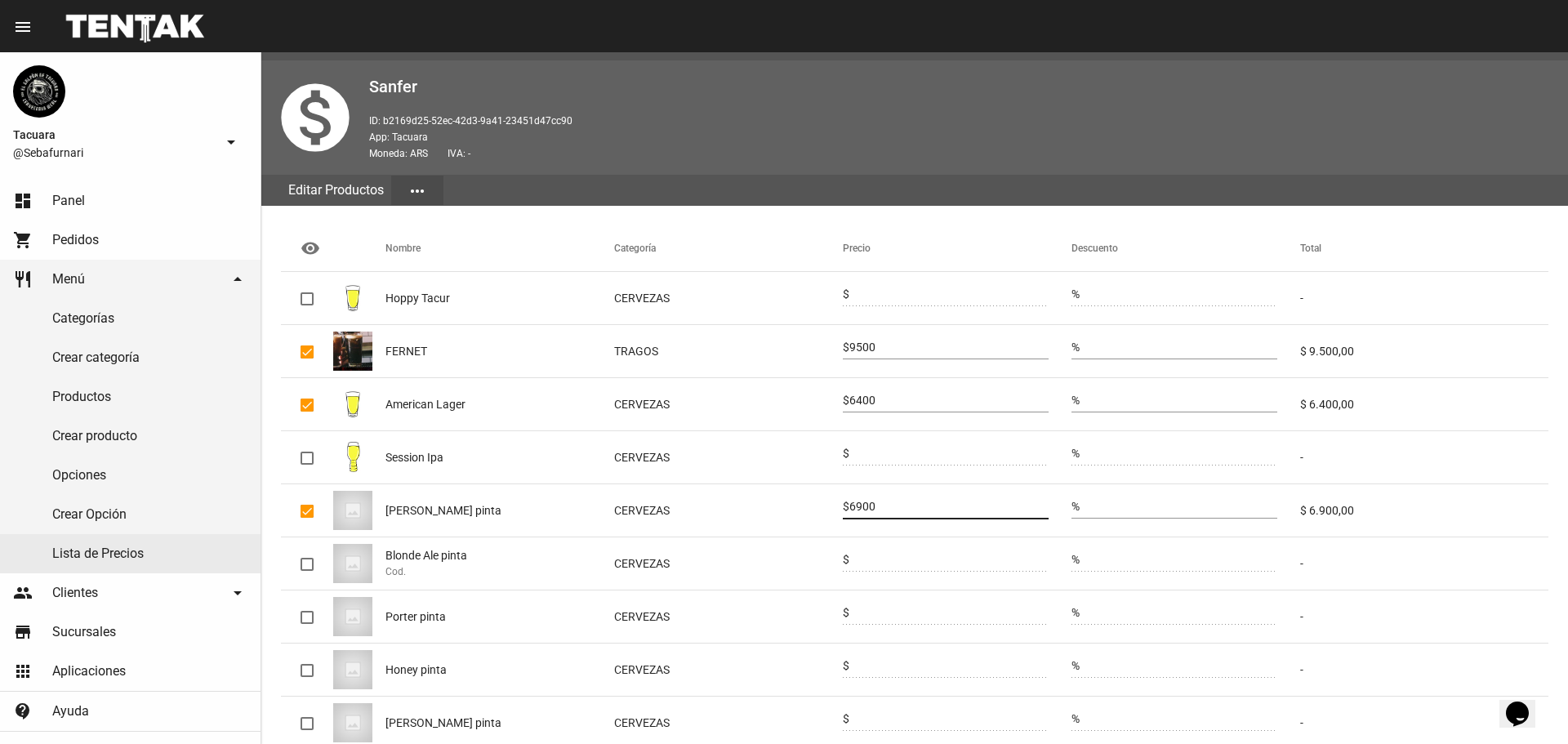
click at [871, 502] on input "6900" at bounding box center [948, 507] width 199 height 13
type input "7500"
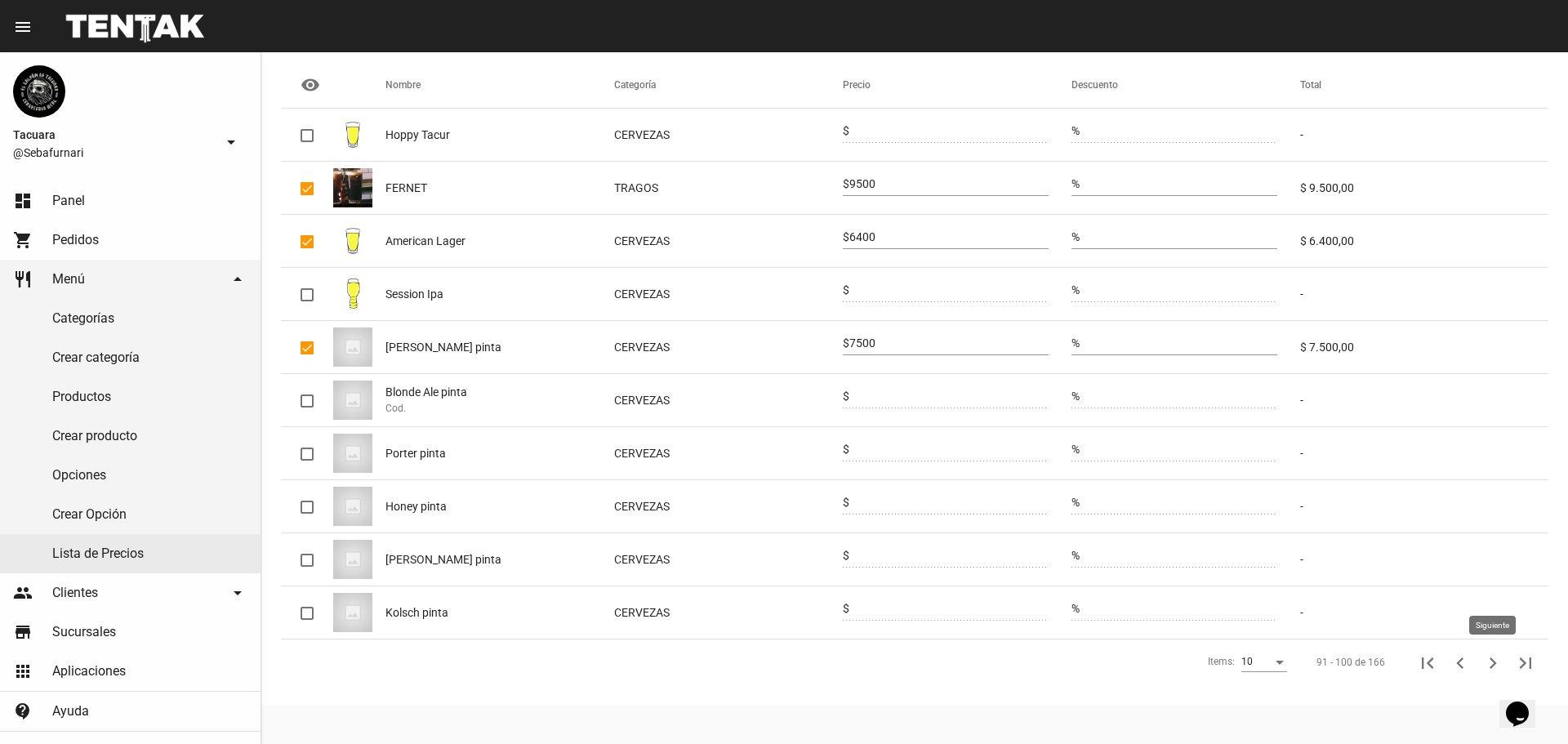
click at [1489, 654] on icon "Siguiente" at bounding box center [1493, 663] width 23 height 23
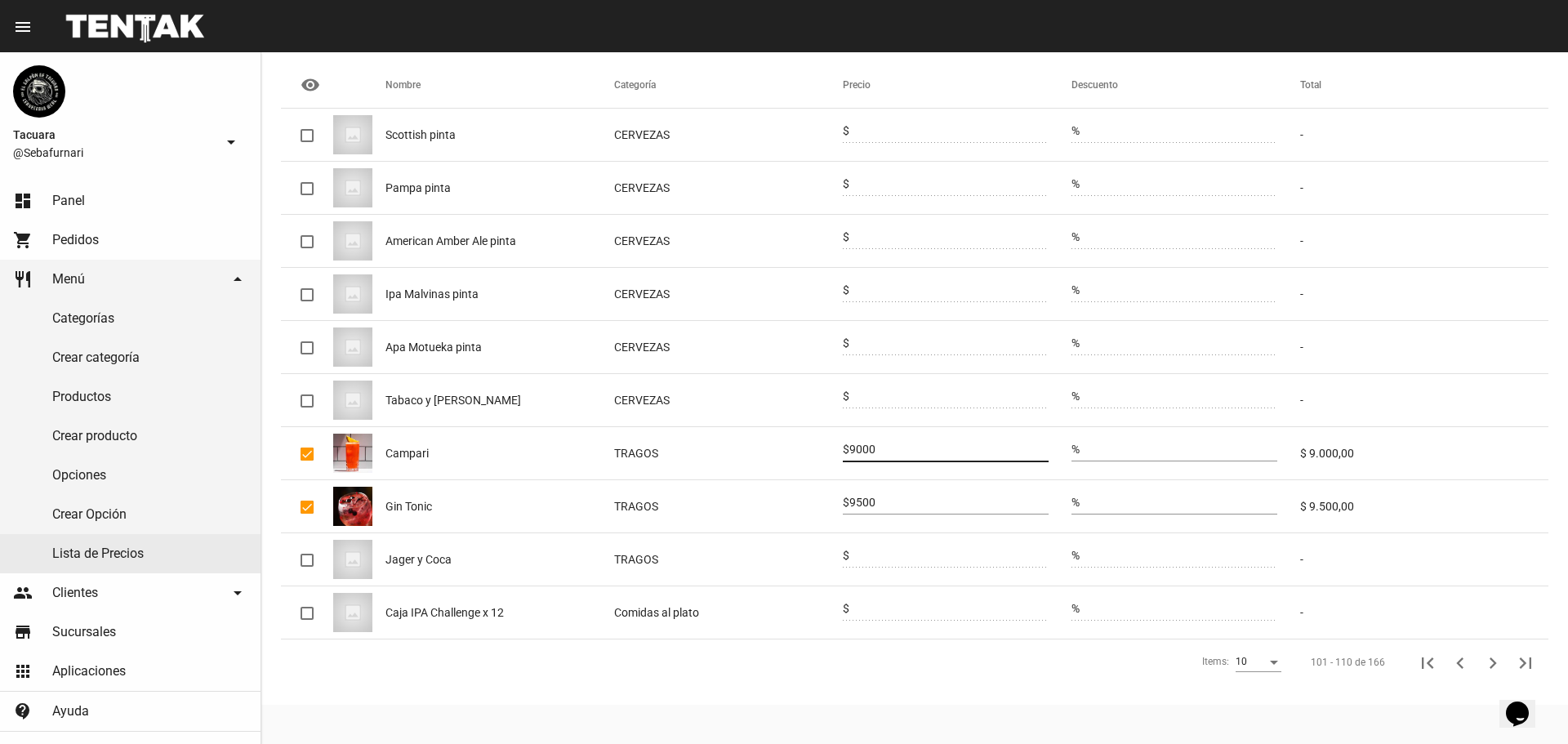
click at [876, 453] on input "9000" at bounding box center [948, 450] width 199 height 13
type input "9500"
click at [865, 494] on div "9500" at bounding box center [948, 498] width 199 height 31
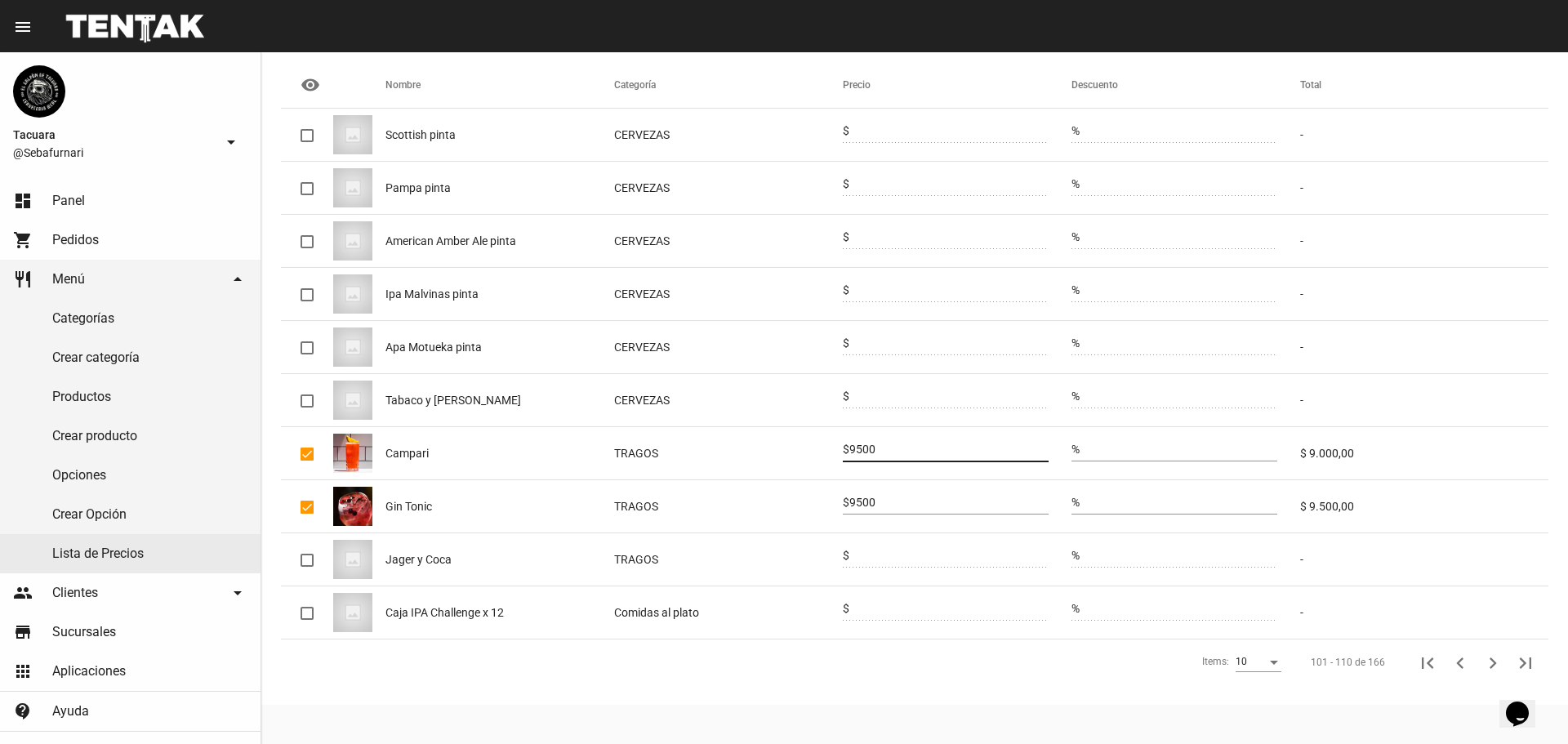
click at [865, 494] on div "9500" at bounding box center [948, 498] width 199 height 31
click at [869, 499] on input "9500" at bounding box center [948, 503] width 199 height 13
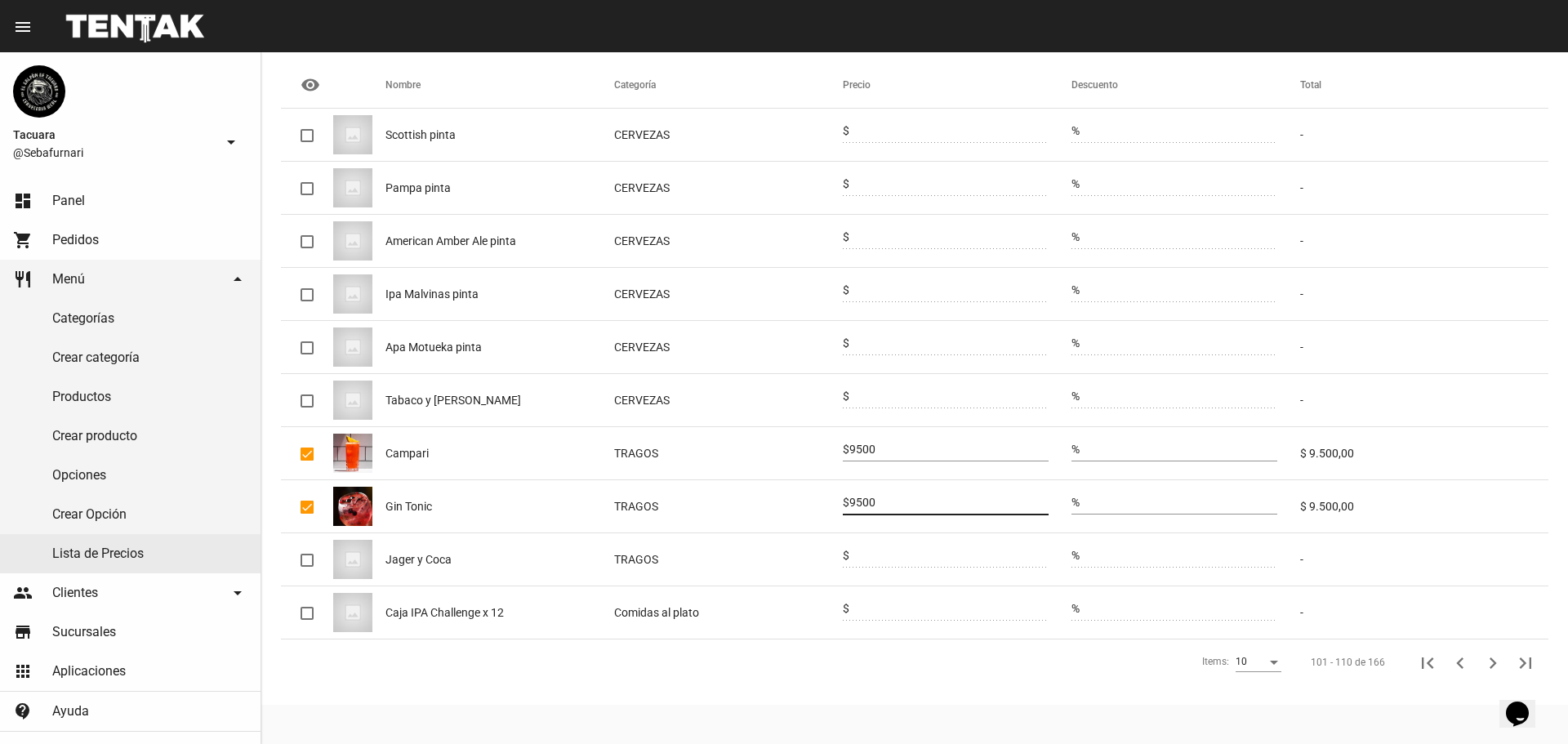
click at [869, 499] on input "9500" at bounding box center [948, 503] width 199 height 13
type input "9900"
click at [1489, 654] on icon "Siguiente" at bounding box center [1493, 663] width 23 height 23
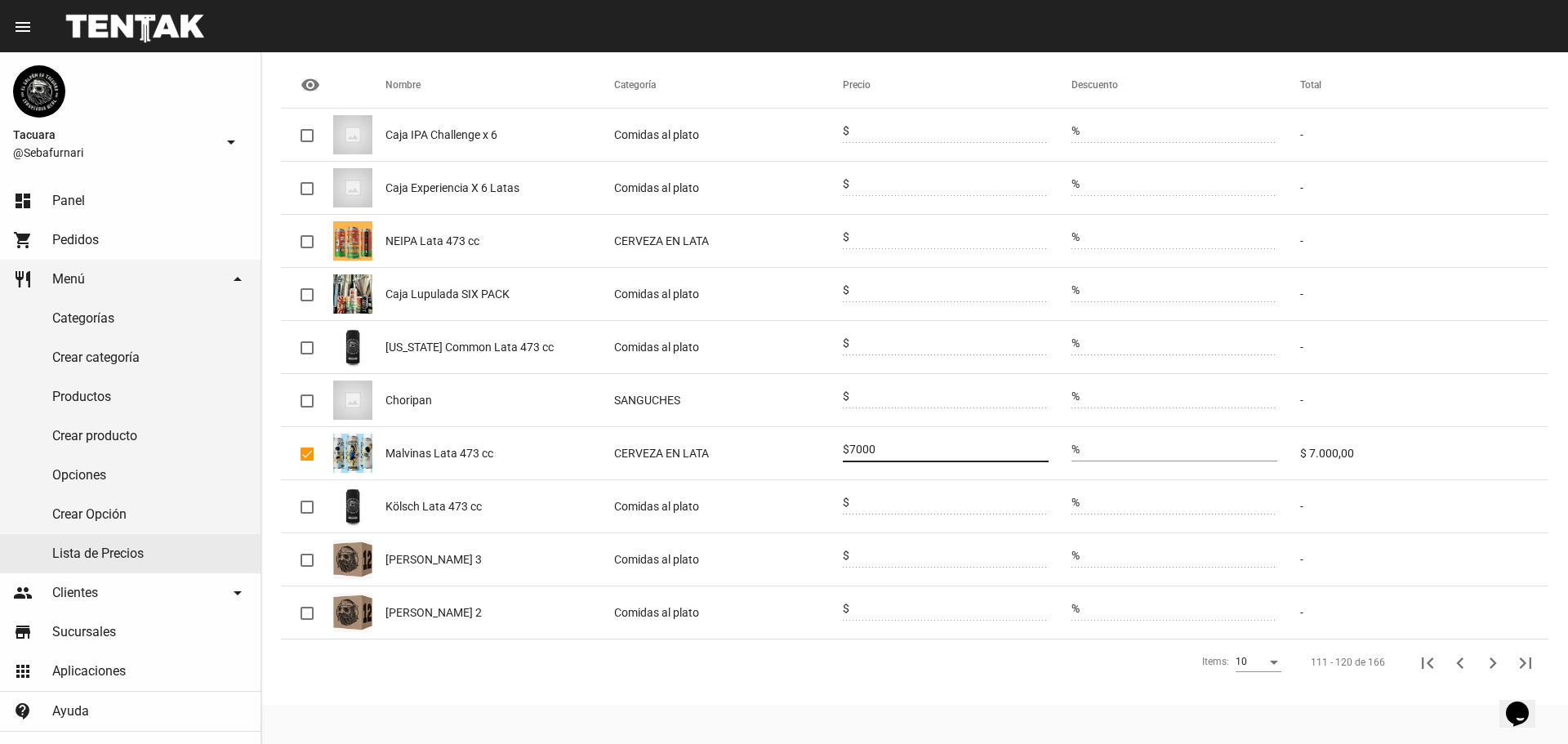
click at [863, 449] on input "7000" at bounding box center [948, 450] width 199 height 13
type input "7800"
click at [1490, 669] on icon "Siguiente" at bounding box center [1493, 663] width 23 height 23
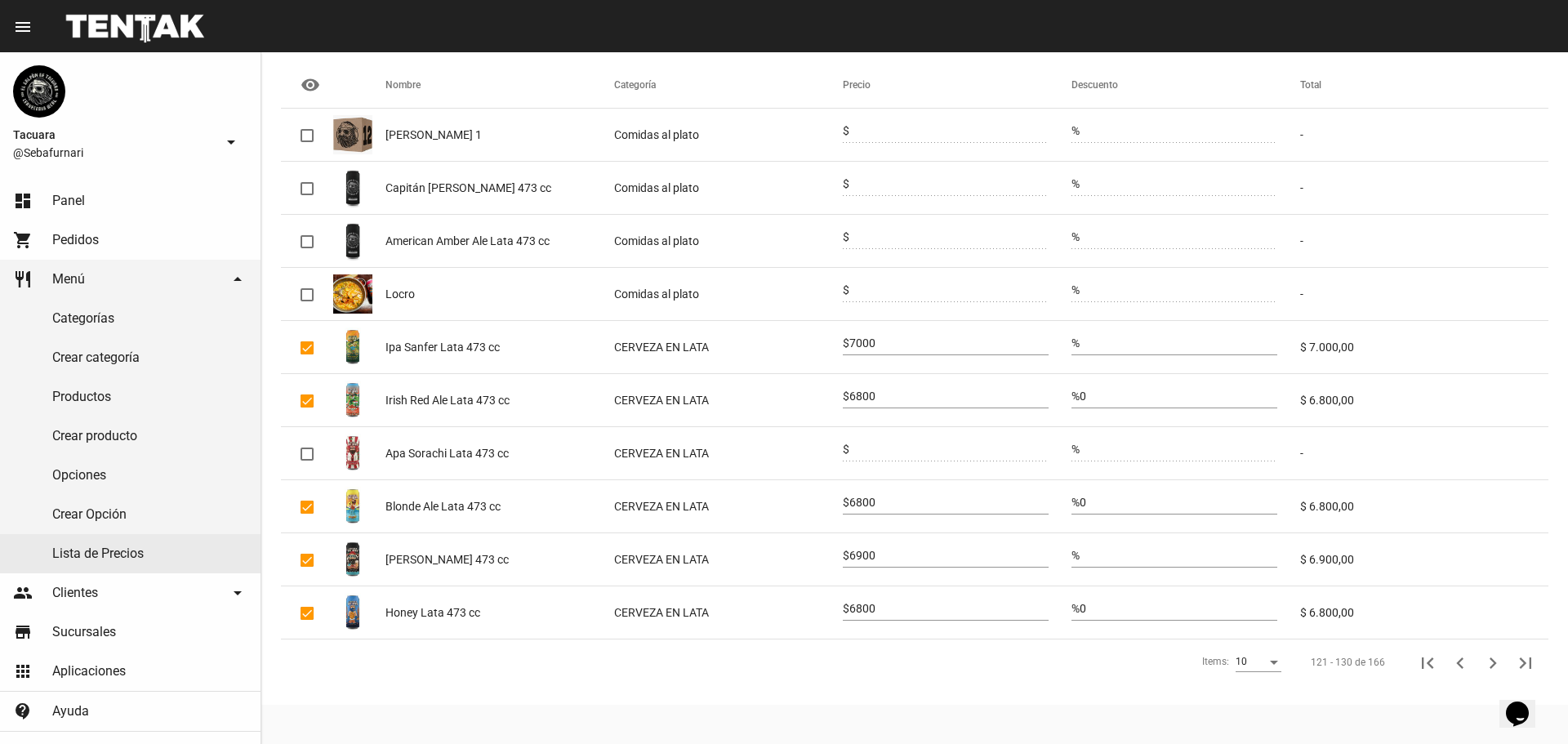
click at [883, 340] on input "7000" at bounding box center [948, 344] width 199 height 13
type input "7800"
click at [857, 393] on input "6800" at bounding box center [948, 397] width 199 height 13
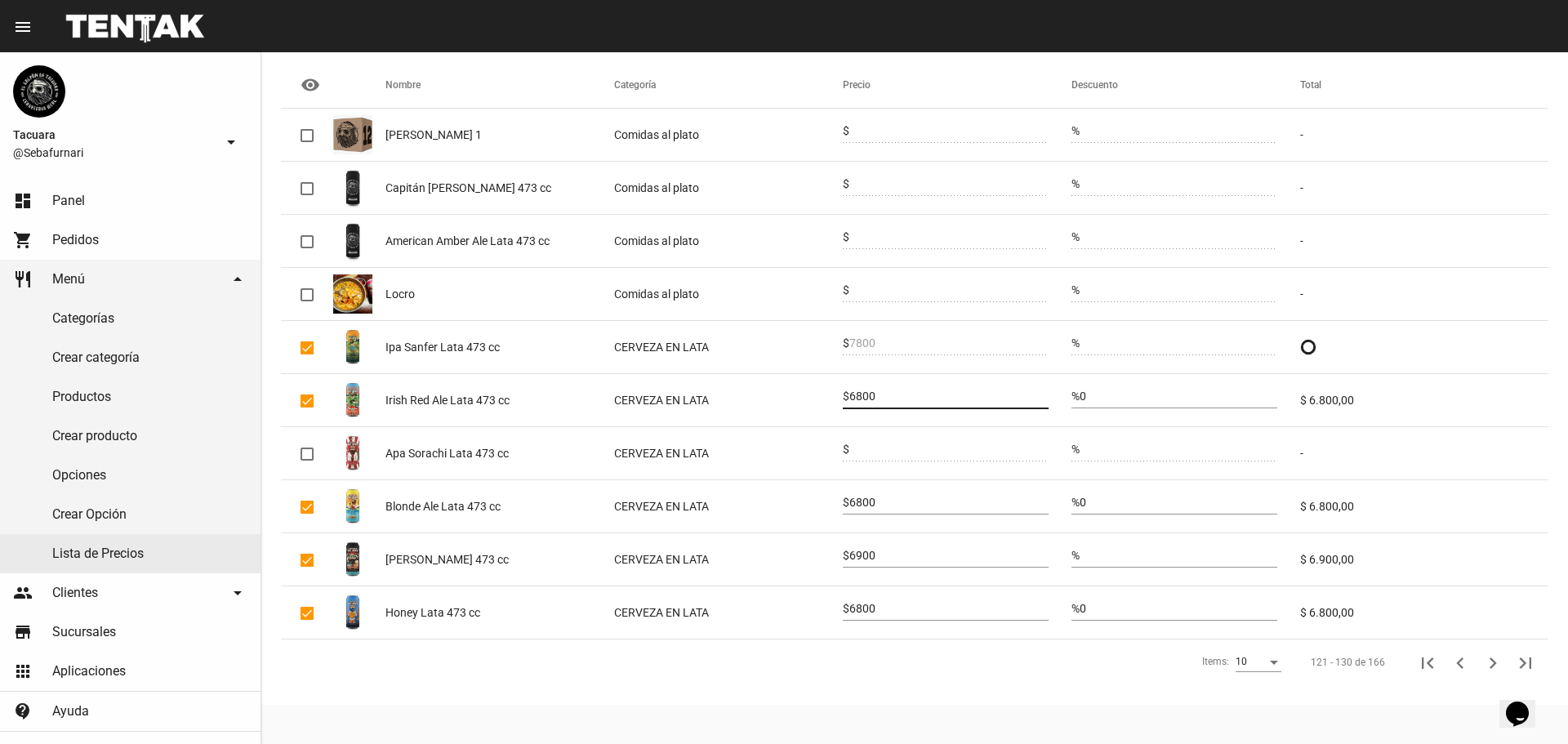
click at [857, 393] on input "6800" at bounding box center [948, 397] width 199 height 13
type input "7500"
click at [872, 500] on input "6800" at bounding box center [948, 503] width 199 height 13
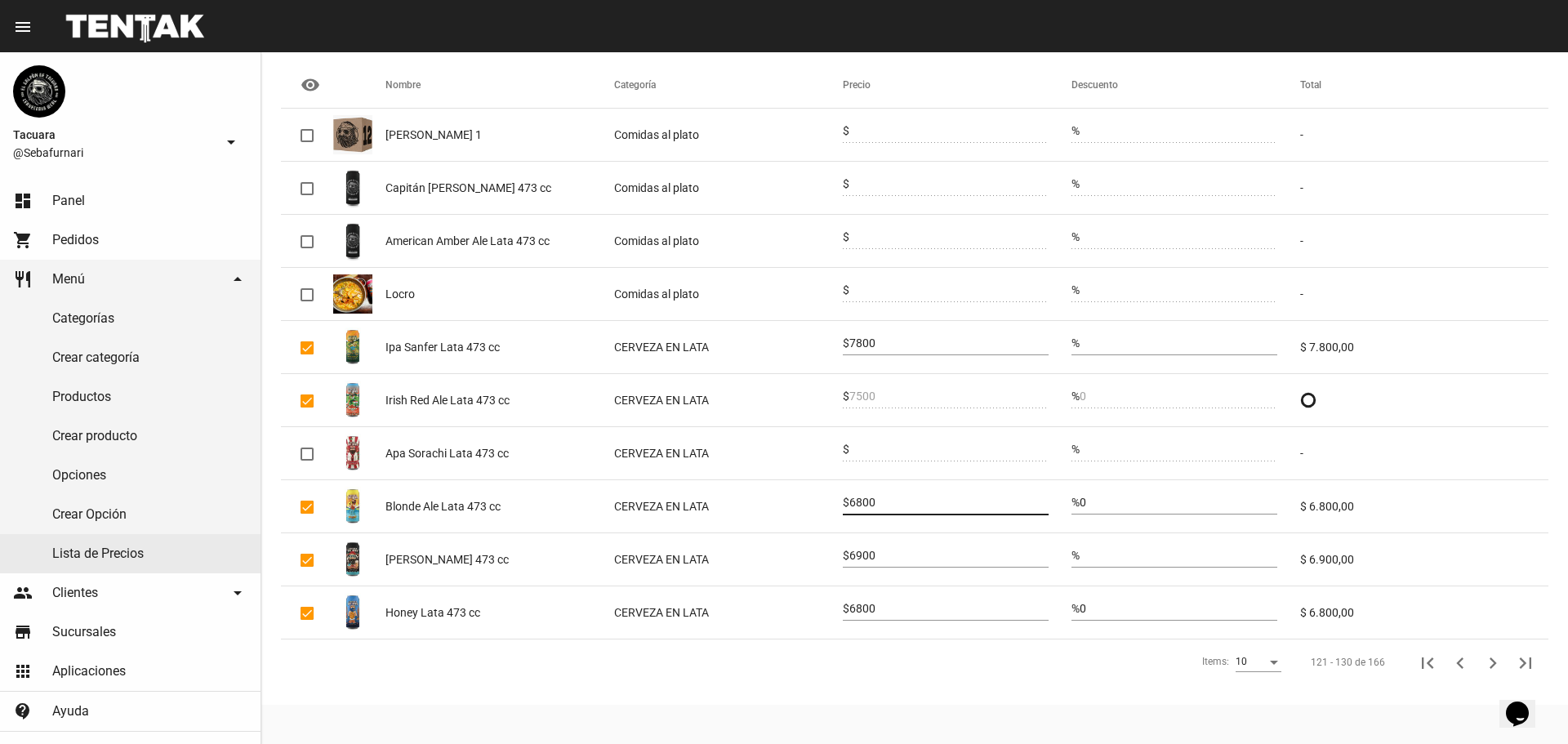
click at [872, 500] on input "6800" at bounding box center [948, 503] width 199 height 13
type input "7500"
click at [867, 553] on input "6900" at bounding box center [948, 556] width 199 height 13
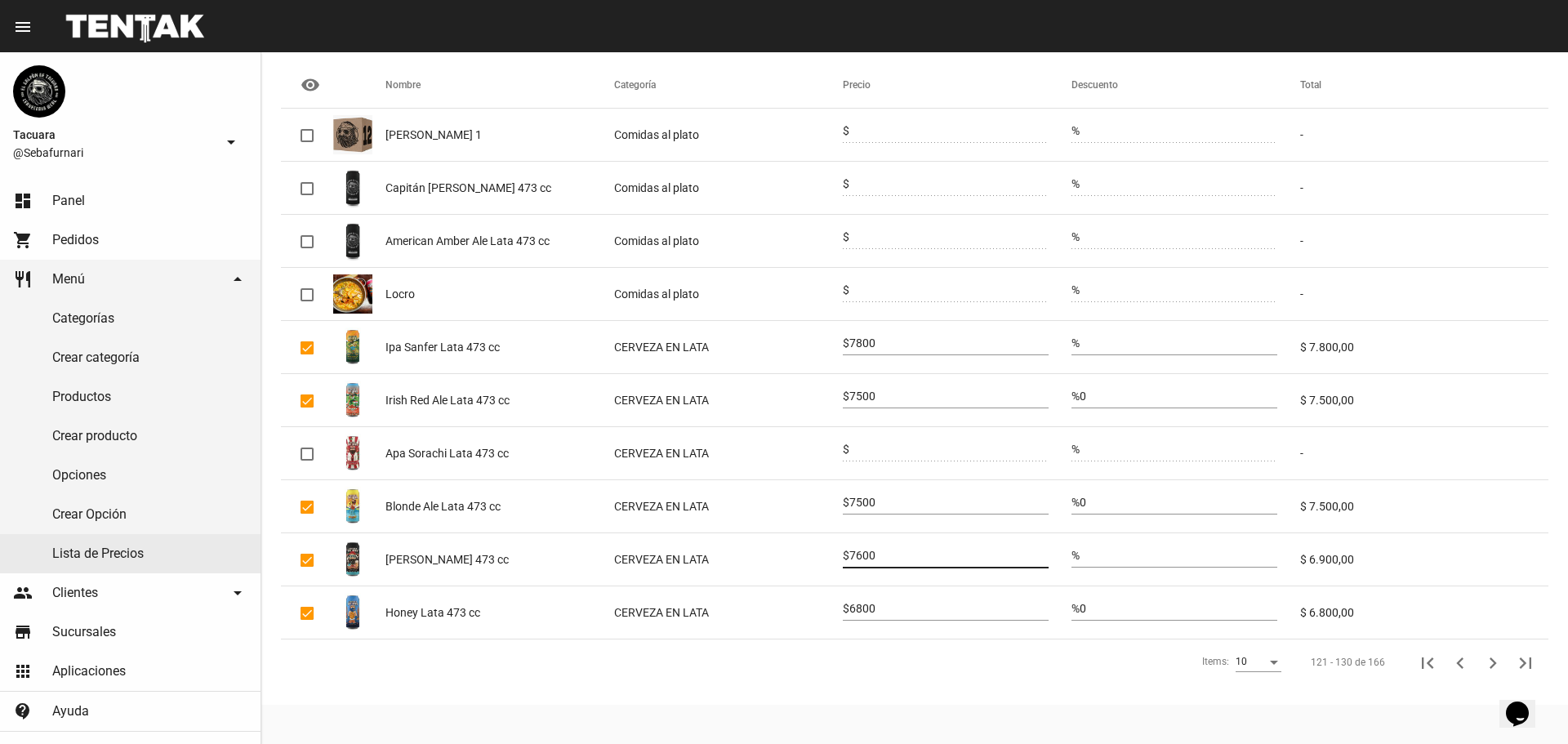
type input "7600"
click at [864, 600] on div "6800" at bounding box center [948, 604] width 199 height 31
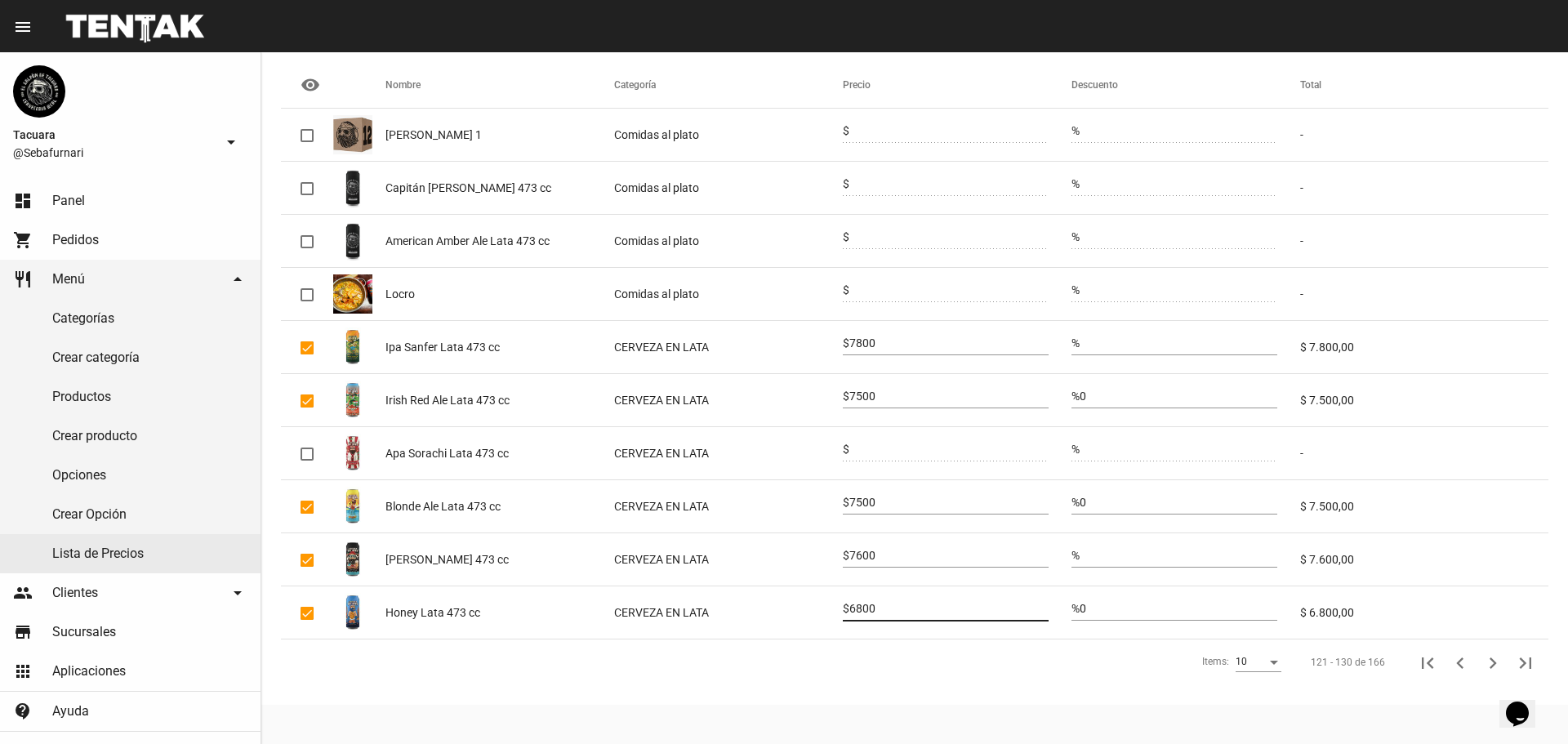
click at [866, 599] on div "6800" at bounding box center [948, 604] width 199 height 31
click at [870, 610] on input "6800" at bounding box center [948, 610] width 199 height 13
click at [871, 610] on input "6800" at bounding box center [948, 610] width 199 height 13
type input "7500"
click at [1492, 664] on icon "Siguiente" at bounding box center [1493, 663] width 23 height 23
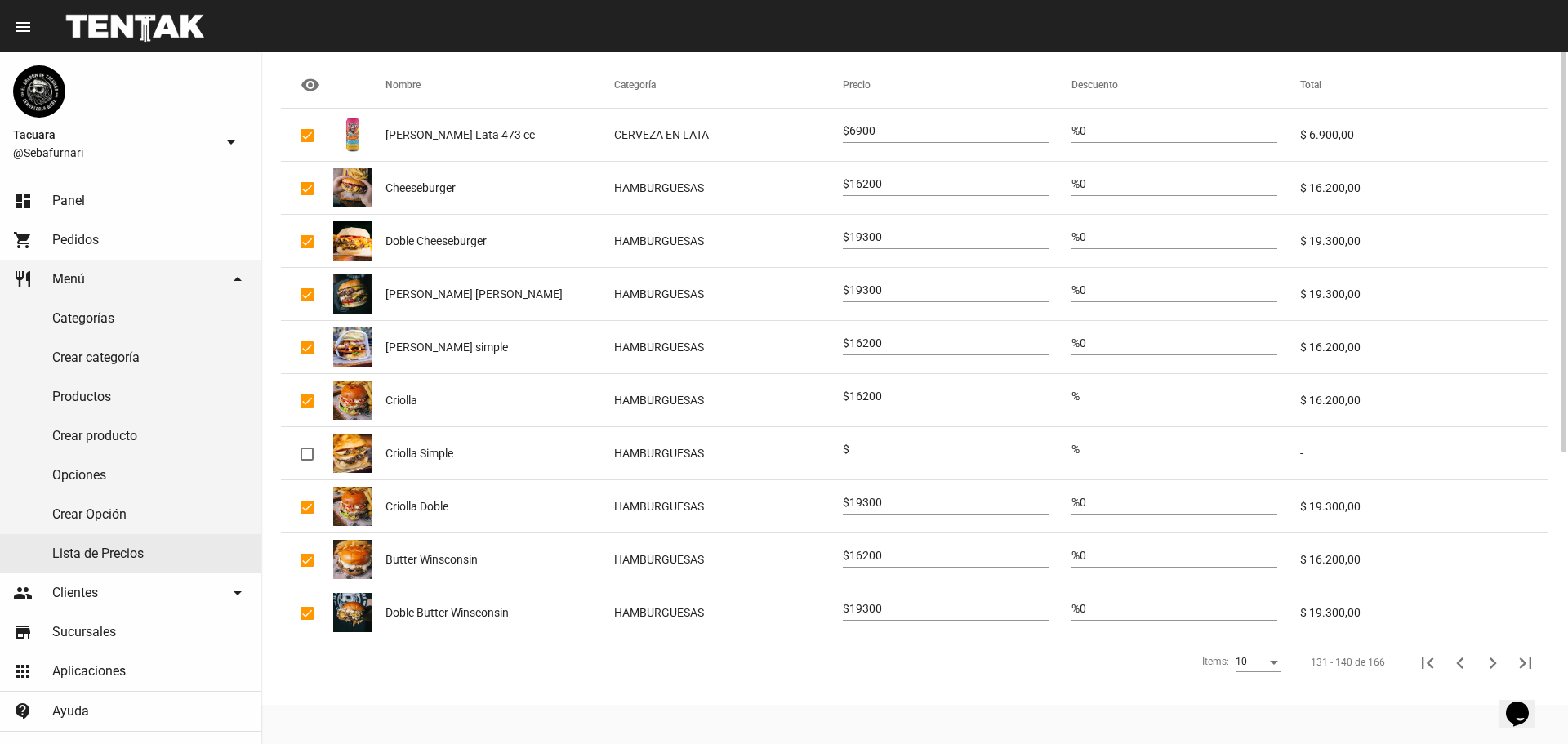
scroll to position [30, 0]
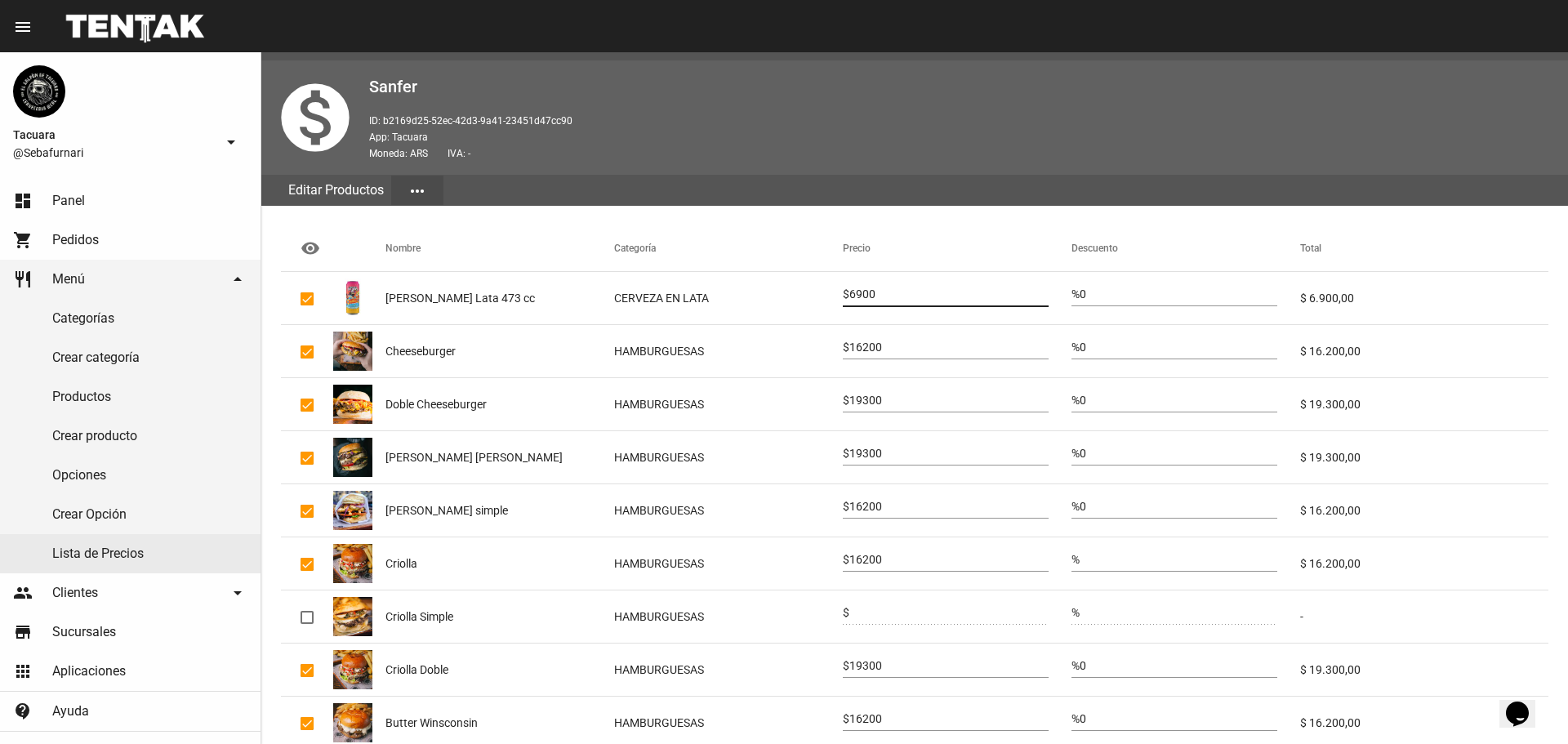
click at [868, 293] on input "6900" at bounding box center [948, 295] width 199 height 13
type input "7600"
click at [867, 352] on input "16200" at bounding box center [948, 348] width 199 height 13
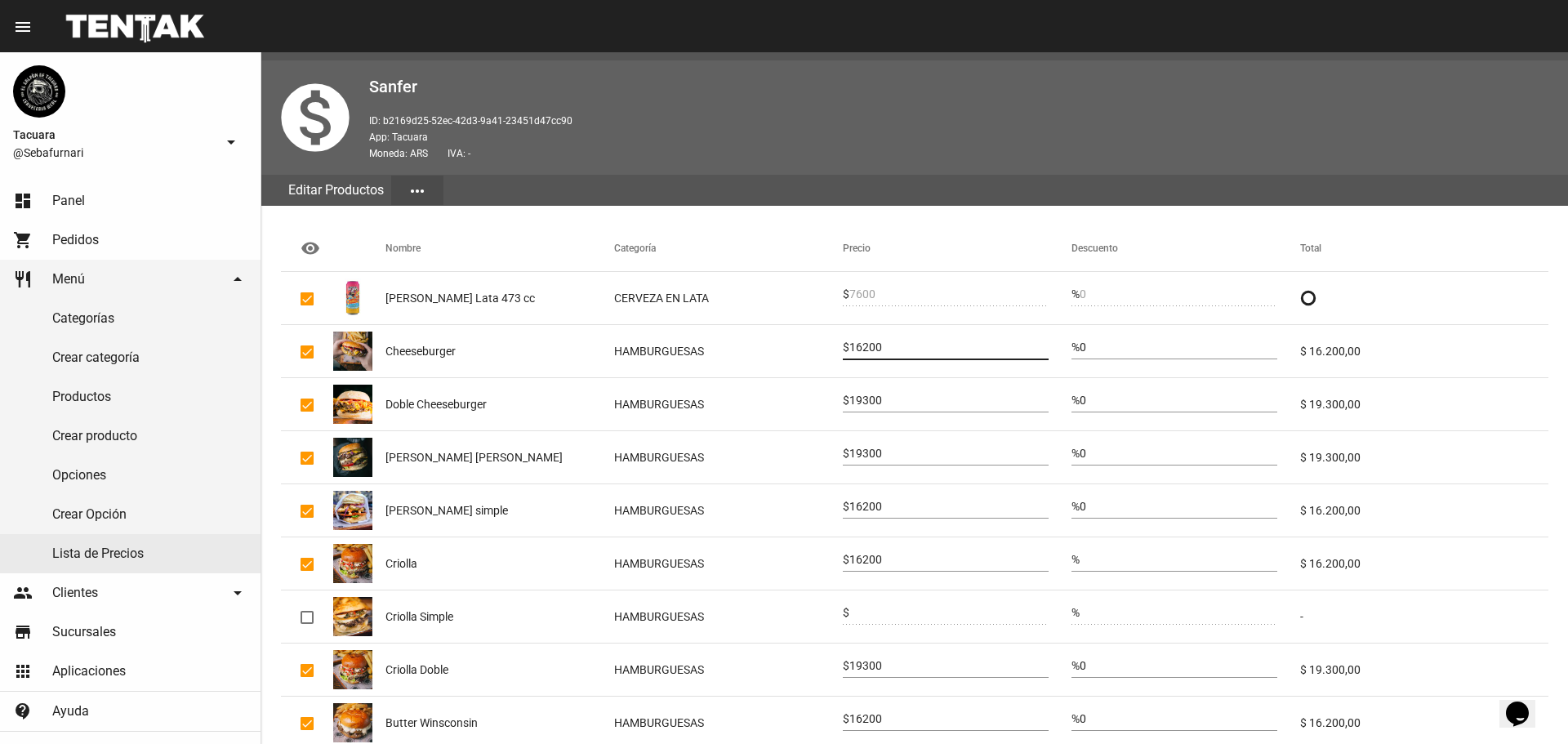
click at [867, 352] on input "16200" at bounding box center [948, 348] width 199 height 13
type input "17800"
click at [871, 403] on input "19300" at bounding box center [948, 401] width 199 height 13
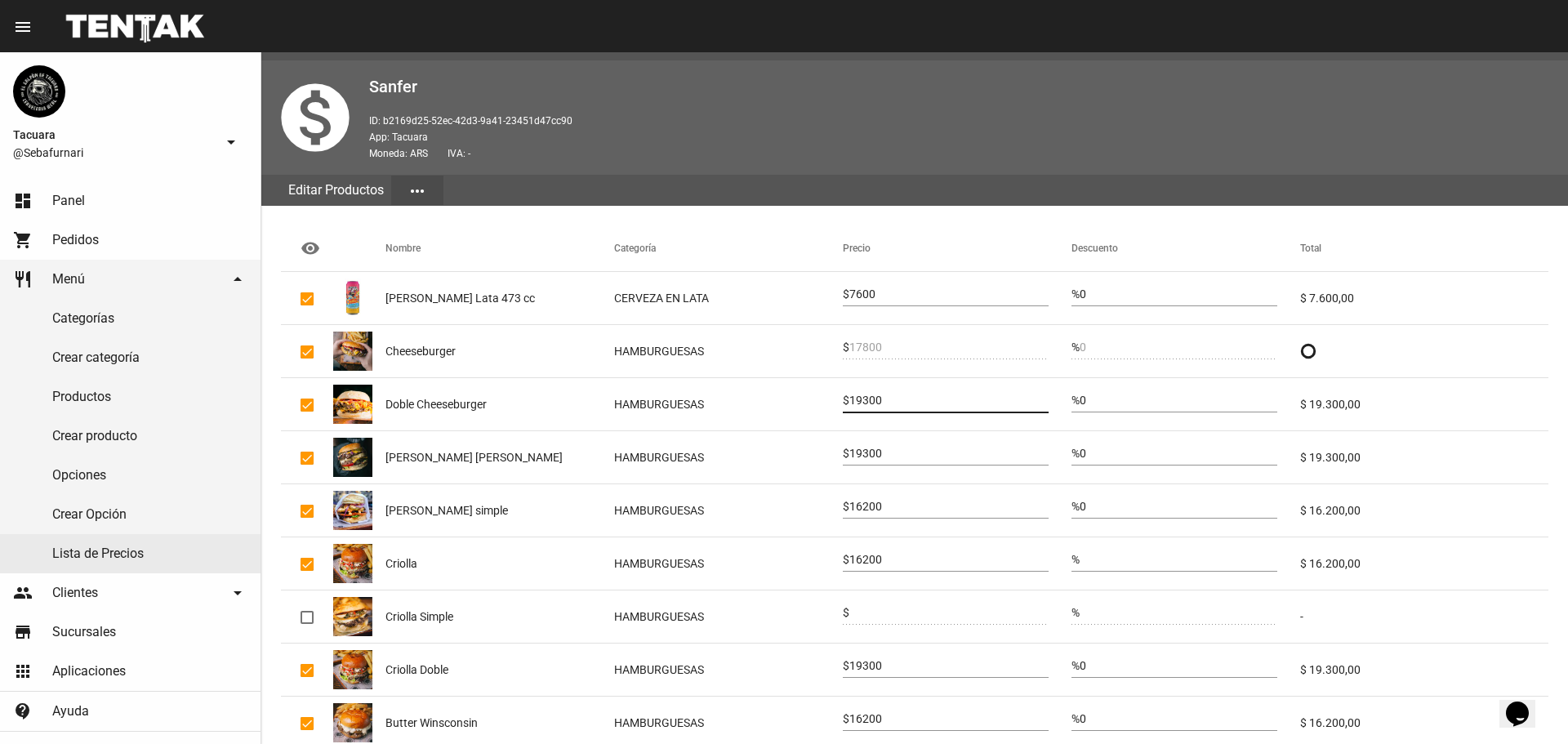
click at [871, 403] on input "19300" at bounding box center [948, 401] width 199 height 13
type input "21200"
click at [877, 452] on input "19300" at bounding box center [948, 454] width 199 height 13
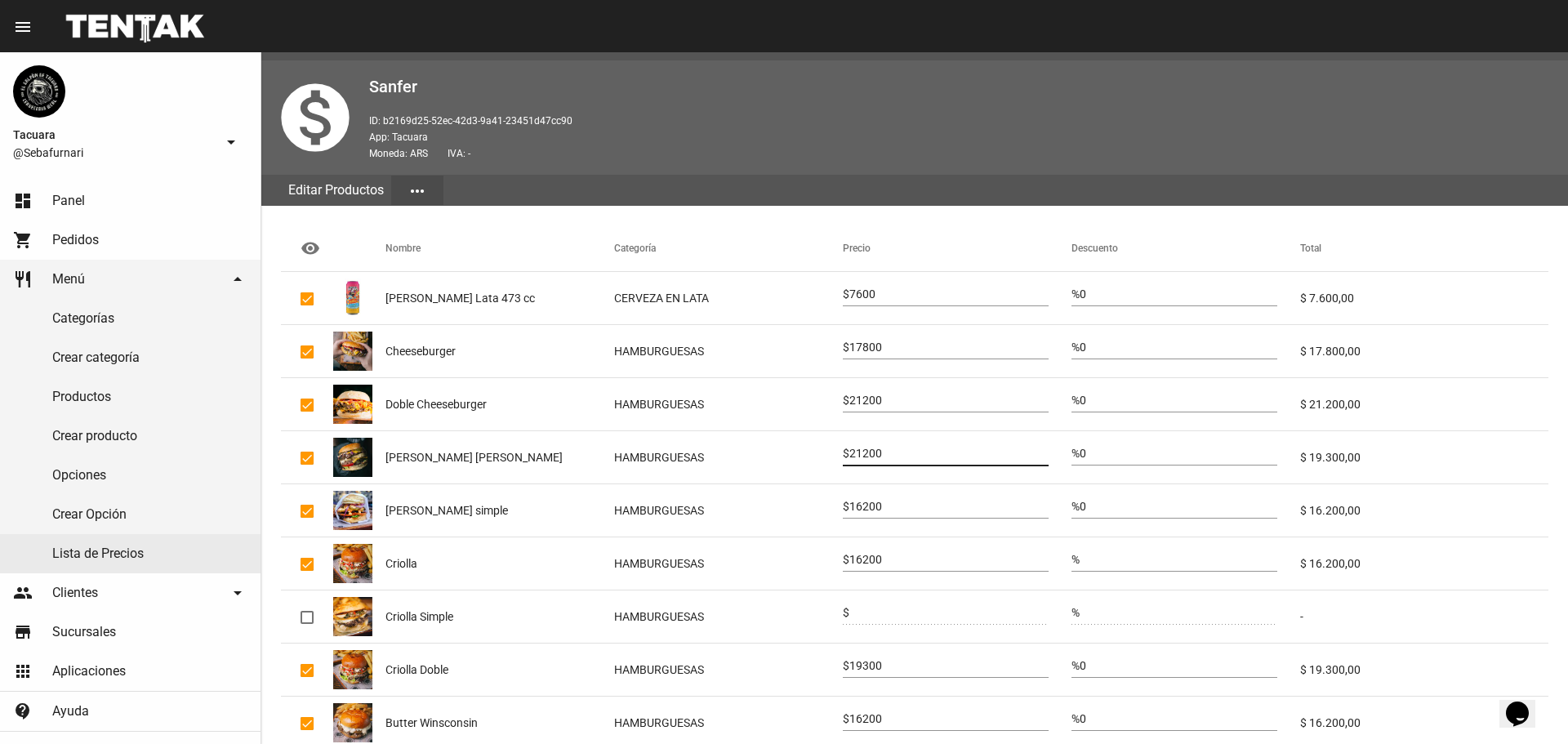
type input "21200"
click at [860, 506] on input "16200" at bounding box center [948, 507] width 199 height 13
type input "17800"
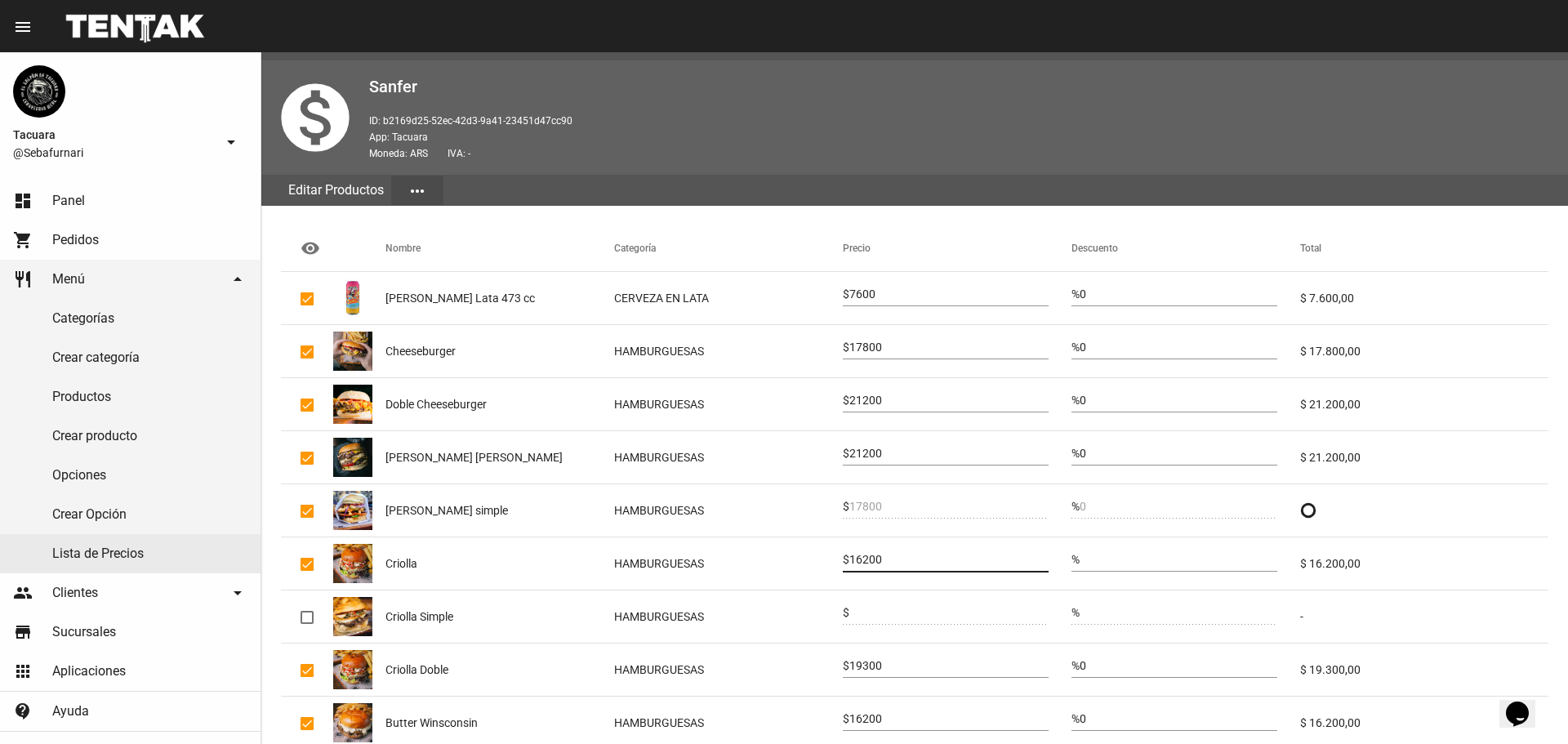
click at [872, 561] on input "16200" at bounding box center [948, 560] width 199 height 13
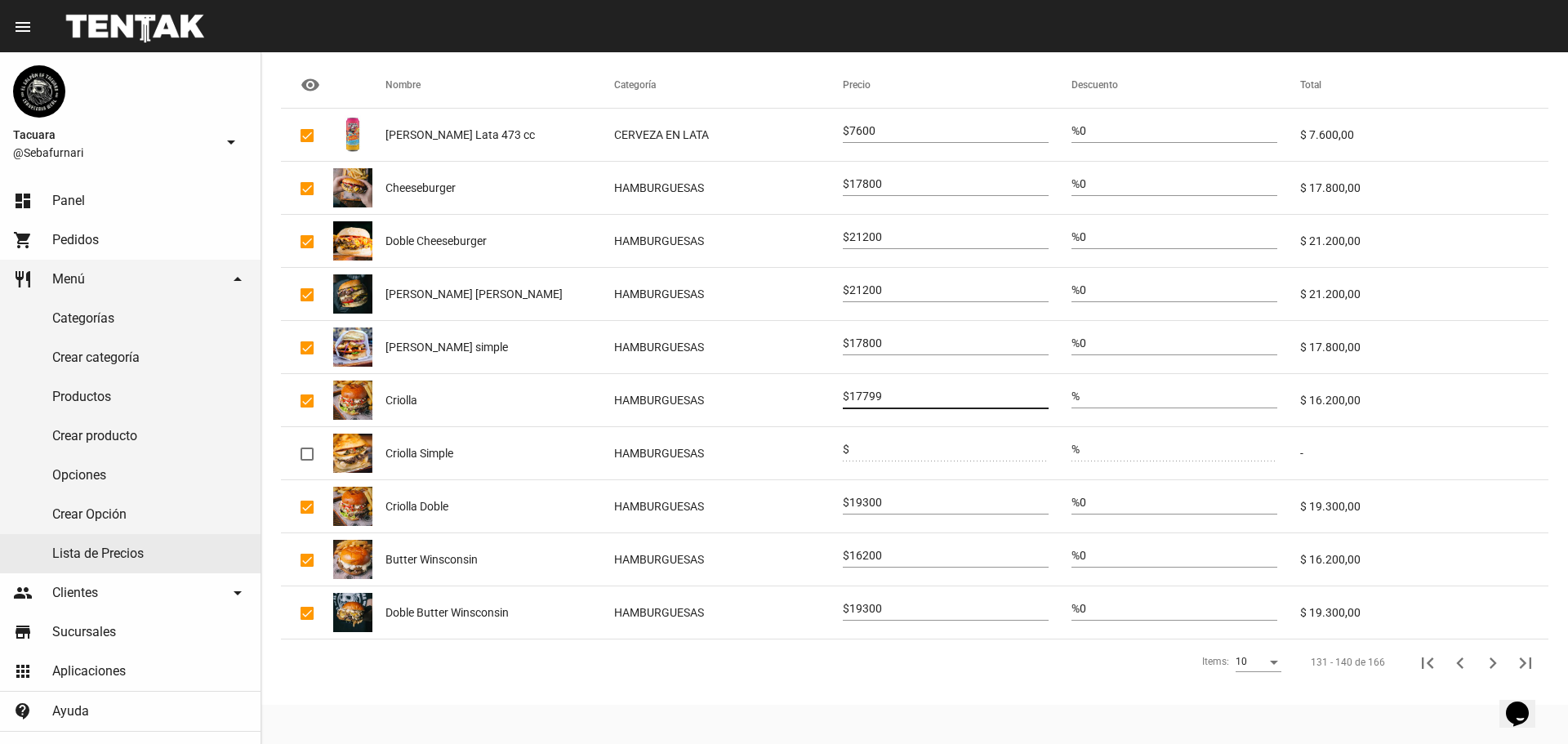
type input "17799"
click at [891, 506] on input "19300" at bounding box center [948, 503] width 199 height 13
drag, startPoint x: 889, startPoint y: 396, endPoint x: 869, endPoint y: 400, distance: 20.4
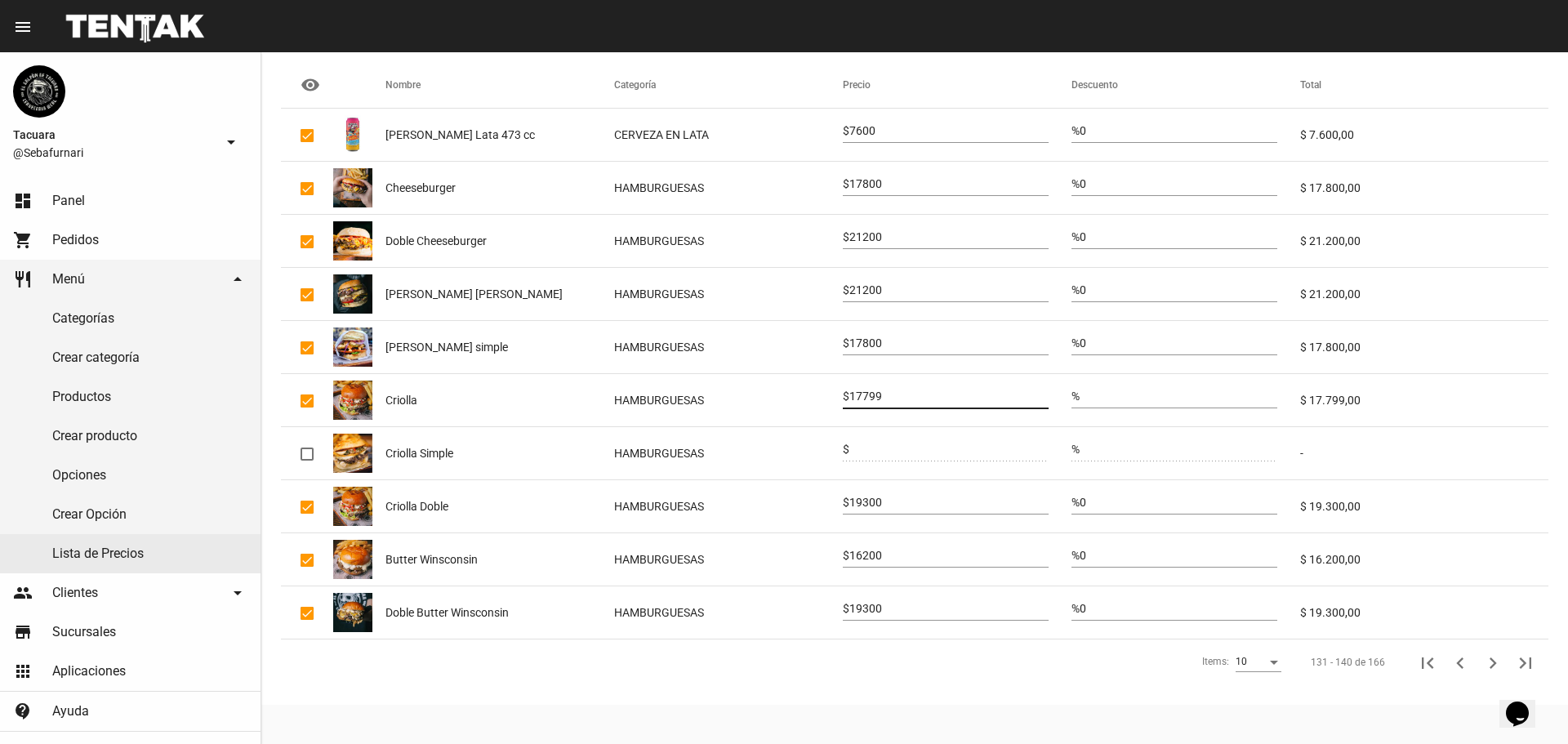
click at [872, 398] on input "17799" at bounding box center [948, 397] width 199 height 13
type input "17700"
click at [872, 392] on div "17700" at bounding box center [948, 392] width 199 height 31
click at [883, 394] on input "17700" at bounding box center [948, 397] width 199 height 13
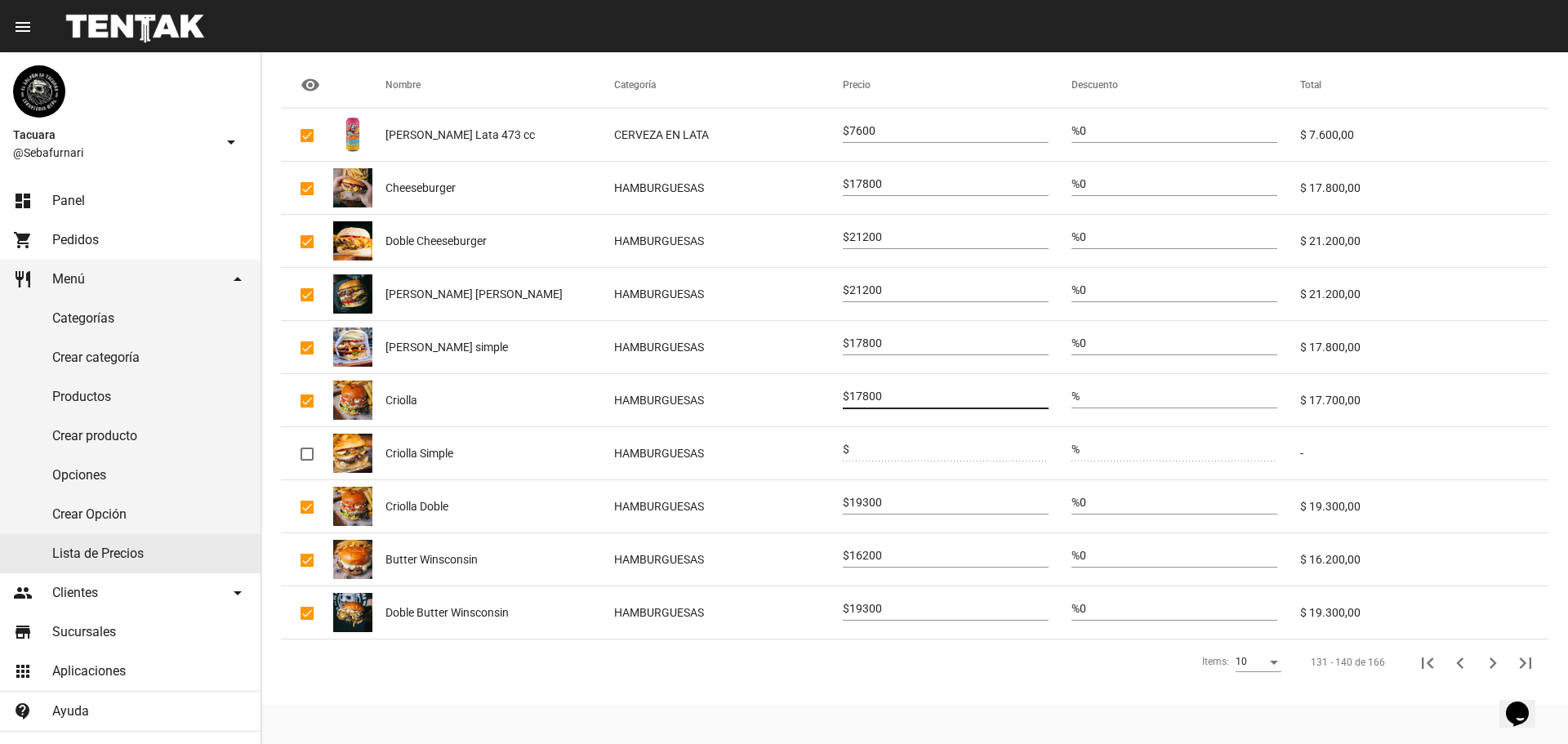
type input "17800"
click at [887, 505] on input "19300" at bounding box center [948, 503] width 199 height 13
type input "21200"
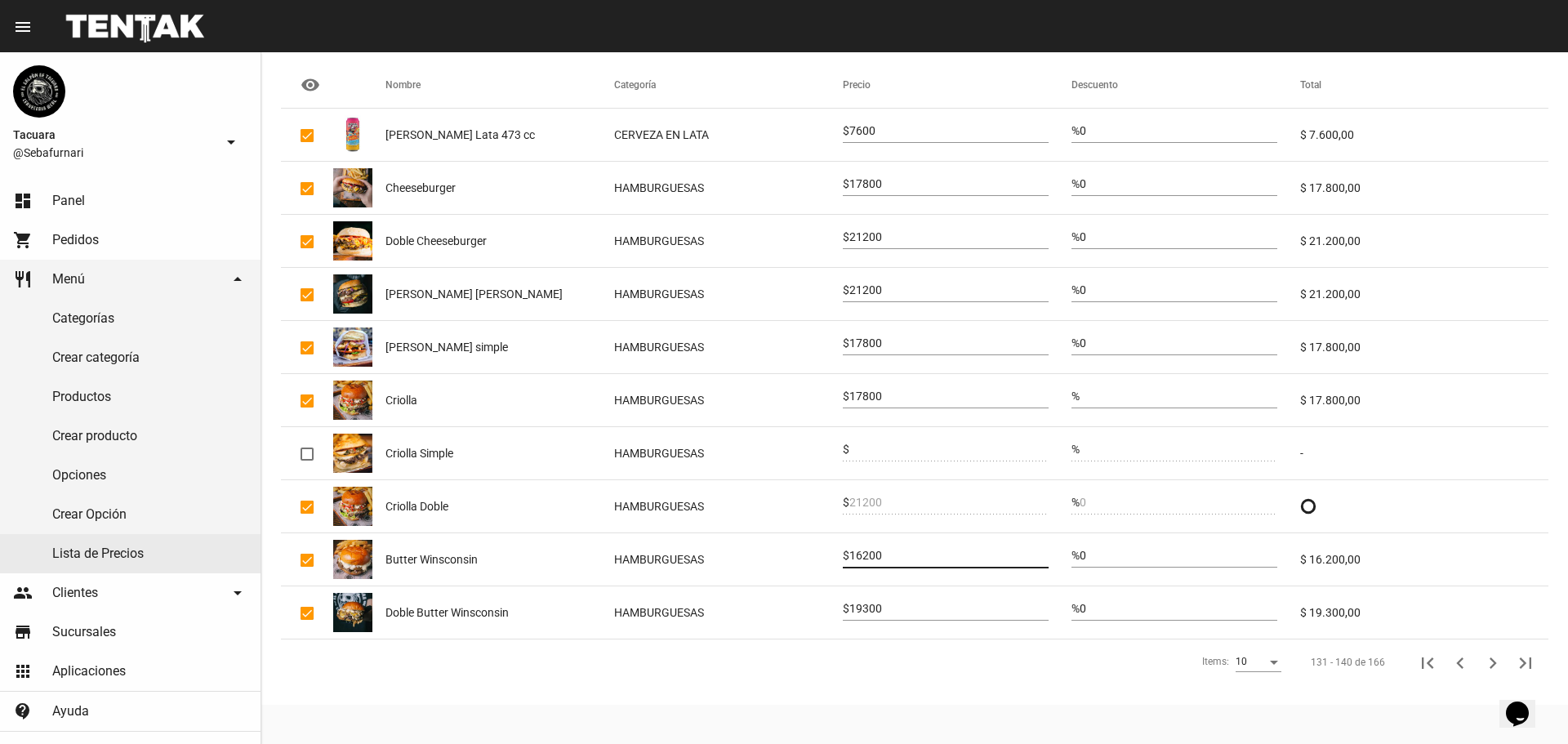
click at [864, 555] on input "16200" at bounding box center [948, 556] width 199 height 13
type input "17800"
click at [877, 610] on input "19300" at bounding box center [948, 610] width 199 height 13
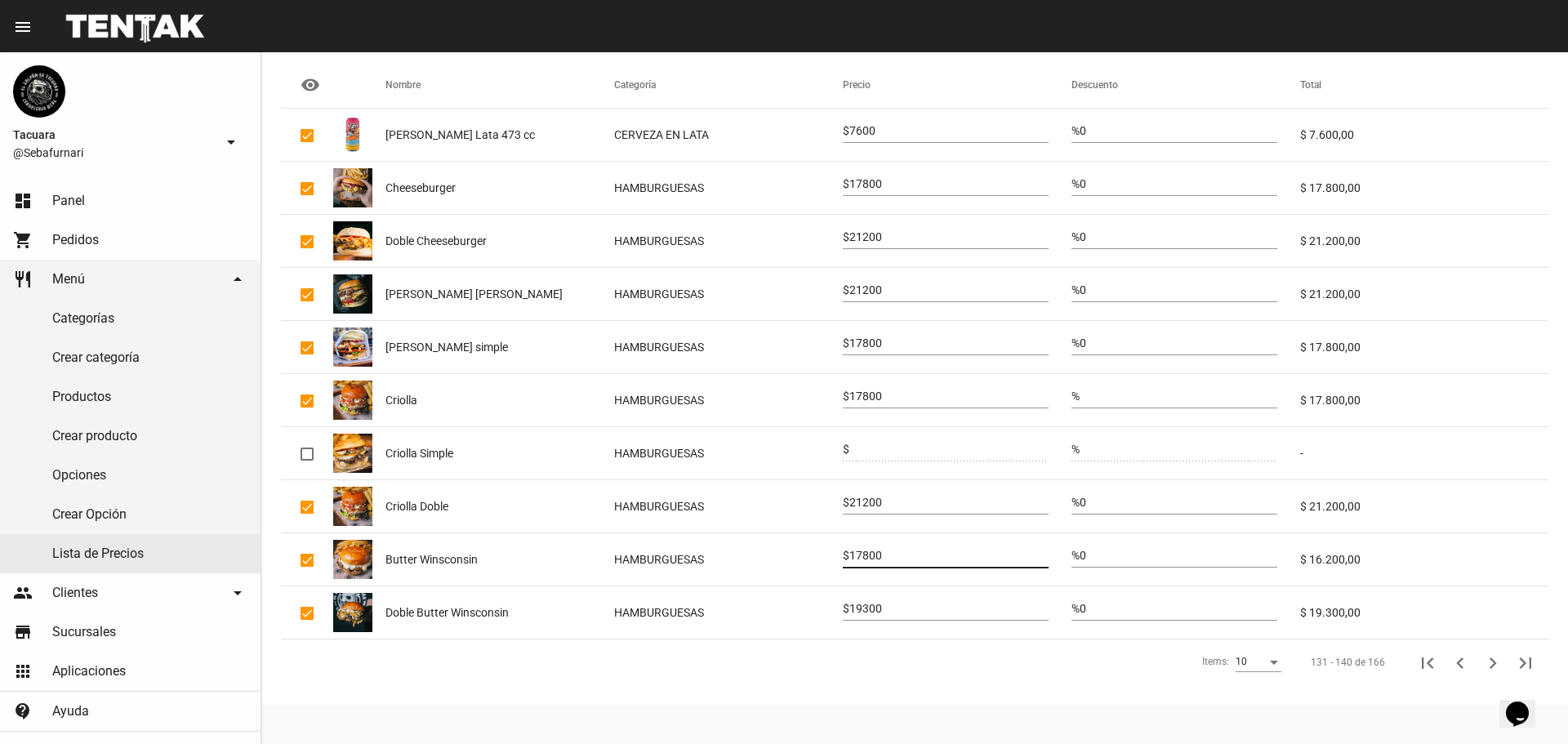
click at [876, 610] on input "19300" at bounding box center [948, 610] width 199 height 13
type input "21200"
click at [1488, 659] on icon "Siguiente" at bounding box center [1493, 663] width 23 height 23
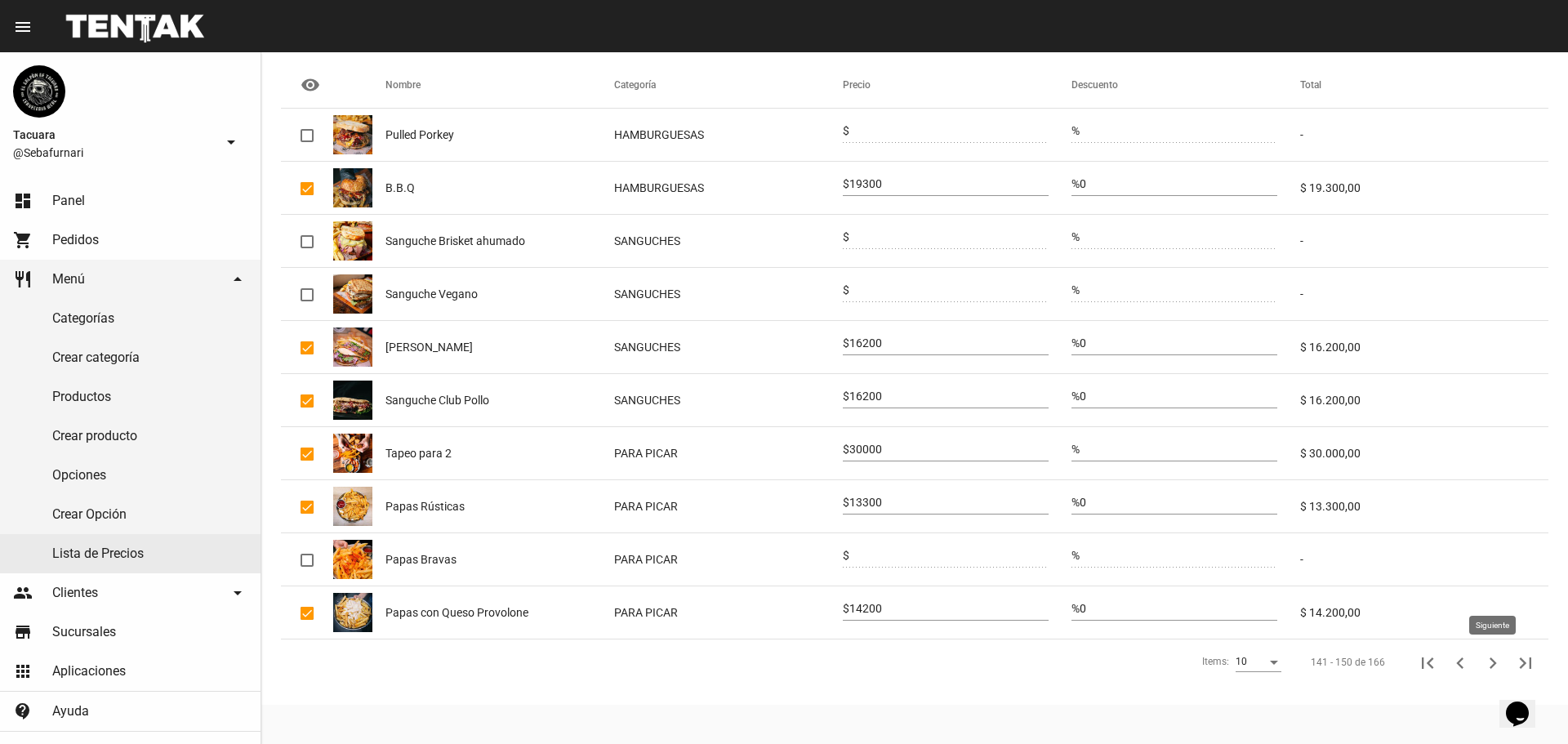
click at [1494, 654] on icon "Siguiente" at bounding box center [1493, 663] width 23 height 23
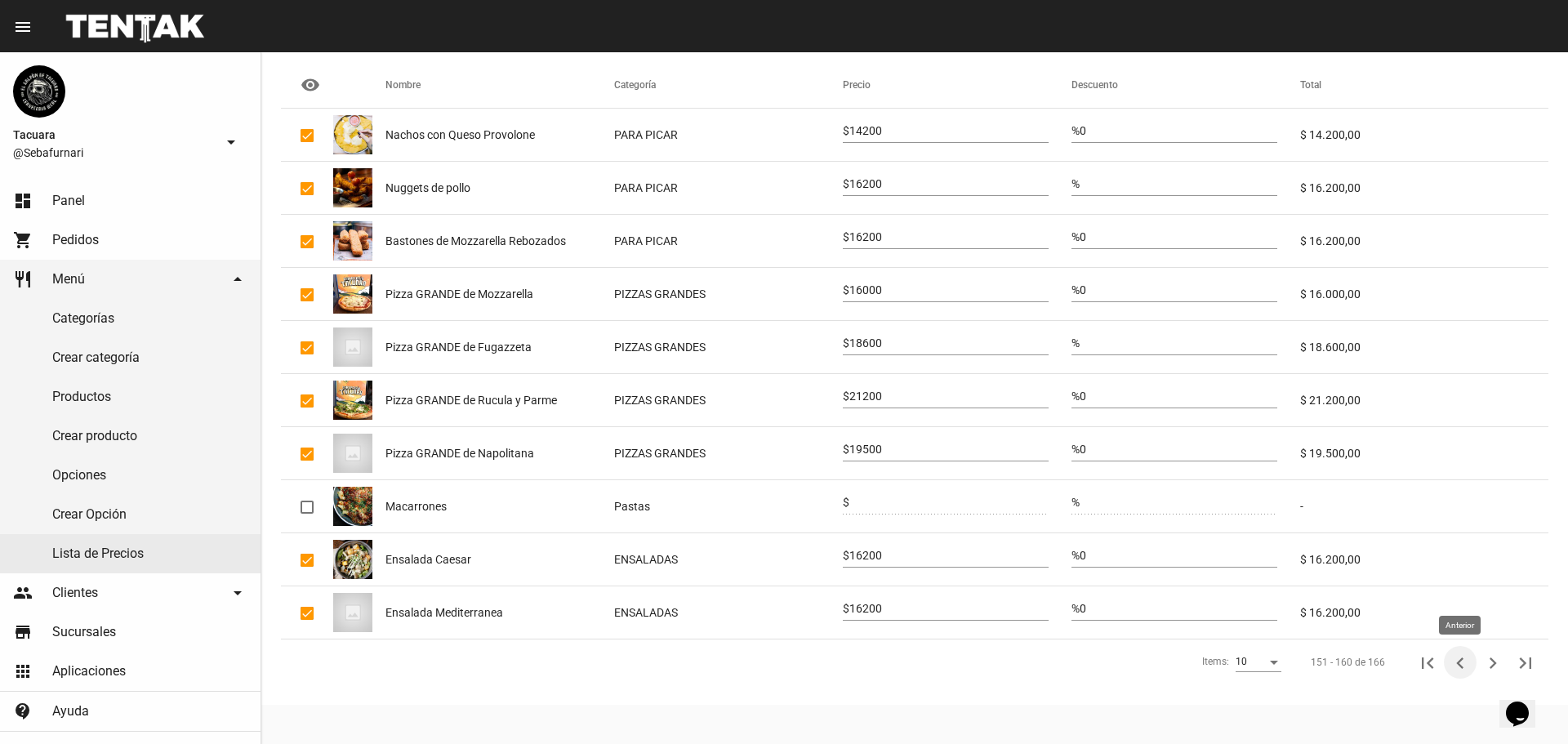
click at [1456, 663] on icon "Anterior" at bounding box center [1460, 663] width 23 height 23
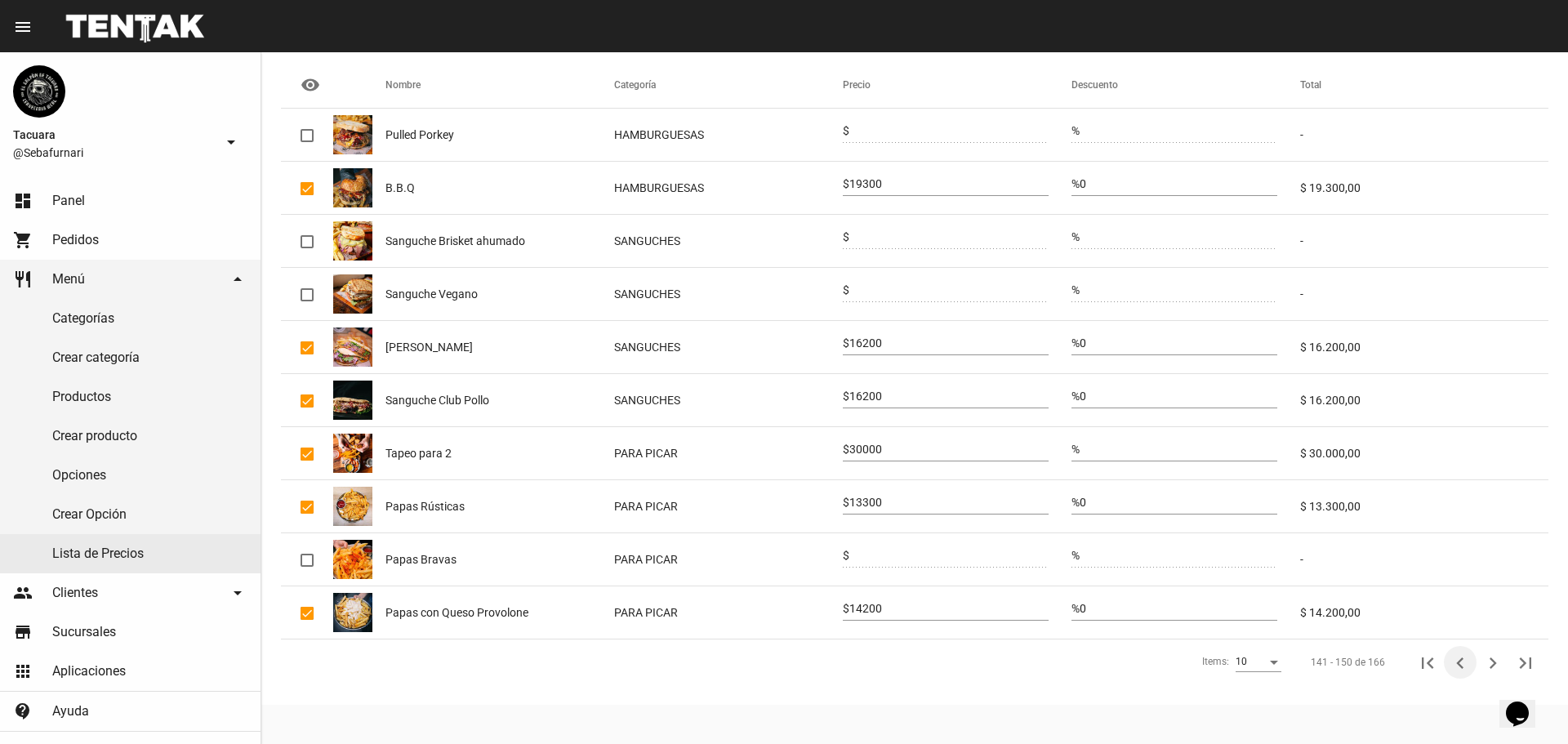
click at [1456, 663] on icon "Anterior" at bounding box center [1460, 663] width 23 height 23
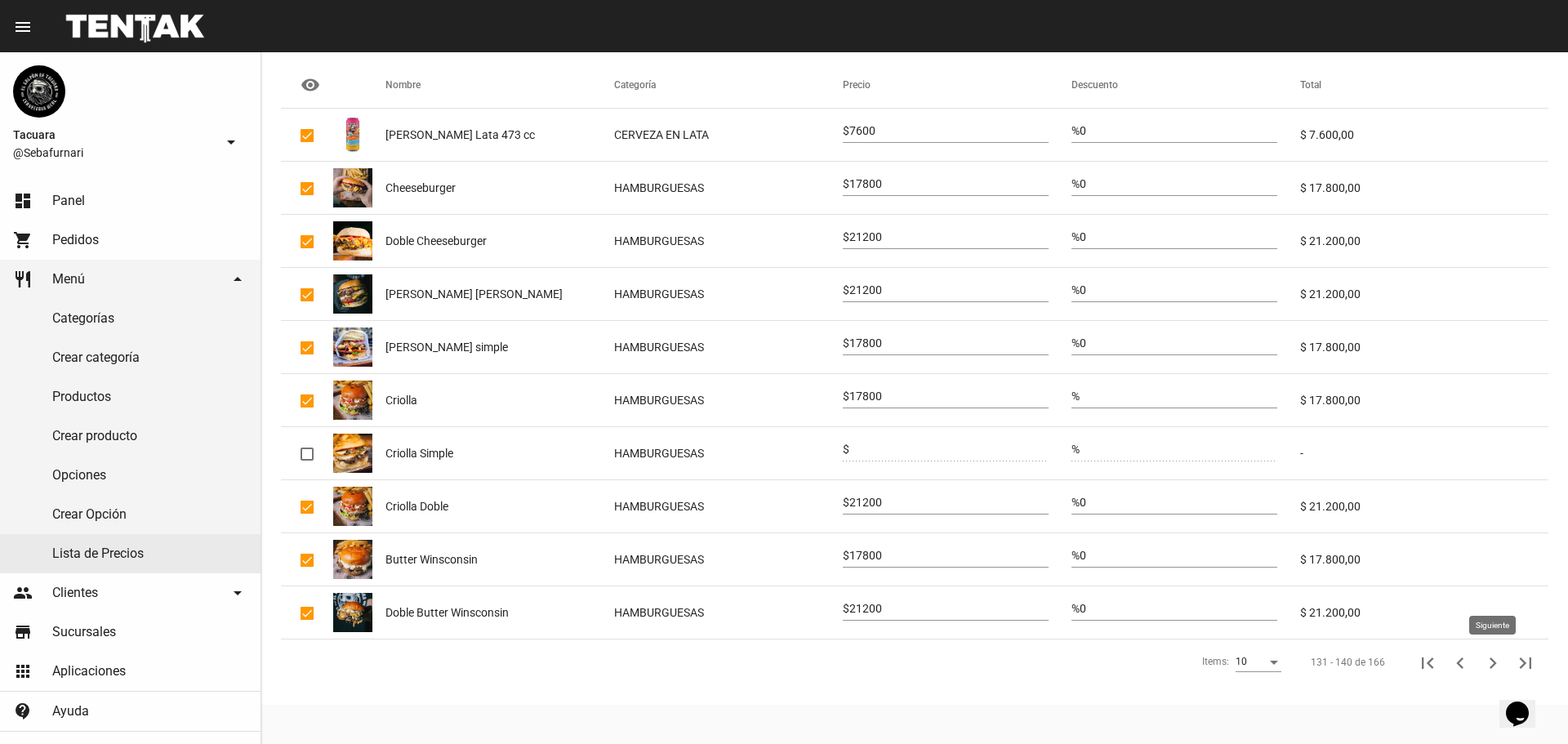
click at [1491, 660] on icon "Siguiente" at bounding box center [1493, 663] width 23 height 23
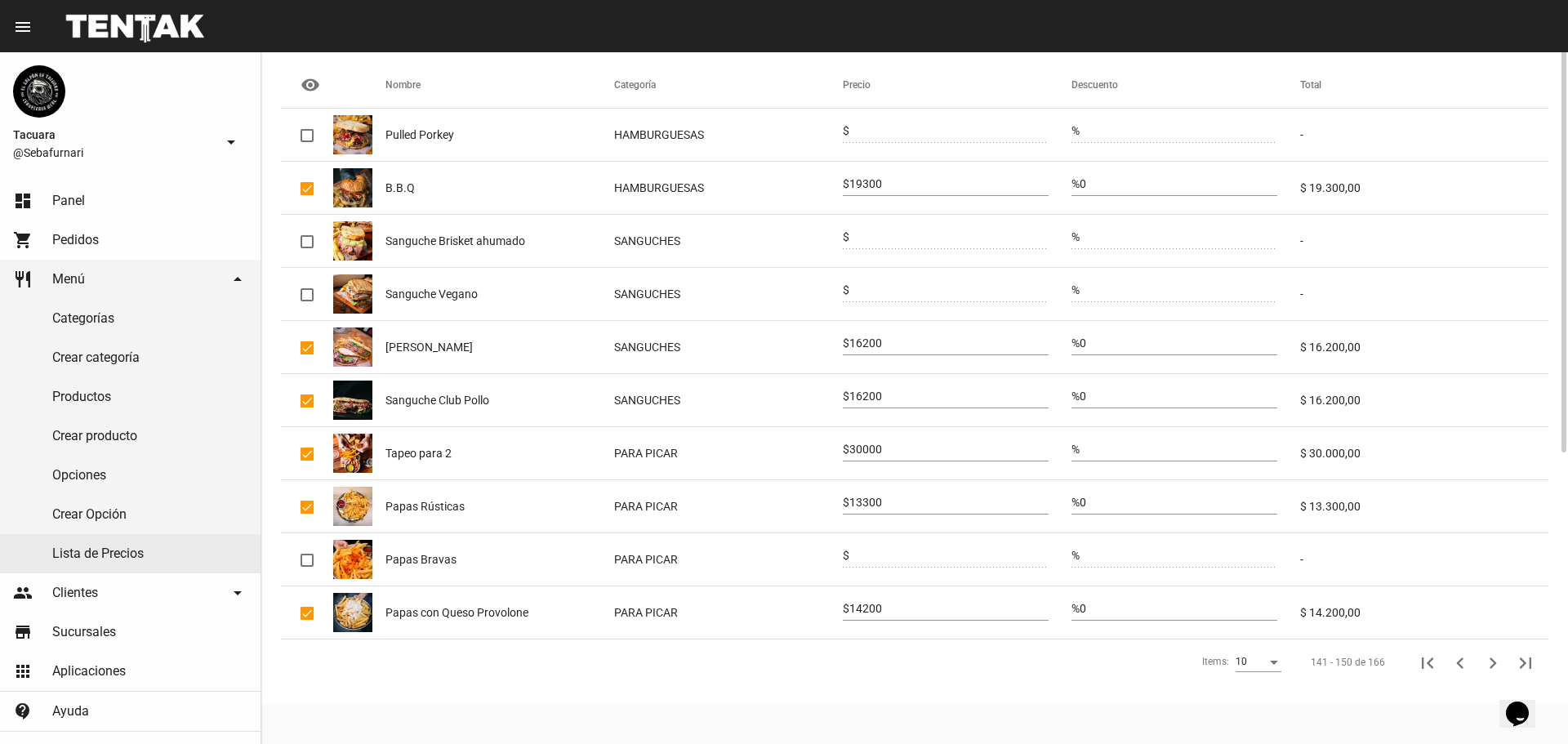
scroll to position [30, 0]
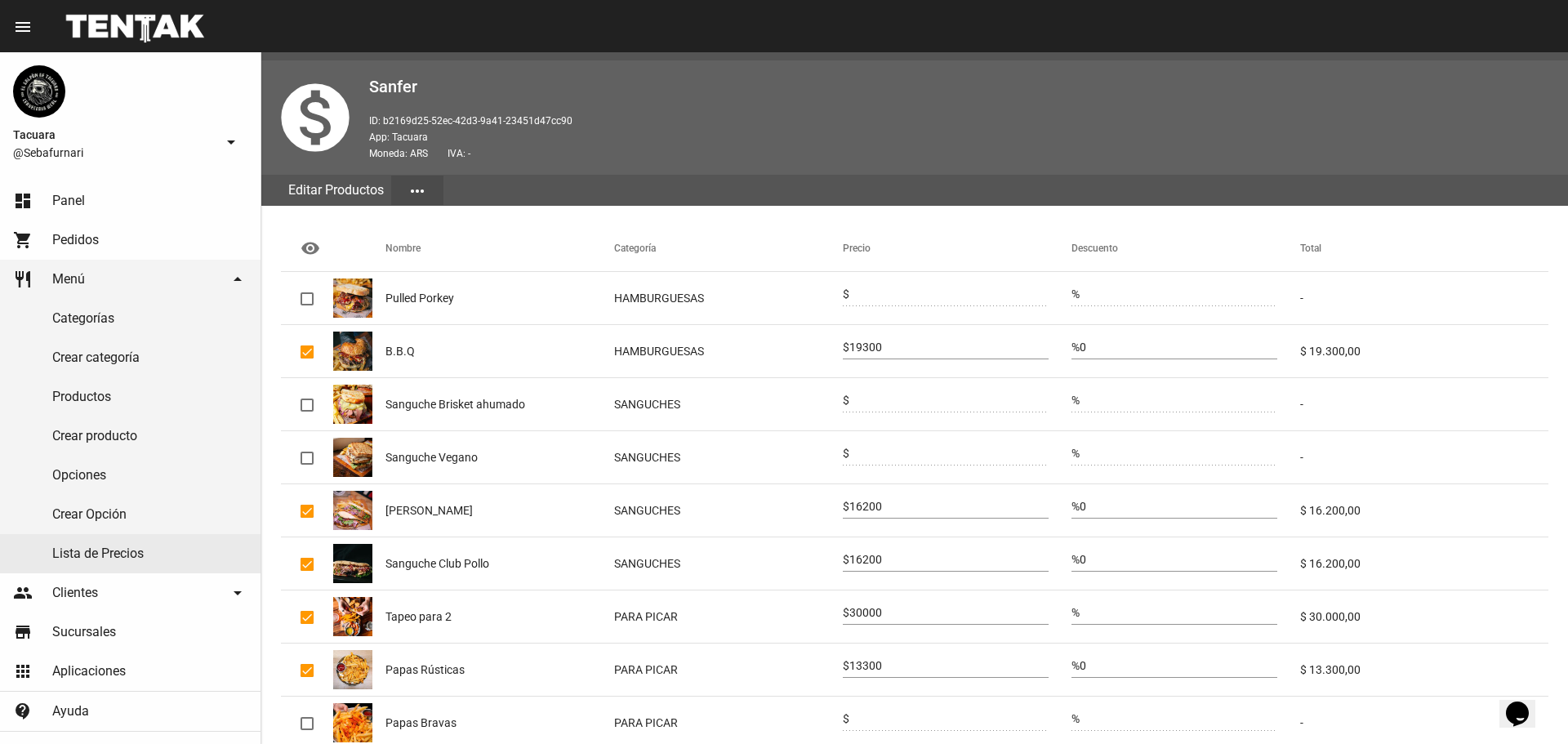
click at [899, 346] on input "19300" at bounding box center [948, 348] width 199 height 13
type input "21200"
click at [866, 508] on input "16200" at bounding box center [948, 507] width 199 height 13
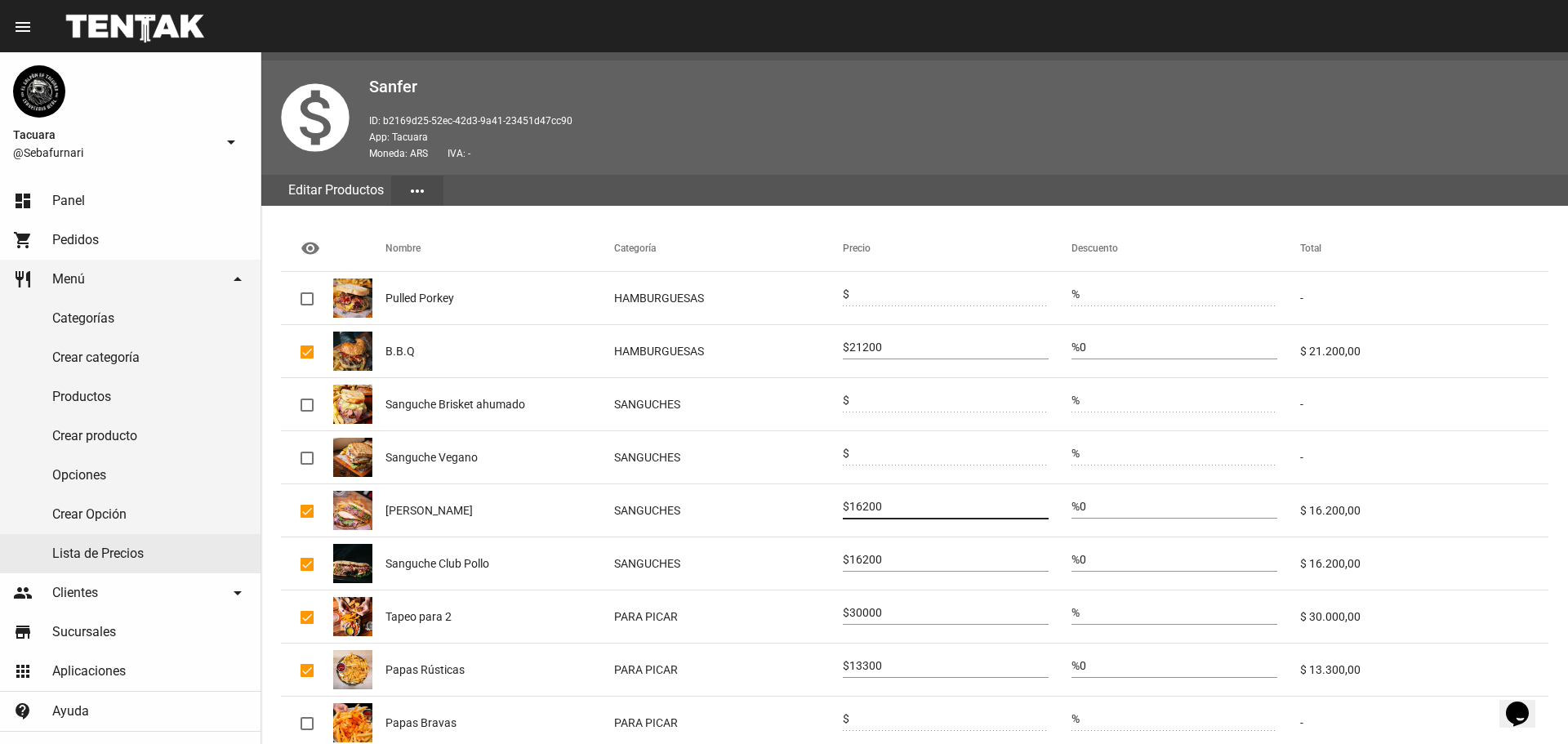
click at [866, 508] on input "16200" at bounding box center [948, 507] width 199 height 13
type input "17800"
click at [870, 556] on input "16200" at bounding box center [948, 560] width 199 height 13
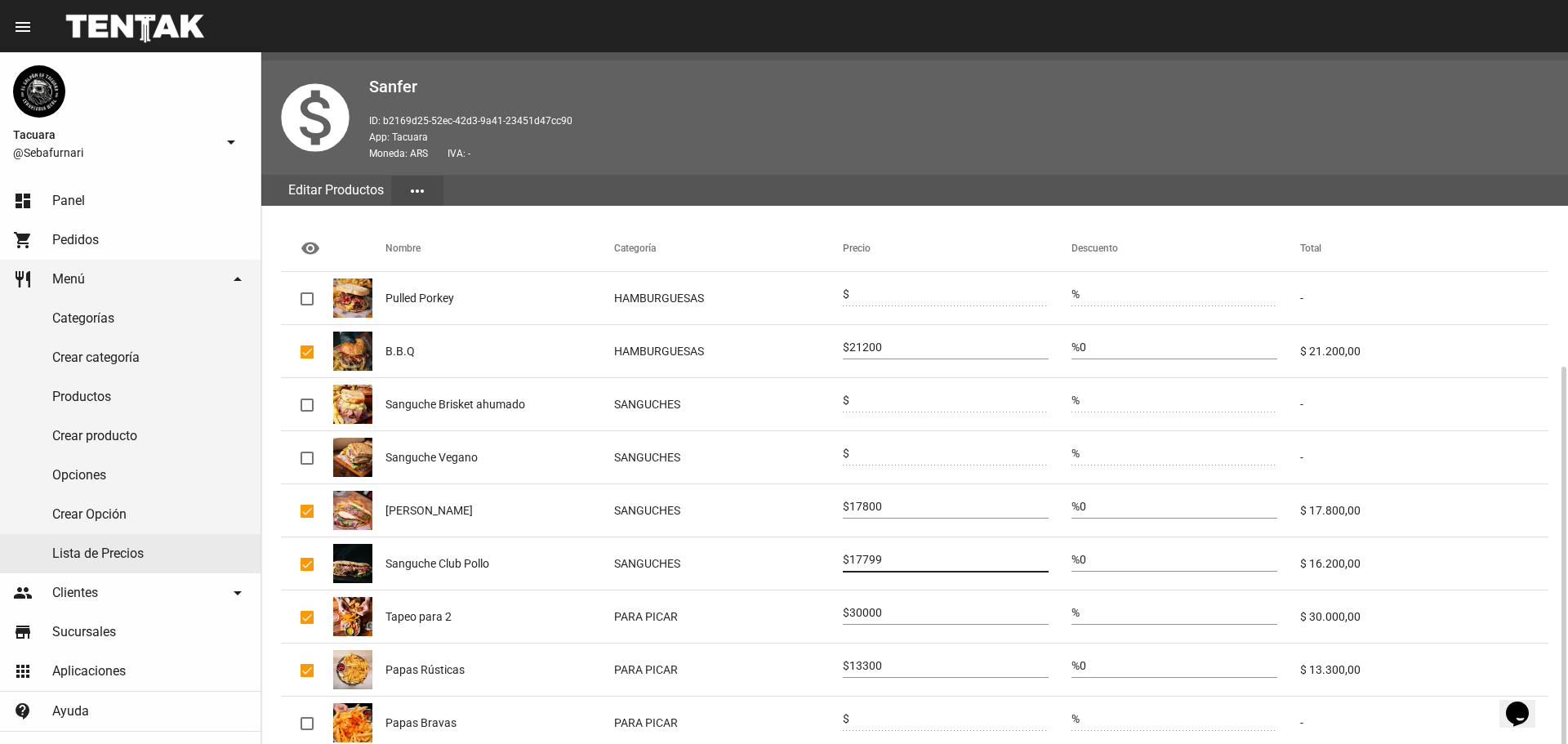
scroll to position [192, 0]
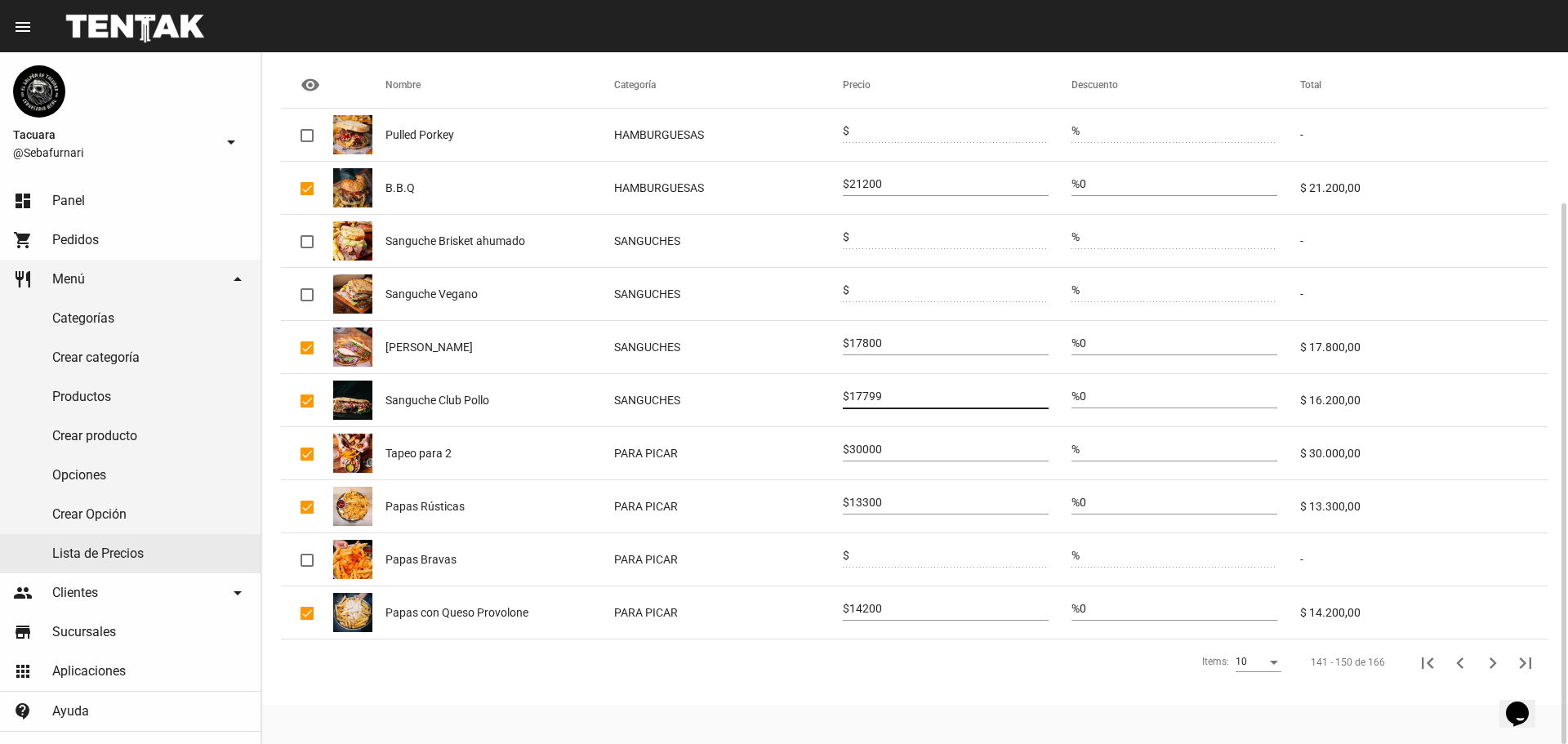
type input "17799"
click at [866, 444] on input "30000" at bounding box center [948, 450] width 199 height 13
click at [868, 444] on input "30000" at bounding box center [948, 450] width 199 height 13
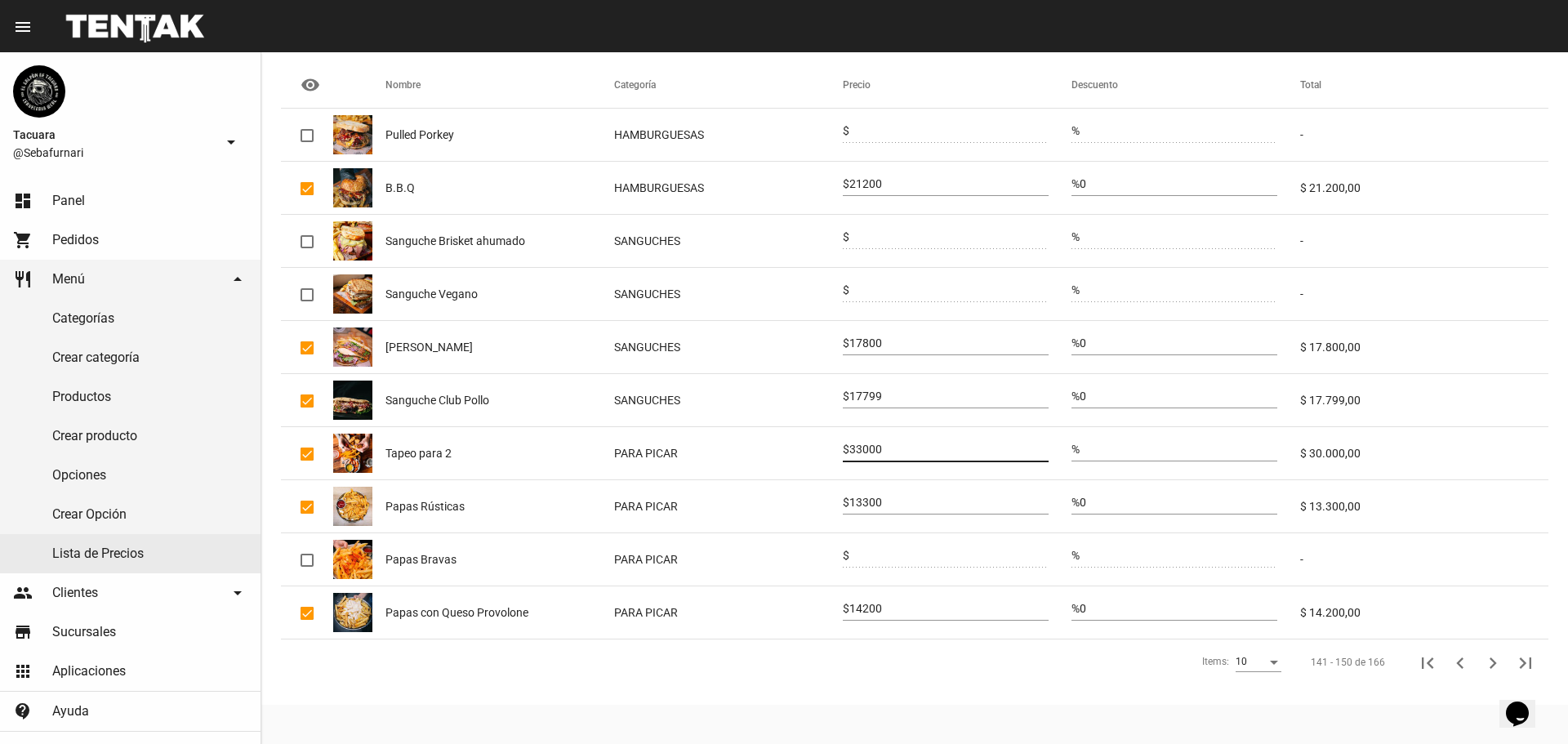
type input "33000"
click at [874, 496] on input "13300" at bounding box center [948, 503] width 199 height 13
type input "14600"
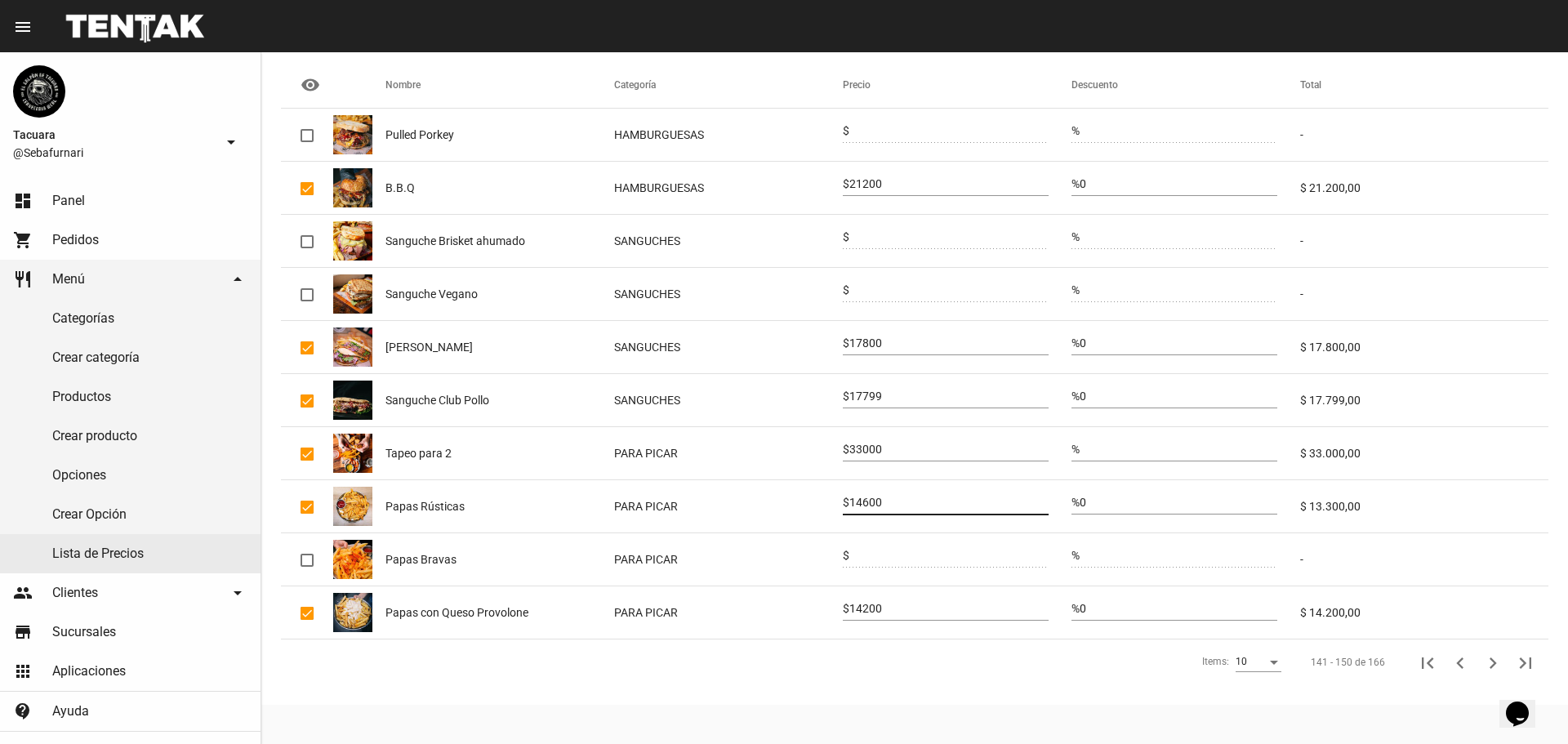
click at [864, 602] on div "14200" at bounding box center [948, 604] width 199 height 31
click at [866, 603] on input "14200" at bounding box center [948, 610] width 199 height 13
type input "14600"
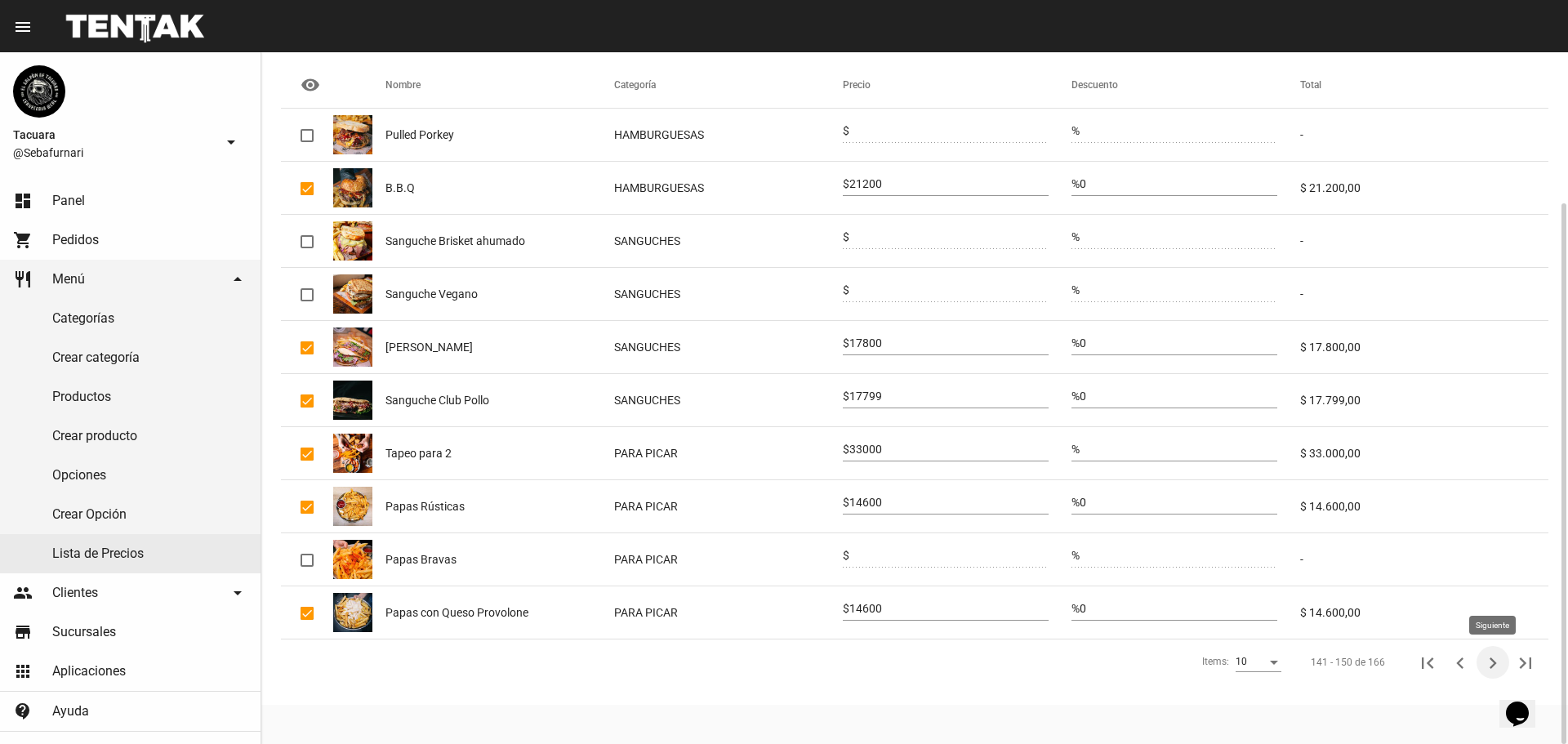
click at [1495, 659] on icon "Siguiente" at bounding box center [1493, 663] width 23 height 23
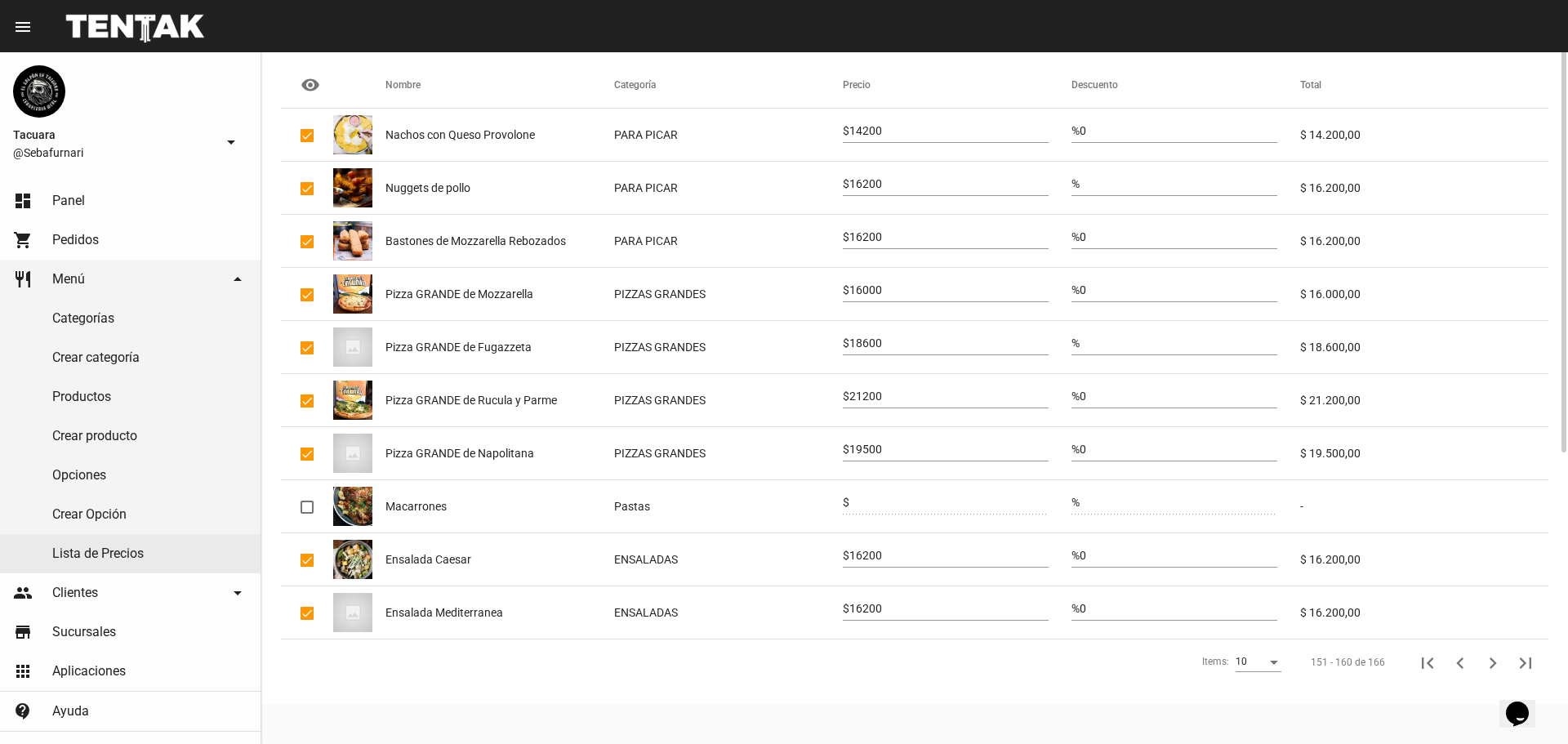
scroll to position [30, 0]
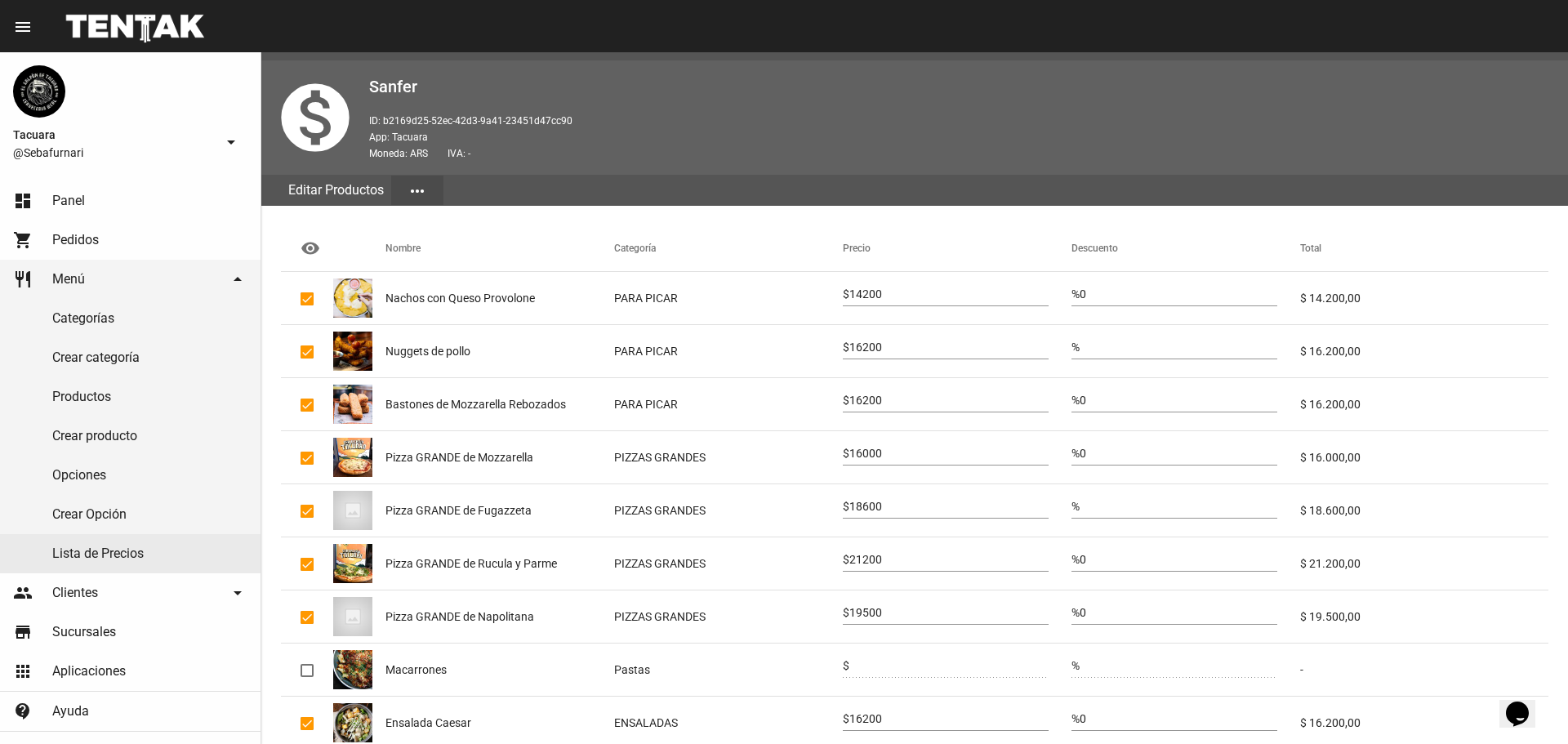
click at [866, 300] on input "14200" at bounding box center [948, 295] width 199 height 13
type input "15600"
click at [870, 350] on input "16200" at bounding box center [948, 348] width 199 height 13
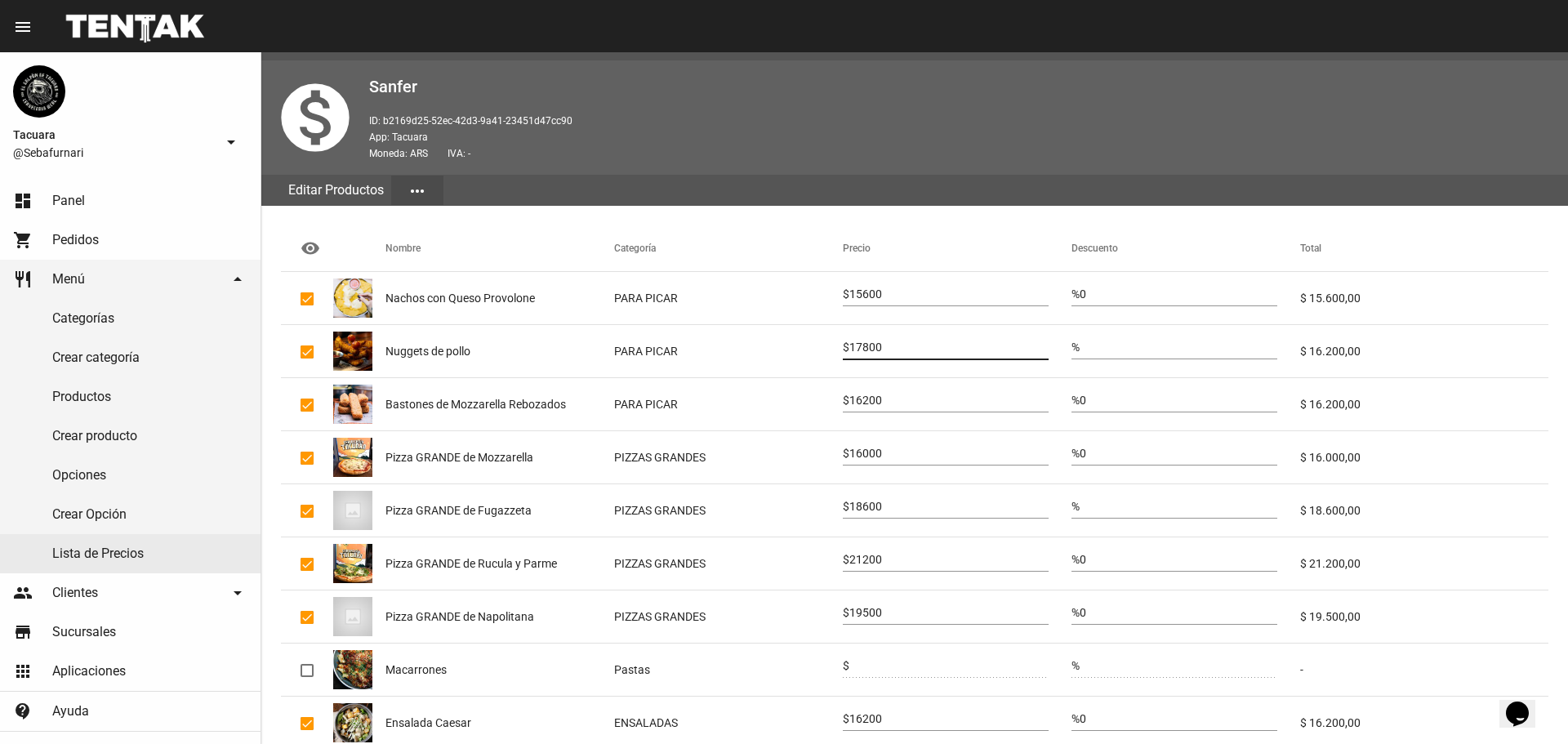
type input "17800"
click at [878, 395] on input "16200" at bounding box center [948, 401] width 199 height 13
type input "17800"
click at [872, 454] on input "16000" at bounding box center [948, 454] width 199 height 13
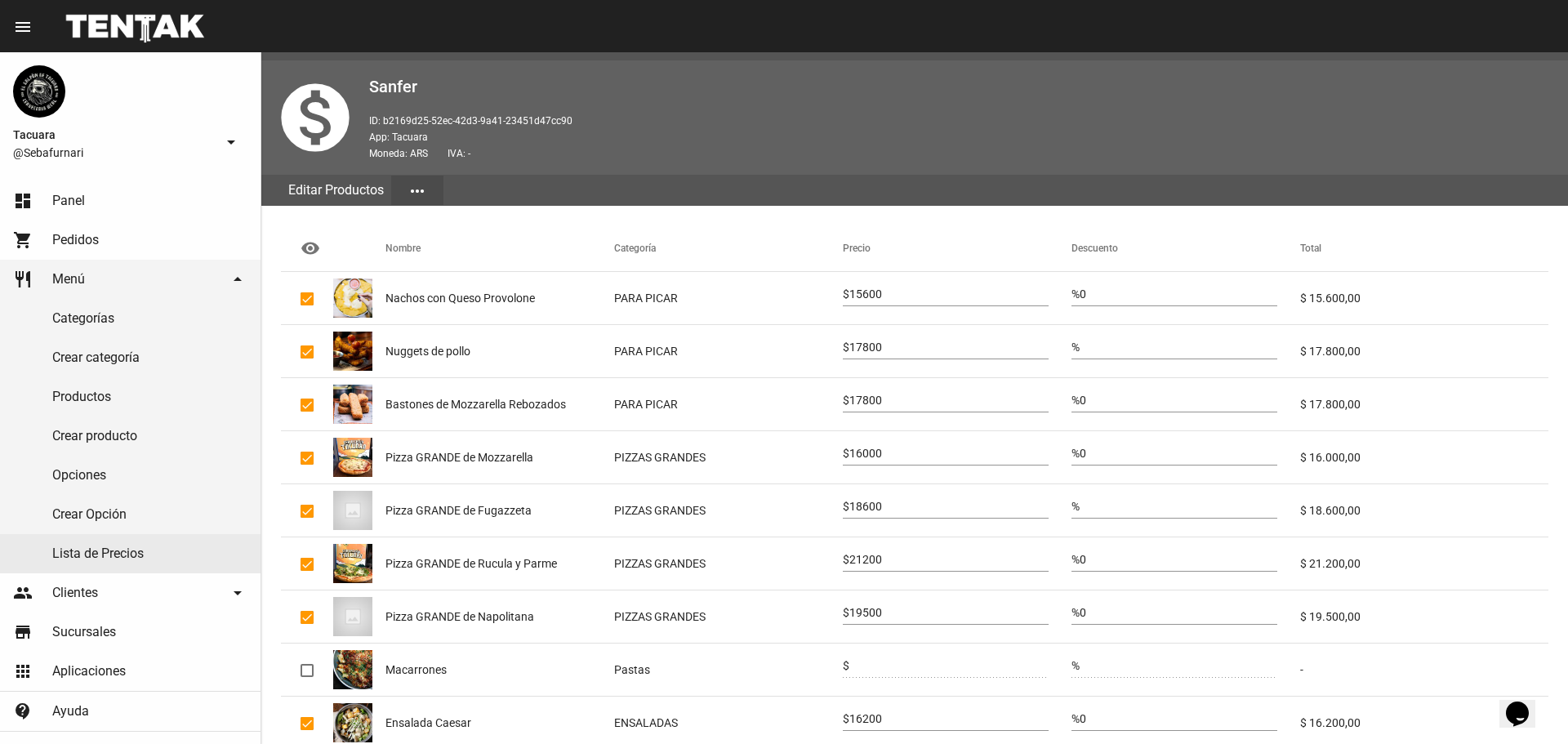
click at [872, 454] on input "16000" at bounding box center [948, 454] width 199 height 13
type input "17600"
click at [860, 500] on input "18600" at bounding box center [948, 507] width 199 height 13
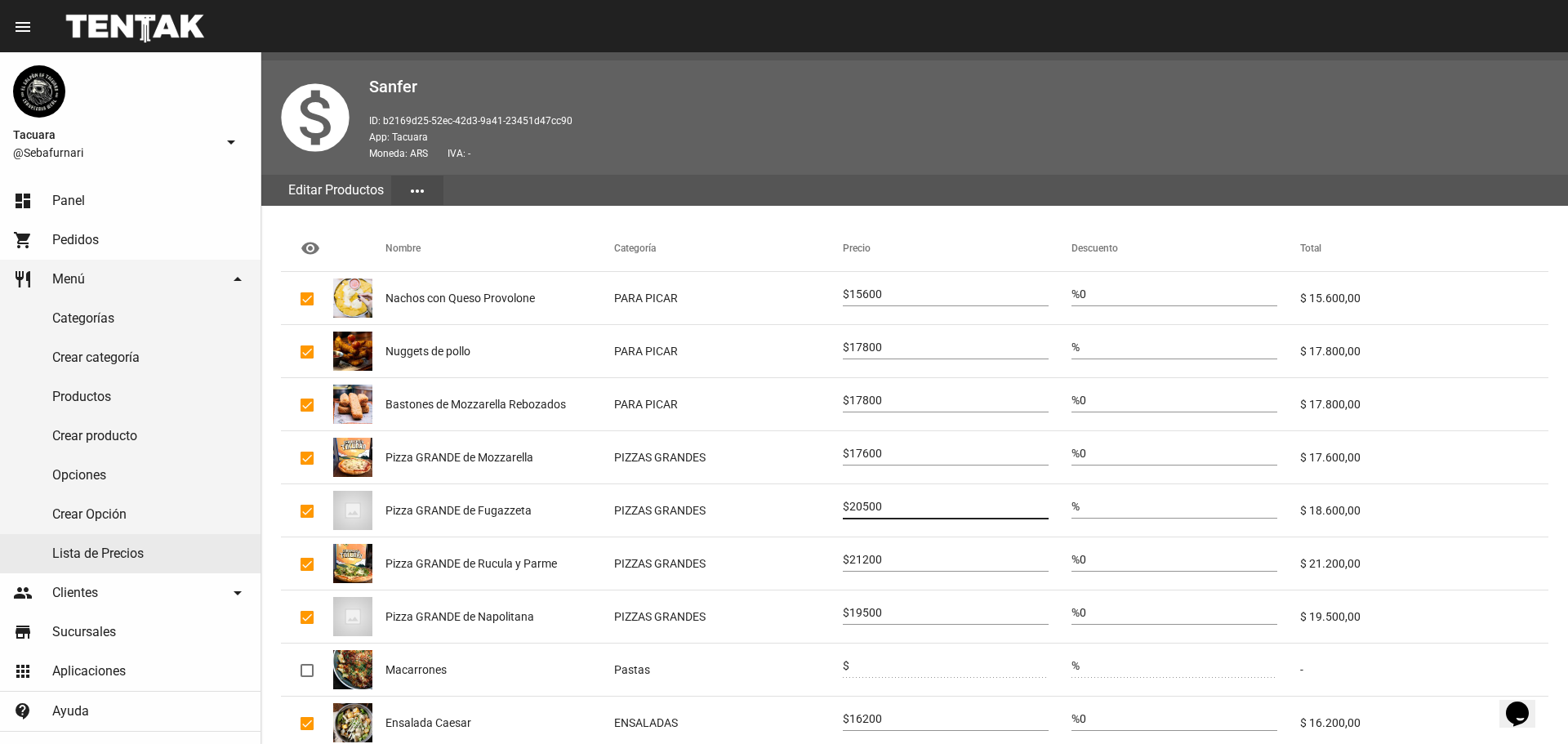
type input "20500"
click at [851, 570] on div "$ 21200" at bounding box center [946, 555] width 206 height 31
click at [861, 560] on input "21200" at bounding box center [948, 560] width 199 height 13
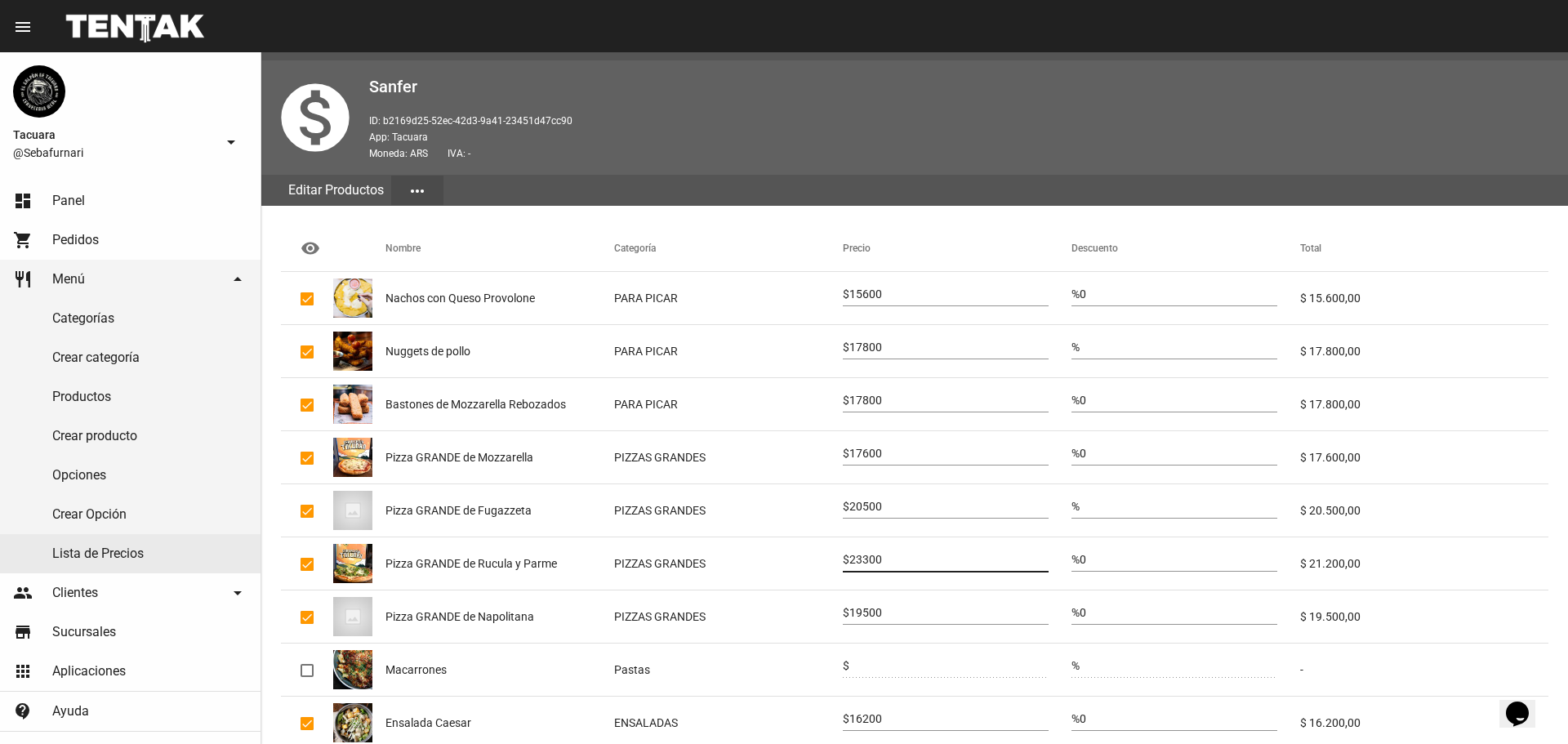
type input "23300"
click at [892, 607] on input "19500" at bounding box center [948, 613] width 199 height 13
type input "21500"
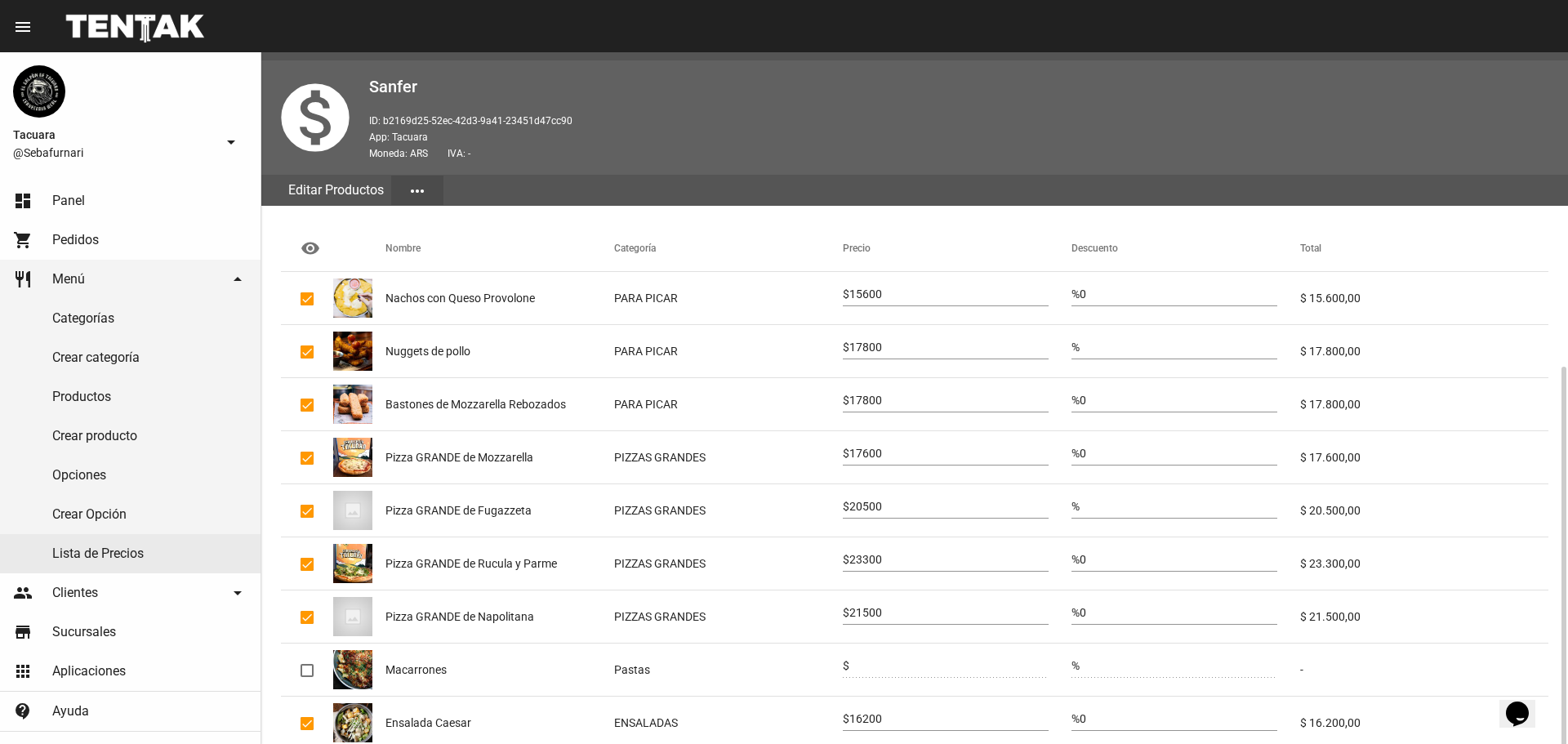
scroll to position [192, 0]
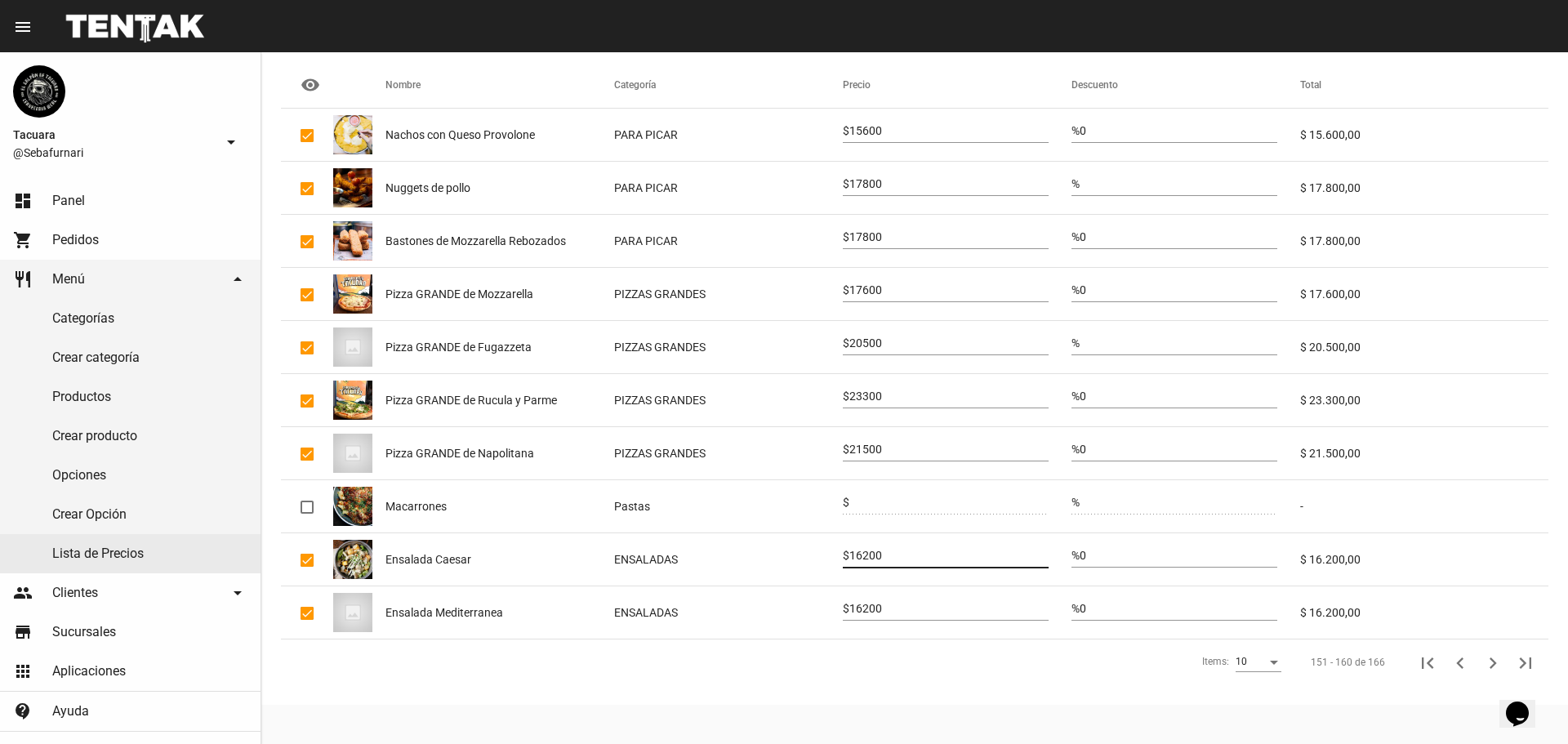
click at [874, 562] on input "16200" at bounding box center [948, 556] width 199 height 13
type input "17800"
click at [890, 601] on div "16200" at bounding box center [948, 604] width 199 height 31
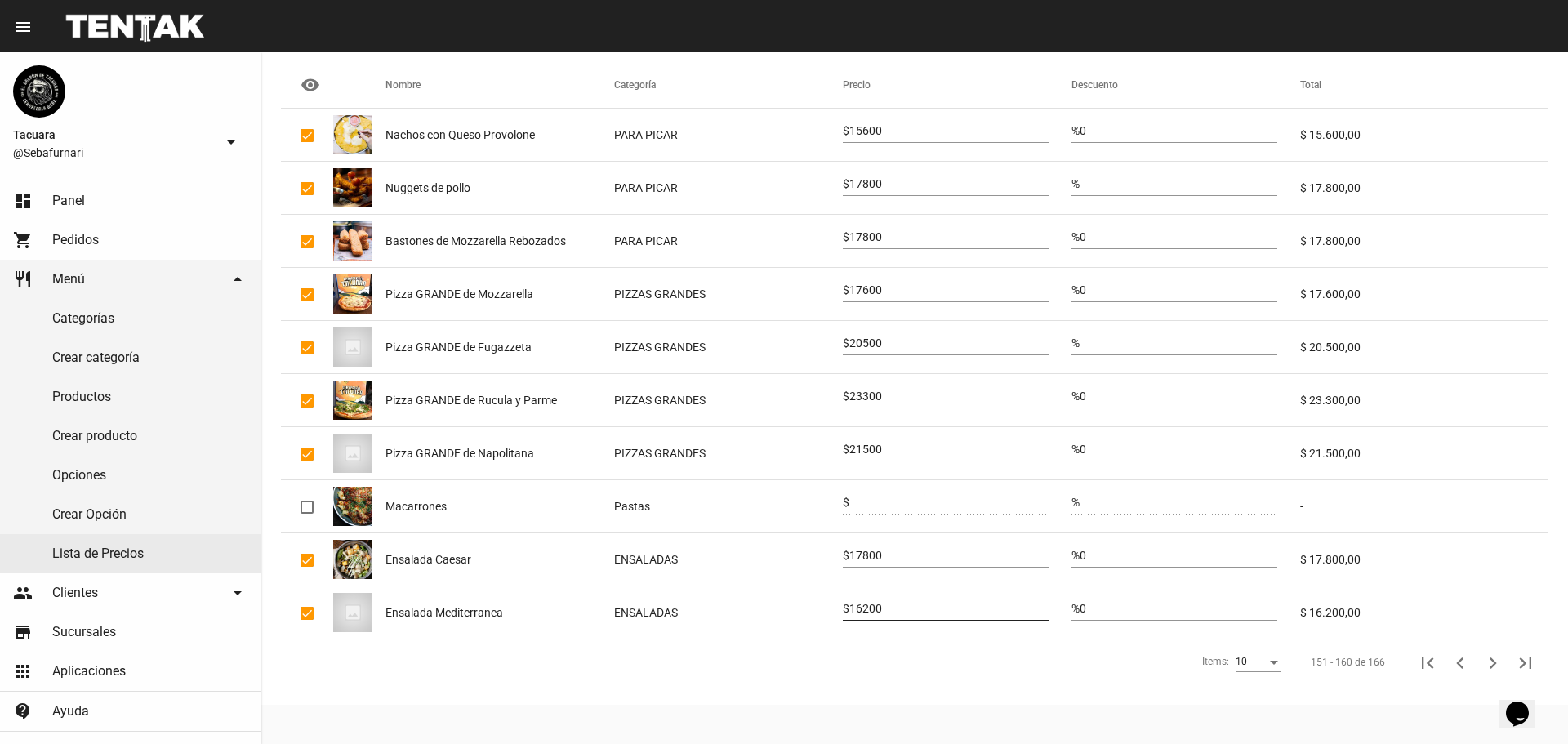
click at [890, 601] on div "16200" at bounding box center [948, 604] width 199 height 31
click at [872, 614] on input "16200" at bounding box center [948, 610] width 199 height 13
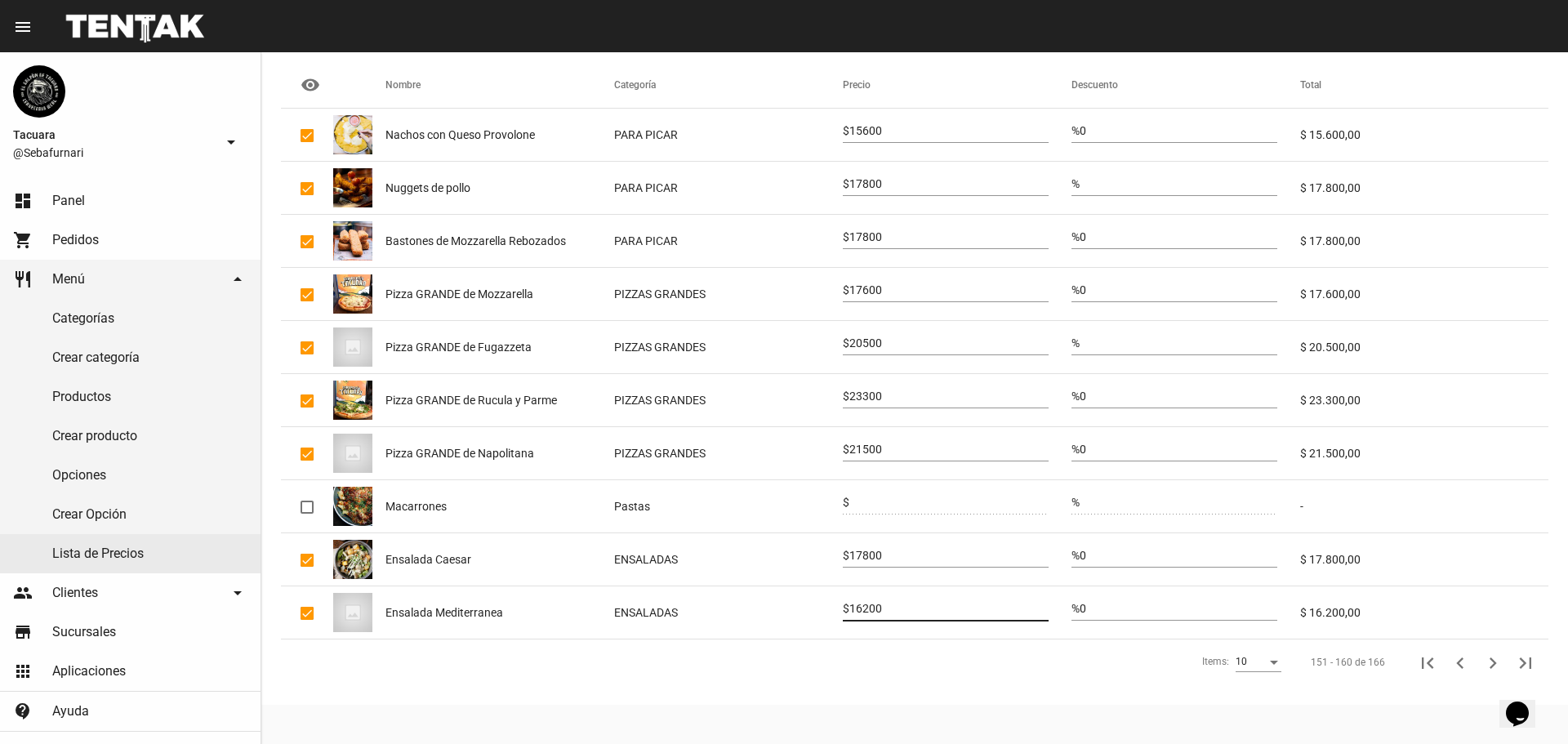
click at [872, 614] on input "16200" at bounding box center [948, 610] width 199 height 13
type input "17800"
click at [1494, 655] on icon "Siguiente" at bounding box center [1493, 663] width 23 height 23
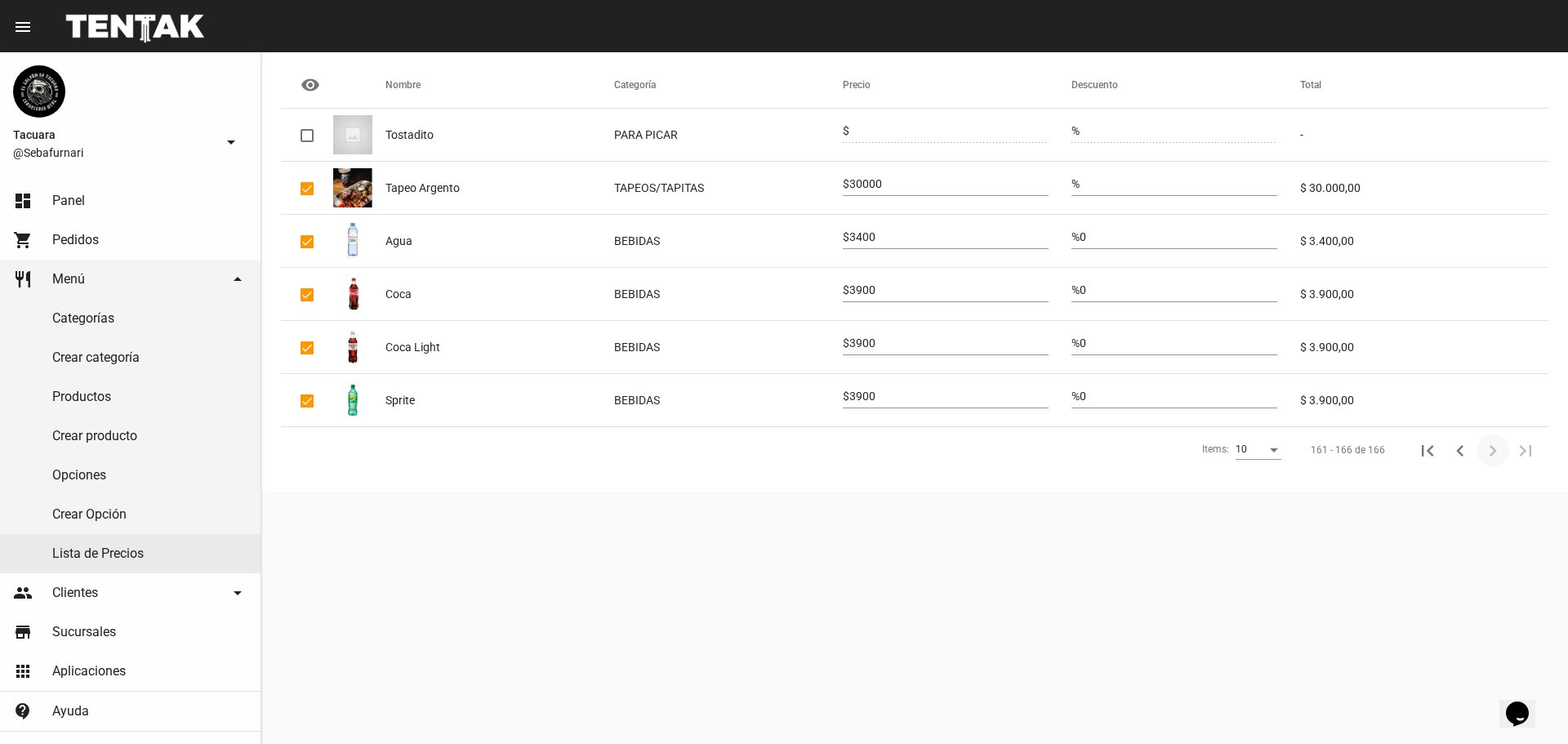
scroll to position [0, 0]
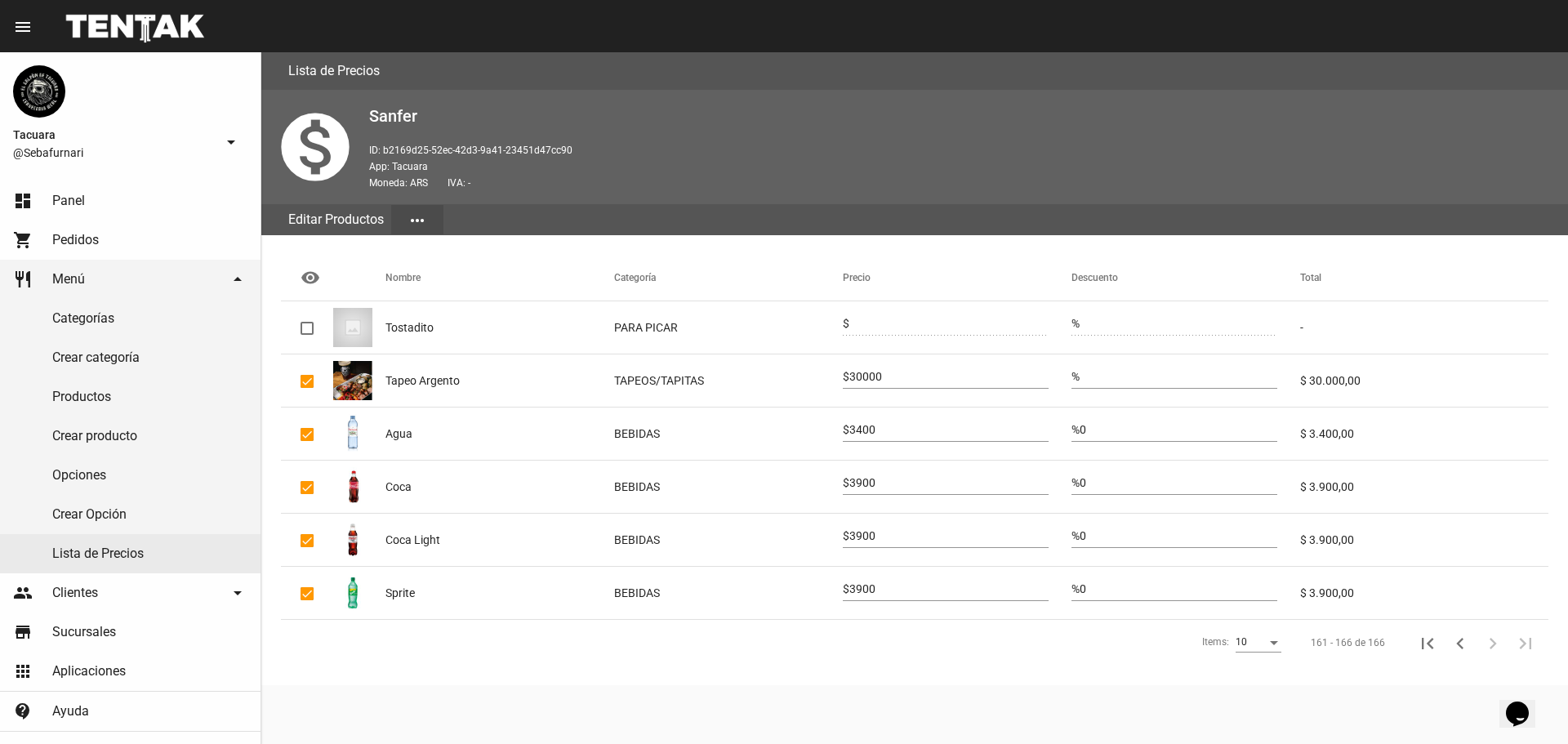
click at [874, 369] on div "30000" at bounding box center [948, 372] width 199 height 31
click at [870, 374] on input "30000" at bounding box center [948, 377] width 199 height 13
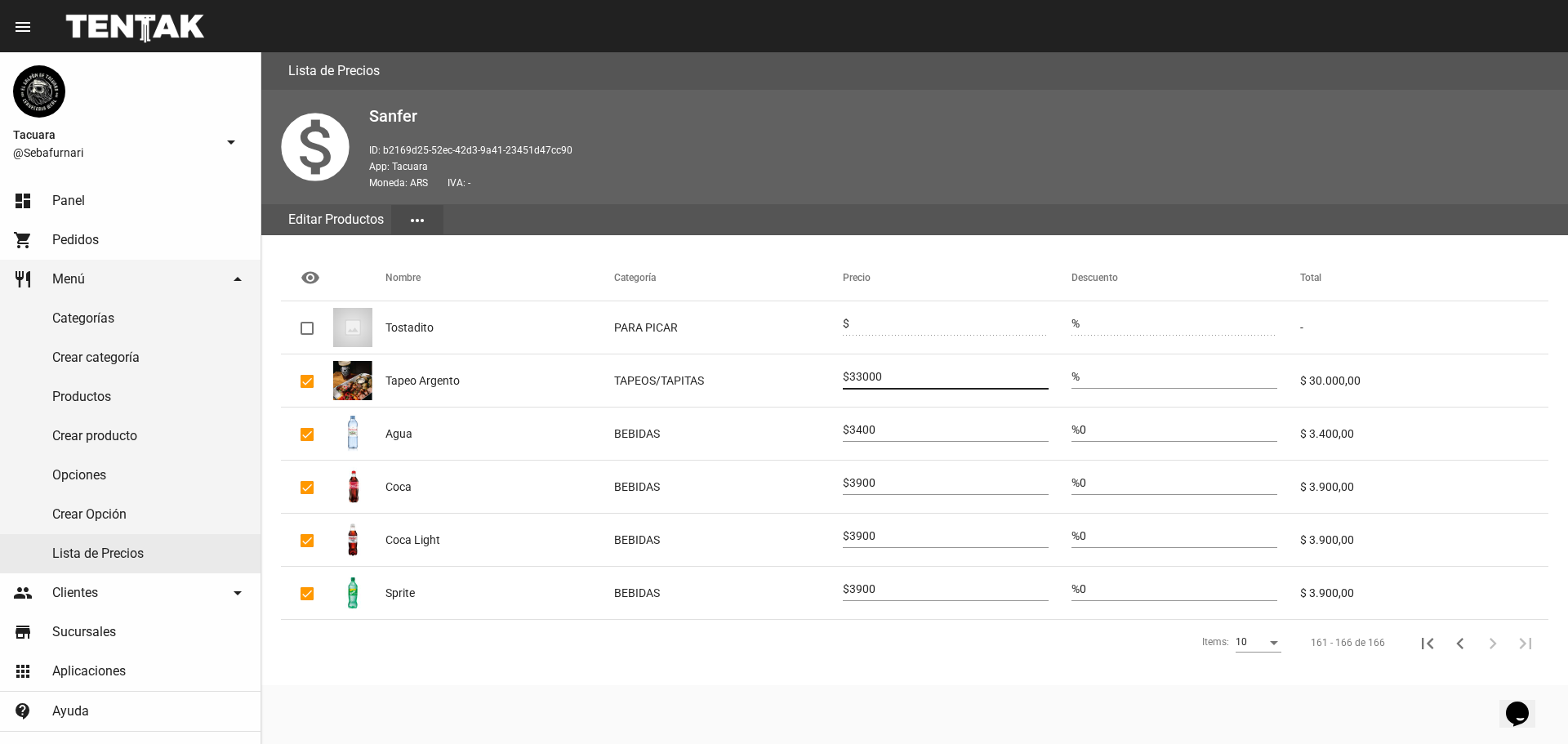
type input "33000"
click at [872, 423] on div "3400" at bounding box center [948, 425] width 199 height 31
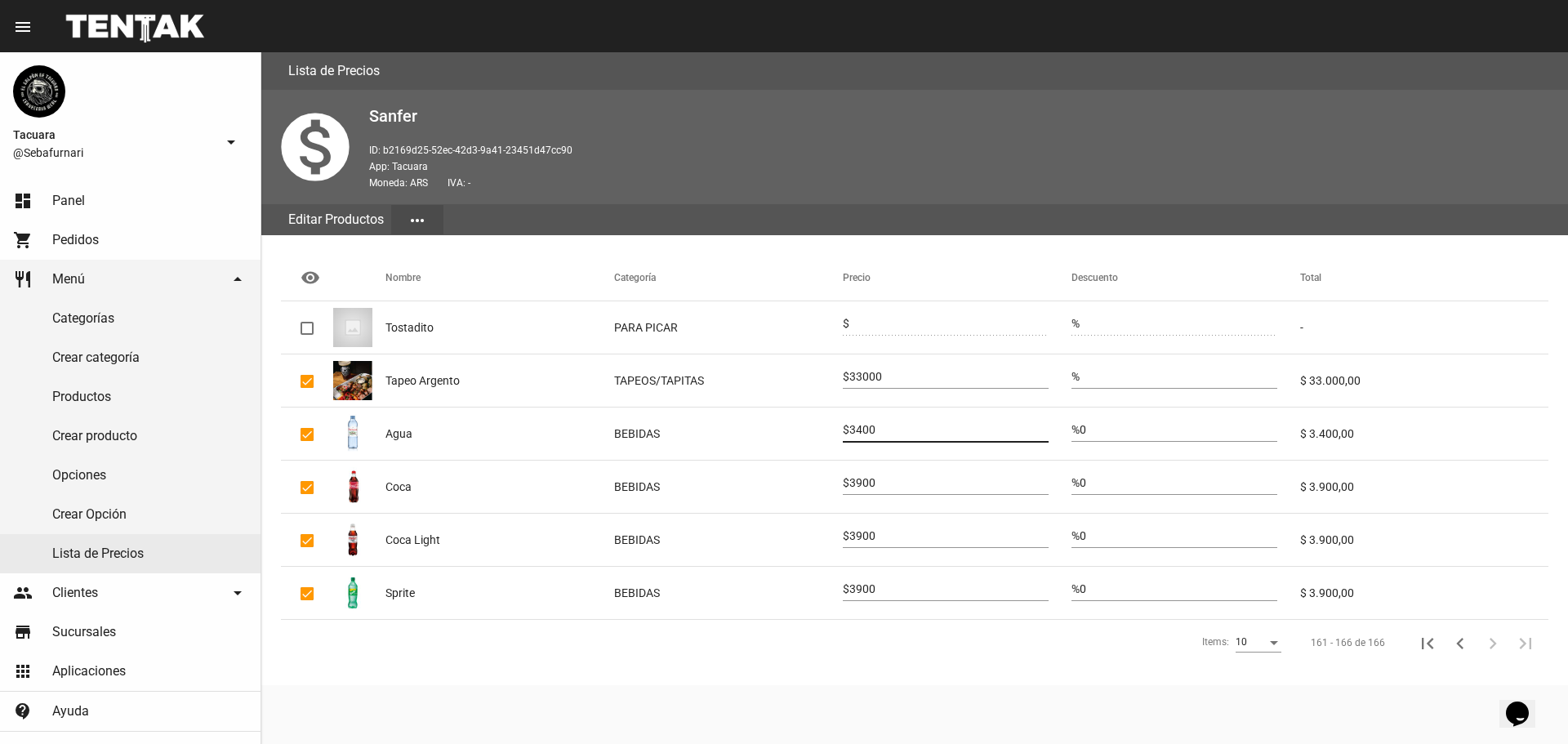
click at [862, 426] on input "3400" at bounding box center [948, 431] width 199 height 13
type input "3700"
click at [876, 482] on input "3900" at bounding box center [948, 484] width 199 height 13
click at [875, 482] on input "3900" at bounding box center [948, 484] width 199 height 13
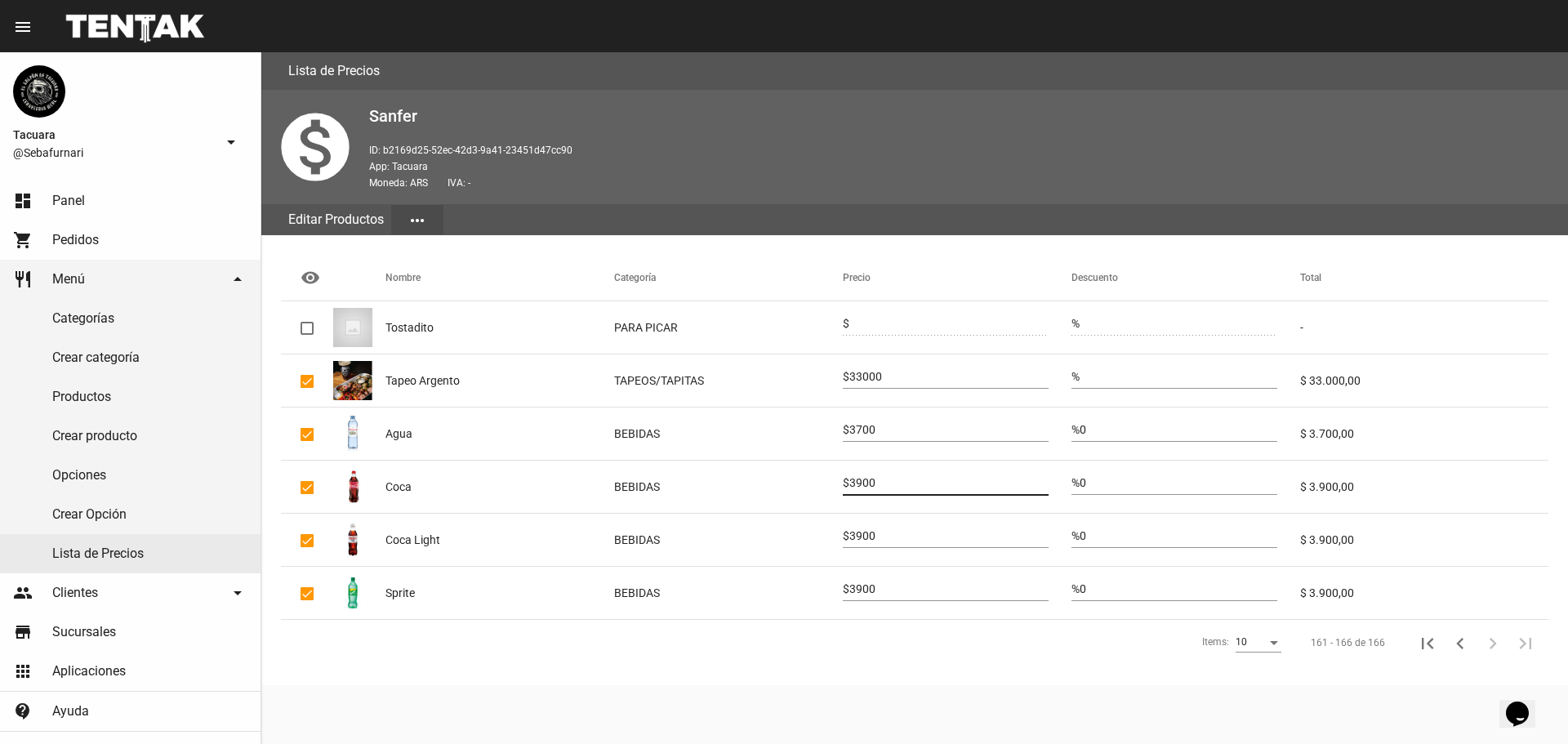
click at [875, 482] on input "3900" at bounding box center [948, 484] width 199 height 13
type input "1"
type input "4300"
click at [867, 529] on div "3900" at bounding box center [948, 532] width 199 height 31
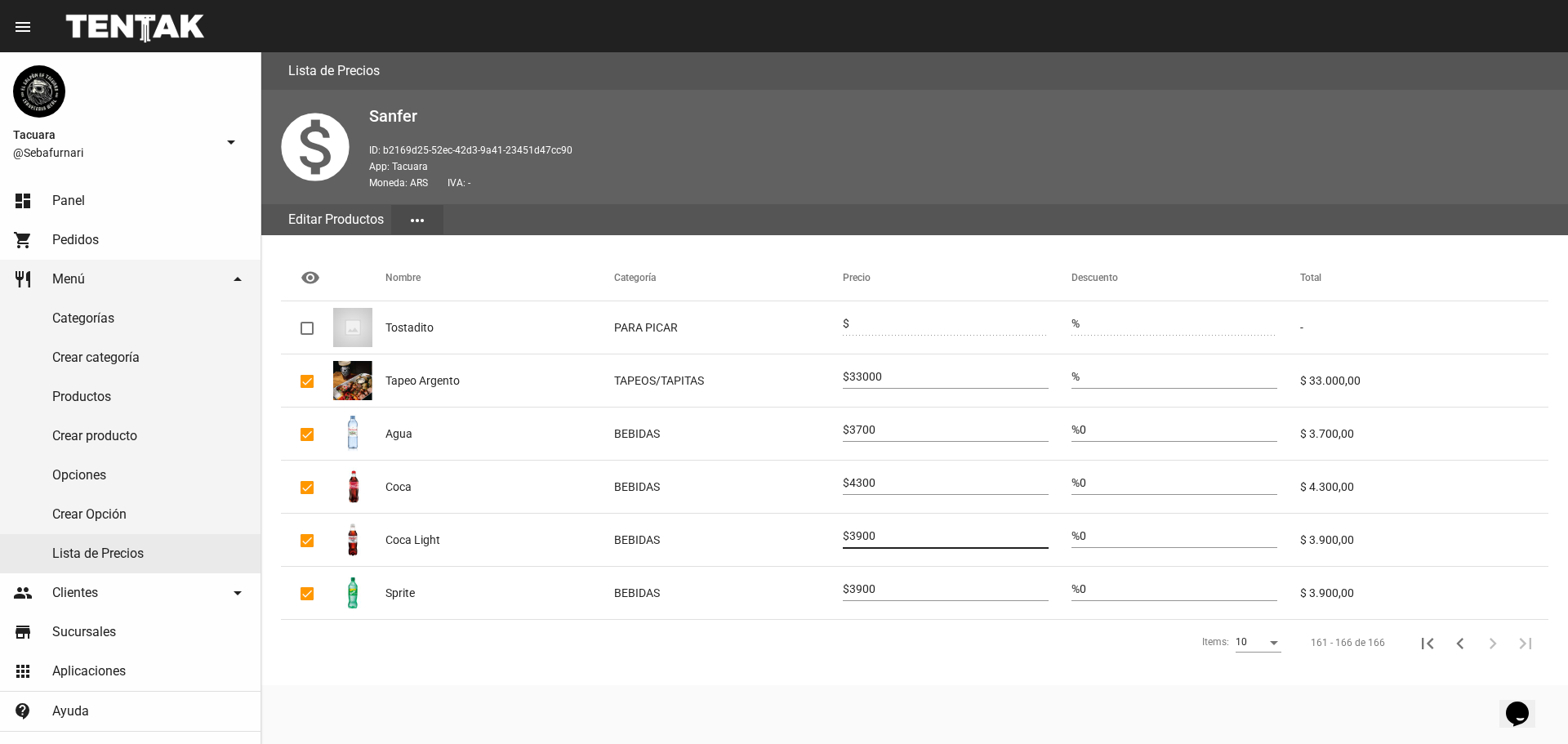
click at [867, 529] on div "3900" at bounding box center [948, 532] width 199 height 31
click at [870, 535] on input "3900" at bounding box center [948, 536] width 199 height 13
type input "4300"
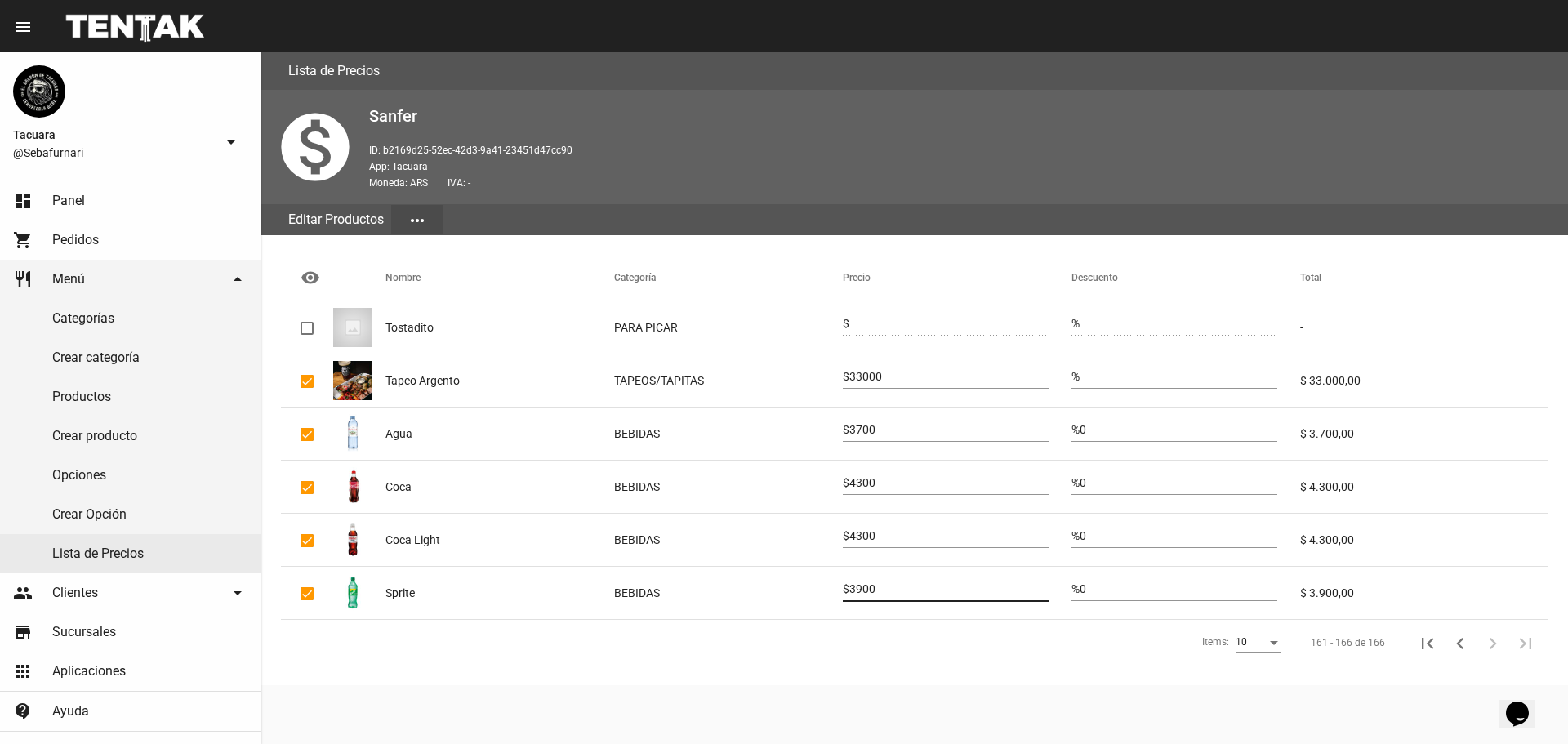
click at [870, 589] on input "3900" at bounding box center [948, 590] width 199 height 13
type input "4300"
